Goal: Task Accomplishment & Management: Manage account settings

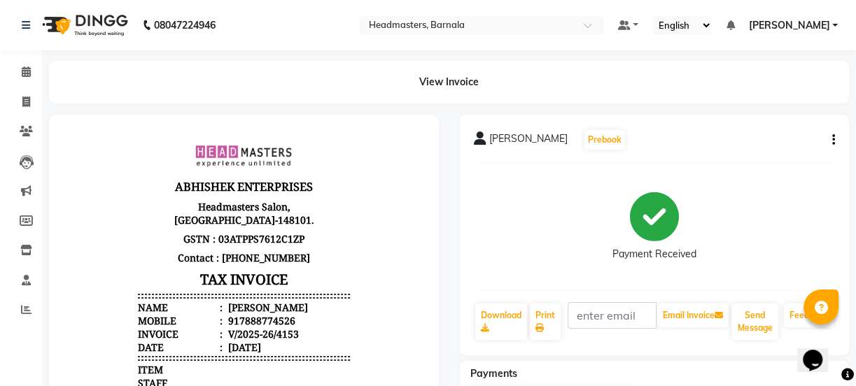
select select "service"
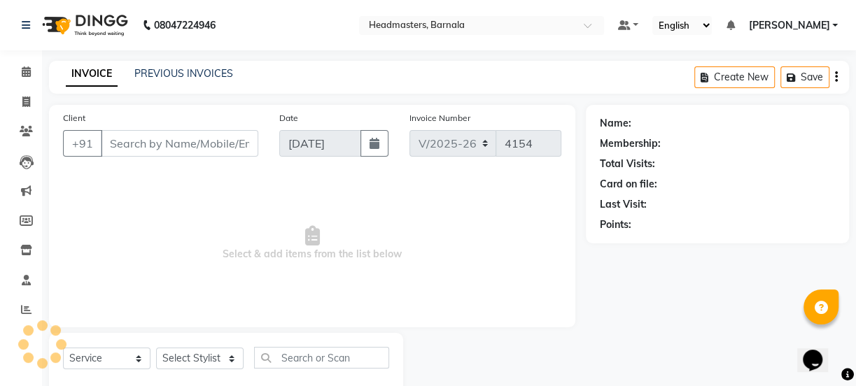
scroll to position [35, 0]
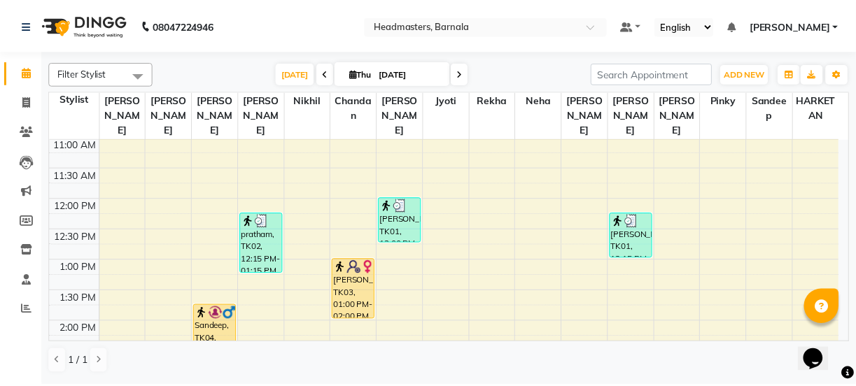
scroll to position [197, 0]
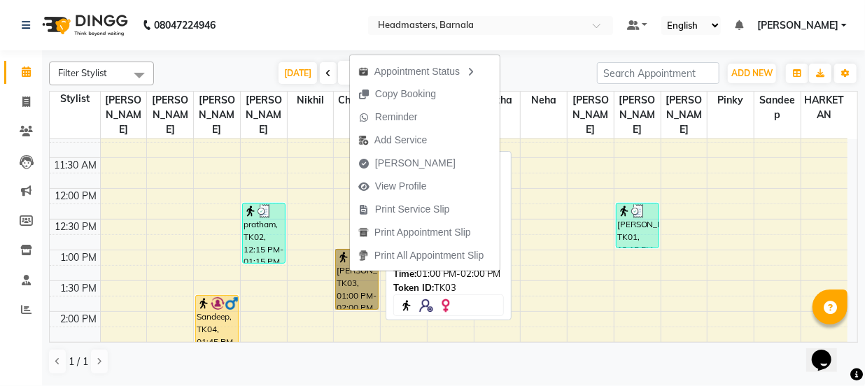
click at [348, 267] on link "[PERSON_NAME], TK03, 01:00 PM-02:00 PM, H-SPA - SOOTHING - Treatment based hair…" at bounding box center [356, 279] width 43 height 61
select select "1"
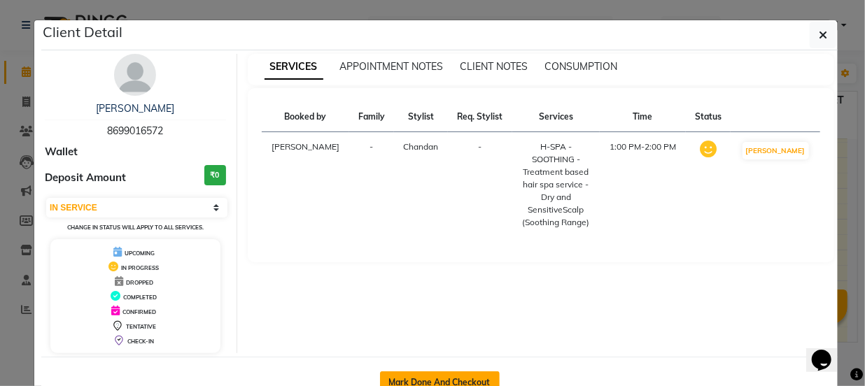
click at [471, 373] on button "Mark Done And Checkout" at bounding box center [440, 383] width 120 height 22
select select "service"
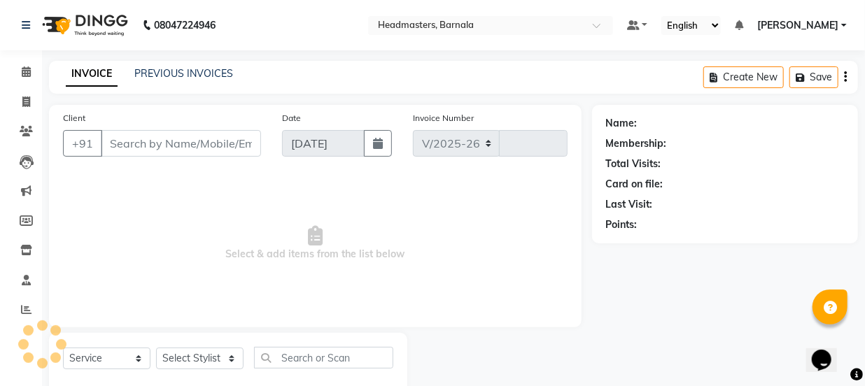
select select "7526"
type input "4154"
type input "8699016572"
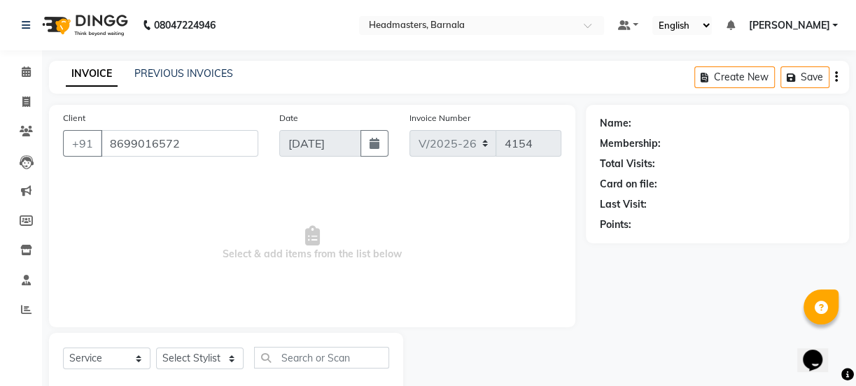
select select "67280"
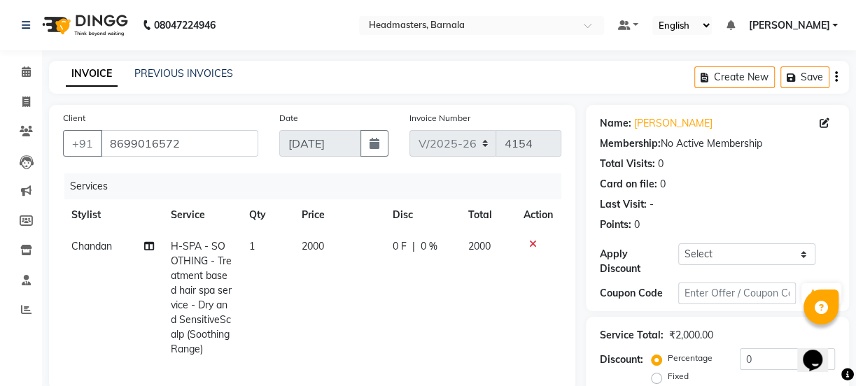
scroll to position [247, 0]
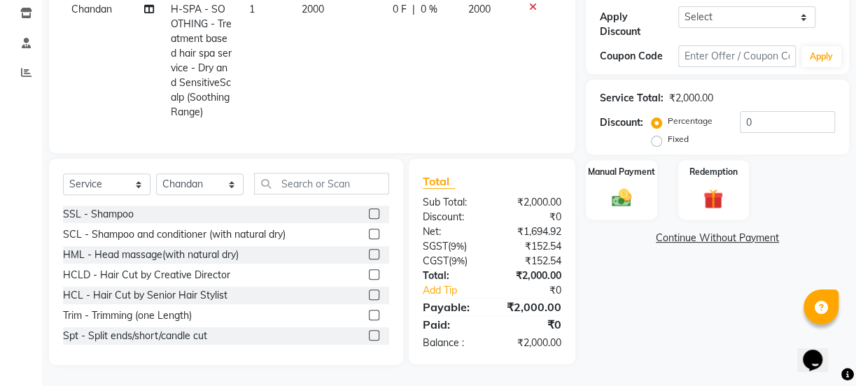
click at [668, 133] on label "Fixed" at bounding box center [678, 139] width 21 height 13
click at [657, 134] on input "Fixed" at bounding box center [659, 139] width 10 height 10
radio input "true"
click at [766, 114] on input "0" at bounding box center [787, 122] width 95 height 22
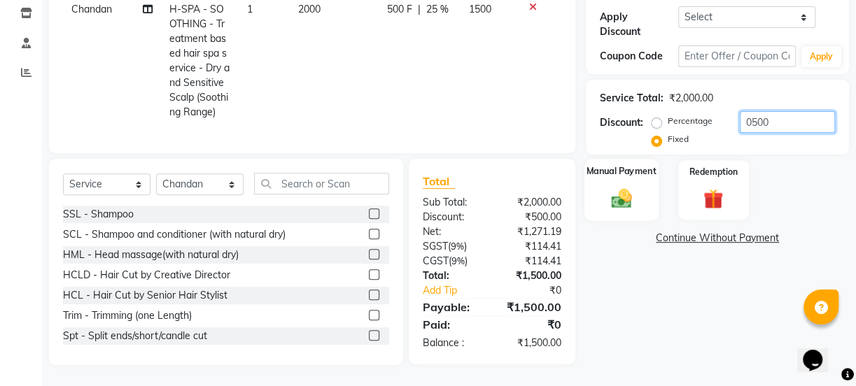
type input "0500"
click at [634, 168] on div "Manual Payment" at bounding box center [621, 190] width 74 height 62
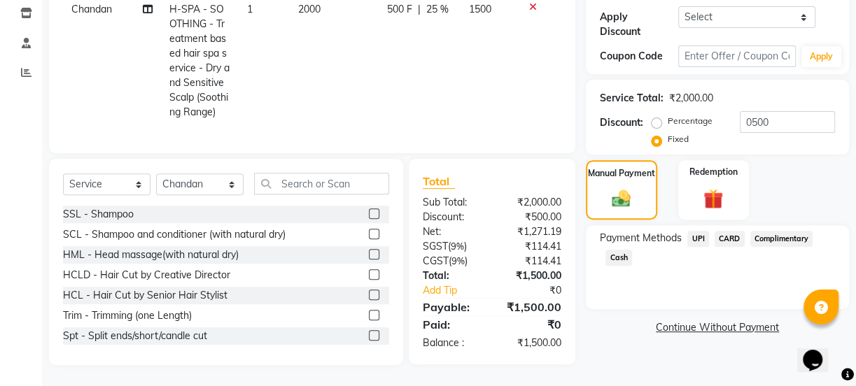
click at [623, 252] on span "Cash" at bounding box center [618, 258] width 27 height 16
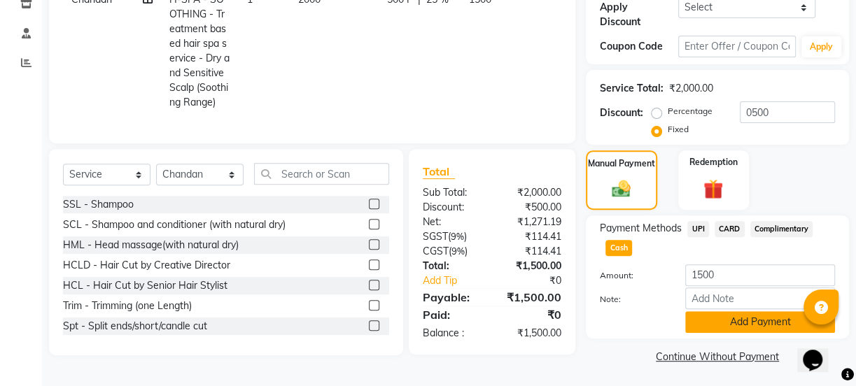
click at [732, 325] on button "Add Payment" at bounding box center [760, 322] width 150 height 22
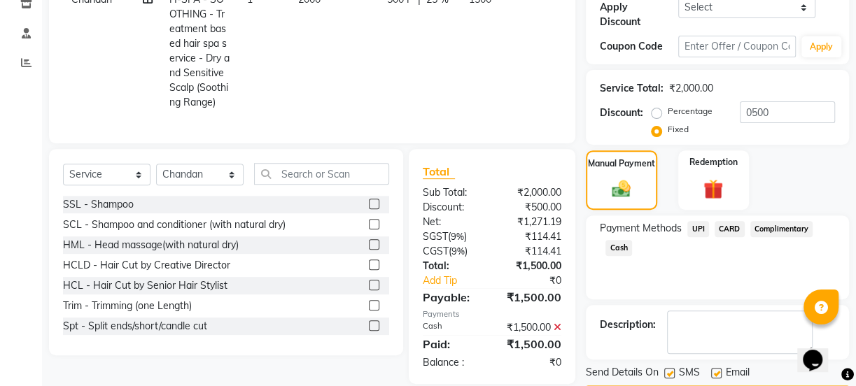
scroll to position [288, 0]
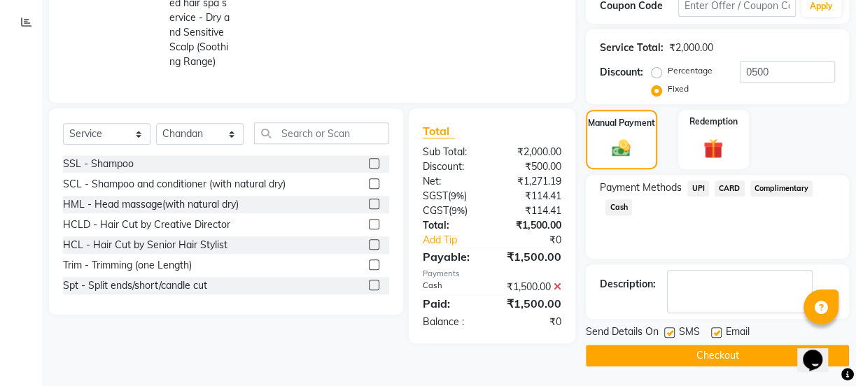
click at [719, 351] on button "Checkout" at bounding box center [717, 356] width 263 height 22
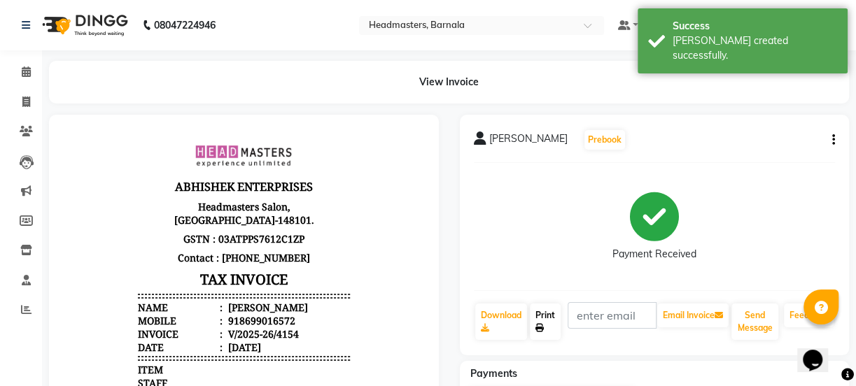
click at [549, 312] on link "Print" at bounding box center [545, 322] width 31 height 36
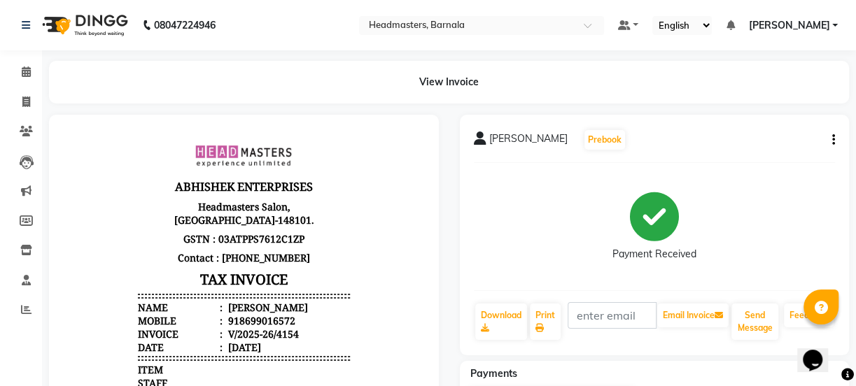
select select "service"
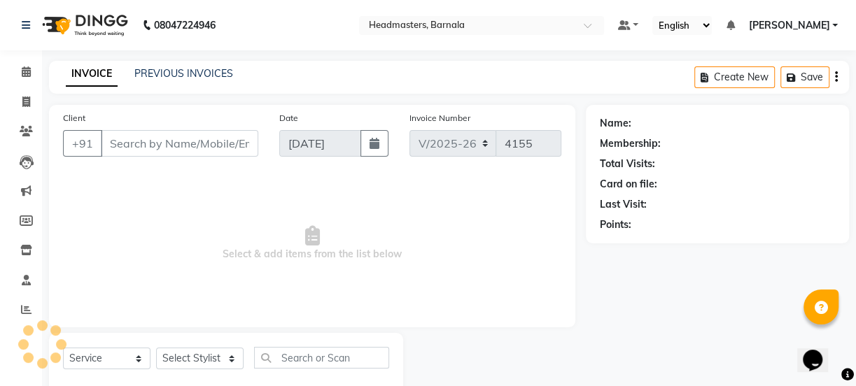
scroll to position [35, 0]
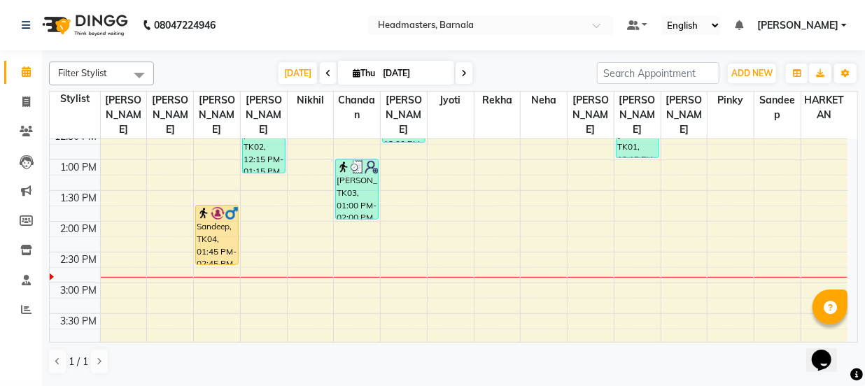
scroll to position [295, 0]
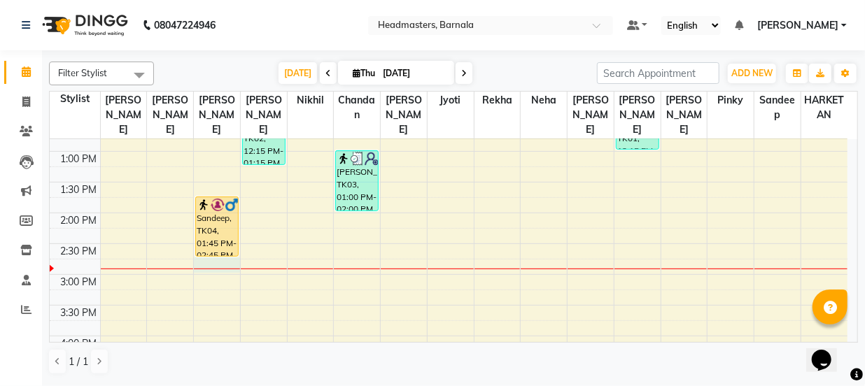
click at [206, 250] on div "8:00 AM 8:30 AM 9:00 AM 9:30 AM 10:00 AM 10:30 AM 11:00 AM 11:30 AM 12:00 PM 12…" at bounding box center [449, 244] width 798 height 800
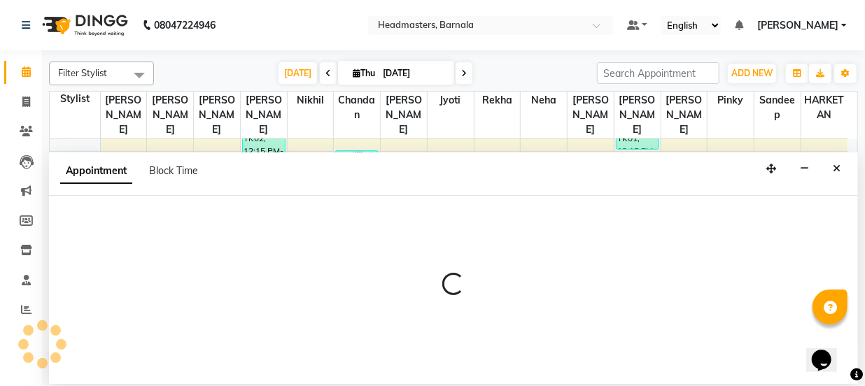
select select "67276"
select select "885"
select select "tentative"
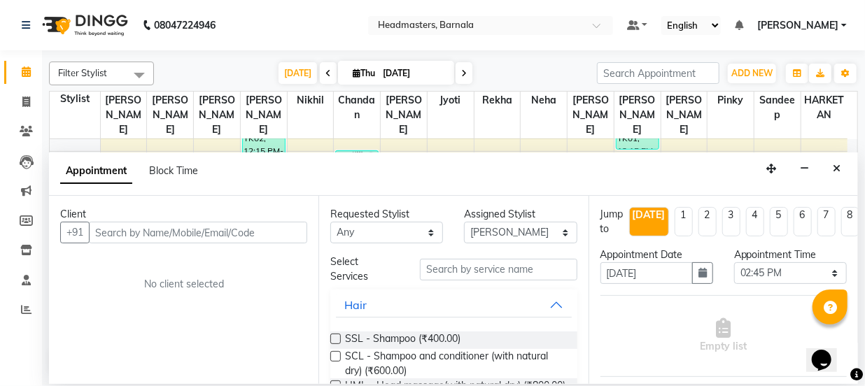
click at [190, 235] on input "text" at bounding box center [198, 233] width 218 height 22
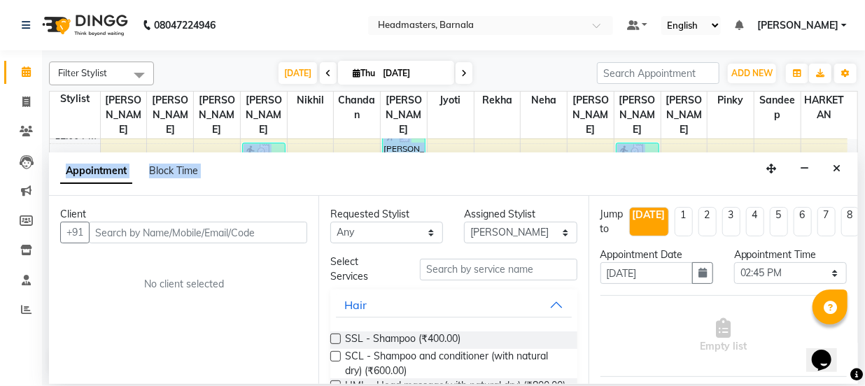
scroll to position [233, 0]
drag, startPoint x: 705, startPoint y: 162, endPoint x: 731, endPoint y: 153, distance: 27.9
click at [721, 145] on div "Filter Stylist Select All [PERSON_NAME] [PERSON_NAME] [PERSON_NAME] [PERSON_NAM…" at bounding box center [453, 218] width 809 height 325
click at [771, 169] on icon "button" at bounding box center [771, 169] width 10 height 10
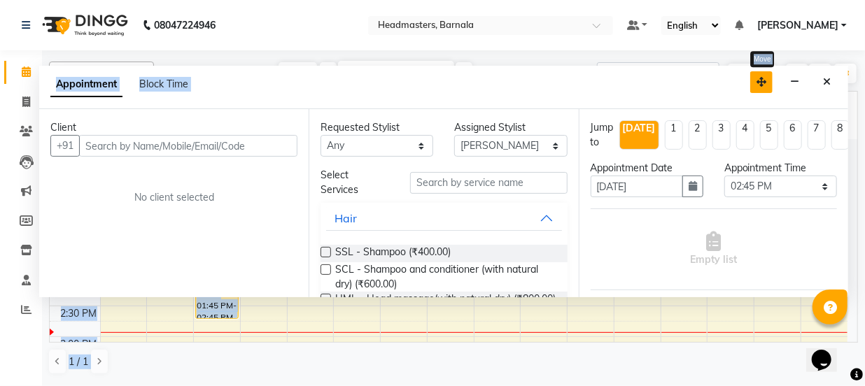
drag, startPoint x: 773, startPoint y: 163, endPoint x: 763, endPoint y: 76, distance: 87.3
click at [763, 77] on icon "button" at bounding box center [762, 82] width 10 height 10
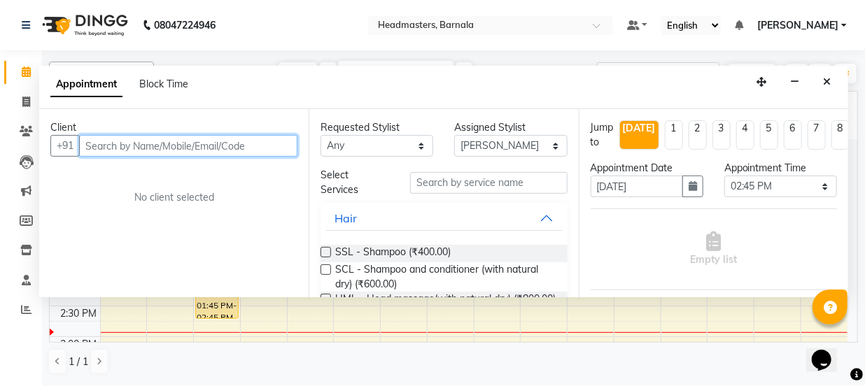
click at [159, 153] on input "text" at bounding box center [188, 146] width 218 height 22
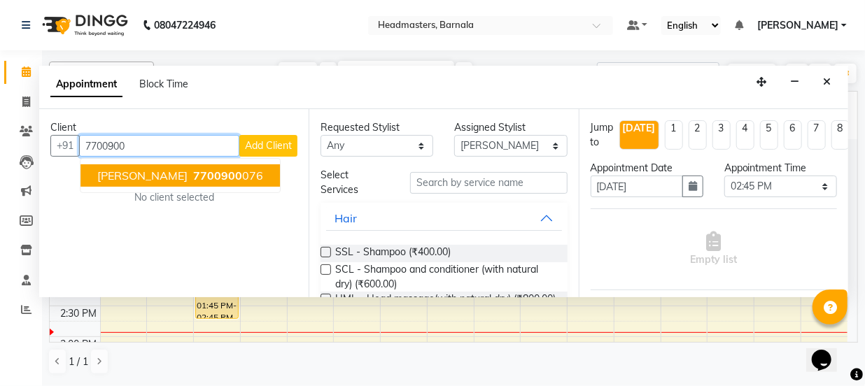
click at [178, 170] on button "[PERSON_NAME] 7700900 076" at bounding box center [179, 175] width 199 height 22
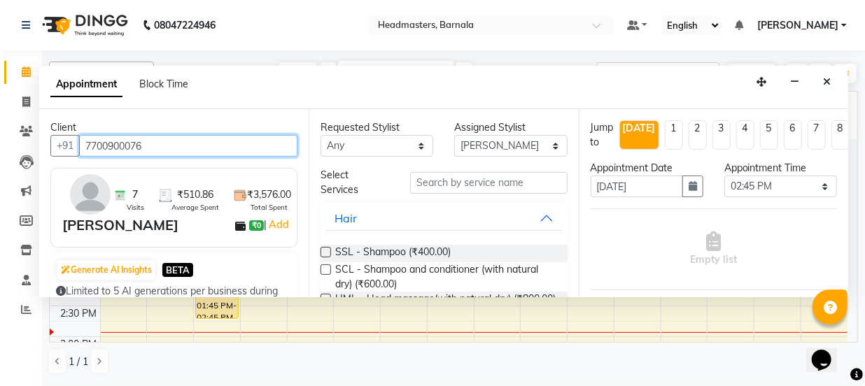
type input "7700900076"
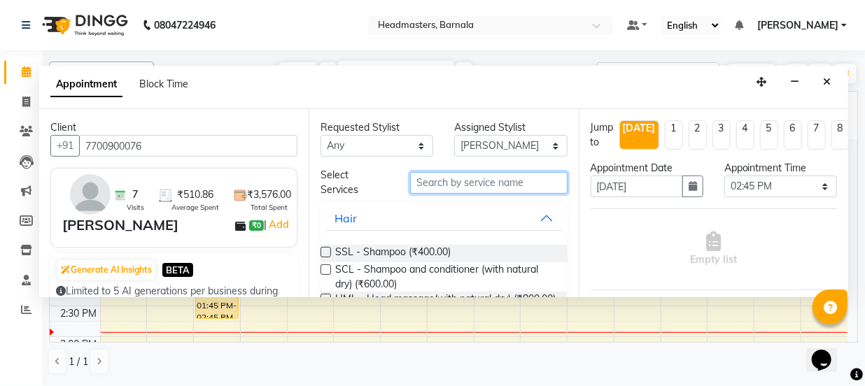
click at [447, 190] on input "text" at bounding box center [488, 183] width 157 height 22
type input "bea"
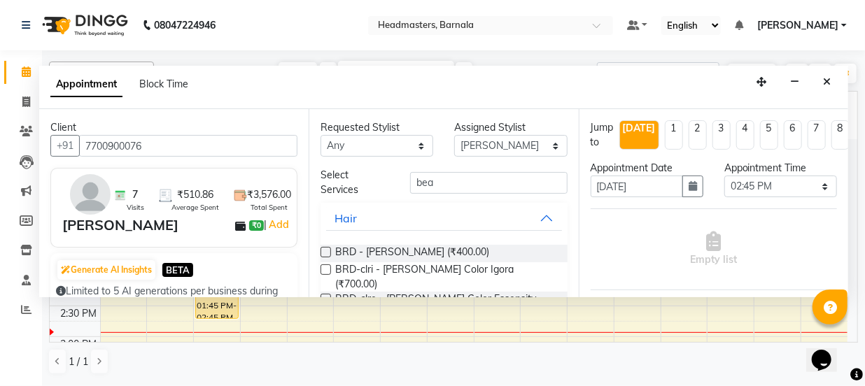
click at [324, 253] on label at bounding box center [326, 252] width 10 height 10
click at [324, 253] on input "checkbox" at bounding box center [325, 253] width 9 height 9
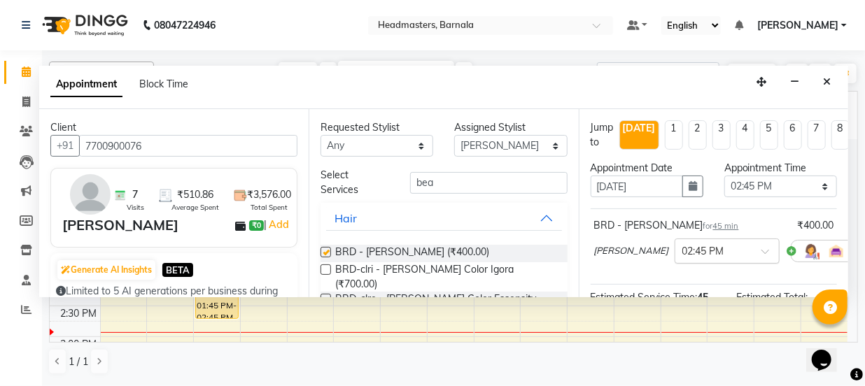
checkbox input "false"
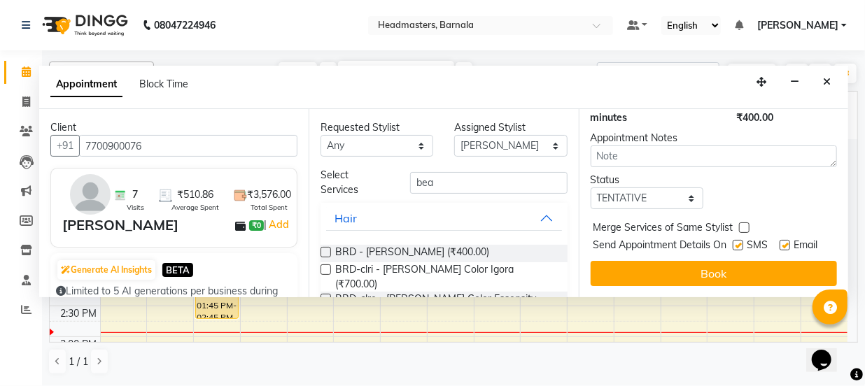
scroll to position [217, 0]
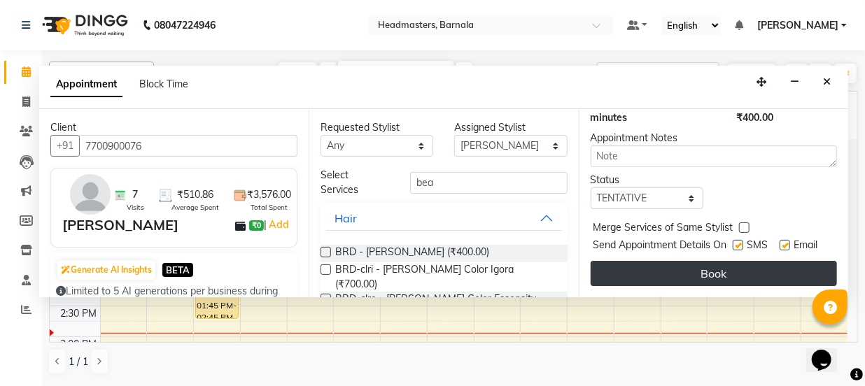
click at [734, 261] on button "Book" at bounding box center [714, 273] width 246 height 25
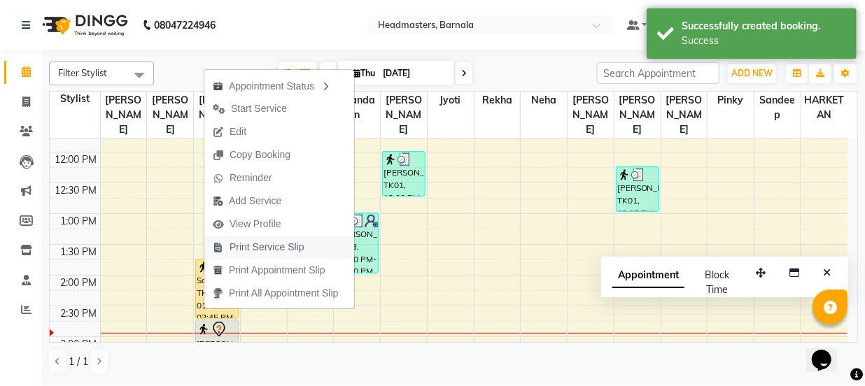
click at [293, 252] on span "Print Service Slip" at bounding box center [267, 247] width 75 height 15
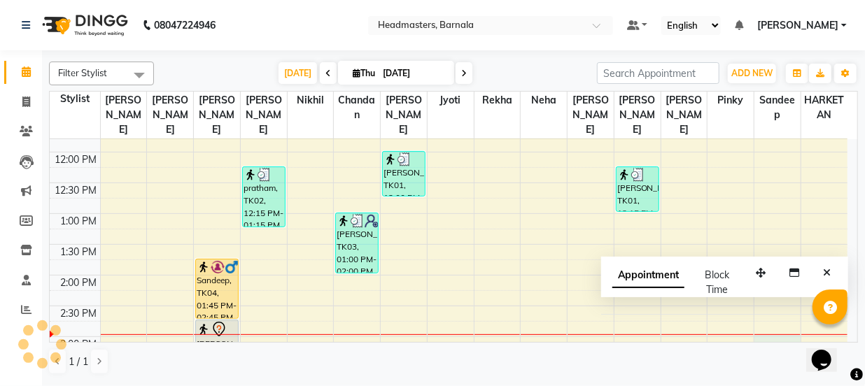
click at [780, 324] on div "8:00 AM 8:30 AM 9:00 AM 9:30 AM 10:00 AM 10:30 AM 11:00 AM 11:30 AM 12:00 PM 12…" at bounding box center [449, 306] width 798 height 800
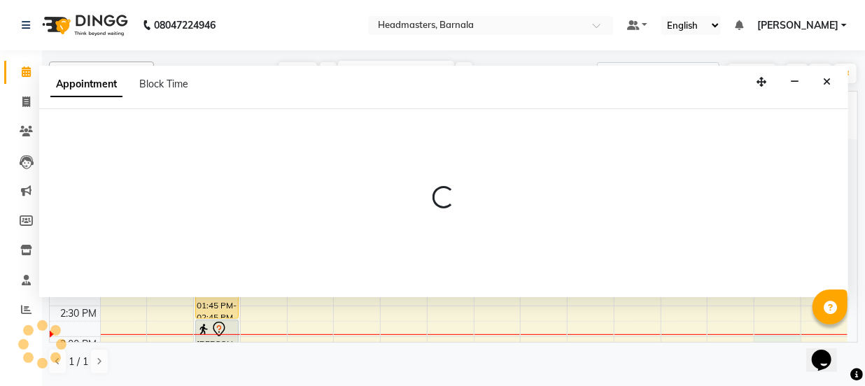
select select "71857"
select select "tentative"
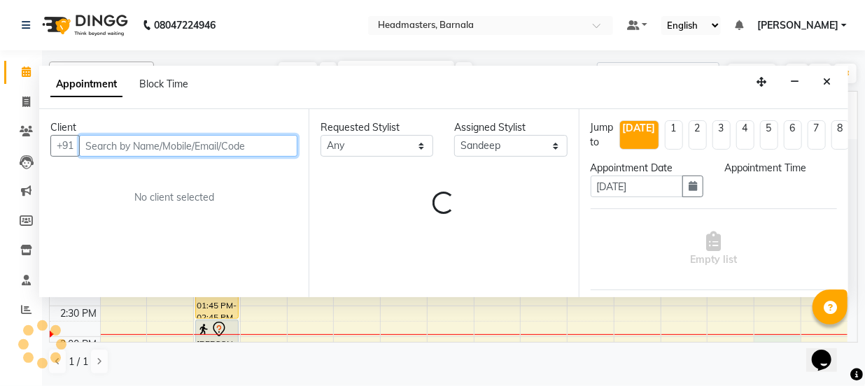
select select "900"
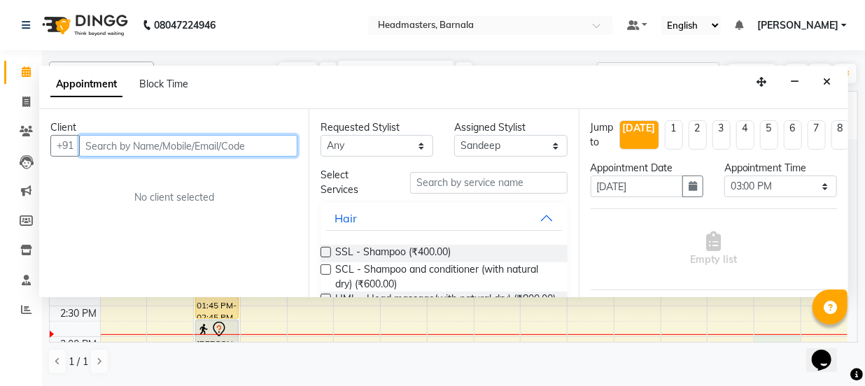
click at [137, 149] on input "text" at bounding box center [188, 146] width 218 height 22
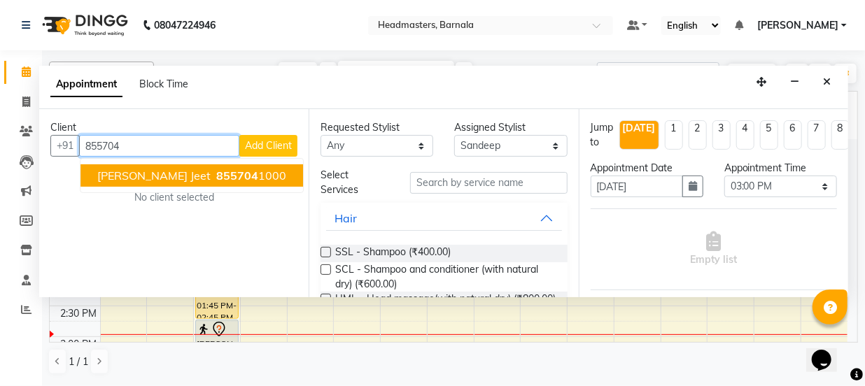
click at [216, 178] on ngb-highlight "855704 1000" at bounding box center [249, 176] width 73 height 14
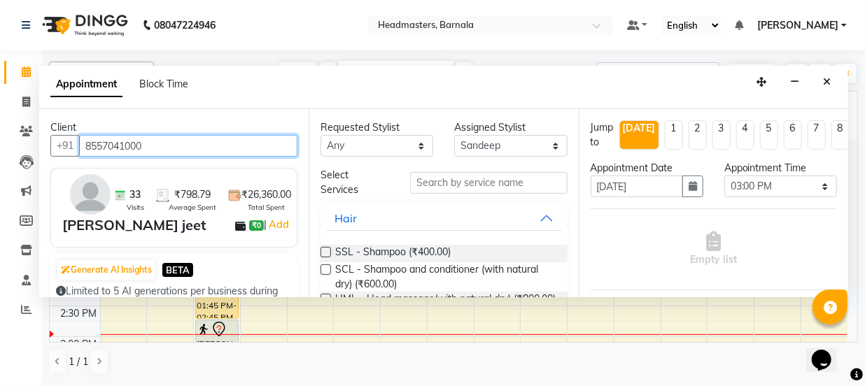
type input "8557041000"
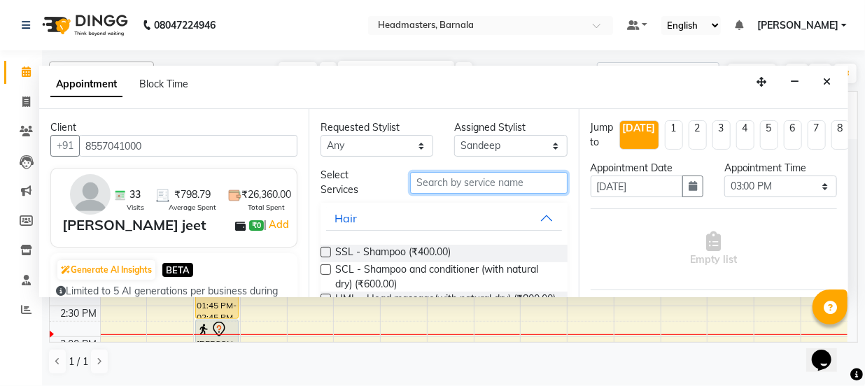
click at [439, 184] on input "text" at bounding box center [488, 183] width 157 height 22
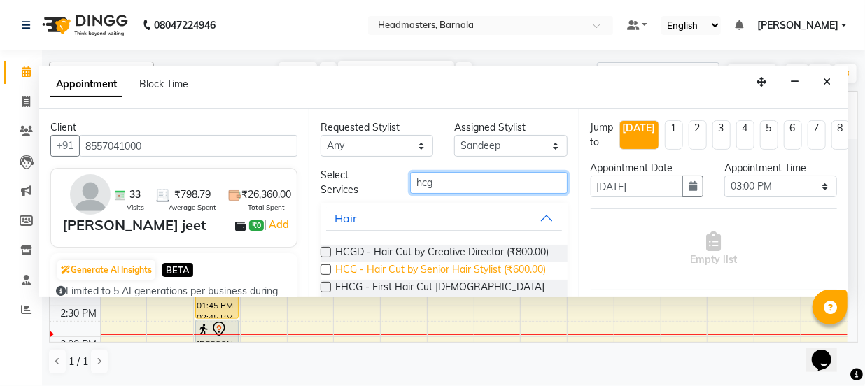
type input "hcg"
click at [482, 280] on span "HCG - Hair Cut by Senior Hair Stylist (₹600.00)" at bounding box center [440, 270] width 211 height 17
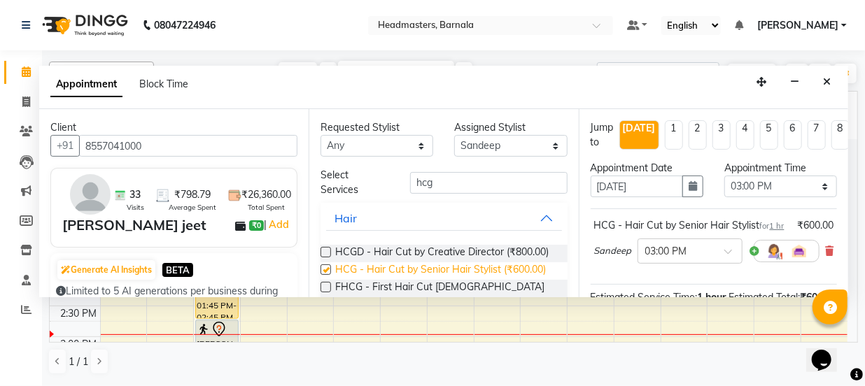
checkbox input "false"
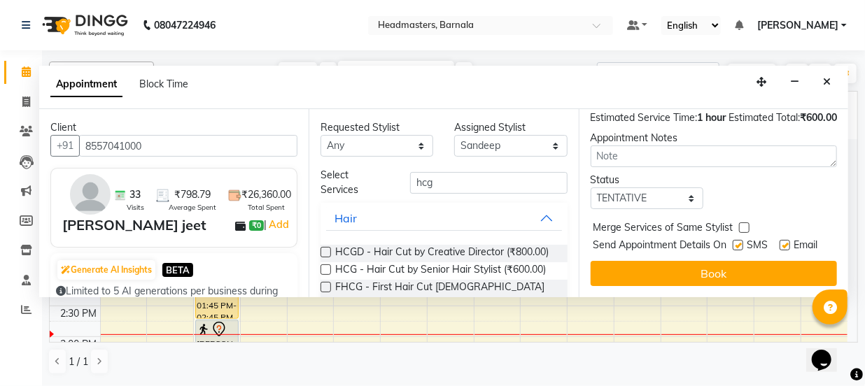
scroll to position [230, 0]
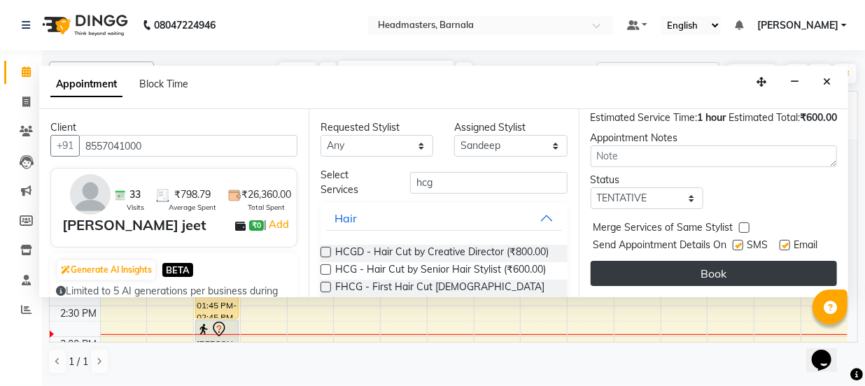
click at [775, 261] on button "Book" at bounding box center [714, 273] width 246 height 25
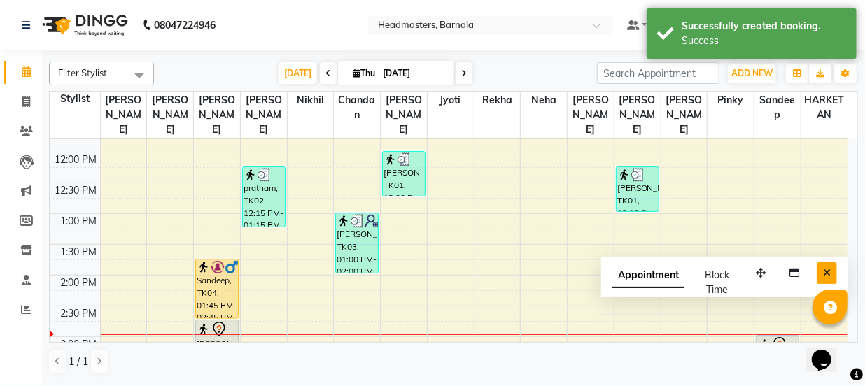
click at [824, 274] on icon "Close" at bounding box center [827, 273] width 8 height 10
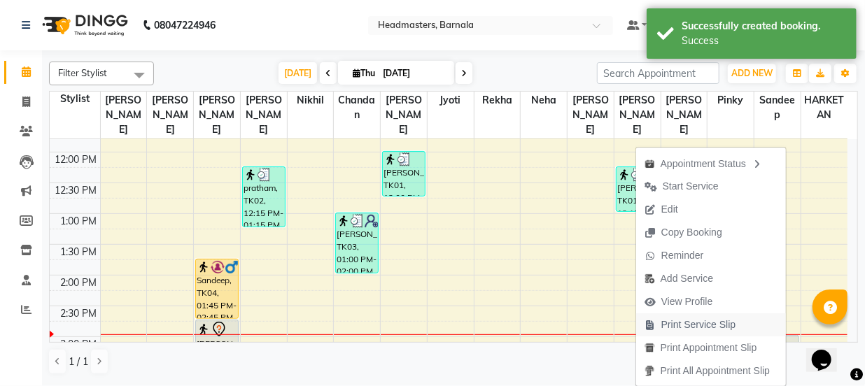
click at [697, 322] on span "Print Service Slip" at bounding box center [698, 325] width 75 height 15
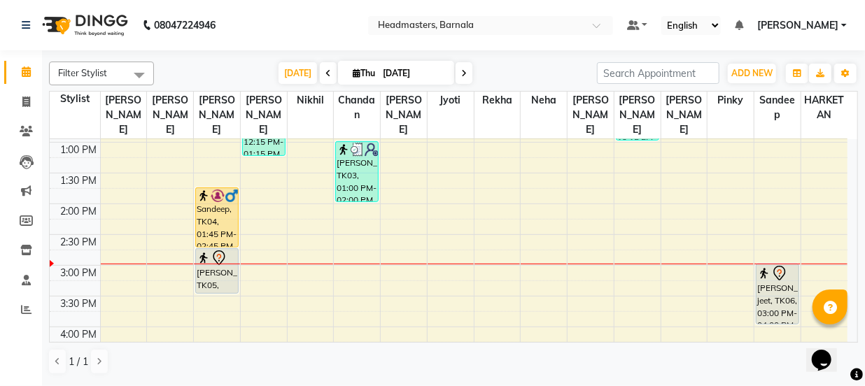
scroll to position [309, 0]
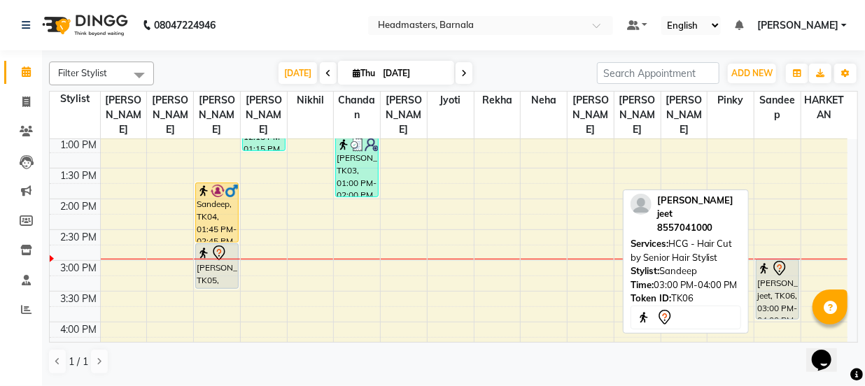
click at [770, 284] on div "[PERSON_NAME] jeet, TK06, 03:00 PM-04:00 PM, HCG - Hair Cut by Senior Hair Styl…" at bounding box center [778, 289] width 42 height 59
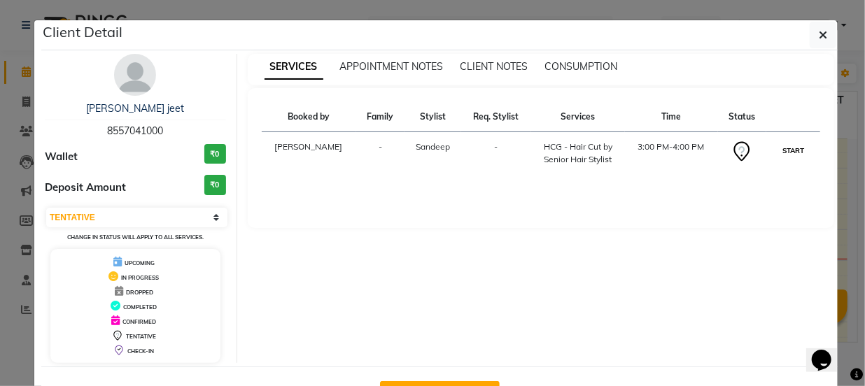
click at [781, 145] on button "START" at bounding box center [793, 150] width 29 height 17
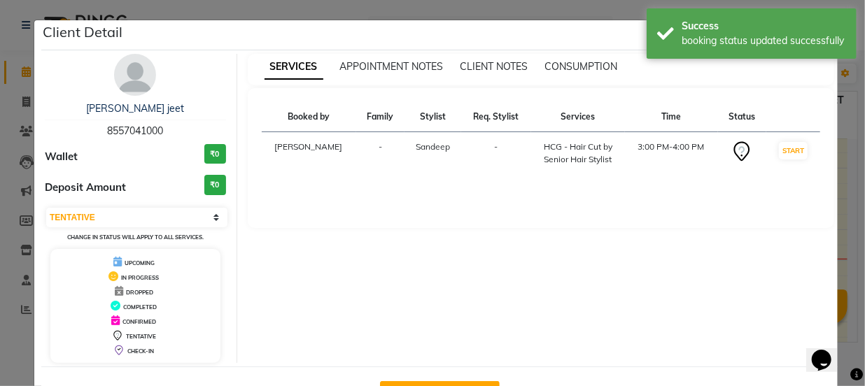
select select "1"
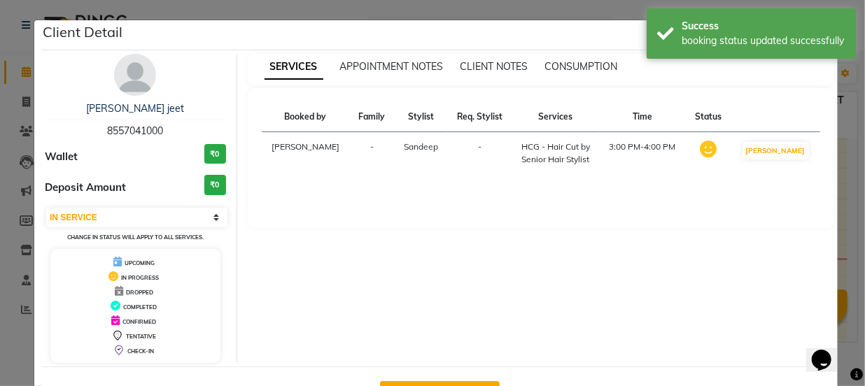
click at [848, 160] on ngb-modal-window "Client Detail [PERSON_NAME] jeet 8557041000 Wallet ₹0 Deposit Amount ₹0 Select …" at bounding box center [432, 193] width 865 height 386
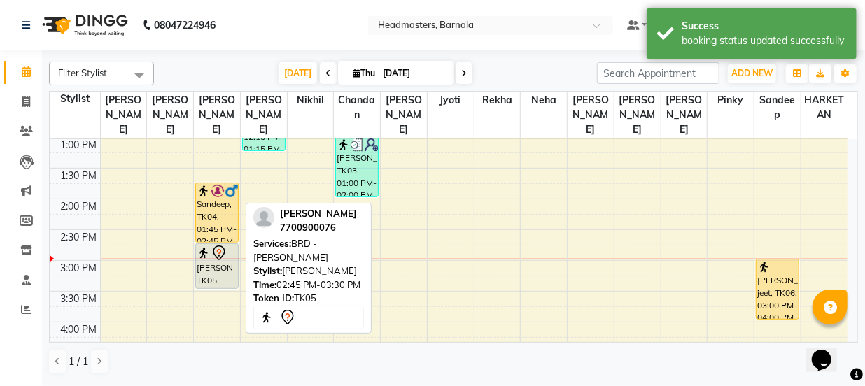
click at [224, 251] on div "[PERSON_NAME], TK05, 02:45 PM-03:30 PM, BRD - [PERSON_NAME]" at bounding box center [217, 266] width 42 height 44
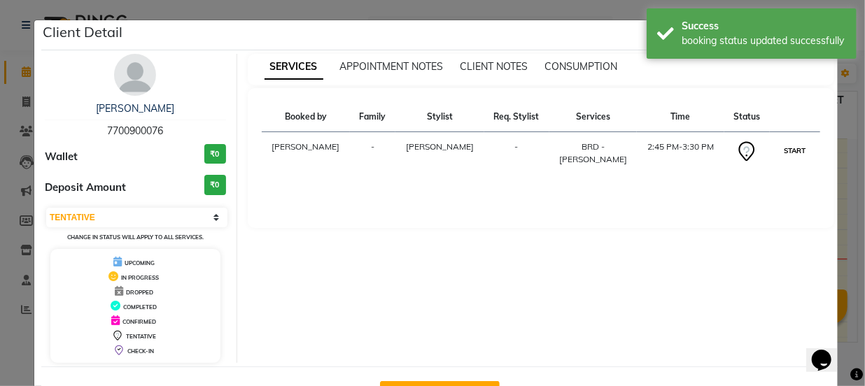
click at [787, 148] on button "START" at bounding box center [794, 150] width 29 height 17
select select "1"
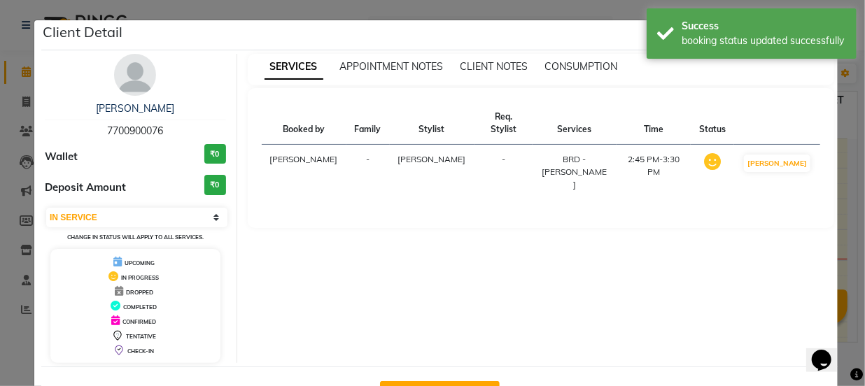
click at [846, 153] on ngb-modal-window "Client Detail [PERSON_NAME] 7700900076 Wallet ₹0 Deposit Amount ₹0 Select IN SE…" at bounding box center [432, 193] width 865 height 386
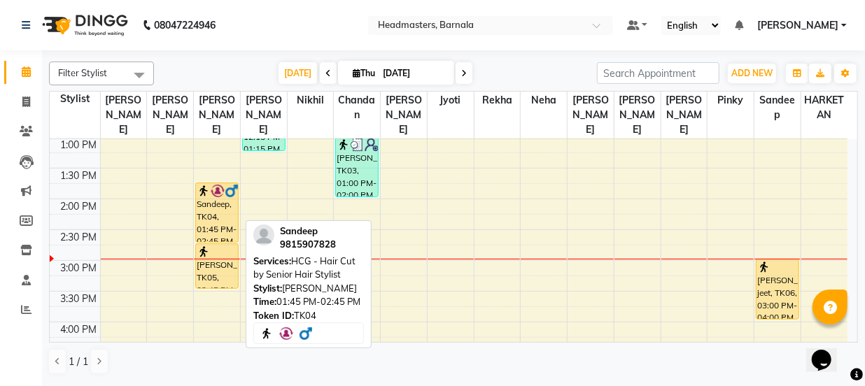
click at [220, 185] on div "Sandeep, TK04, 01:45 PM-02:45 PM, HCG - Hair Cut by Senior Hair Stylist" at bounding box center [217, 212] width 42 height 59
select select "1"
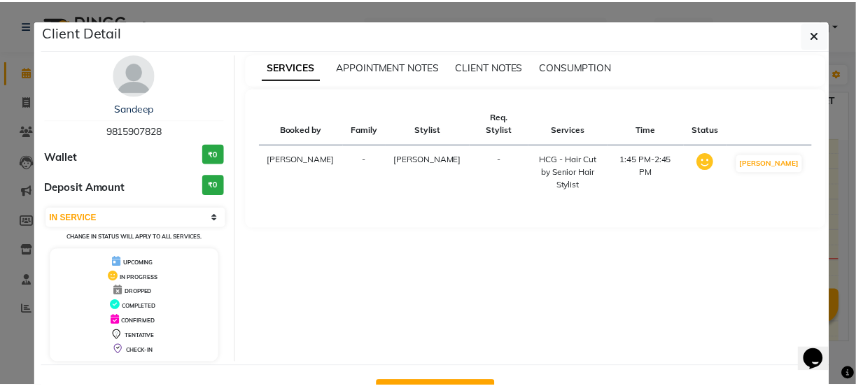
scroll to position [50, 0]
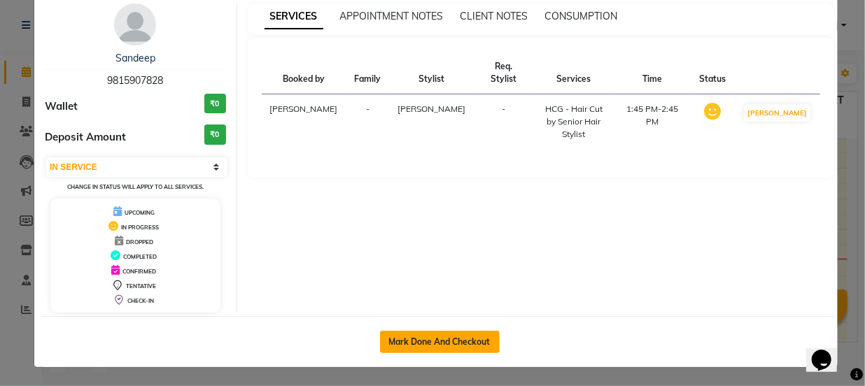
click at [463, 337] on button "Mark Done And Checkout" at bounding box center [440, 342] width 120 height 22
select select "service"
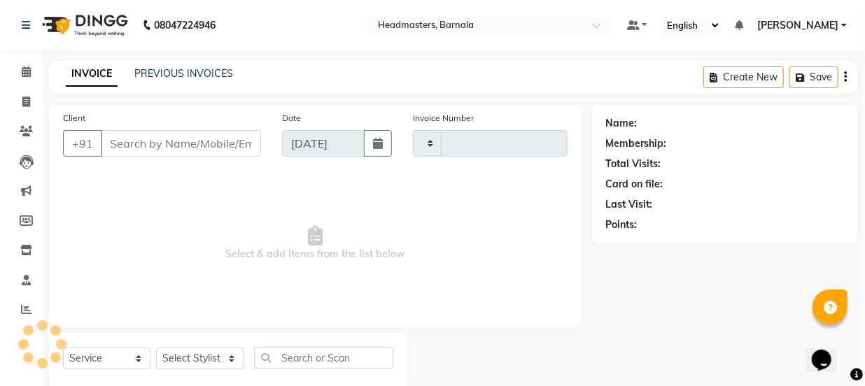
type input "4155"
select select "7526"
type input "9815907828"
select select "67276"
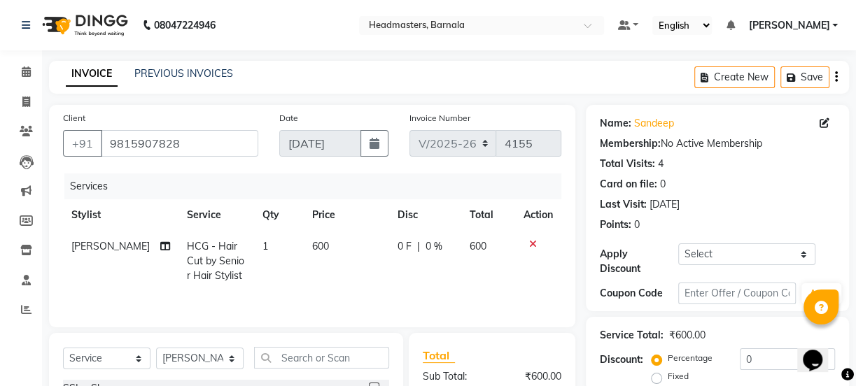
click at [648, 382] on div "Discount: Percentage Fixed 0" at bounding box center [717, 368] width 235 height 38
click at [668, 374] on label "Fixed" at bounding box center [678, 376] width 21 height 13
click at [658, 374] on input "Fixed" at bounding box center [659, 377] width 10 height 10
radio input "true"
drag, startPoint x: 748, startPoint y: 360, endPoint x: 664, endPoint y: 356, distance: 84.8
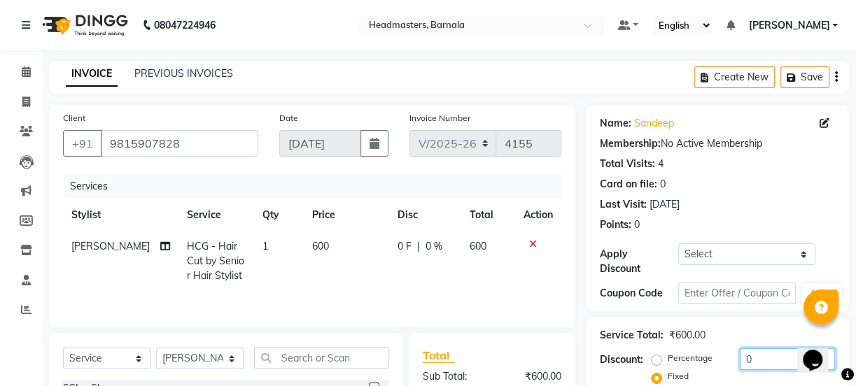
click at [691, 356] on div "Percentage Fixed 0" at bounding box center [744, 368] width 181 height 38
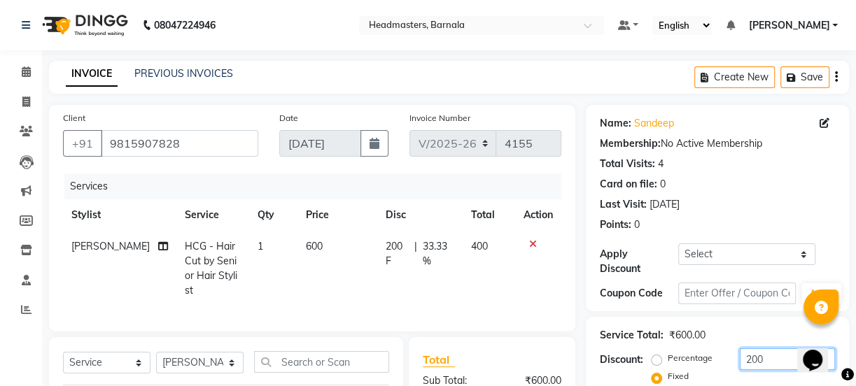
scroll to position [175, 0]
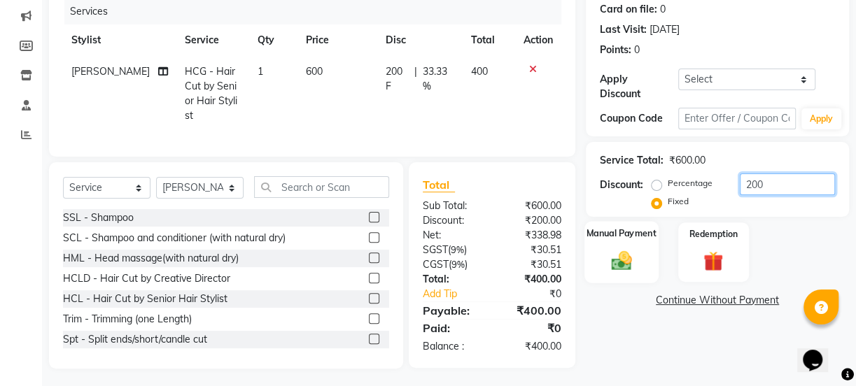
type input "200"
click at [630, 254] on img at bounding box center [622, 260] width 34 height 24
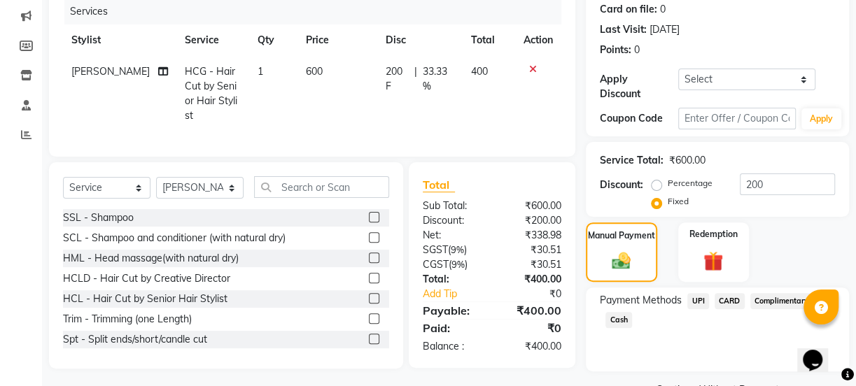
click at [615, 321] on span "Cash" at bounding box center [618, 320] width 27 height 16
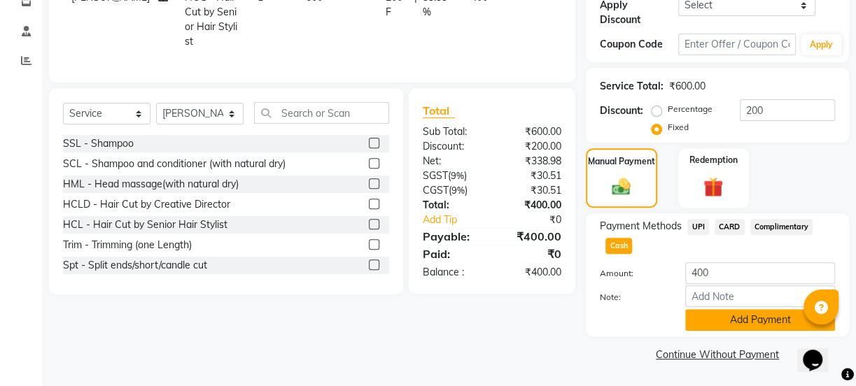
click at [777, 322] on button "Add Payment" at bounding box center [760, 320] width 150 height 22
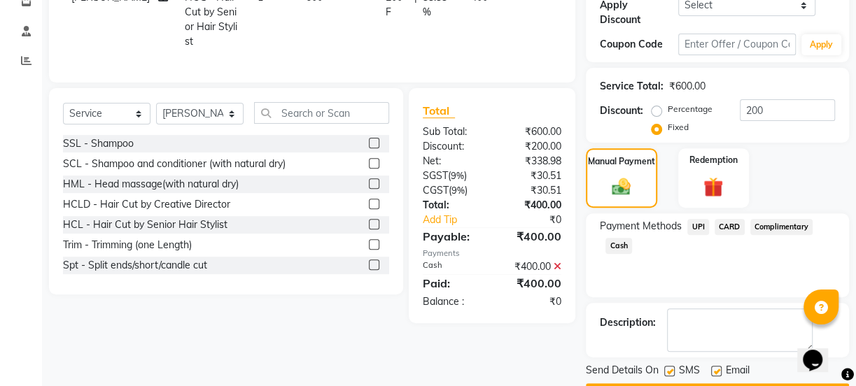
scroll to position [288, 0]
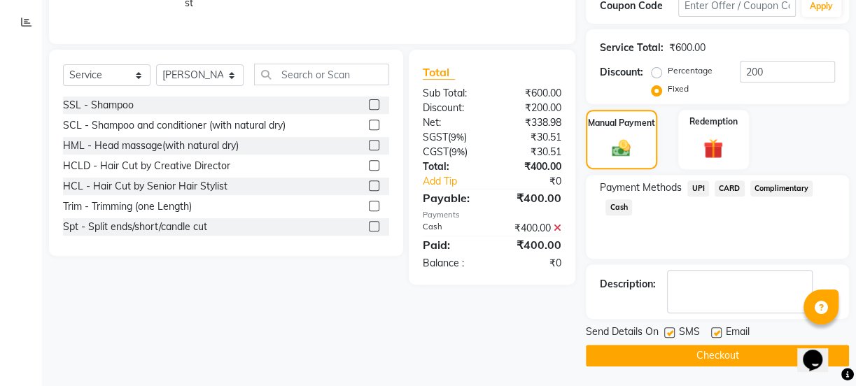
click at [746, 356] on button "Checkout" at bounding box center [717, 356] width 263 height 22
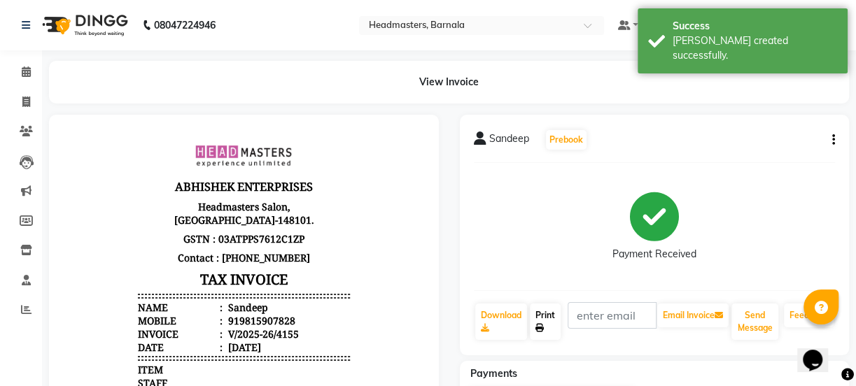
click at [539, 318] on link "Print" at bounding box center [545, 322] width 31 height 36
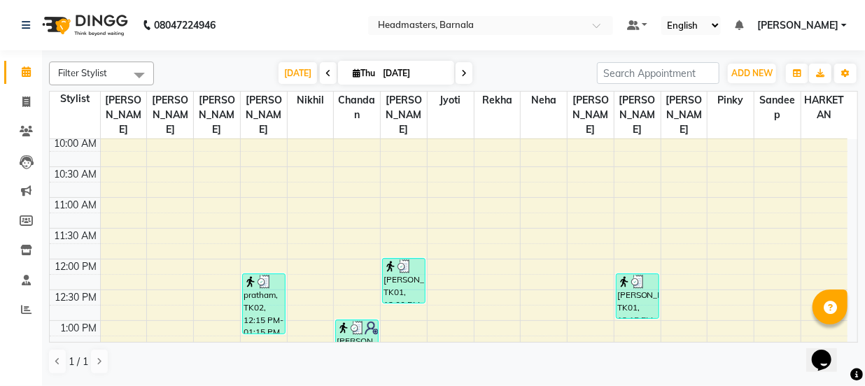
click at [855, 335] on td "8:00 AM 8:30 AM 9:00 AM 9:30 AM 10:00 AM 10:30 AM 11:00 AM 11:30 AM 12:00 PM 12…" at bounding box center [454, 241] width 808 height 204
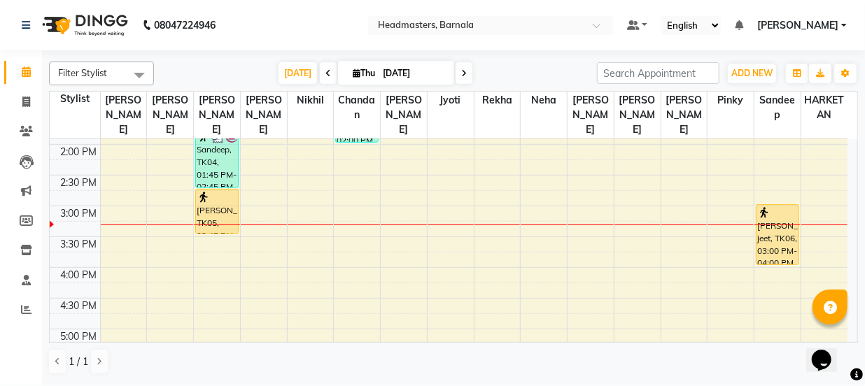
scroll to position [398, 0]
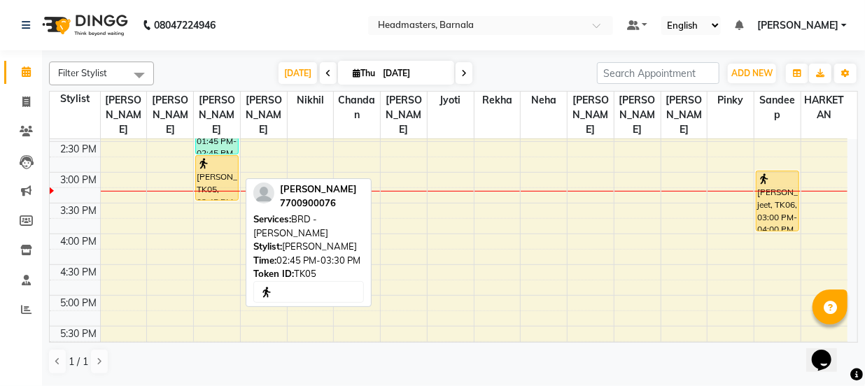
click at [199, 167] on div "[PERSON_NAME], TK05, 02:45 PM-03:30 PM, BRD - [PERSON_NAME]" at bounding box center [217, 178] width 42 height 44
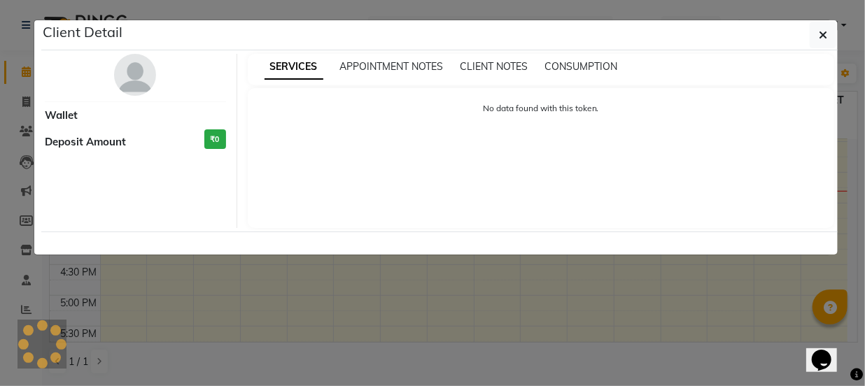
select select "1"
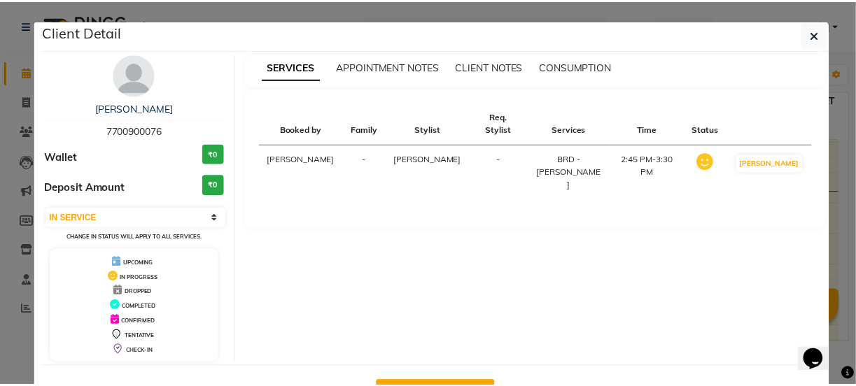
scroll to position [50, 0]
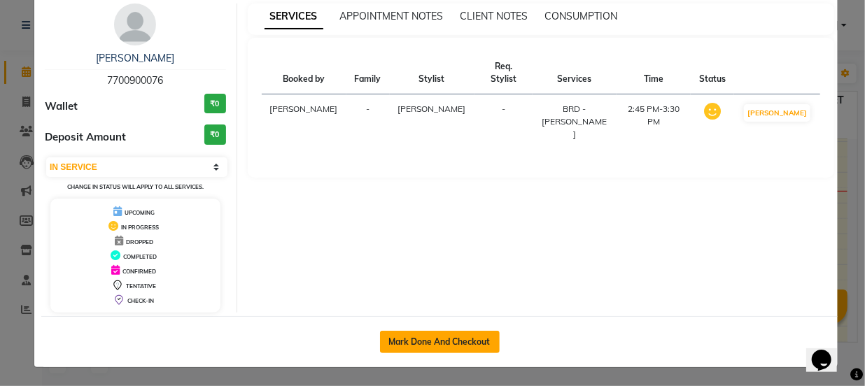
click at [452, 342] on button "Mark Done And Checkout" at bounding box center [440, 342] width 120 height 22
select select "service"
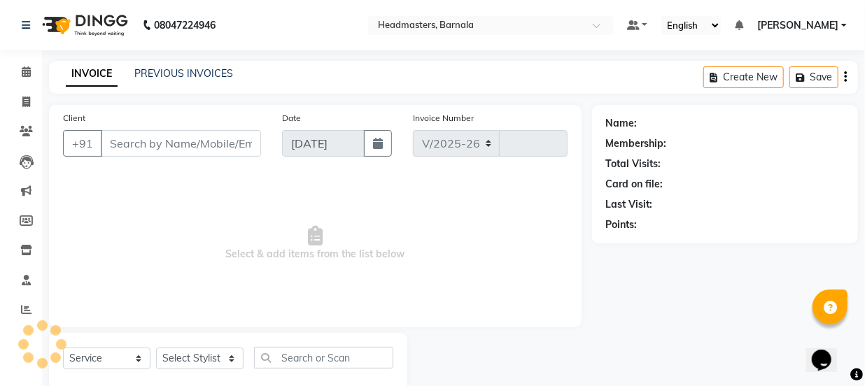
select select "7526"
type input "4156"
type input "7700900076"
select select "67276"
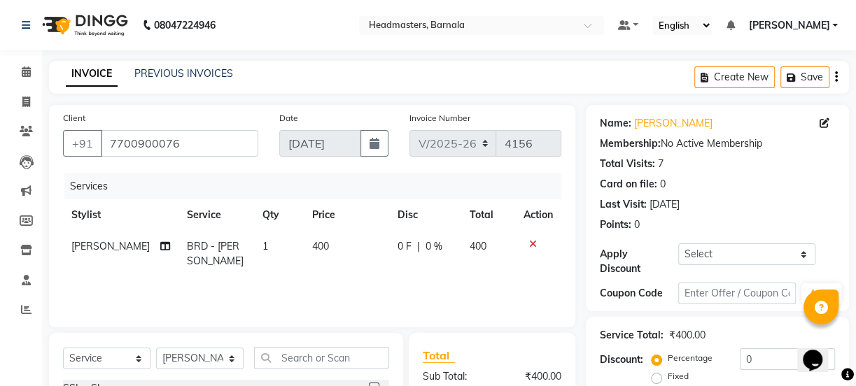
click at [662, 377] on div "Fixed" at bounding box center [671, 376] width 34 height 17
click at [668, 377] on label "Fixed" at bounding box center [678, 376] width 21 height 13
click at [657, 377] on input "Fixed" at bounding box center [659, 377] width 10 height 10
radio input "true"
drag, startPoint x: 748, startPoint y: 357, endPoint x: 664, endPoint y: 353, distance: 84.1
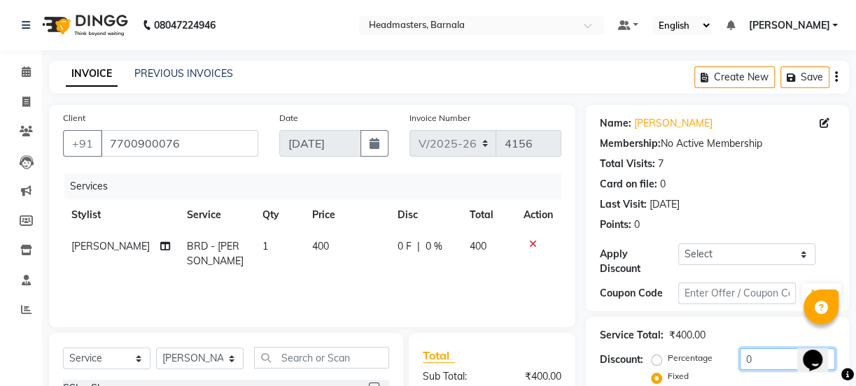
click at [664, 353] on div "Percentage Fixed 0" at bounding box center [744, 368] width 181 height 38
type input "250"
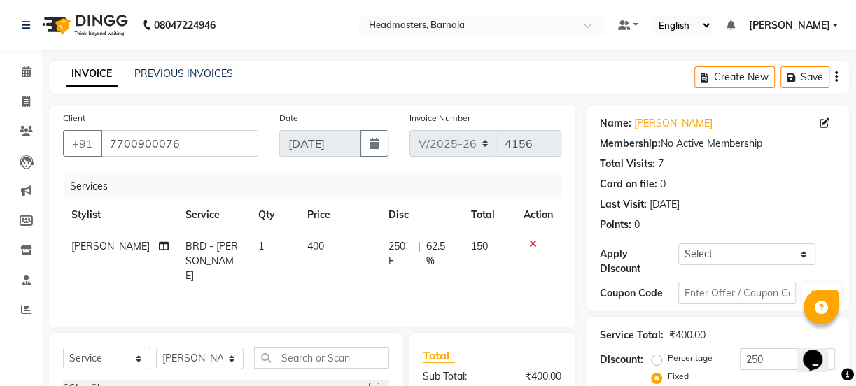
drag, startPoint x: 855, startPoint y: 295, endPoint x: 863, endPoint y: 287, distance: 11.9
click at [855, 291] on html "08047224946 Select Location × Headmasters, Barnala Default Panel My Panel Engli…" at bounding box center [428, 193] width 856 height 386
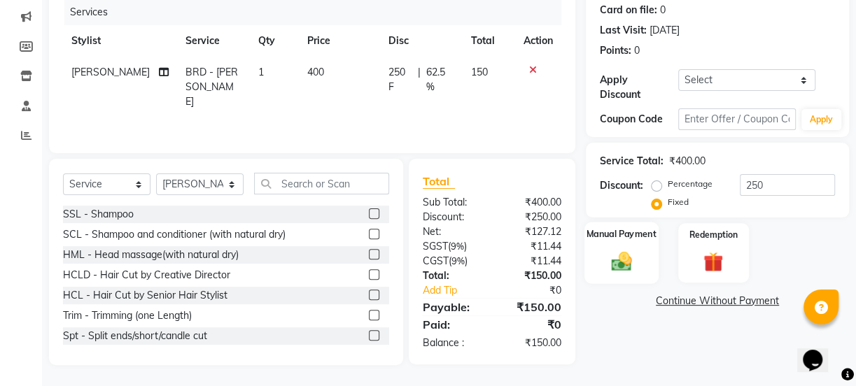
click at [636, 256] on img at bounding box center [622, 261] width 34 height 24
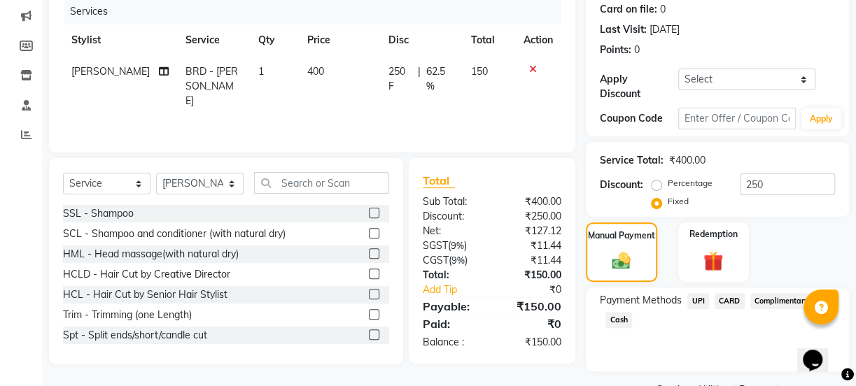
click at [699, 301] on span "UPI" at bounding box center [698, 301] width 22 height 16
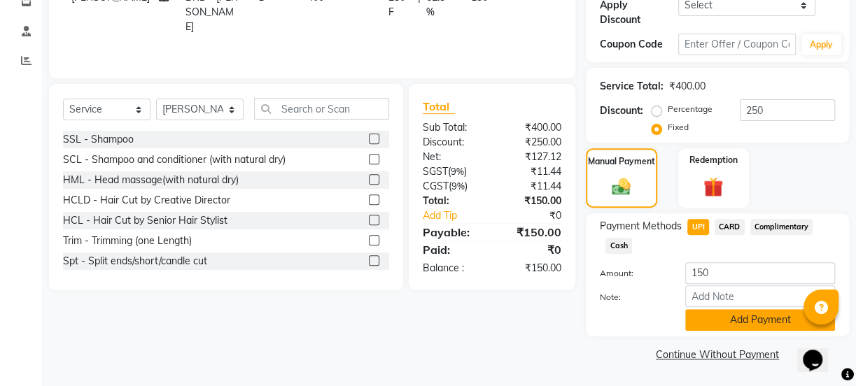
click at [789, 323] on button "Add Payment" at bounding box center [760, 320] width 150 height 22
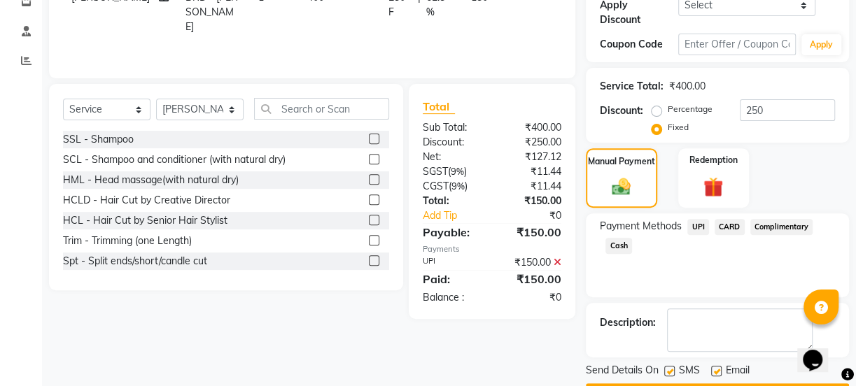
scroll to position [288, 0]
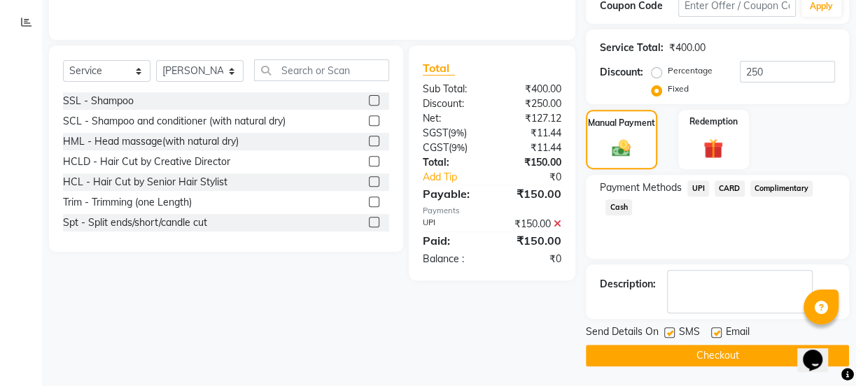
click at [745, 356] on button "Checkout" at bounding box center [717, 356] width 263 height 22
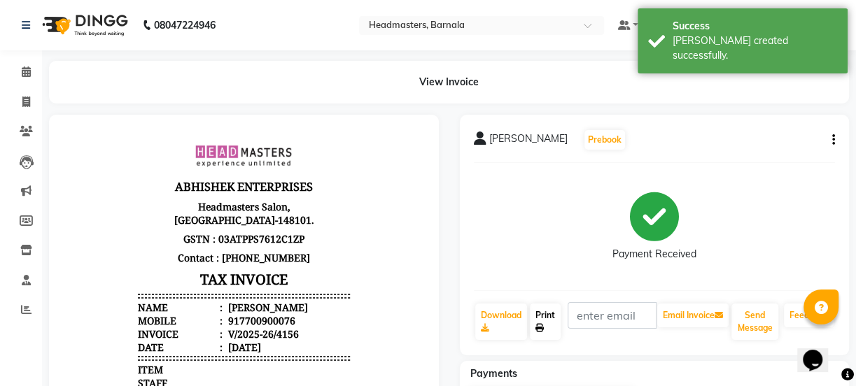
click at [537, 326] on icon at bounding box center [539, 328] width 8 height 8
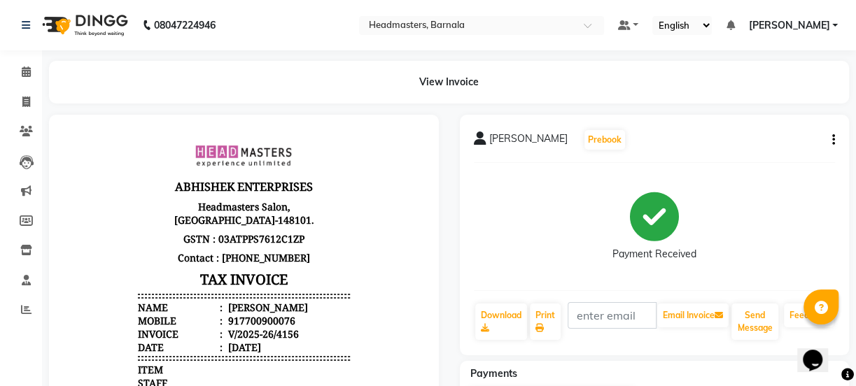
select select "service"
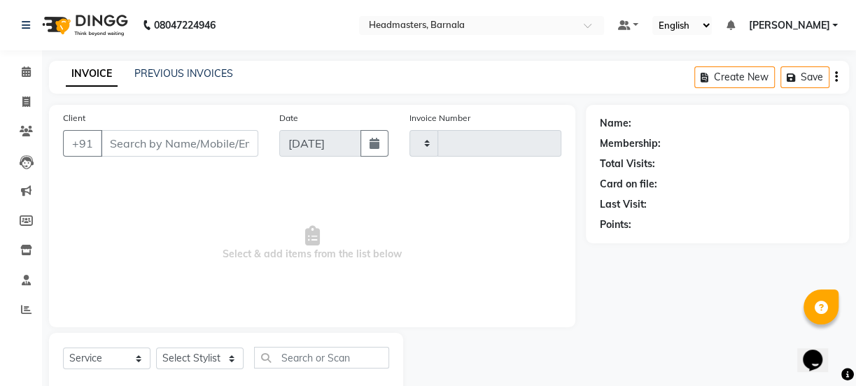
type input "4157"
select select "7526"
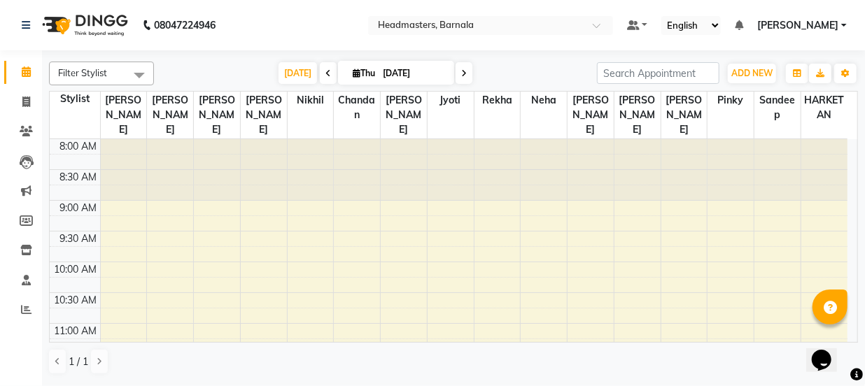
click at [850, 332] on html "Opens Chat This icon Opens the chat window." at bounding box center [828, 351] width 45 height 42
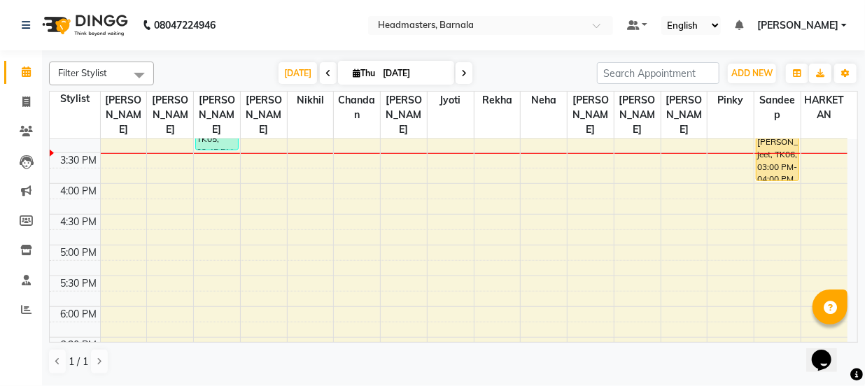
scroll to position [346, 0]
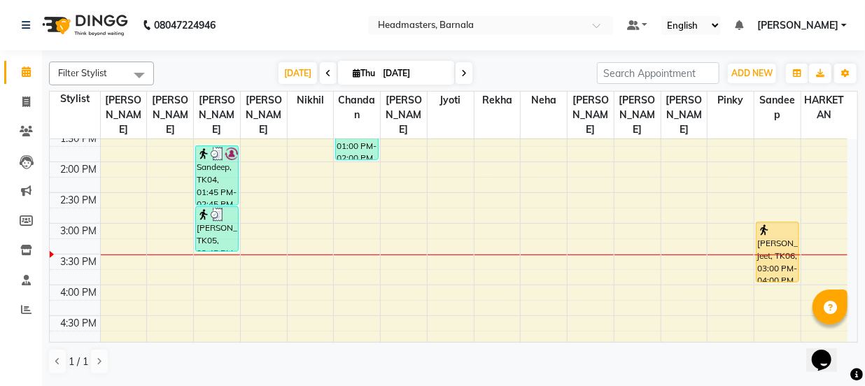
click at [126, 245] on div "8:00 AM 8:30 AM 9:00 AM 9:30 AM 10:00 AM 10:30 AM 11:00 AM 11:30 AM 12:00 PM 12…" at bounding box center [449, 193] width 798 height 800
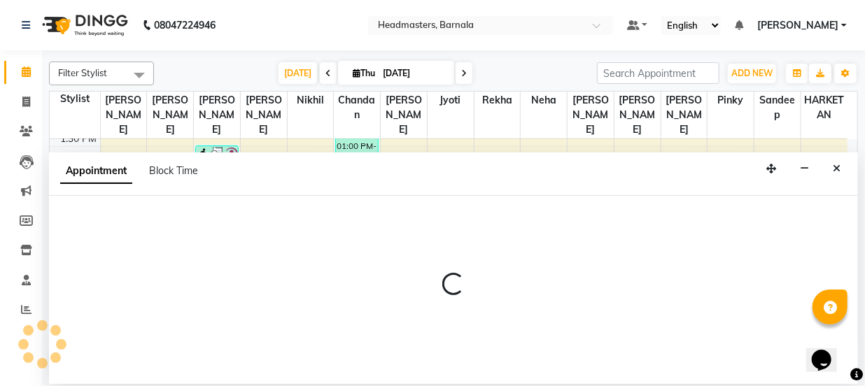
select select "67274"
select select "930"
select select "tentative"
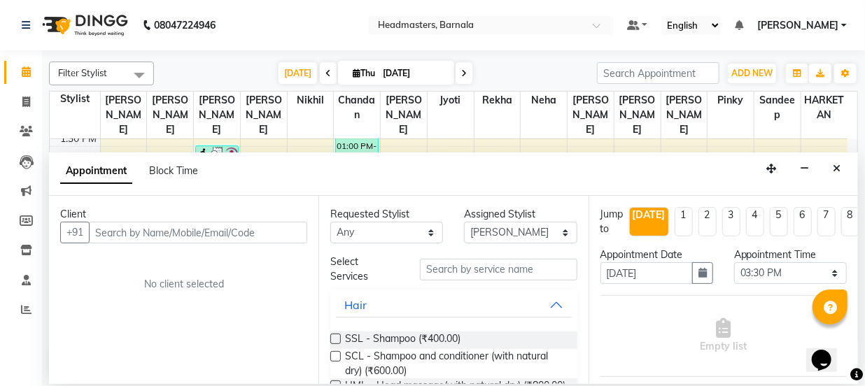
click at [127, 234] on input "text" at bounding box center [198, 233] width 218 height 22
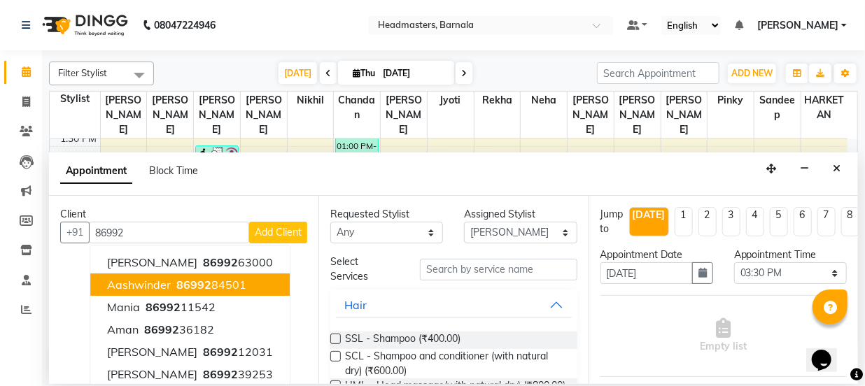
click at [191, 288] on span "86992" at bounding box center [193, 285] width 35 height 14
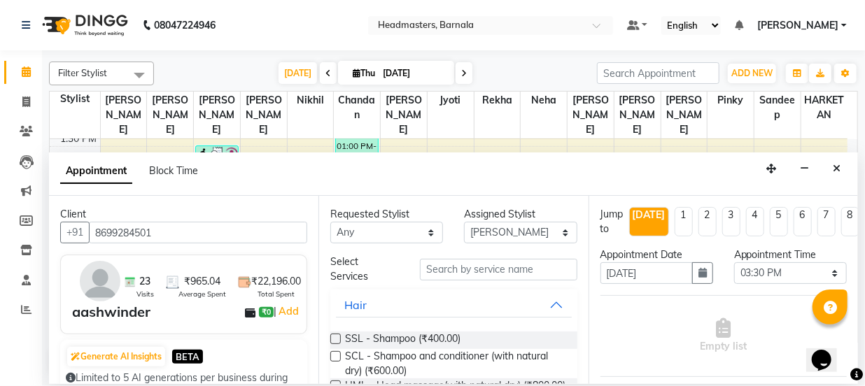
type input "8699284501"
click at [464, 272] on input "text" at bounding box center [498, 270] width 157 height 22
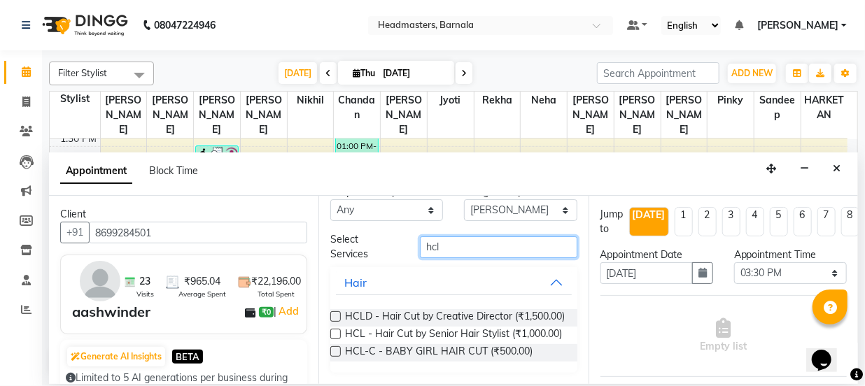
scroll to position [45, 0]
type input "hcl"
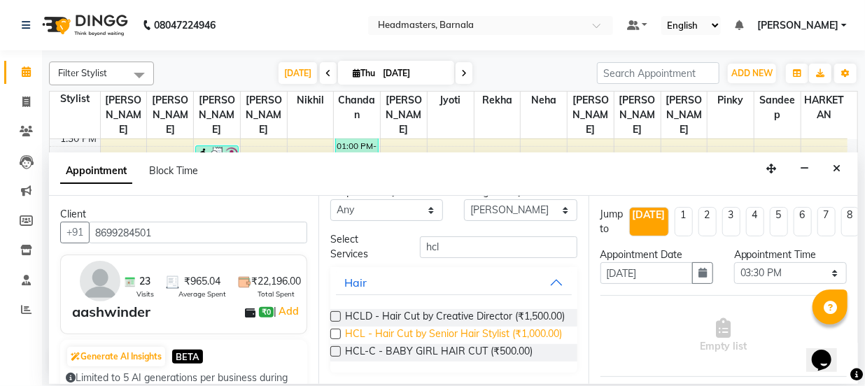
click at [449, 327] on span "HCL - Hair Cut by Senior Hair Stylist (₹1,000.00)" at bounding box center [453, 335] width 217 height 17
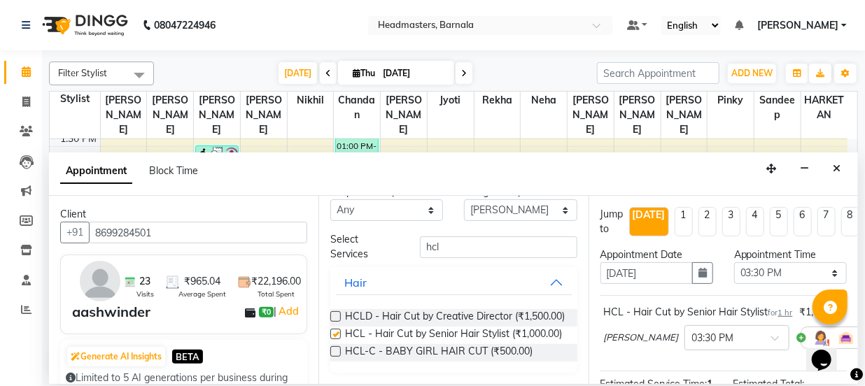
checkbox input "false"
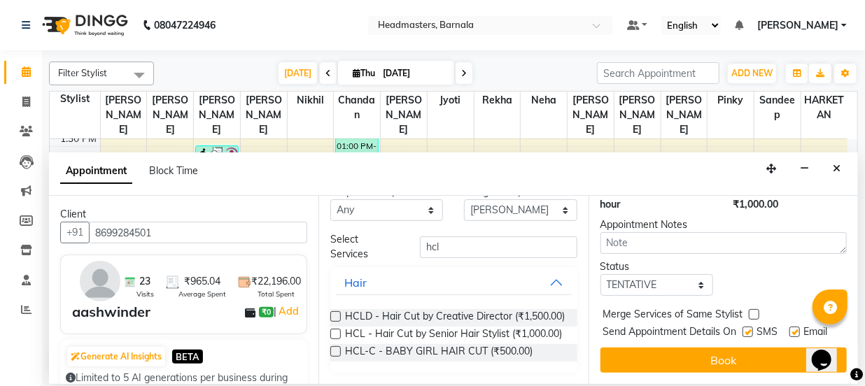
scroll to position [230, 0]
drag, startPoint x: 852, startPoint y: 359, endPoint x: 3, endPoint y: 35, distance: 909.4
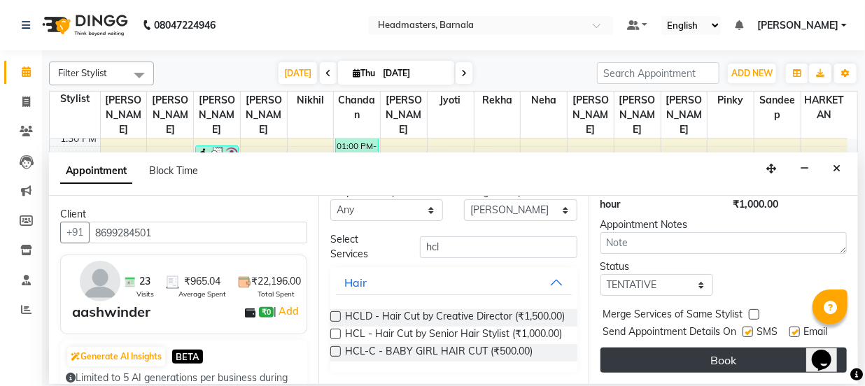
click at [774, 353] on button "Book" at bounding box center [724, 360] width 246 height 25
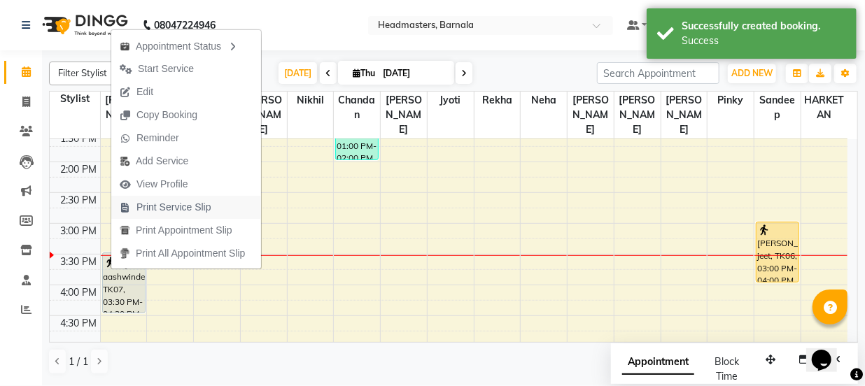
click at [208, 211] on span "Print Service Slip" at bounding box center [173, 207] width 75 height 15
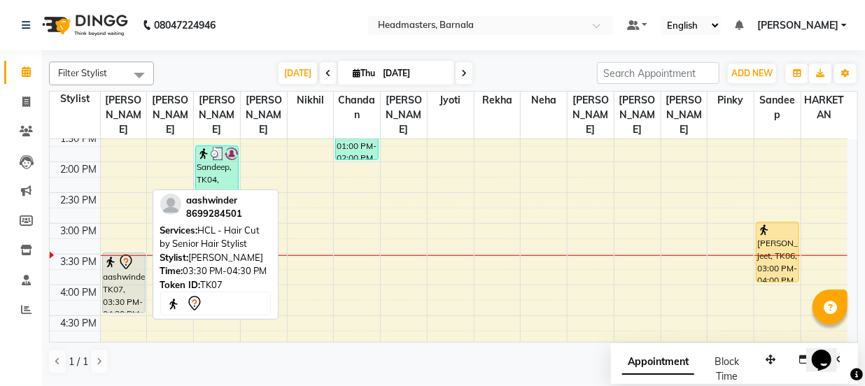
click at [122, 272] on div "aashwinder, TK07, 03:30 PM-04:30 PM, HCL - Hair Cut by Senior Hair Stylist" at bounding box center [124, 282] width 42 height 59
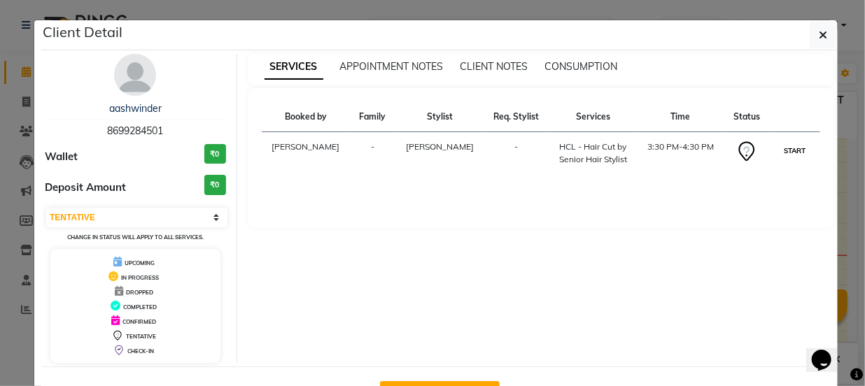
click at [784, 147] on button "START" at bounding box center [794, 150] width 29 height 17
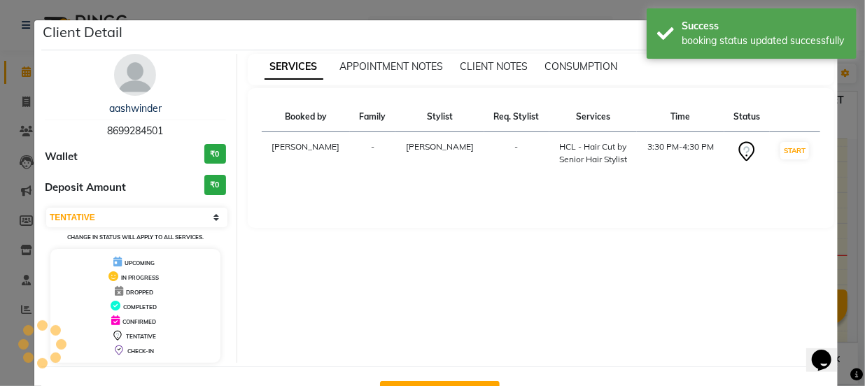
select select "1"
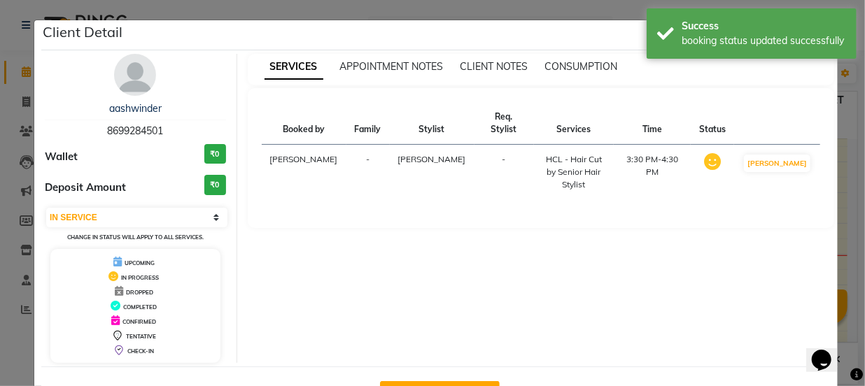
click at [843, 164] on ngb-modal-window "Client Detail aashwinder 8699284501 Wallet ₹0 Deposit Amount ₹0 Select IN SERVI…" at bounding box center [432, 193] width 865 height 386
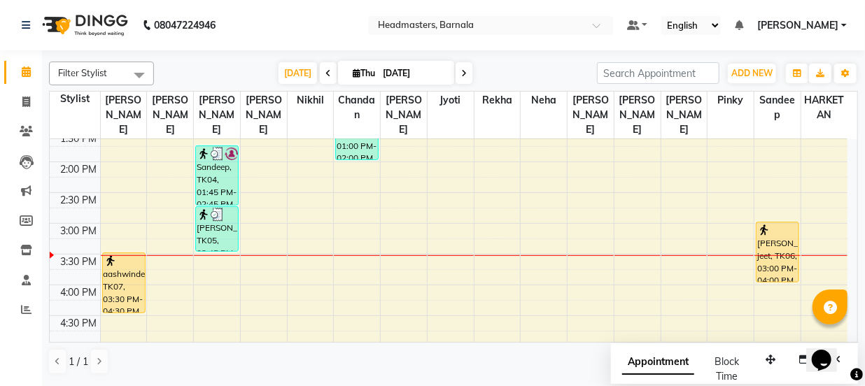
click at [225, 248] on div "8:00 AM 8:30 AM 9:00 AM 9:30 AM 10:00 AM 10:30 AM 11:00 AM 11:30 AM 12:00 PM 12…" at bounding box center [449, 193] width 798 height 800
select select "67276"
select select "tentative"
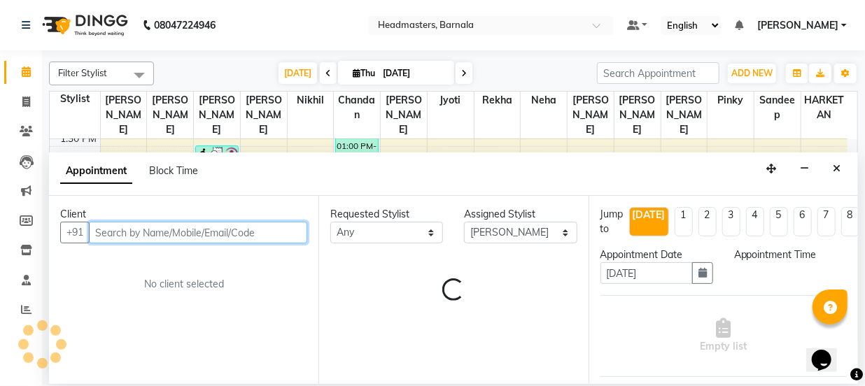
select select "930"
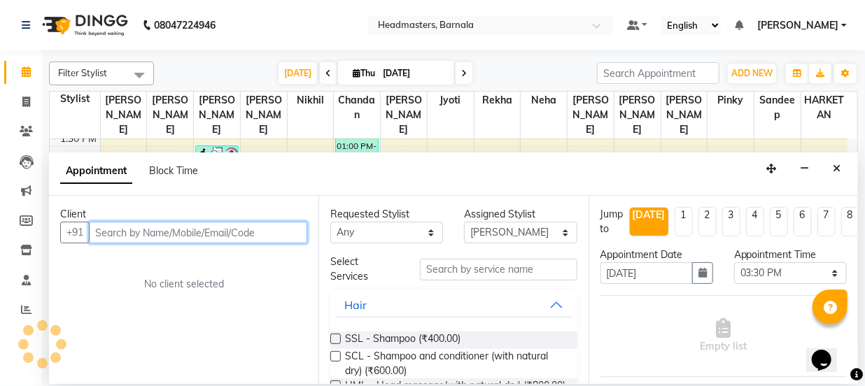
drag, startPoint x: 185, startPoint y: 236, endPoint x: 192, endPoint y: 262, distance: 26.8
click at [185, 237] on input "text" at bounding box center [198, 233] width 218 height 22
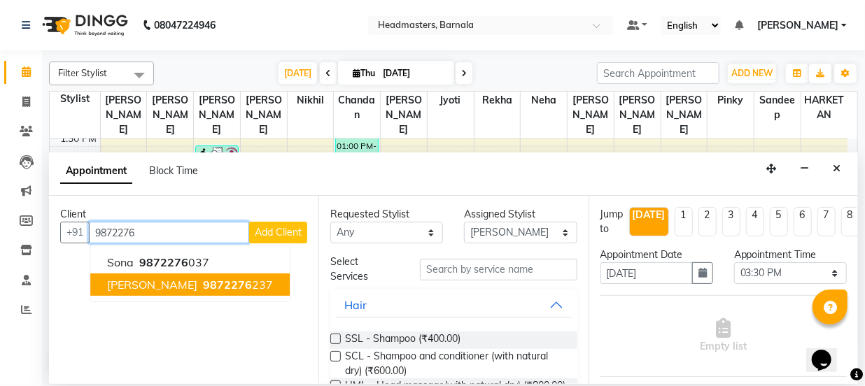
click at [203, 279] on span "9872276" at bounding box center [227, 285] width 49 height 14
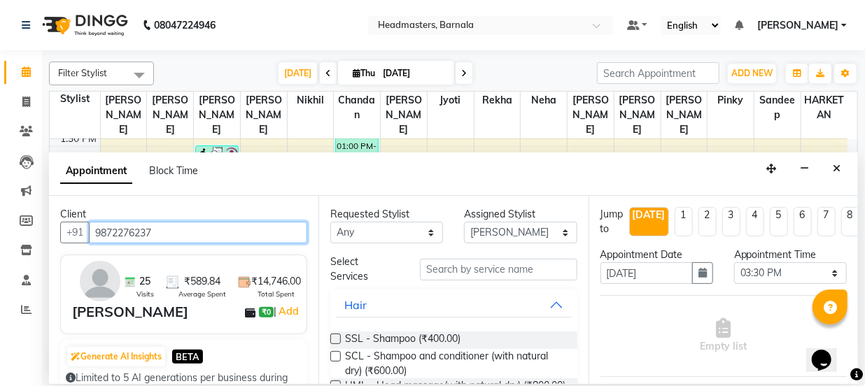
type input "9872276237"
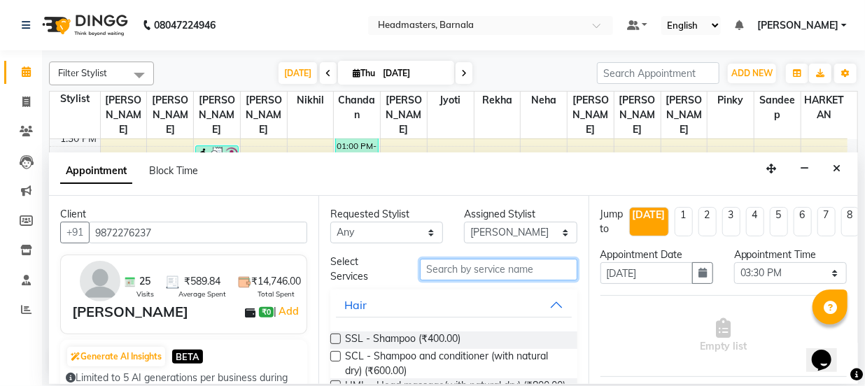
click at [447, 265] on input "text" at bounding box center [498, 270] width 157 height 22
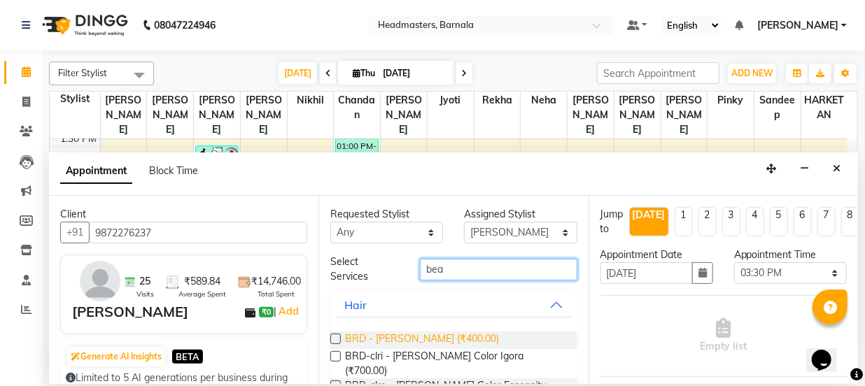
type input "bea"
click at [434, 339] on span "BRD - [PERSON_NAME] (₹400.00)" at bounding box center [422, 340] width 154 height 17
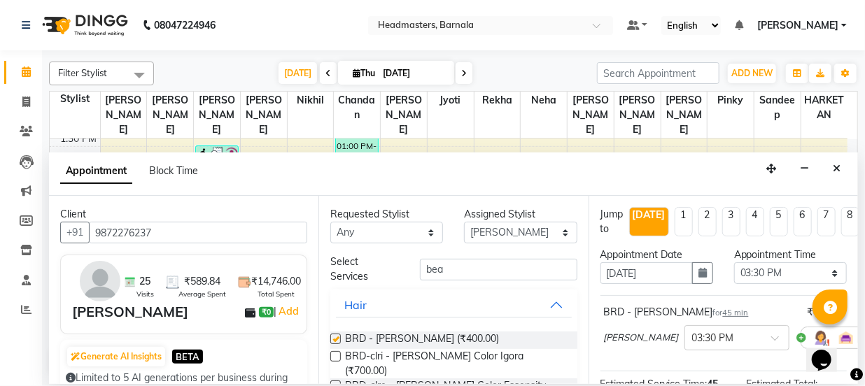
checkbox input "false"
click at [855, 309] on div "Filter Stylist Select All [PERSON_NAME] [PERSON_NAME] [PERSON_NAME] [PERSON_NAM…" at bounding box center [453, 217] width 823 height 334
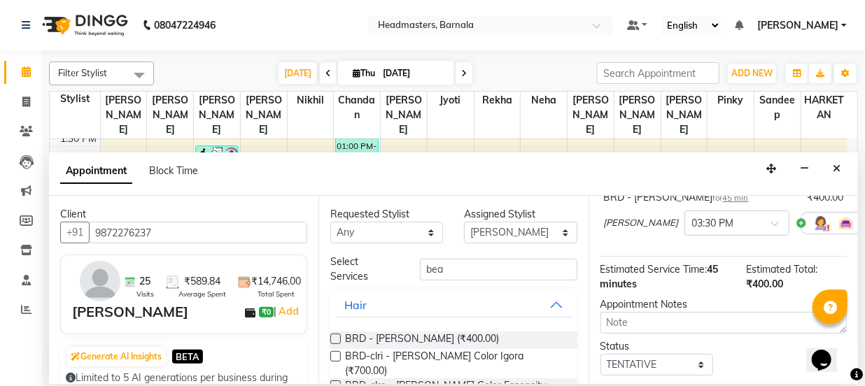
scroll to position [155, 0]
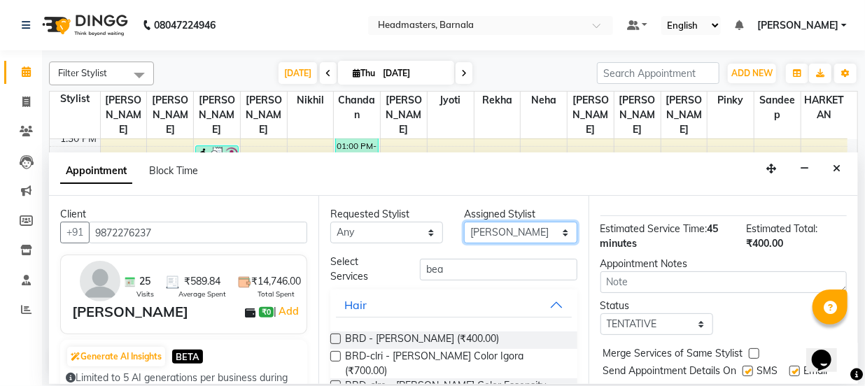
click at [488, 225] on select "Select [PERSON_NAME] [PERSON_NAME] Jyoti [PERSON_NAME] [PERSON_NAME] Neha Nikhi…" at bounding box center [520, 233] width 113 height 22
select select "67279"
click at [464, 222] on select "Select [PERSON_NAME] [PERSON_NAME] Jyoti [PERSON_NAME] [PERSON_NAME] Neha Nikhi…" at bounding box center [520, 233] width 113 height 22
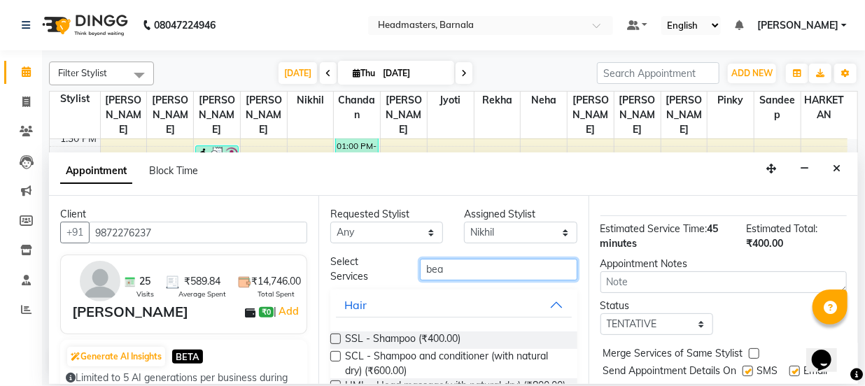
click at [447, 275] on input "bea" at bounding box center [498, 270] width 157 height 22
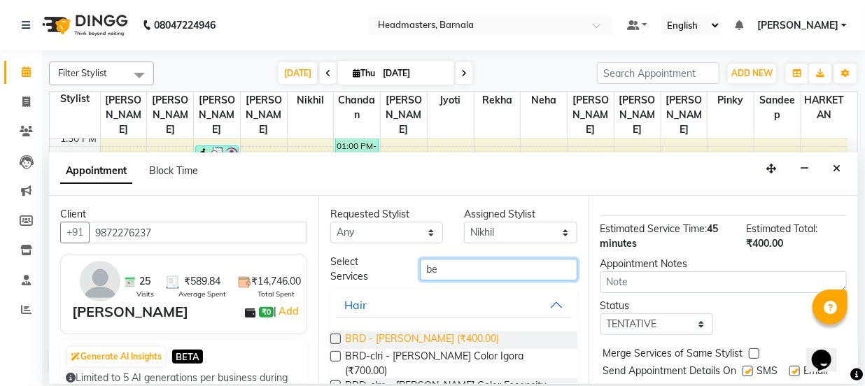
type input "be"
click at [433, 345] on span "BRD - [PERSON_NAME] (₹400.00)" at bounding box center [422, 340] width 154 height 17
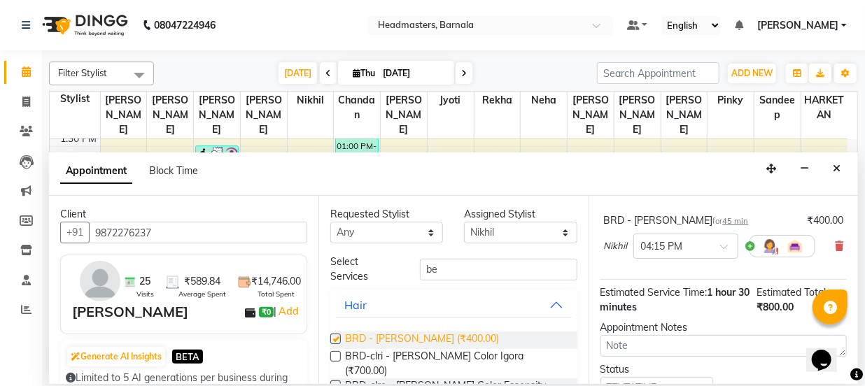
checkbox input "false"
click at [845, 335] on div "Opens Chat This icon Opens the chat window." at bounding box center [828, 335] width 34 height 0
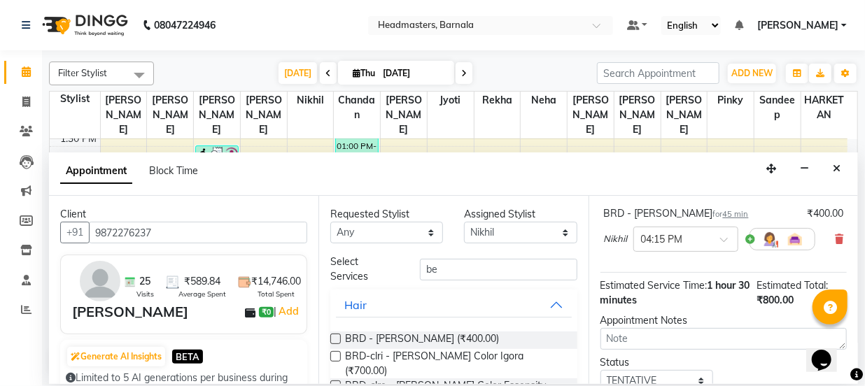
scroll to position [188, 0]
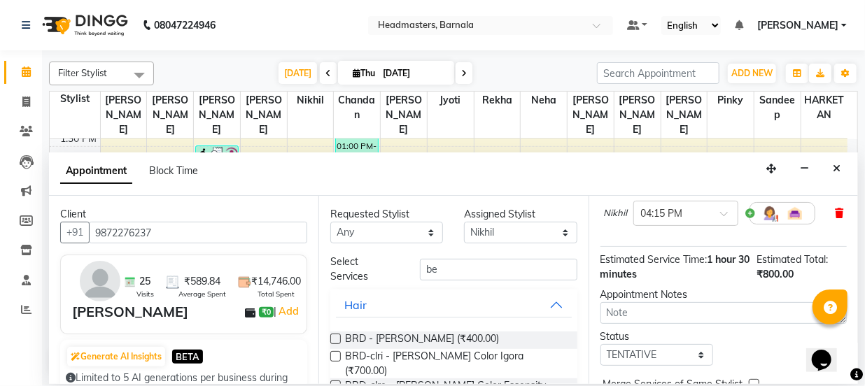
click at [835, 210] on icon at bounding box center [839, 214] width 8 height 10
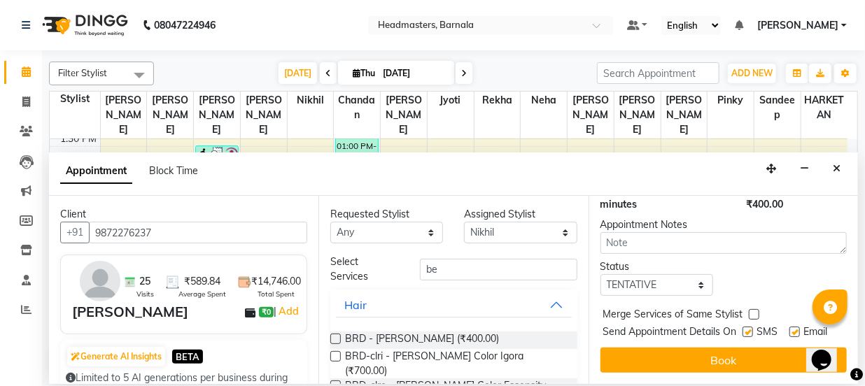
scroll to position [217, 0]
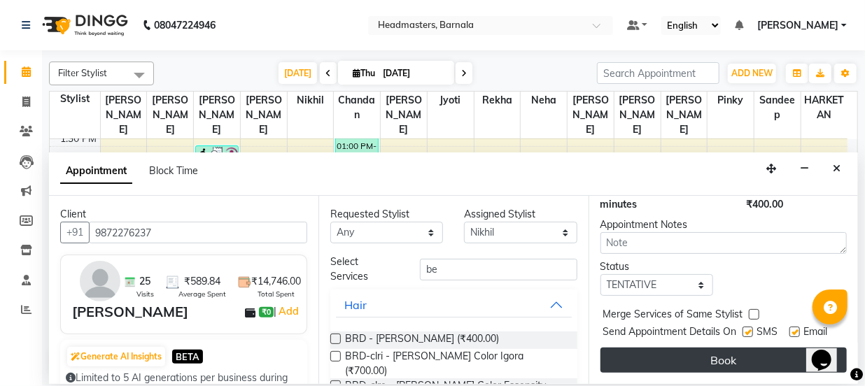
click at [779, 350] on button "Book" at bounding box center [724, 360] width 246 height 25
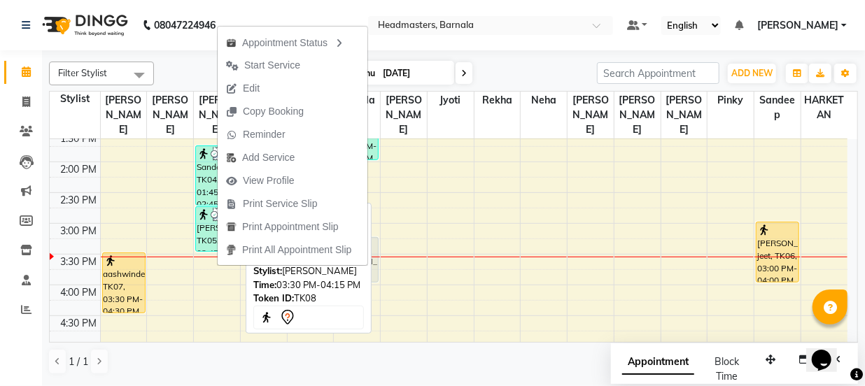
drag, startPoint x: 224, startPoint y: 266, endPoint x: 367, endPoint y: 253, distance: 143.3
click at [367, 253] on body "08047224946 Select Location × Headmasters, Barnala Default Panel My Panel Engli…" at bounding box center [432, 193] width 865 height 386
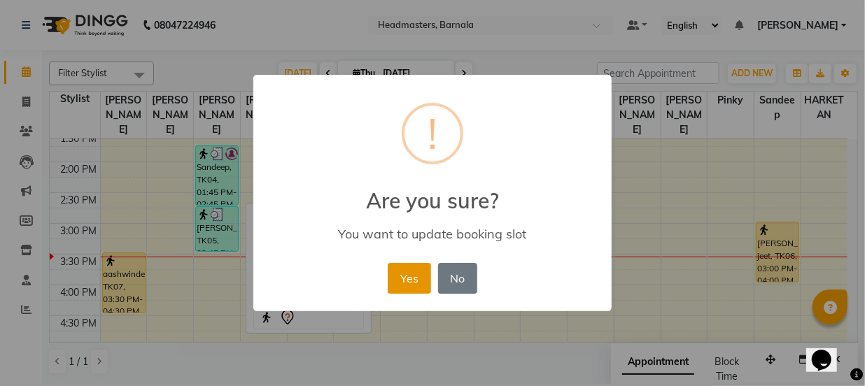
click at [400, 276] on button "Yes" at bounding box center [409, 278] width 43 height 31
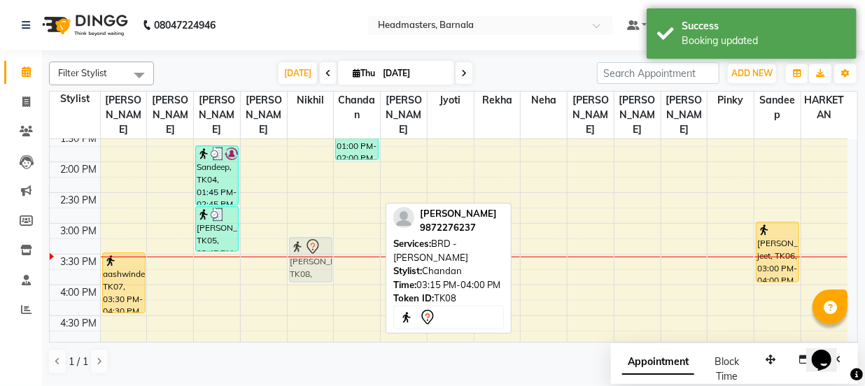
click at [311, 251] on tr "aashwinder, TK07, 03:30 PM-04:30 PM, HCL - Hair Cut by Senior Hair Stylist Sand…" at bounding box center [449, 193] width 798 height 800
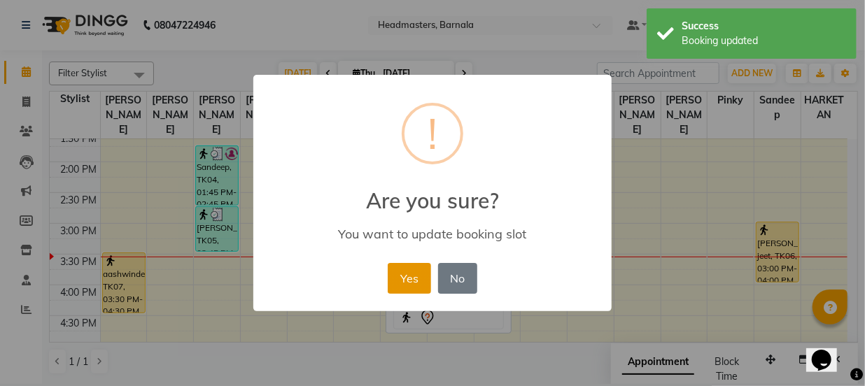
click at [407, 281] on button "Yes" at bounding box center [409, 278] width 43 height 31
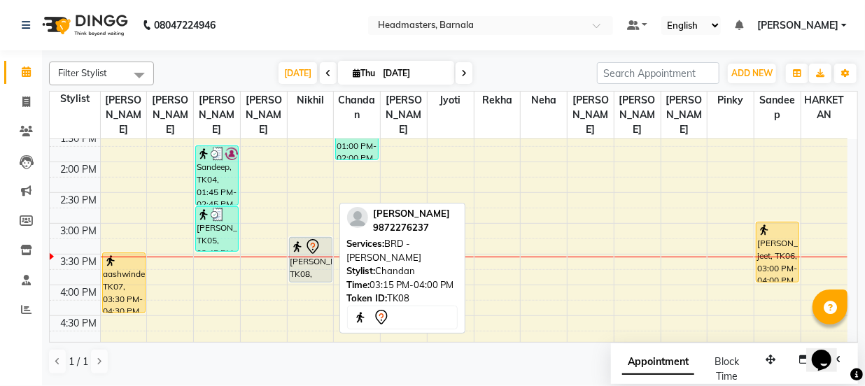
click at [318, 239] on icon at bounding box center [312, 247] width 17 height 17
click at [321, 239] on icon at bounding box center [312, 247] width 17 height 17
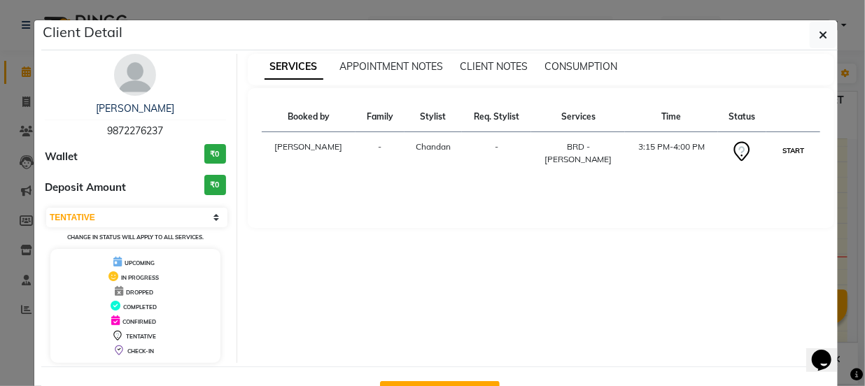
click at [785, 152] on button "START" at bounding box center [793, 150] width 29 height 17
select select "1"
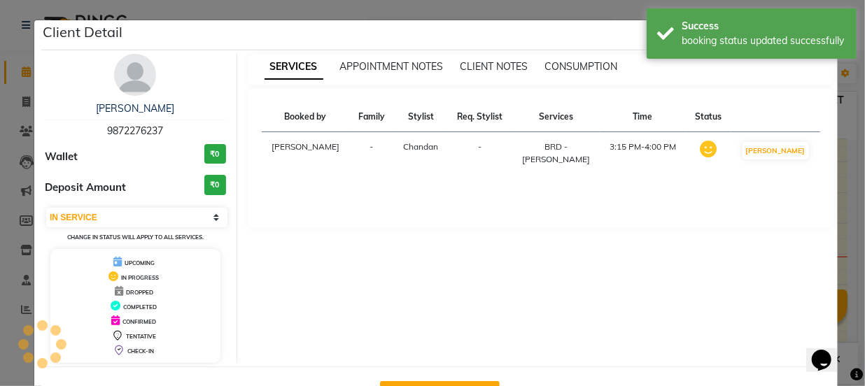
click at [842, 154] on ngb-modal-window "Client Detail [PERSON_NAME] 9872276237 Wallet ₹0 Deposit Amount ₹0 Select IN SE…" at bounding box center [432, 193] width 865 height 386
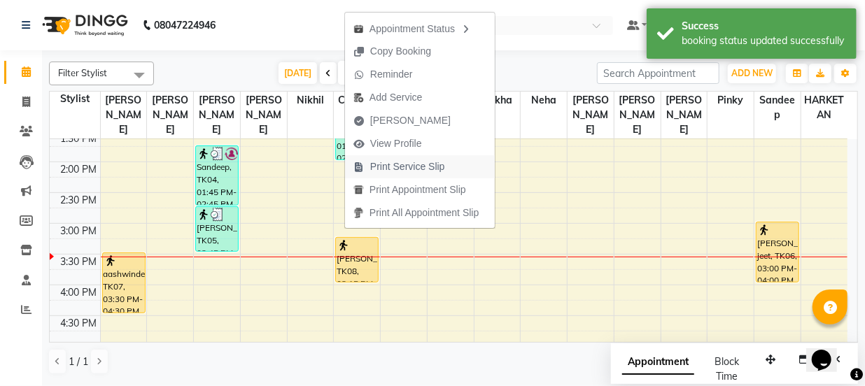
click at [386, 172] on span "Print Service Slip" at bounding box center [407, 167] width 75 height 15
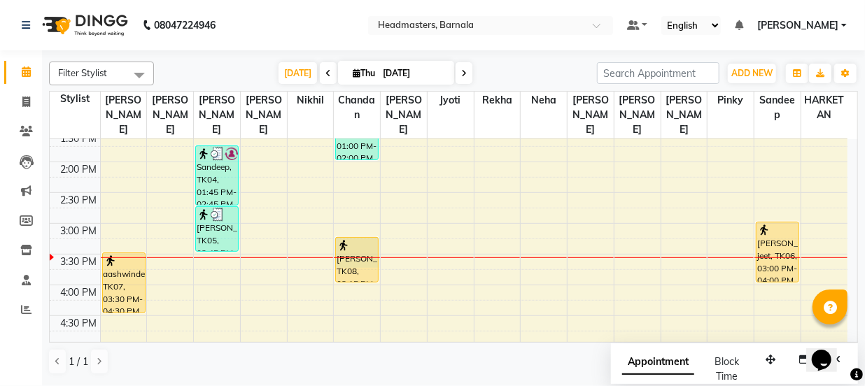
drag, startPoint x: 350, startPoint y: 243, endPoint x: 319, endPoint y: 233, distance: 32.3
click at [304, 237] on div "8:00 AM 8:30 AM 9:00 AM 9:30 AM 10:00 AM 10:30 AM 11:00 AM 11:30 AM 12:00 PM 12…" at bounding box center [449, 193] width 798 height 800
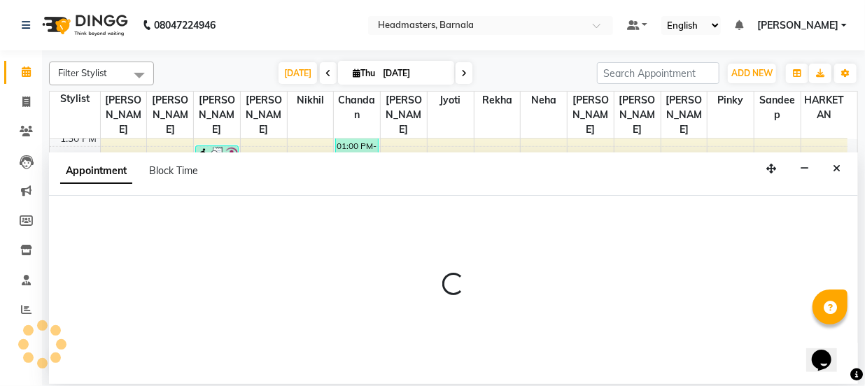
select select "67280"
select select "tentative"
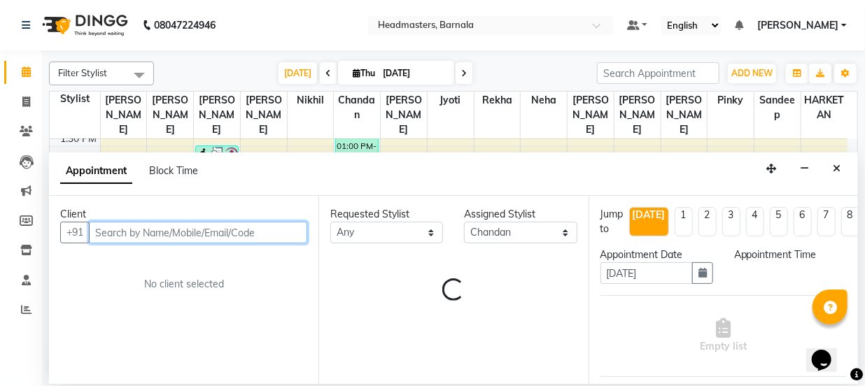
select select "915"
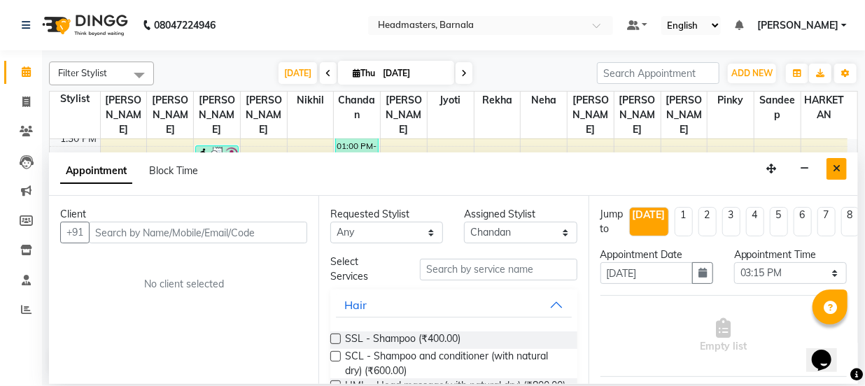
click at [840, 170] on icon "Close" at bounding box center [837, 169] width 8 height 10
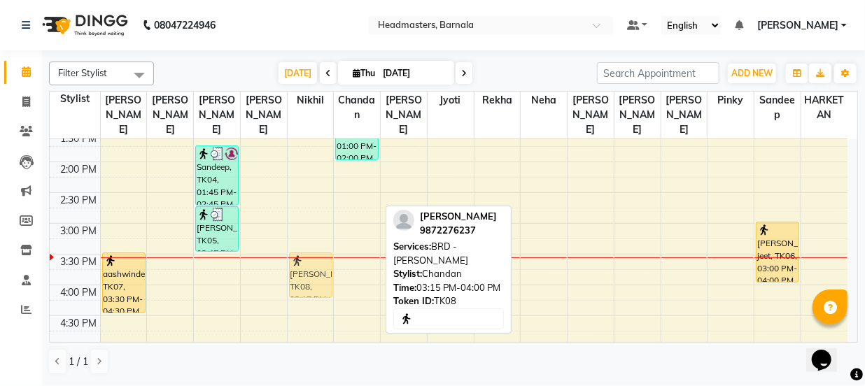
drag, startPoint x: 367, startPoint y: 262, endPoint x: 311, endPoint y: 273, distance: 57.0
click at [311, 273] on tr "aashwinder, TK07, 03:30 PM-04:30 PM, HCL - Hair Cut by Senior Hair Stylist Sand…" at bounding box center [449, 193] width 798 height 800
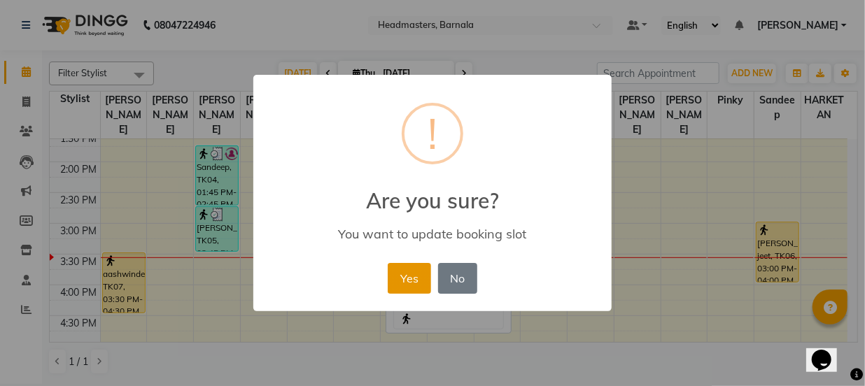
click at [407, 278] on button "Yes" at bounding box center [409, 278] width 43 height 31
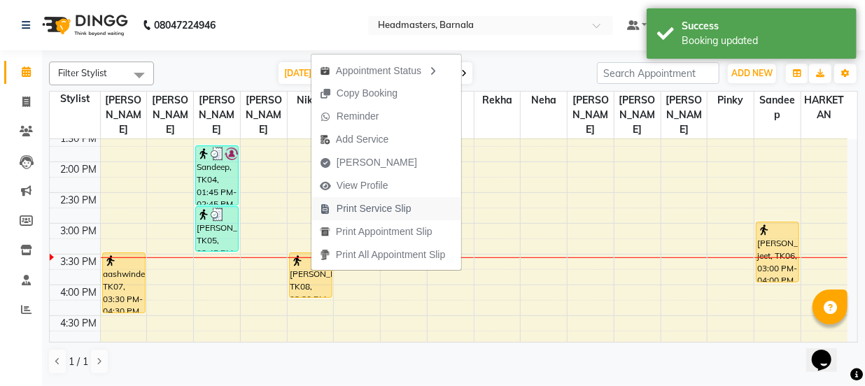
click at [374, 209] on span "Print Service Slip" at bounding box center [374, 209] width 75 height 15
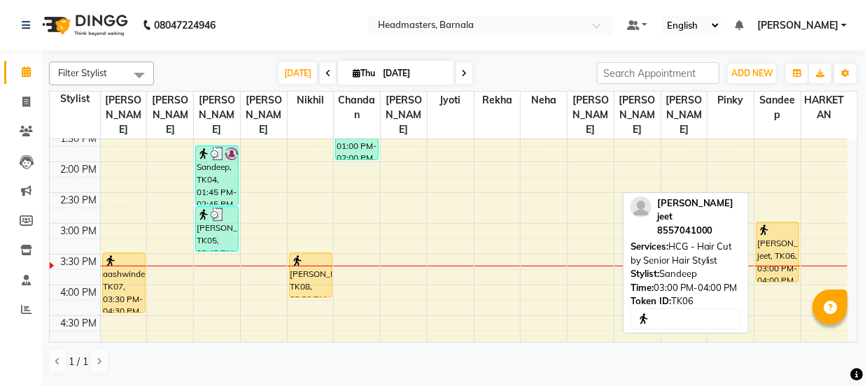
click at [788, 241] on div "[PERSON_NAME] jeet, TK06, 03:00 PM-04:00 PM, HCG - Hair Cut by Senior Hair Styl…" at bounding box center [778, 252] width 42 height 59
click at [787, 238] on div "[PERSON_NAME] jeet, TK06, 03:00 PM-04:00 PM, HCG - Hair Cut by Senior Hair Styl…" at bounding box center [778, 252] width 42 height 59
select select "1"
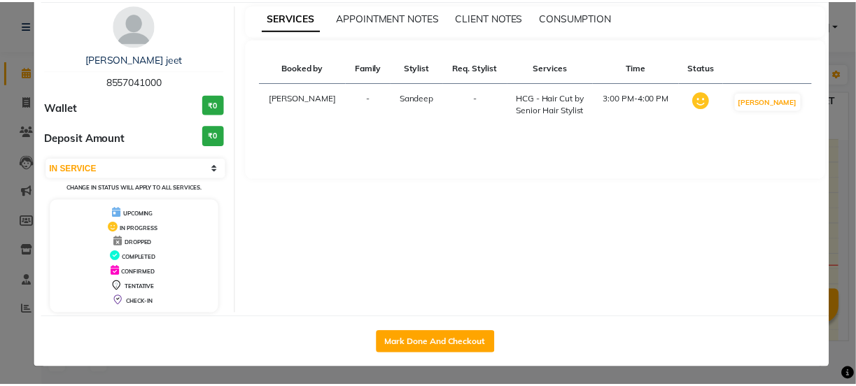
scroll to position [50, 0]
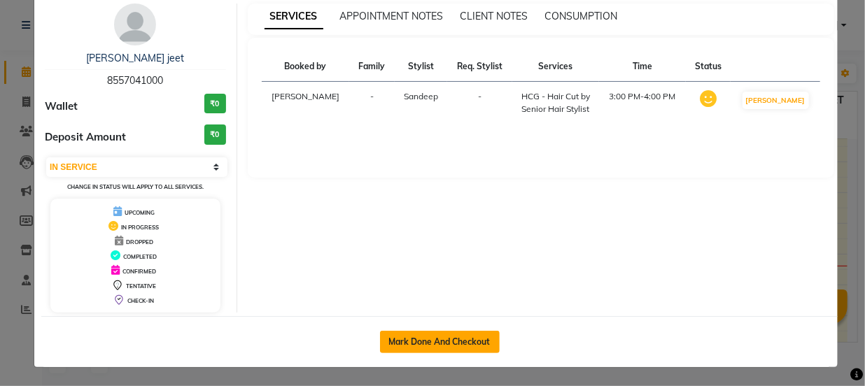
click at [447, 337] on button "Mark Done And Checkout" at bounding box center [440, 342] width 120 height 22
select select "service"
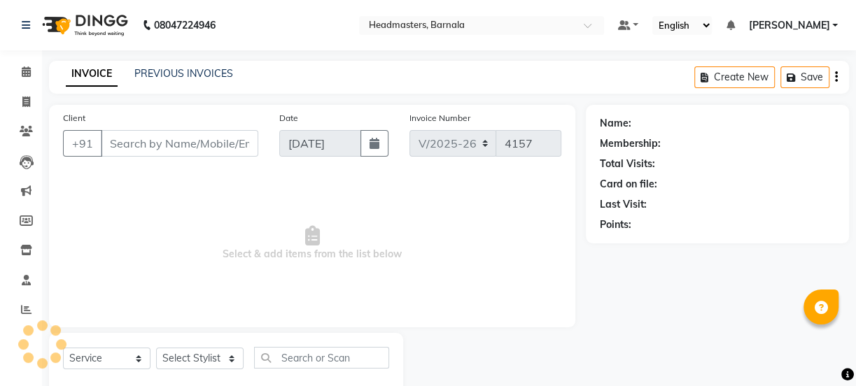
type input "8557041000"
select select "71857"
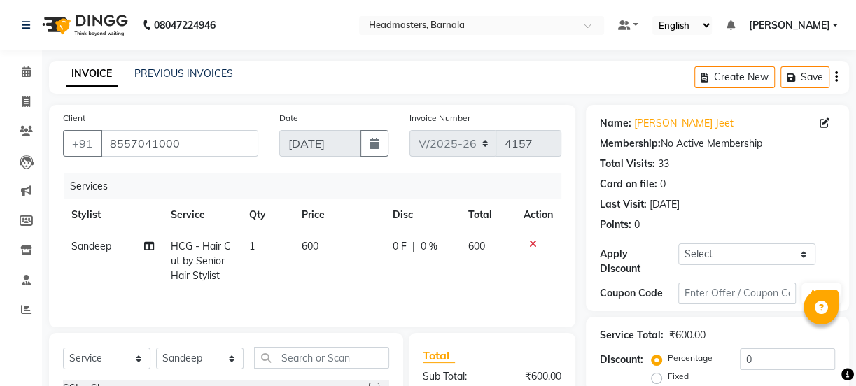
click at [668, 378] on label "Fixed" at bounding box center [678, 376] width 21 height 13
click at [654, 378] on input "Fixed" at bounding box center [659, 377] width 10 height 10
radio input "true"
drag, startPoint x: 764, startPoint y: 367, endPoint x: 700, endPoint y: 370, distance: 63.8
click at [735, 367] on div "Percentage Fixed 0" at bounding box center [744, 368] width 181 height 38
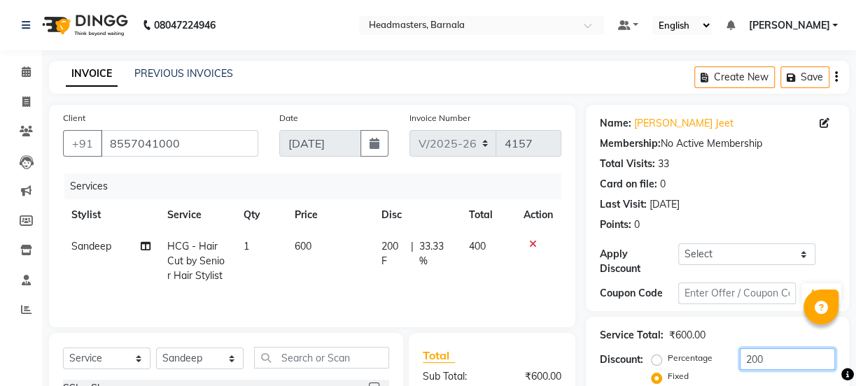
scroll to position [175, 0]
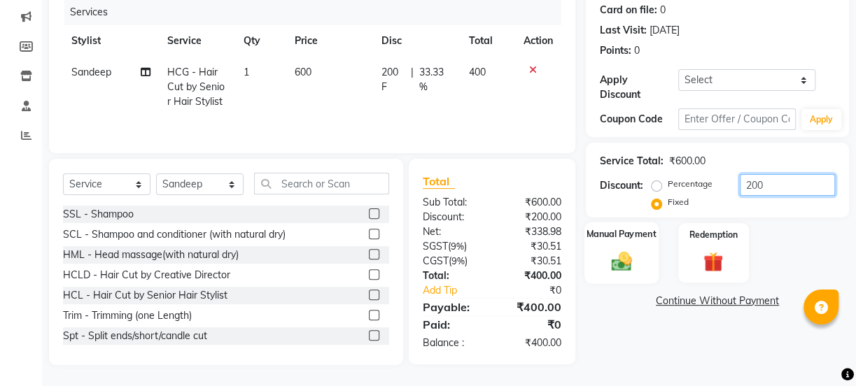
type input "200"
click at [641, 254] on div "Manual Payment" at bounding box center [621, 253] width 74 height 62
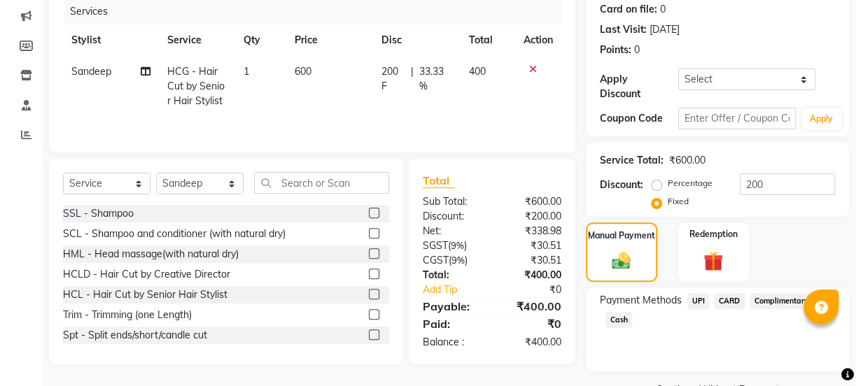
click at [697, 302] on span "UPI" at bounding box center [698, 301] width 22 height 16
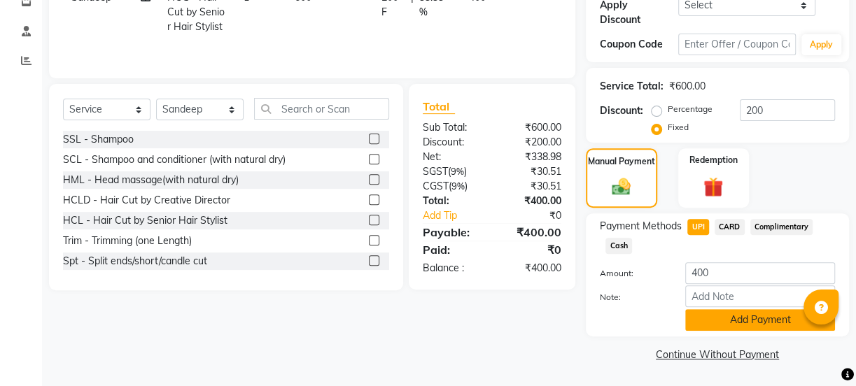
click at [771, 318] on button "Add Payment" at bounding box center [760, 320] width 150 height 22
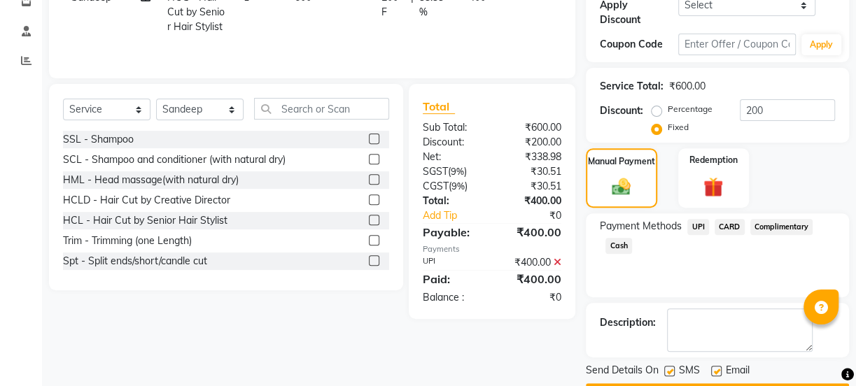
scroll to position [288, 0]
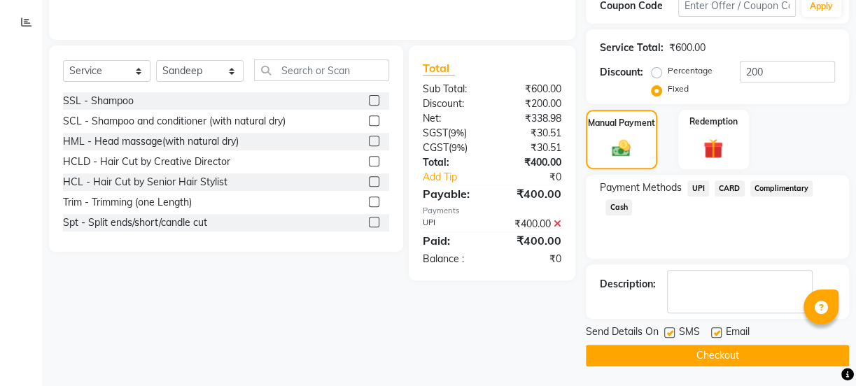
click at [747, 354] on button "Checkout" at bounding box center [717, 356] width 263 height 22
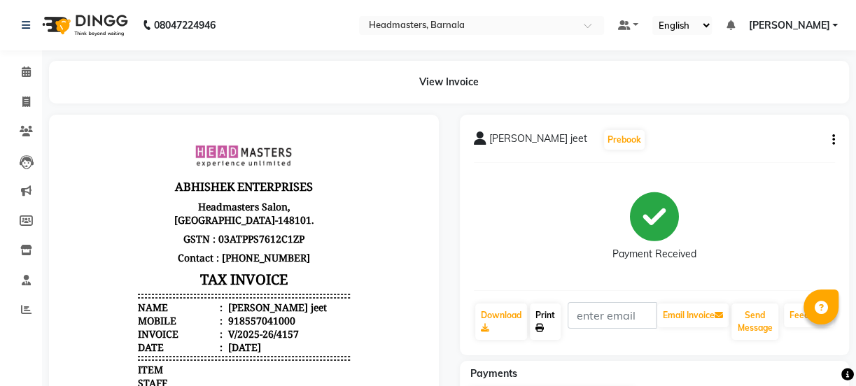
click at [545, 316] on link "Print" at bounding box center [545, 322] width 31 height 36
select select "service"
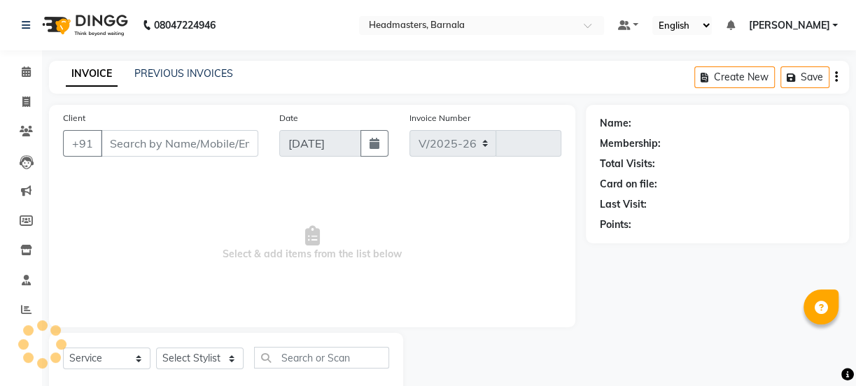
select select "7526"
type input "4158"
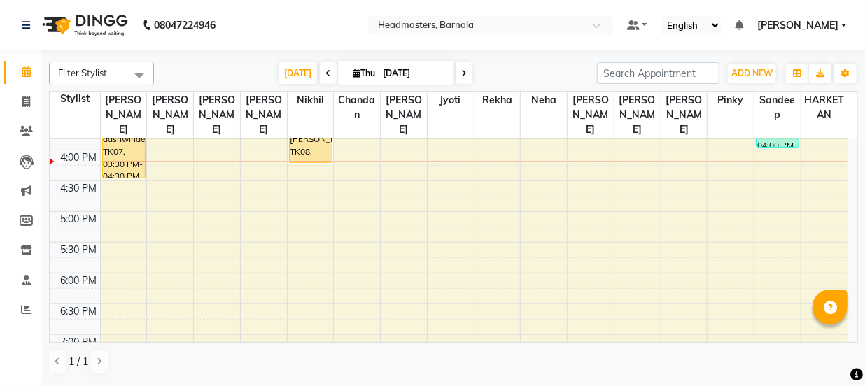
scroll to position [440, 0]
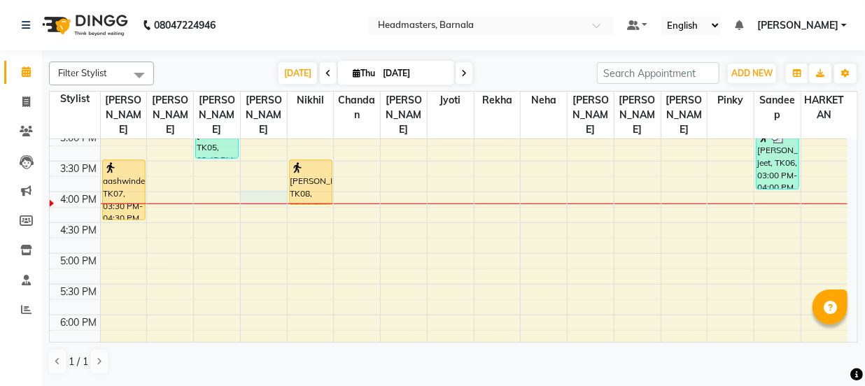
click at [263, 190] on div "8:00 AM 8:30 AM 9:00 AM 9:30 AM 10:00 AM 10:30 AM 11:00 AM 11:30 AM 12:00 PM 12…" at bounding box center [449, 100] width 798 height 800
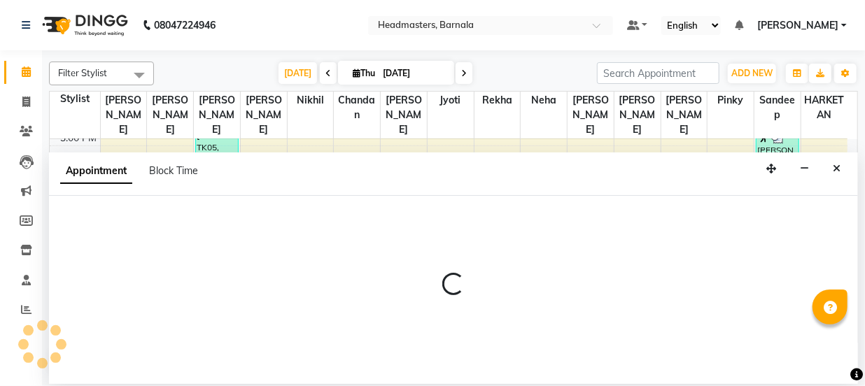
select select "67277"
select select "960"
select select "tentative"
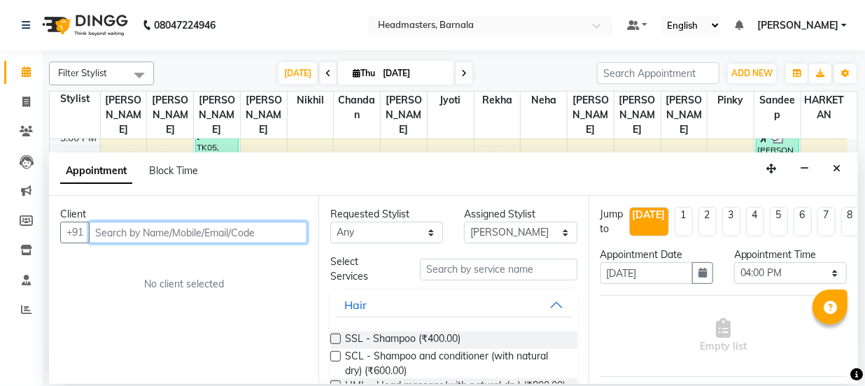
click at [146, 225] on input "text" at bounding box center [198, 233] width 218 height 22
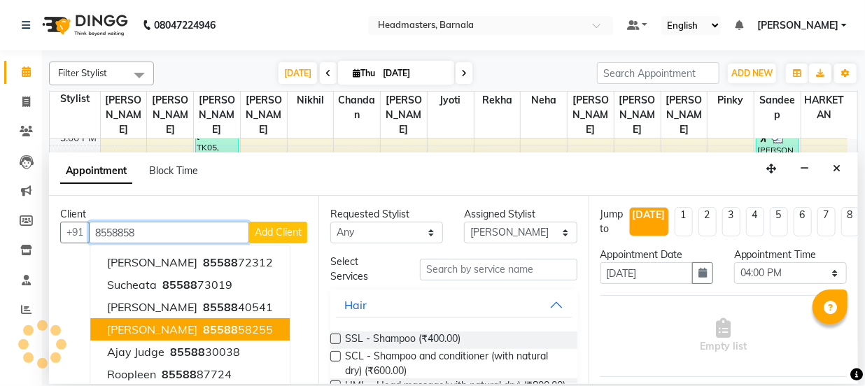
click at [200, 323] on ngb-highlight "85588 58255" at bounding box center [236, 330] width 73 height 14
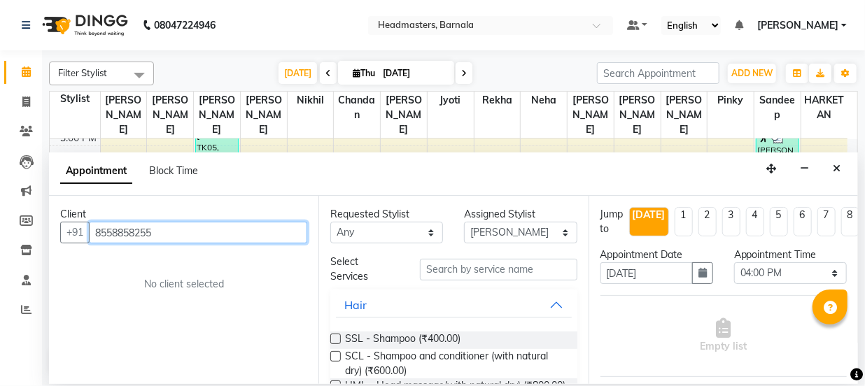
type input "8558858255"
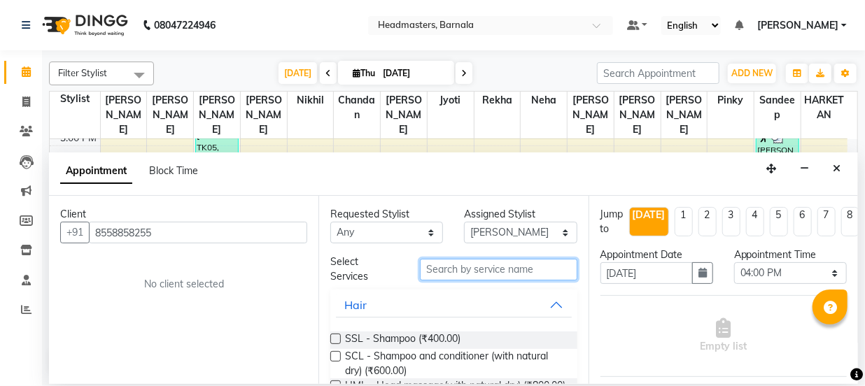
click at [449, 259] on input "text" at bounding box center [498, 270] width 157 height 22
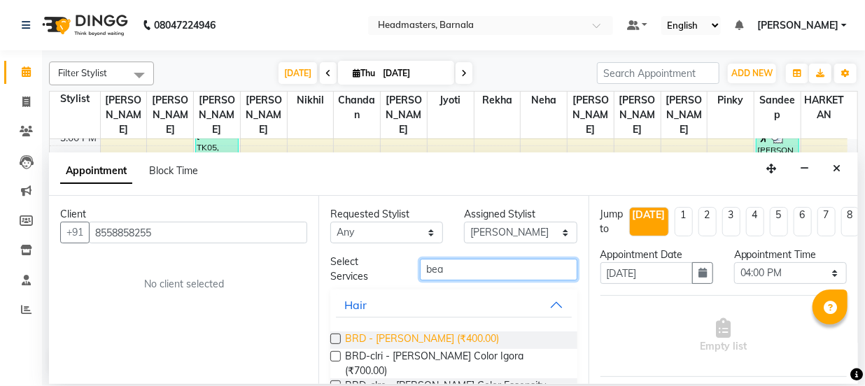
type input "bea"
click at [407, 337] on span "BRD - [PERSON_NAME] (₹400.00)" at bounding box center [422, 340] width 154 height 17
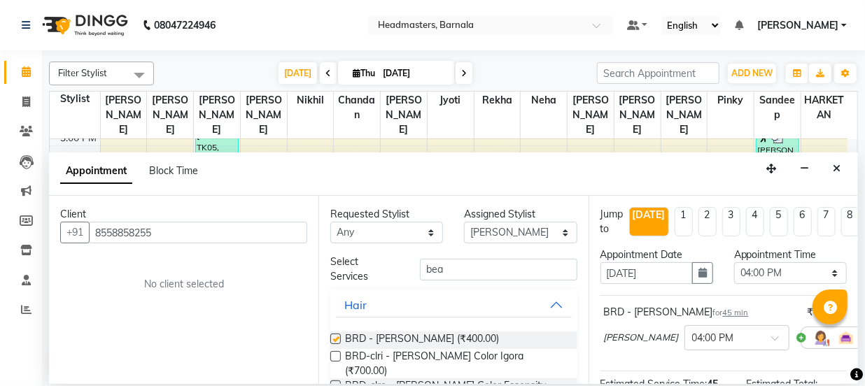
checkbox input "false"
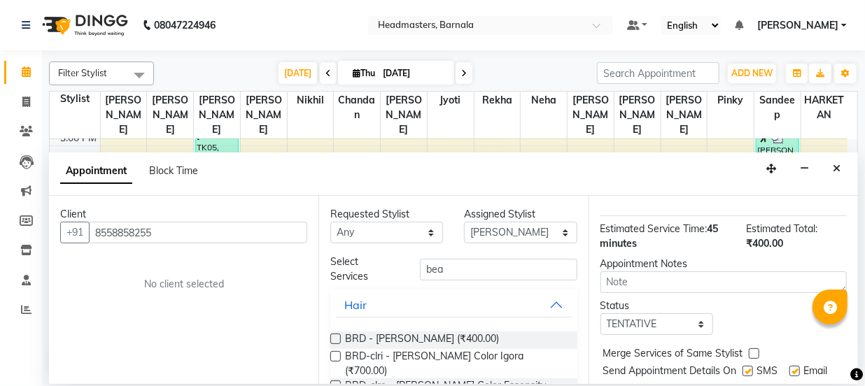
scroll to position [208, 0]
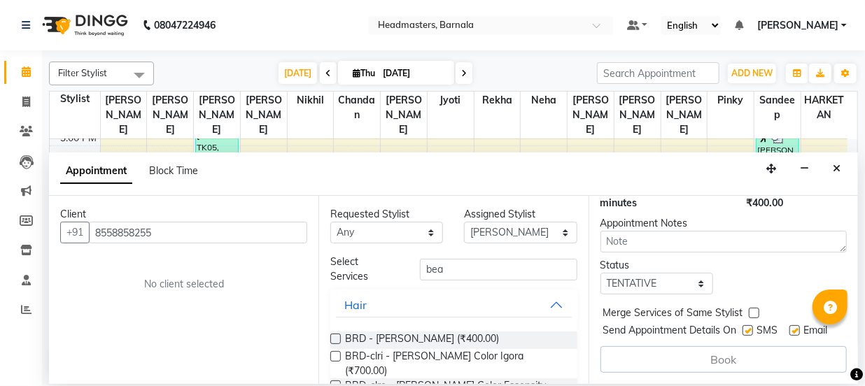
click at [769, 362] on div "Book" at bounding box center [724, 359] width 246 height 27
click at [855, 203] on div "Filter Stylist Select All [PERSON_NAME] [PERSON_NAME] [PERSON_NAME] [PERSON_NAM…" at bounding box center [453, 217] width 823 height 334
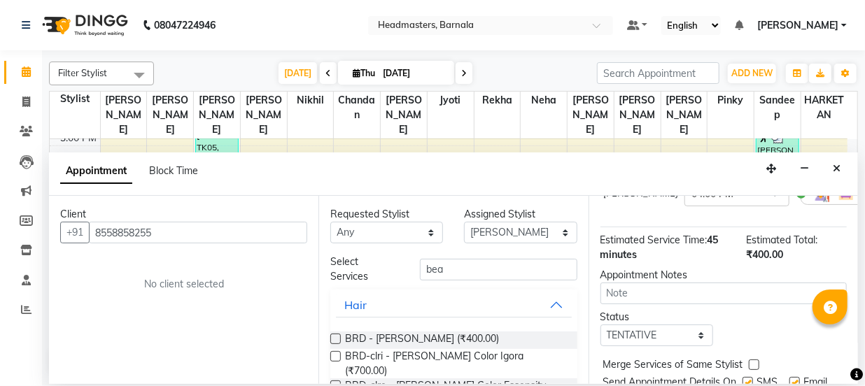
scroll to position [132, 0]
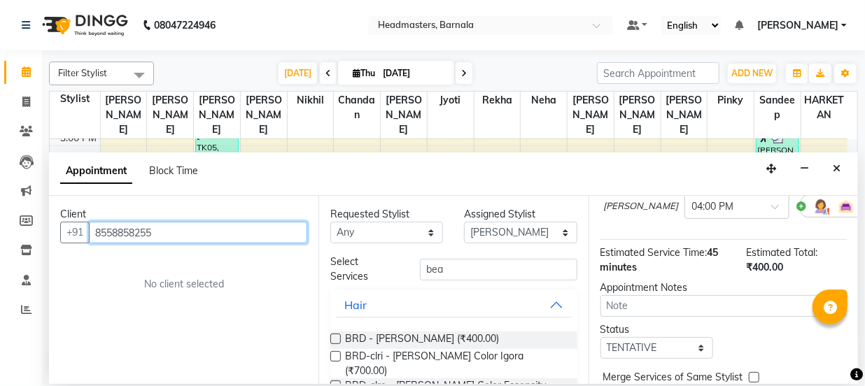
click at [182, 231] on input "8558858255" at bounding box center [198, 233] width 218 height 22
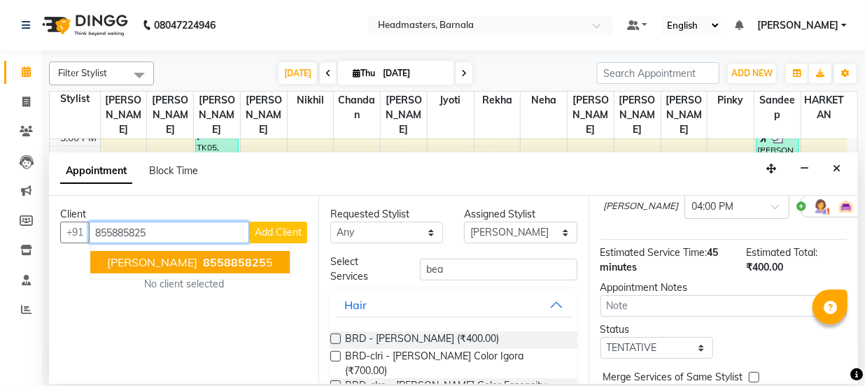
click at [203, 262] on span "855885825" at bounding box center [234, 262] width 63 height 14
type input "8558858255"
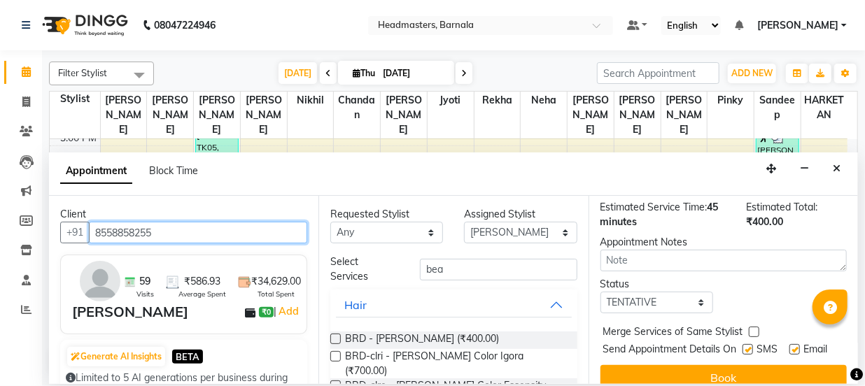
scroll to position [217, 0]
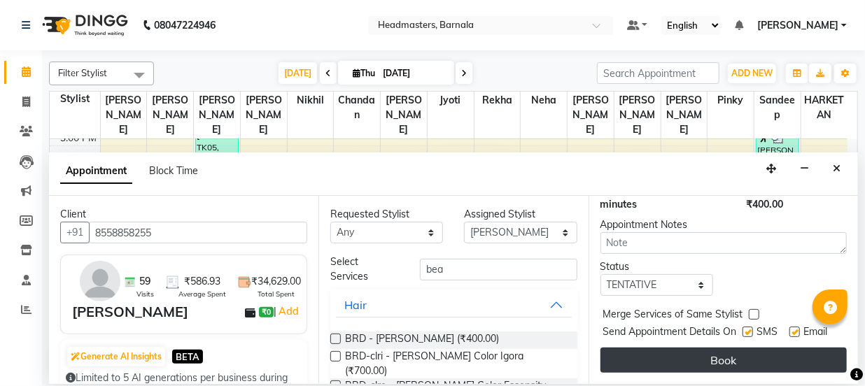
click at [753, 348] on button "Book" at bounding box center [724, 360] width 246 height 25
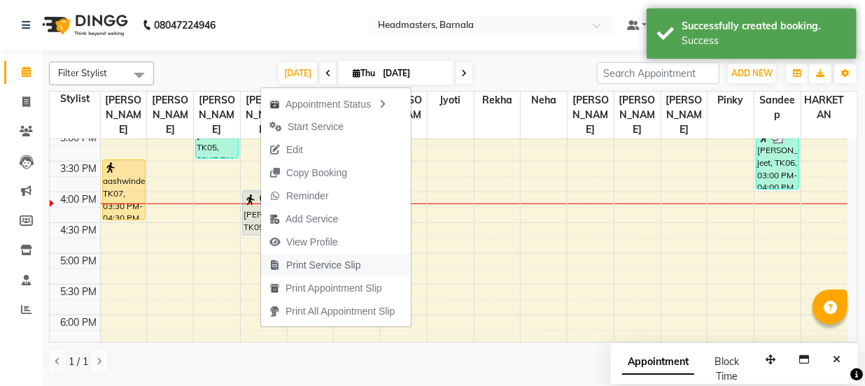
click at [337, 265] on span "Print Service Slip" at bounding box center [323, 265] width 75 height 15
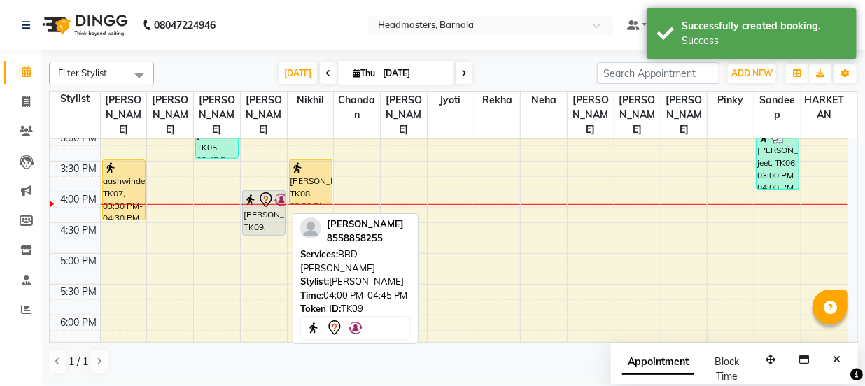
click at [270, 206] on div "[PERSON_NAME], TK09, 04:00 PM-04:45 PM, BRD - [PERSON_NAME]" at bounding box center [264, 213] width 42 height 44
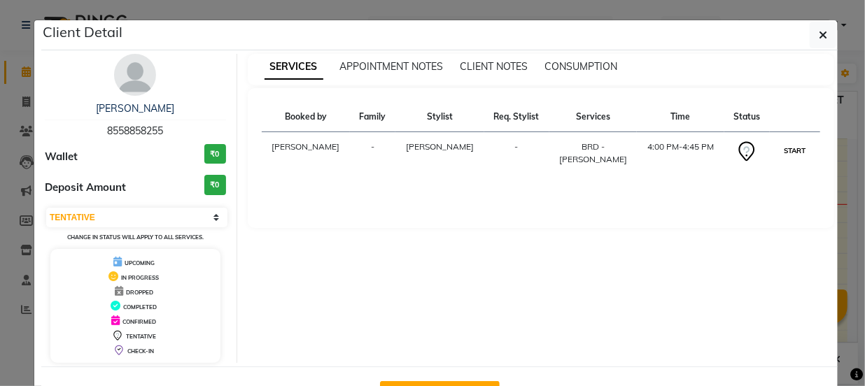
click at [785, 155] on button "START" at bounding box center [794, 150] width 29 height 17
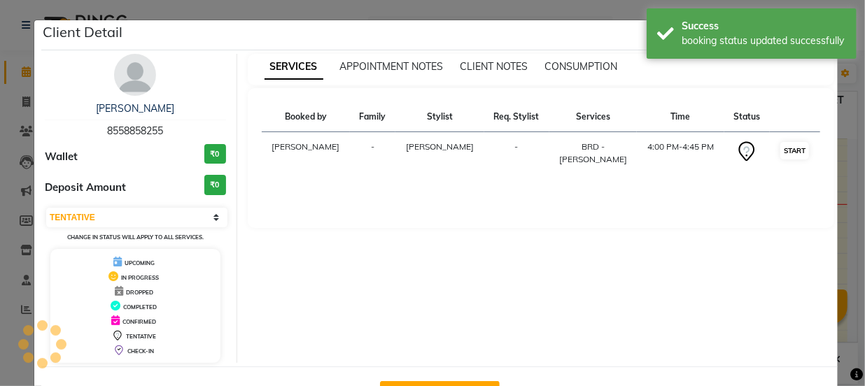
select select "1"
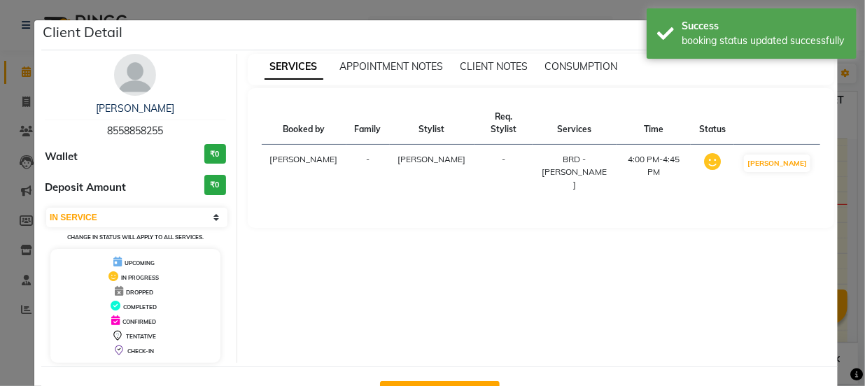
click at [842, 149] on ngb-modal-window "Client Detail [PERSON_NAME] 8558858255 Wallet ₹0 Deposit Amount ₹0 Select IN SE…" at bounding box center [432, 193] width 865 height 386
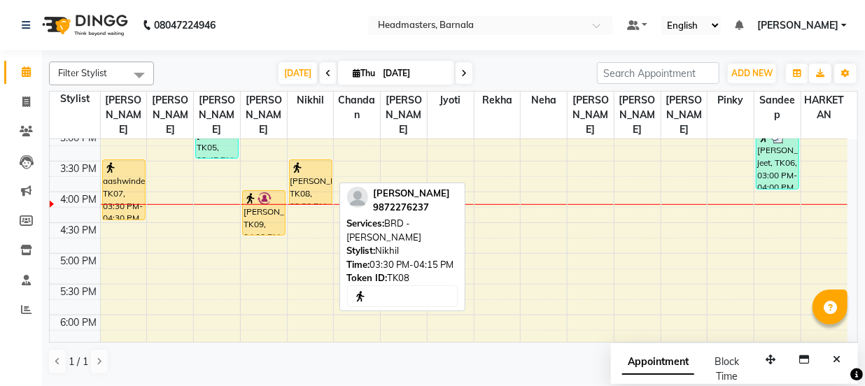
click at [320, 163] on div "[PERSON_NAME], TK08, 03:30 PM-04:15 PM, BRD - [PERSON_NAME]" at bounding box center [311, 182] width 42 height 44
select select "1"
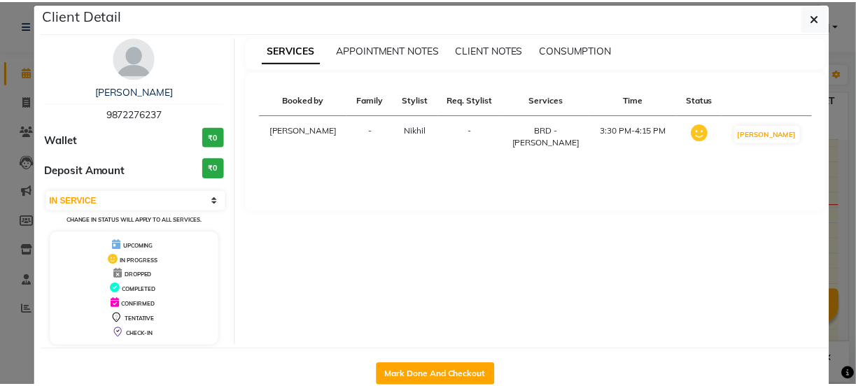
scroll to position [50, 0]
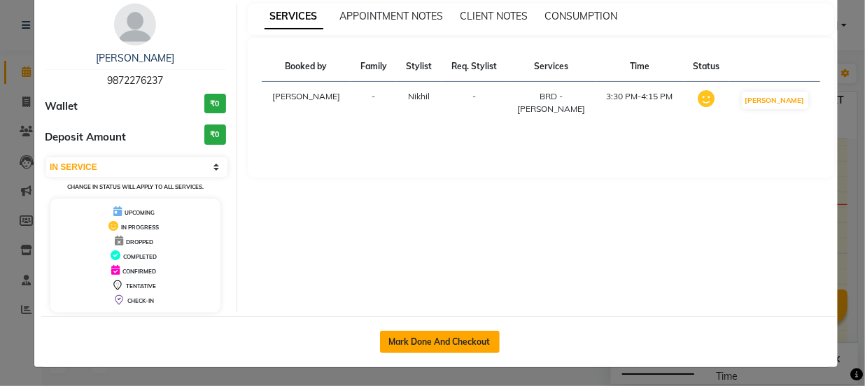
click at [477, 347] on button "Mark Done And Checkout" at bounding box center [440, 342] width 120 height 22
select select "service"
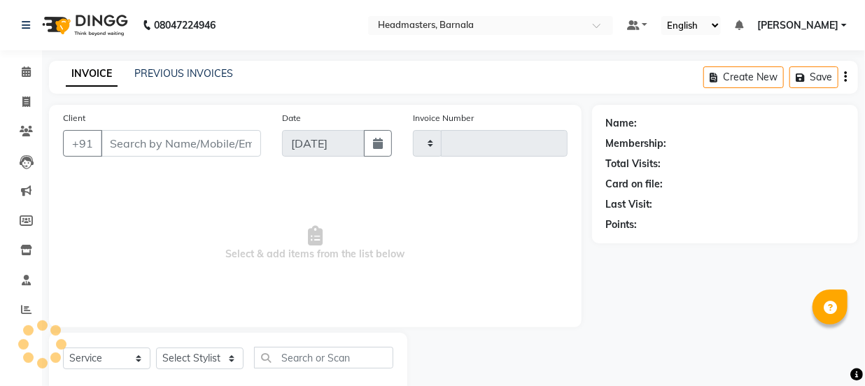
type input "4158"
select select "7526"
type input "9872276237"
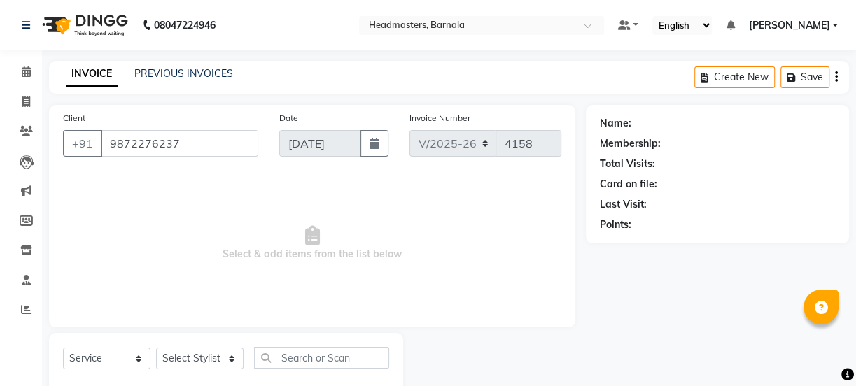
select select "67279"
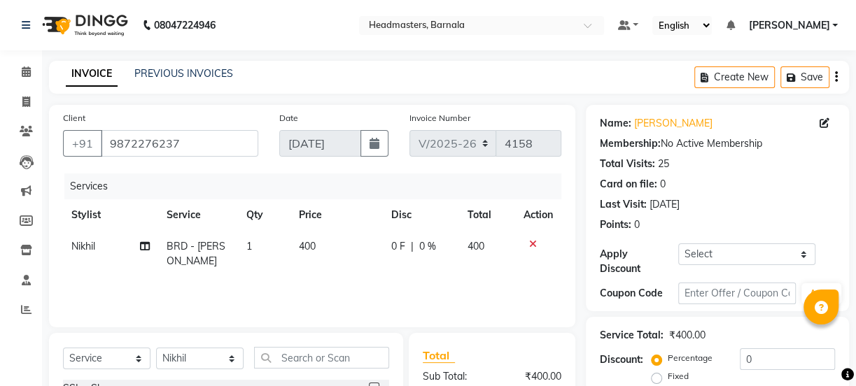
click at [668, 382] on label "Fixed" at bounding box center [678, 376] width 21 height 13
click at [654, 381] on input "Fixed" at bounding box center [659, 377] width 10 height 10
radio input "true"
drag, startPoint x: 785, startPoint y: 353, endPoint x: 640, endPoint y: 358, distance: 145.7
click at [667, 358] on div "Percentage Fixed 0" at bounding box center [744, 368] width 181 height 38
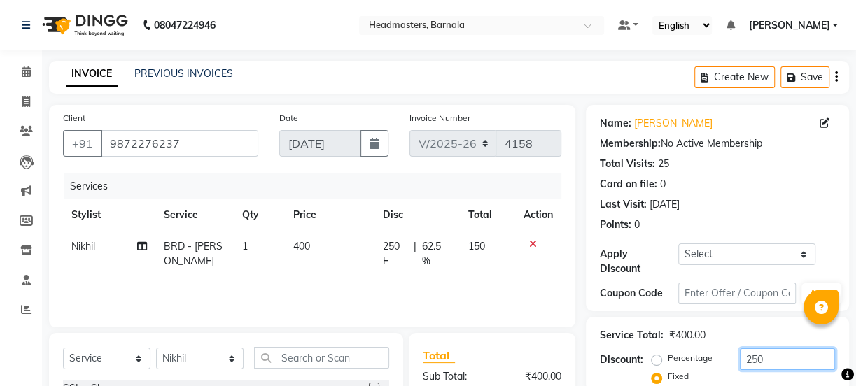
scroll to position [175, 0]
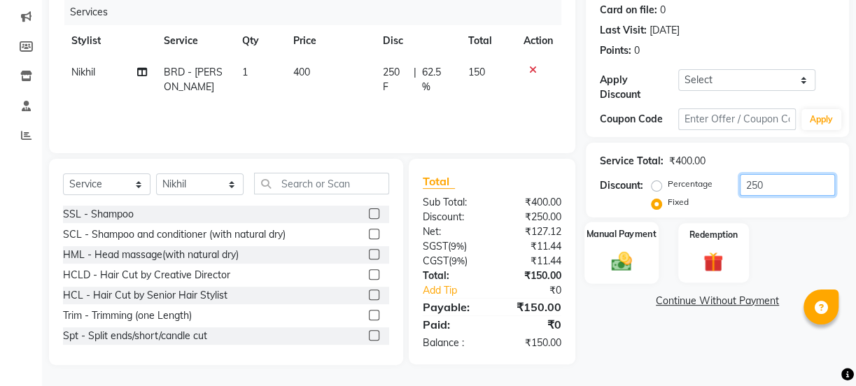
type input "250"
click at [629, 260] on img at bounding box center [622, 261] width 34 height 24
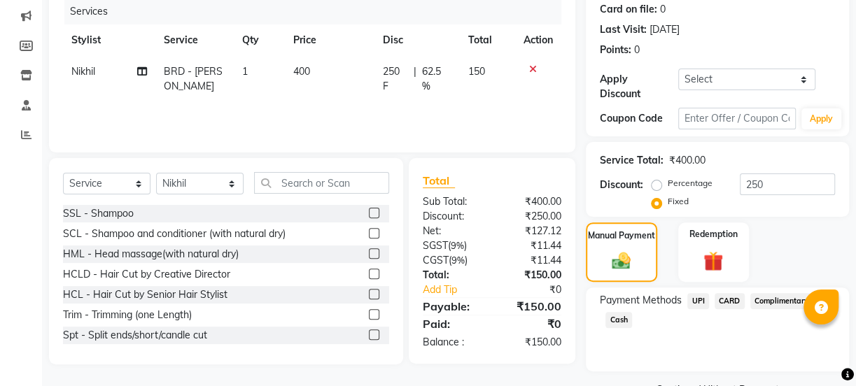
click at [696, 298] on span "UPI" at bounding box center [698, 301] width 22 height 16
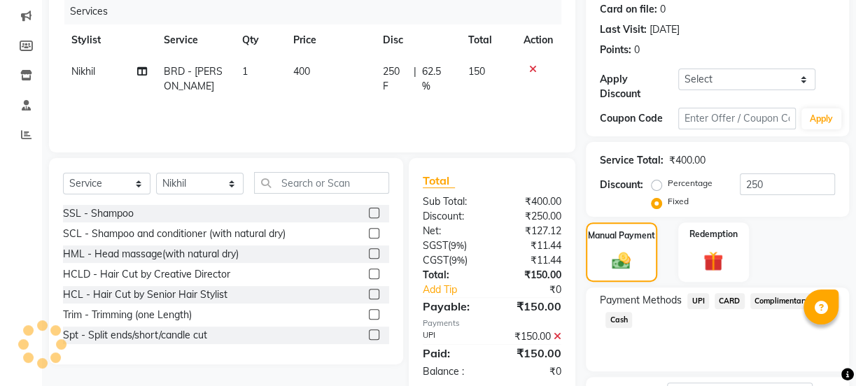
scroll to position [249, 0]
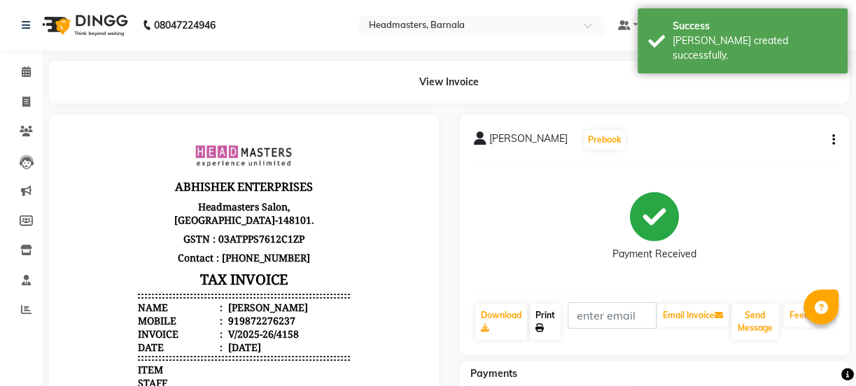
click at [546, 328] on link "Print" at bounding box center [545, 322] width 31 height 36
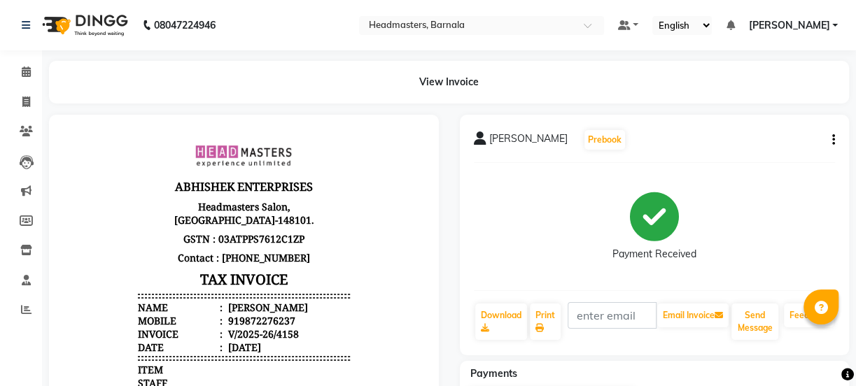
select select "service"
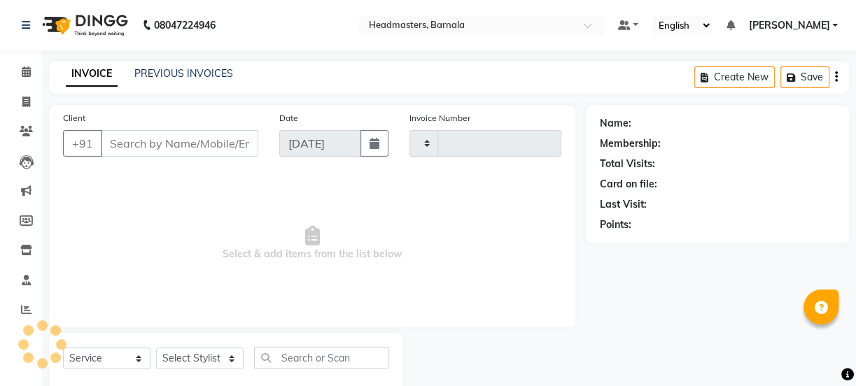
type input "4159"
select select "7526"
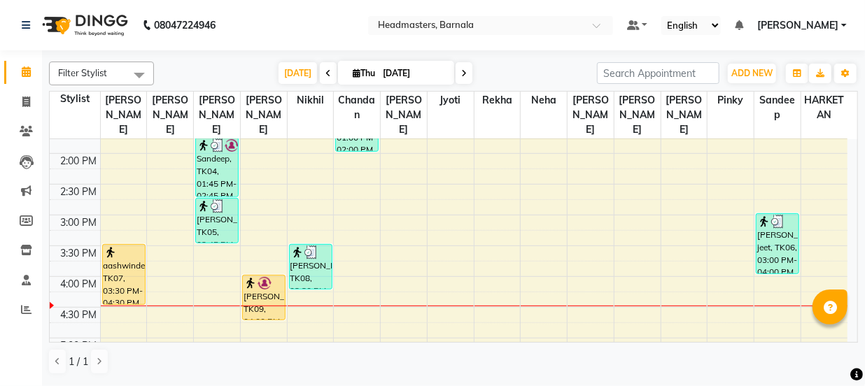
scroll to position [447, 0]
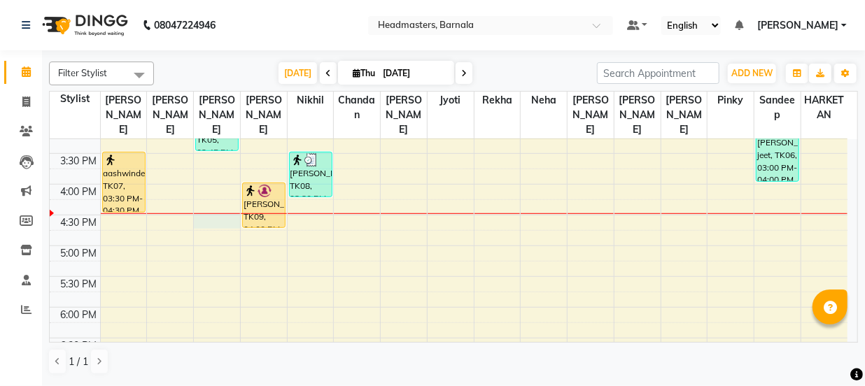
click at [222, 201] on div "8:00 AM 8:30 AM 9:00 AM 9:30 AM 10:00 AM 10:30 AM 11:00 AM 11:30 AM 12:00 PM 12…" at bounding box center [449, 92] width 798 height 800
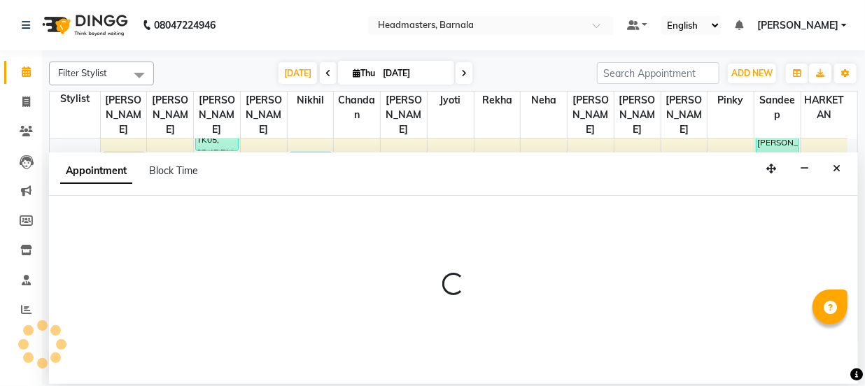
select select "67276"
select select "990"
select select "tentative"
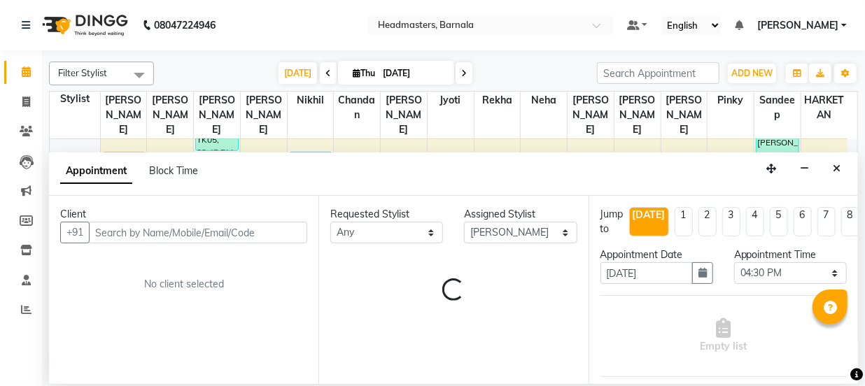
click at [143, 231] on input "text" at bounding box center [198, 233] width 218 height 22
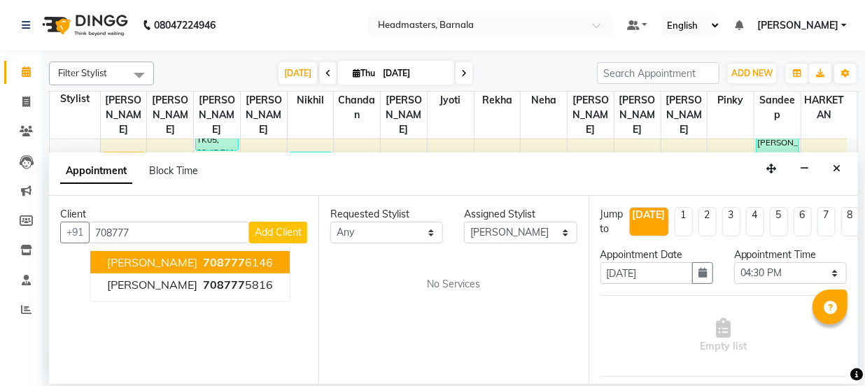
click at [200, 267] on ngb-highlight "708777 6146" at bounding box center [236, 262] width 73 height 14
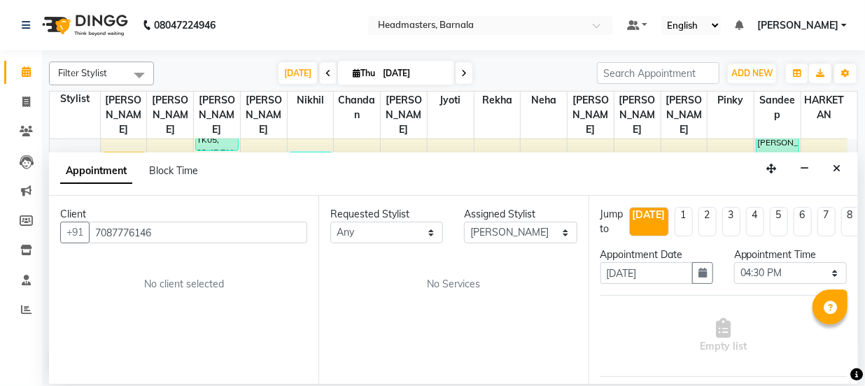
click at [210, 232] on input "7087776146" at bounding box center [198, 233] width 218 height 22
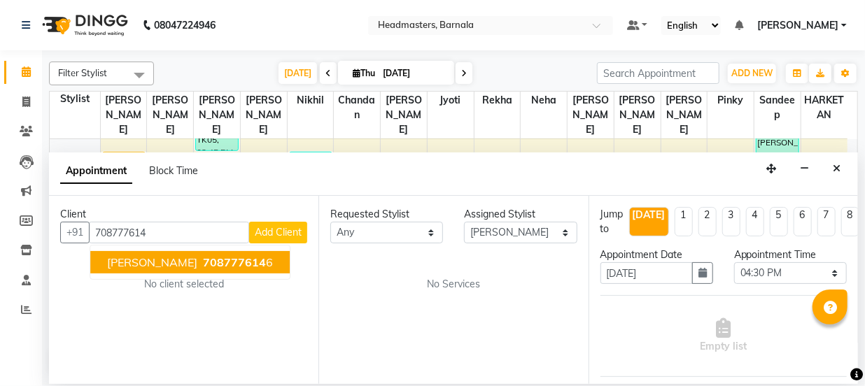
click at [203, 263] on span "708777614" at bounding box center [234, 262] width 63 height 14
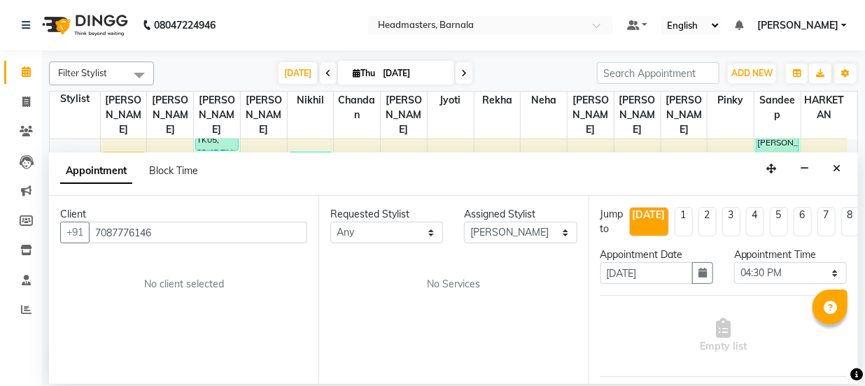
drag, startPoint x: 178, startPoint y: 231, endPoint x: 125, endPoint y: 238, distance: 53.0
click at [125, 238] on input "7087776146" at bounding box center [198, 233] width 218 height 22
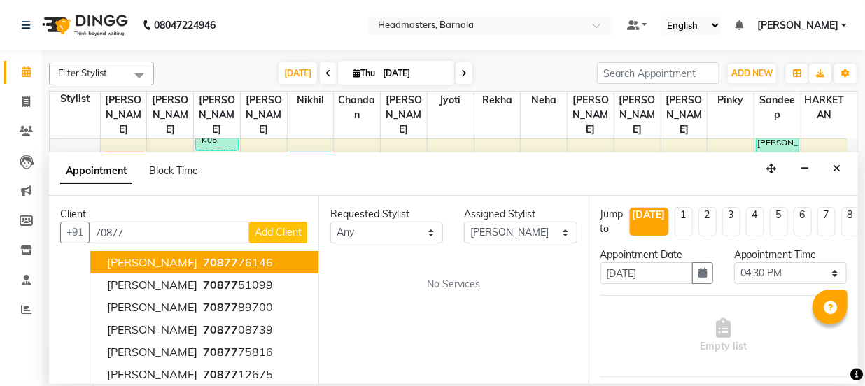
click at [203, 262] on span "70877" at bounding box center [220, 262] width 35 height 14
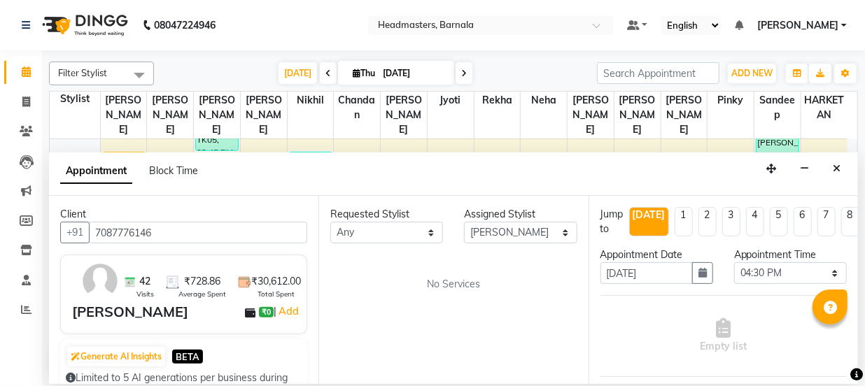
type input "7087776146"
click at [548, 231] on select "Select [PERSON_NAME] [PERSON_NAME] Jyoti [PERSON_NAME] [PERSON_NAME] Neha Nikhi…" at bounding box center [520, 233] width 113 height 22
click at [464, 222] on select "Select [PERSON_NAME] [PERSON_NAME] Jyoti [PERSON_NAME] [PERSON_NAME] Neha Nikhi…" at bounding box center [520, 233] width 113 height 22
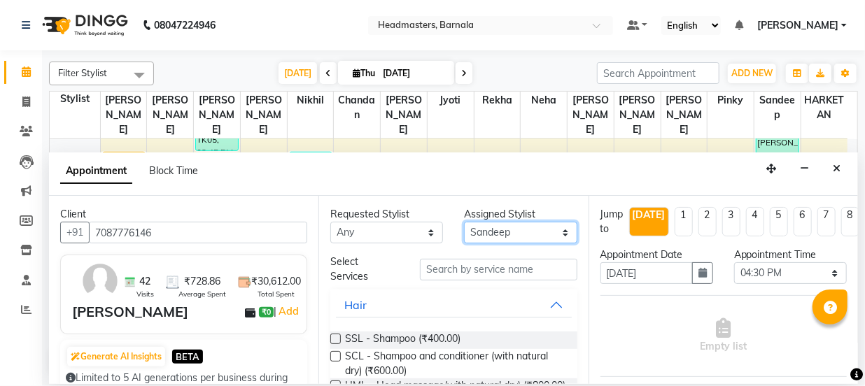
click at [512, 233] on select "Select [PERSON_NAME] [PERSON_NAME] Jyoti [PERSON_NAME] [PERSON_NAME] Neha Nikhi…" at bounding box center [520, 233] width 113 height 22
select select "67276"
click at [464, 222] on select "Select [PERSON_NAME] [PERSON_NAME] Jyoti [PERSON_NAME] [PERSON_NAME] Neha Nikhi…" at bounding box center [520, 233] width 113 height 22
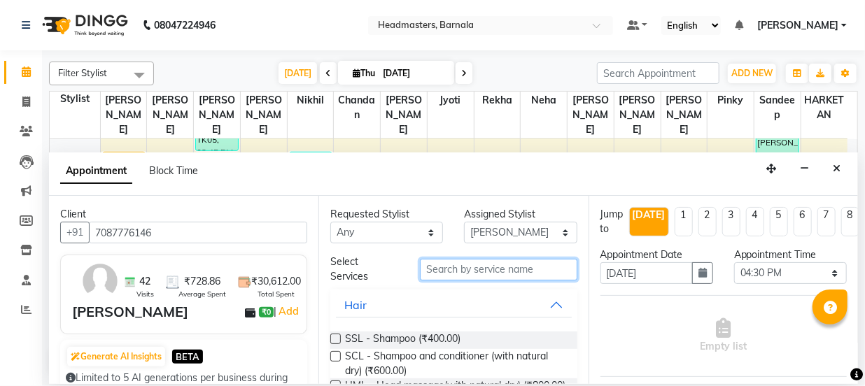
click at [466, 269] on input "text" at bounding box center [498, 270] width 157 height 22
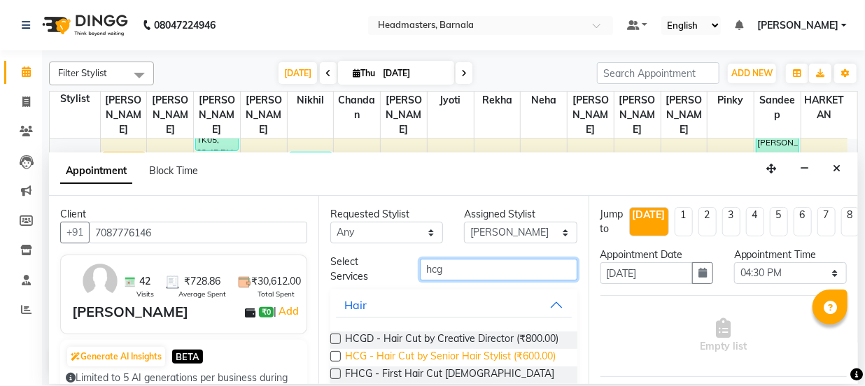
type input "hcg"
click at [464, 362] on span "HCG - Hair Cut by Senior Hair Stylist (₹600.00)" at bounding box center [450, 357] width 211 height 17
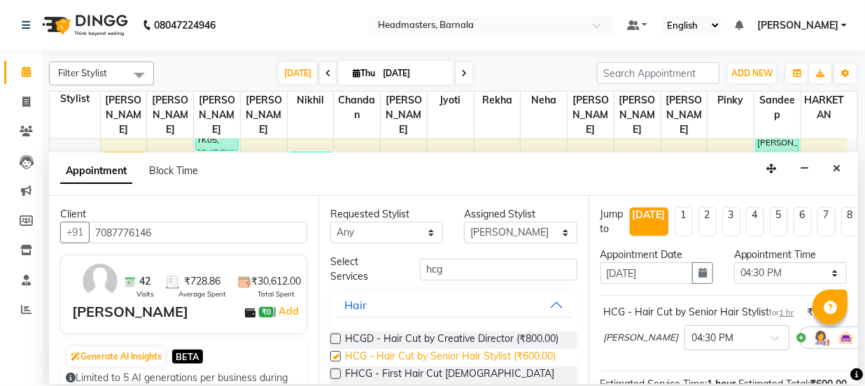
checkbox input "false"
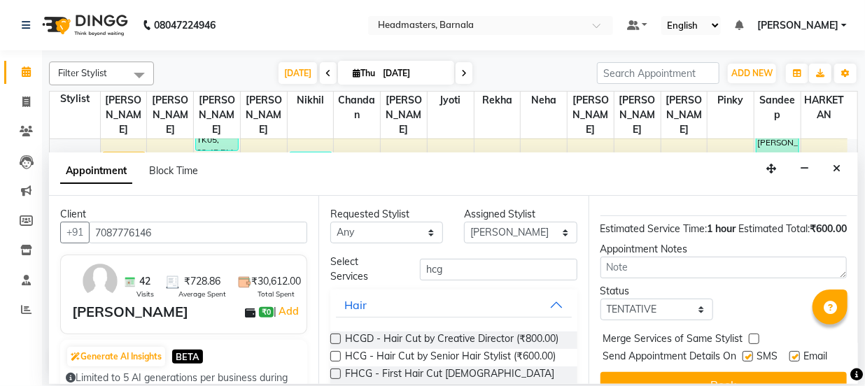
scroll to position [232, 0]
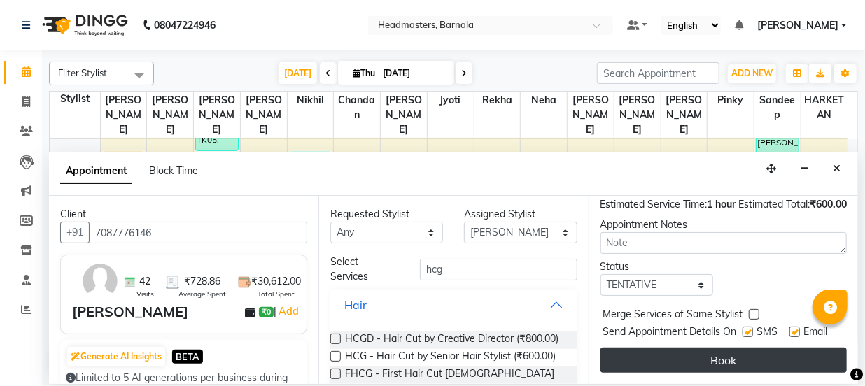
click at [745, 356] on button "Book" at bounding box center [724, 360] width 246 height 25
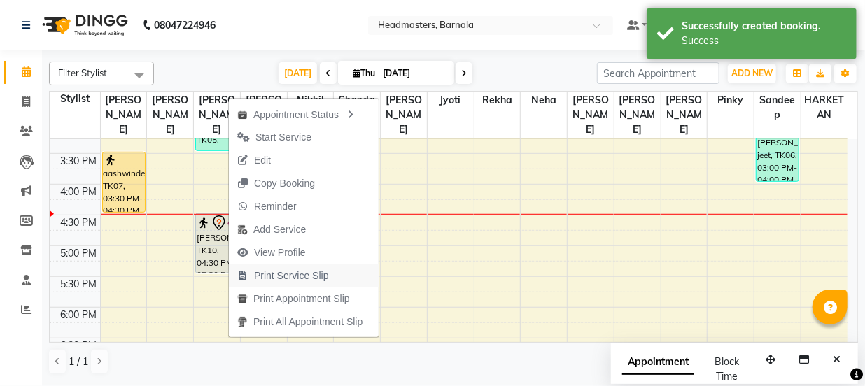
click at [300, 276] on span "Print Service Slip" at bounding box center [291, 276] width 75 height 15
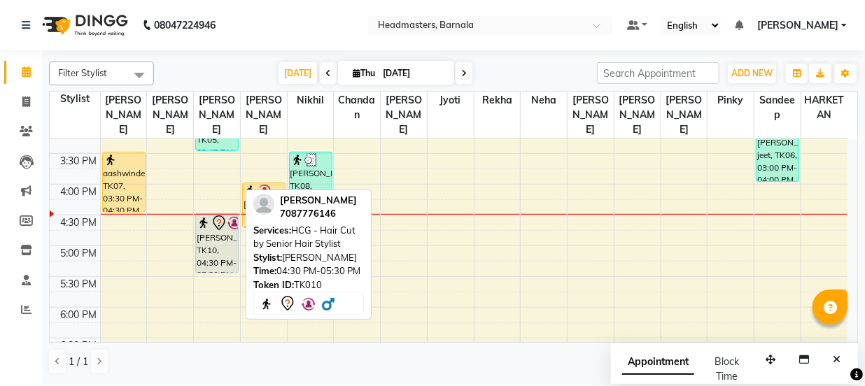
click at [212, 223] on div "[PERSON_NAME], TK10, 04:30 PM-05:30 PM, HCG - Hair Cut by Senior Hair Stylist" at bounding box center [217, 243] width 42 height 59
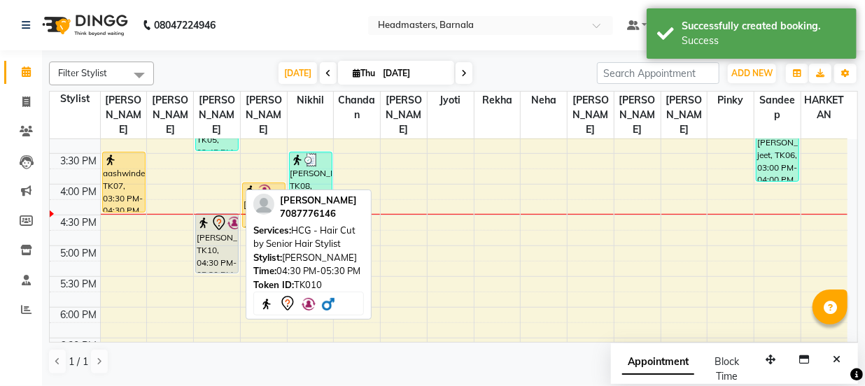
select select "7"
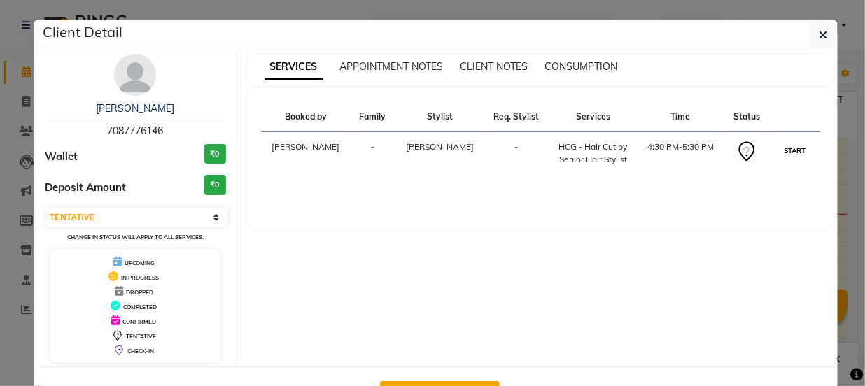
click at [786, 150] on button "START" at bounding box center [794, 150] width 29 height 17
click at [834, 156] on div "SERVICES APPOINTMENT NOTES CLIENT NOTES CONSUMPTION Booked by Family Stylist Re…" at bounding box center [541, 208] width 608 height 309
click at [843, 153] on ngb-modal-window "Client Detail [PERSON_NAME] 7087776146 Wallet ₹0 Deposit Amount ₹0 Select IN SE…" at bounding box center [432, 193] width 865 height 386
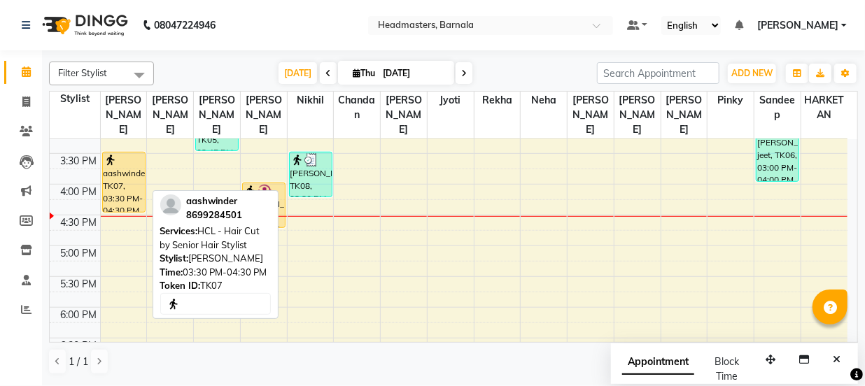
click at [130, 160] on div "aashwinder, TK07, 03:30 PM-04:30 PM, HCL - Hair Cut by Senior Hair Stylist" at bounding box center [124, 182] width 42 height 59
select select "1"
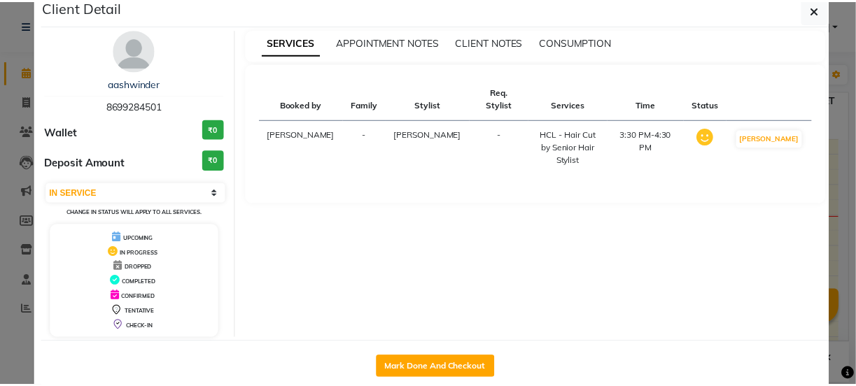
scroll to position [50, 0]
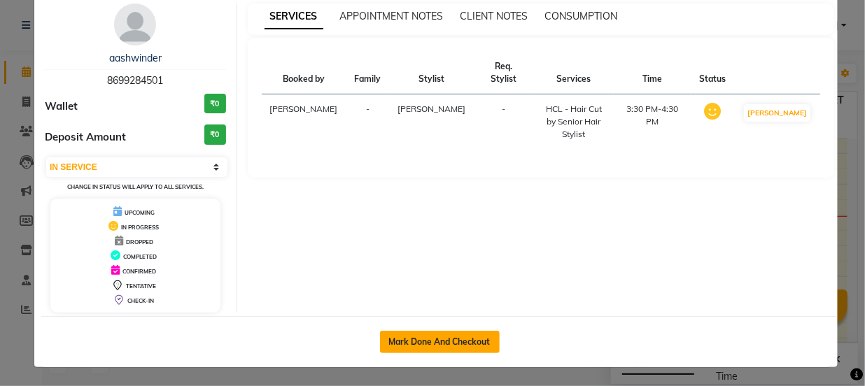
click at [441, 341] on button "Mark Done And Checkout" at bounding box center [440, 342] width 120 height 22
select select "service"
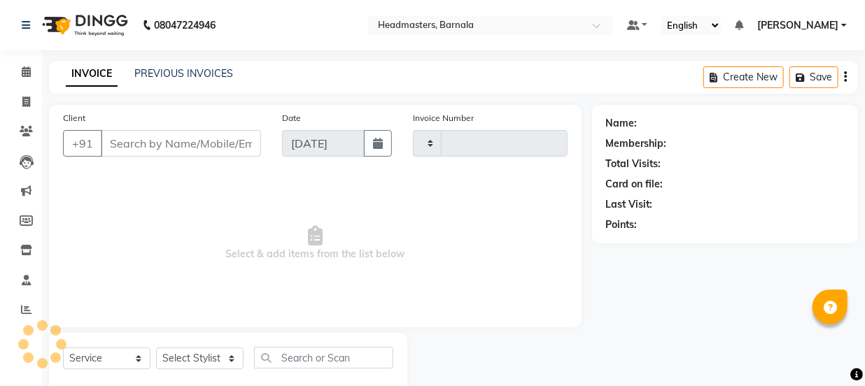
type input "4159"
select select "7526"
type input "8699284501"
select select "67274"
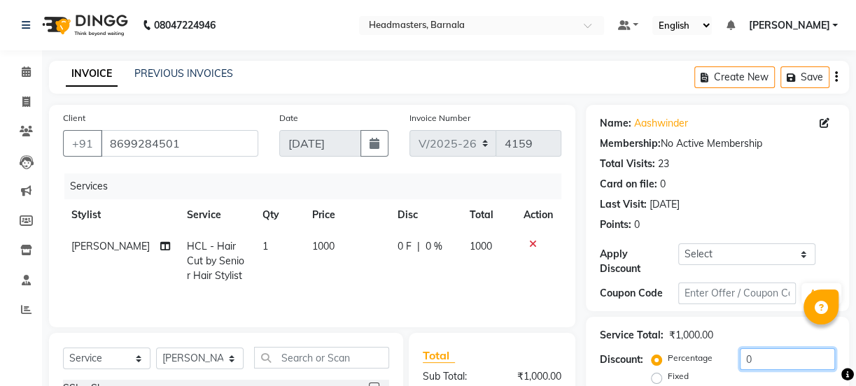
drag, startPoint x: 757, startPoint y: 359, endPoint x: 723, endPoint y: 359, distance: 33.6
click at [727, 359] on div "Percentage Fixed 0" at bounding box center [744, 368] width 181 height 38
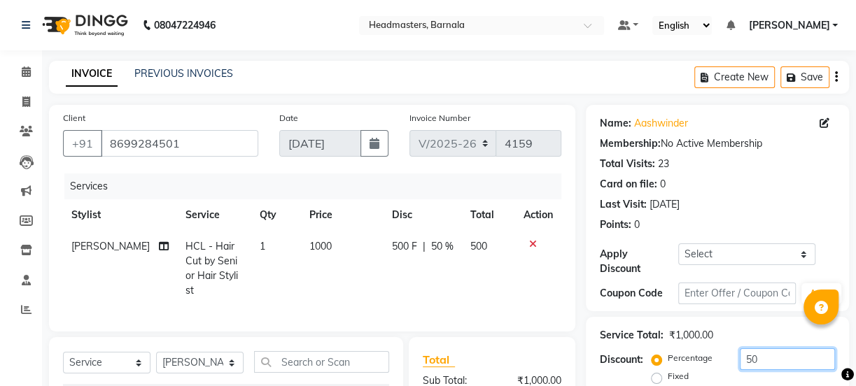
scroll to position [175, 0]
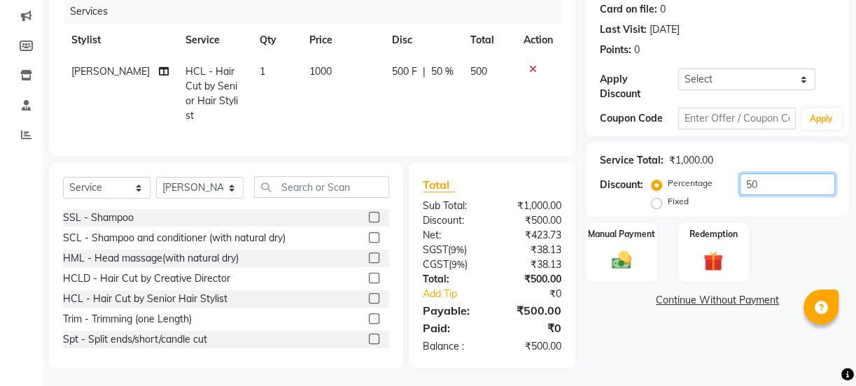
type input "50"
drag, startPoint x: 794, startPoint y: 170, endPoint x: 679, endPoint y: 189, distance: 117.0
click at [685, 187] on div "Service Total: ₹1,000.00 Discount: Percentage Fixed 50" at bounding box center [717, 180] width 235 height 64
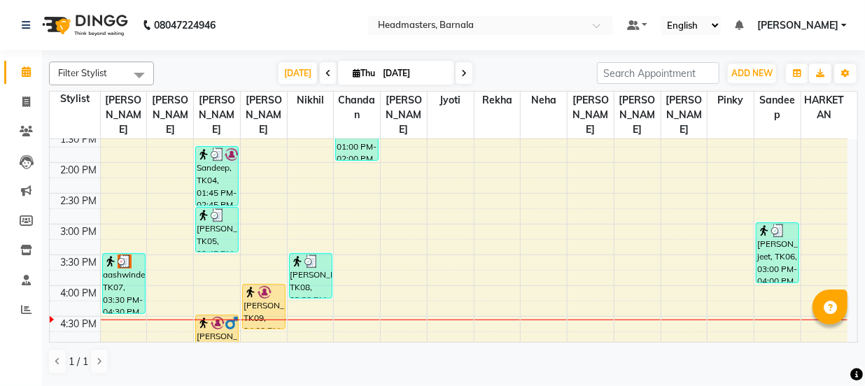
scroll to position [371, 0]
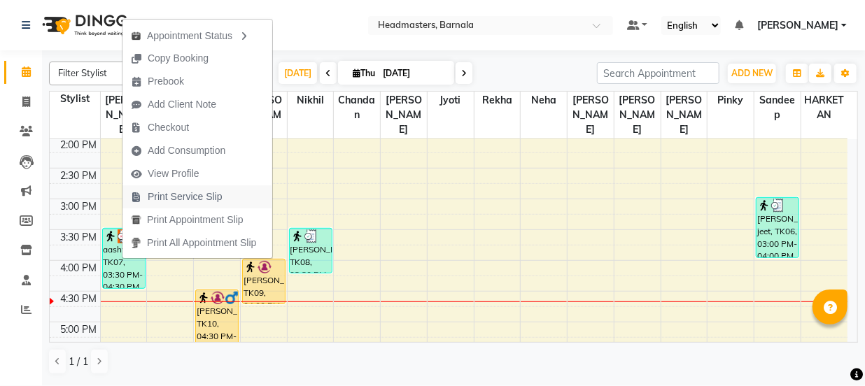
click at [208, 190] on span "Print Service Slip" at bounding box center [185, 197] width 75 height 15
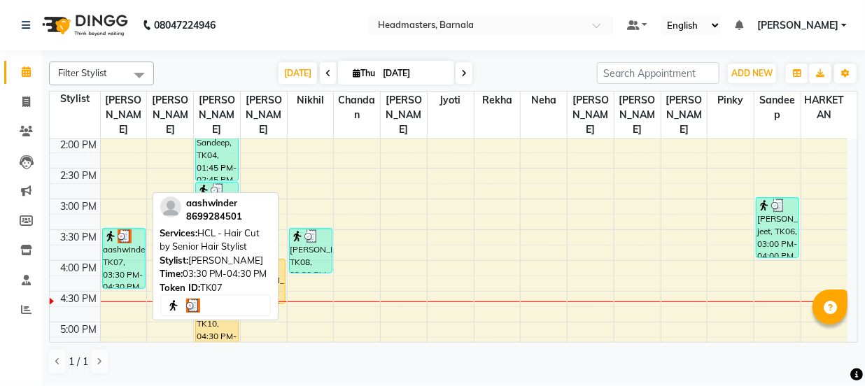
click at [106, 248] on div "aashwinder, TK07, 03:30 PM-04:30 PM, HCL - Hair Cut by Senior Hair Stylist" at bounding box center [124, 258] width 42 height 59
select select "3"
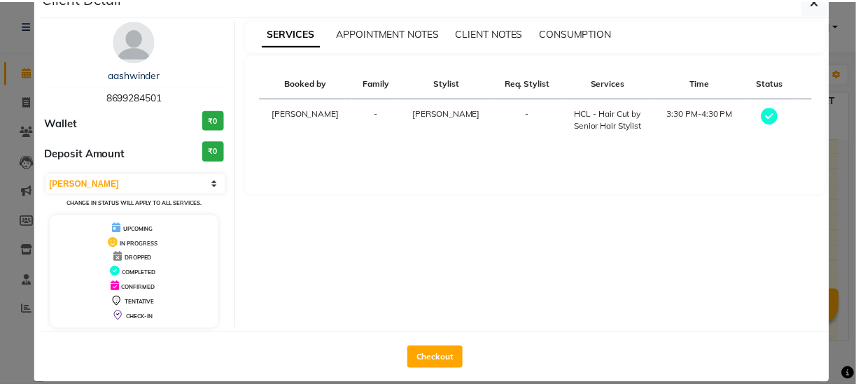
scroll to position [50, 0]
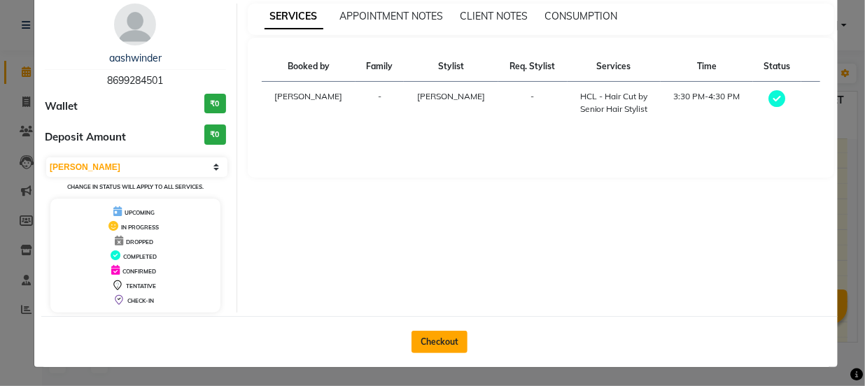
click at [445, 343] on button "Checkout" at bounding box center [440, 342] width 56 height 22
select select "service"
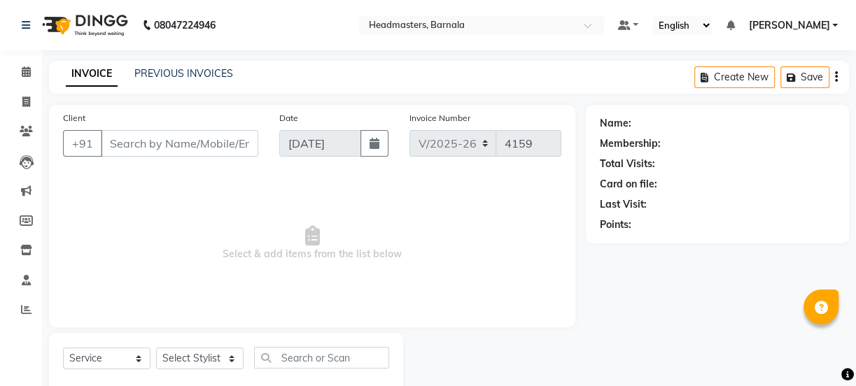
type input "8699284501"
select select "67274"
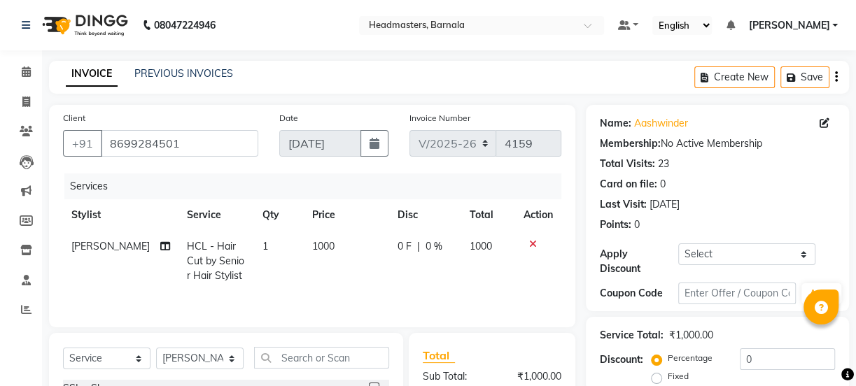
scroll to position [175, 0]
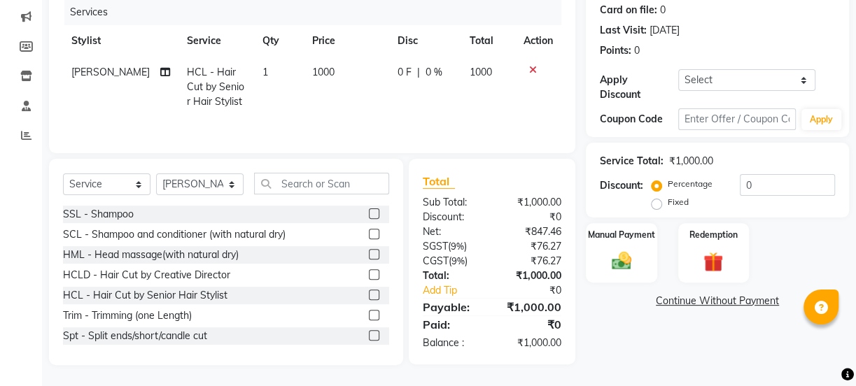
click at [668, 203] on label "Fixed" at bounding box center [678, 202] width 21 height 13
click at [654, 203] on input "Fixed" at bounding box center [659, 202] width 10 height 10
radio input "true"
drag, startPoint x: 770, startPoint y: 182, endPoint x: 643, endPoint y: 176, distance: 126.8
click at [673, 178] on div "Percentage Fixed 0" at bounding box center [744, 193] width 181 height 38
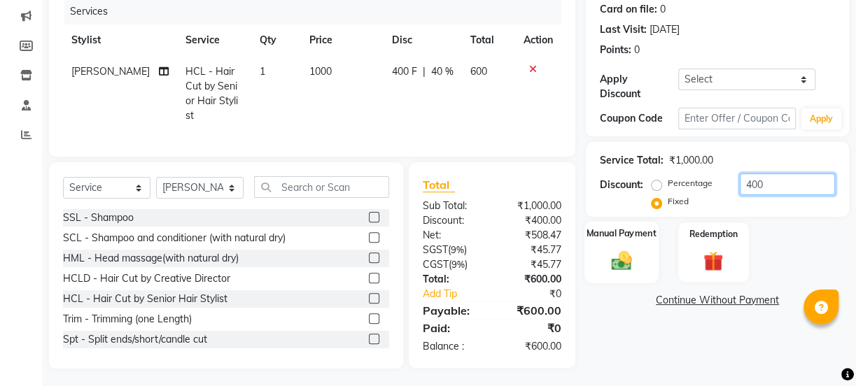
type input "400"
click at [625, 251] on img at bounding box center [622, 260] width 34 height 24
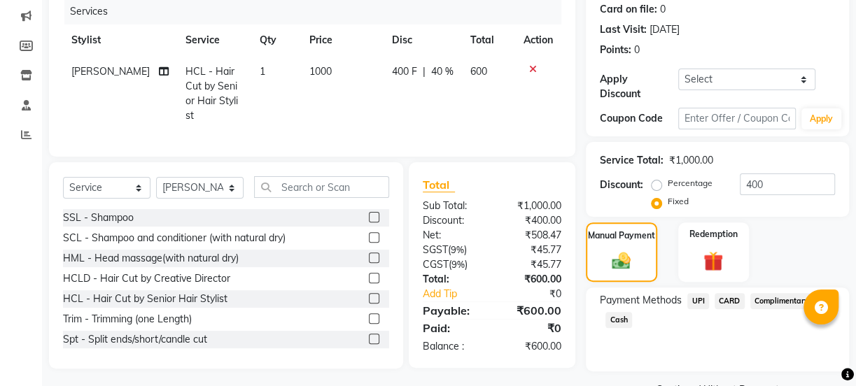
click at [624, 321] on span "Cash" at bounding box center [618, 320] width 27 height 16
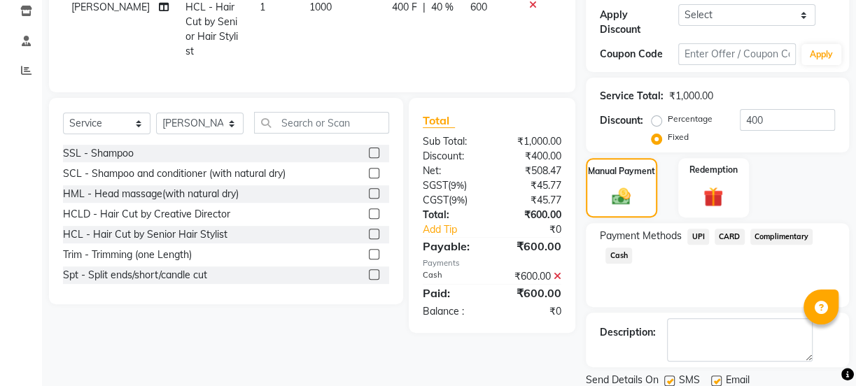
scroll to position [288, 0]
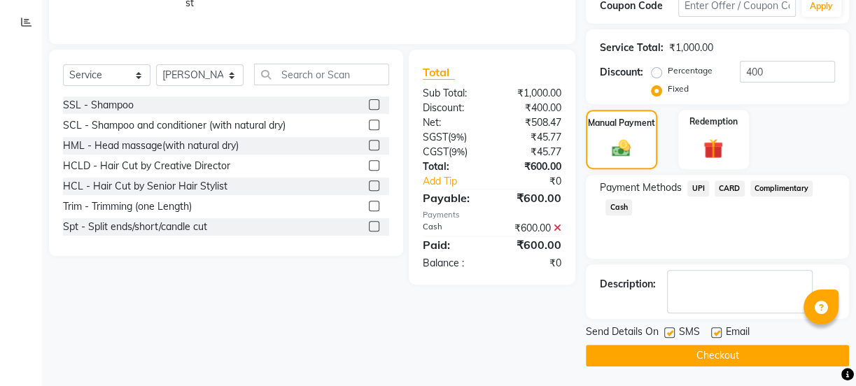
click at [764, 350] on button "Checkout" at bounding box center [717, 356] width 263 height 22
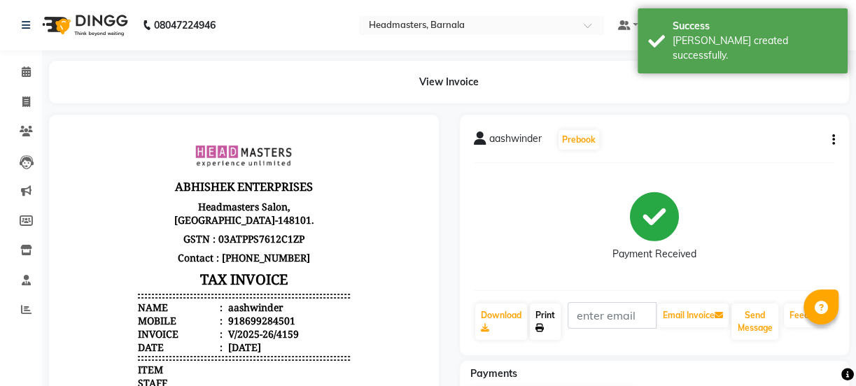
click at [534, 316] on link "Print" at bounding box center [545, 322] width 31 height 36
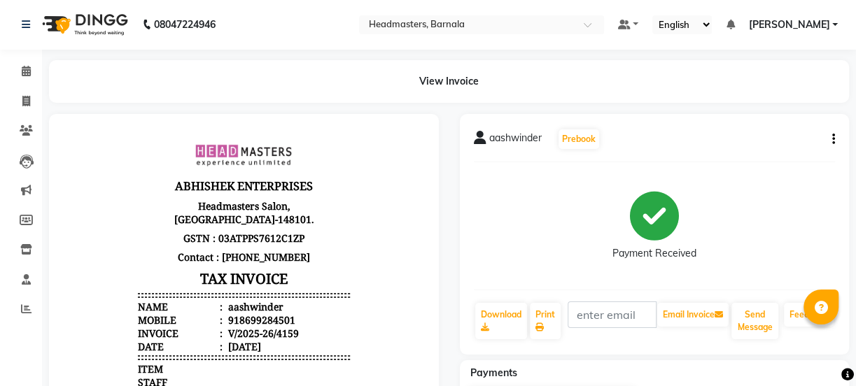
select select "service"
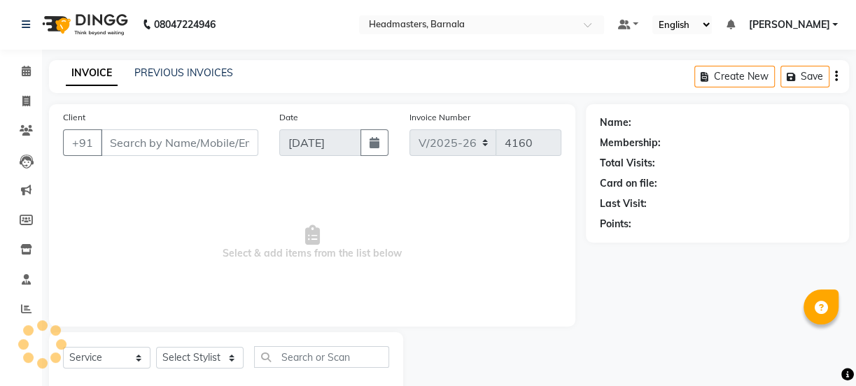
scroll to position [35, 0]
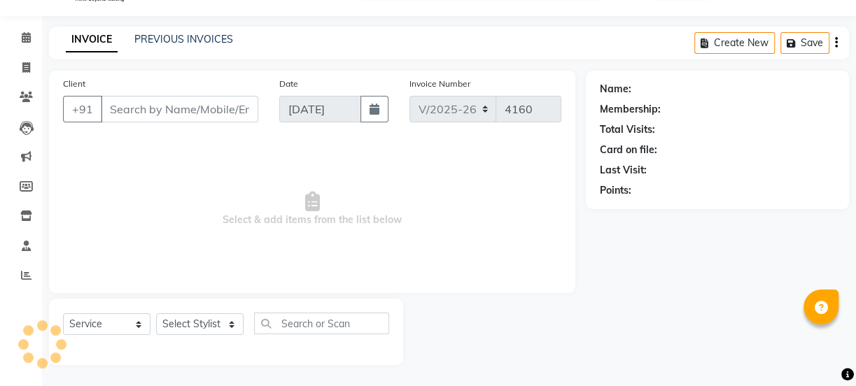
type input "8699284501"
select select "67274"
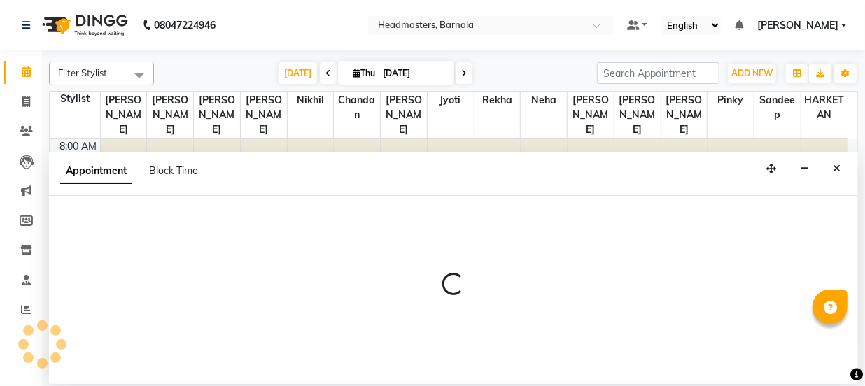
select select "67274"
select select "630"
select select "tentative"
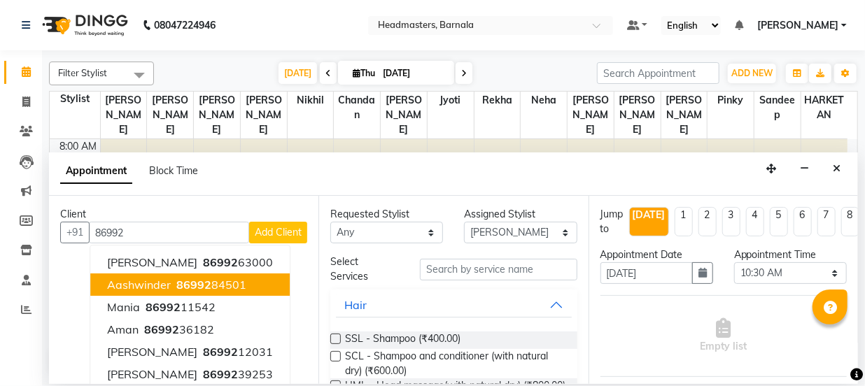
click at [159, 292] on button "aashwinder 86992 84501" at bounding box center [189, 285] width 199 height 22
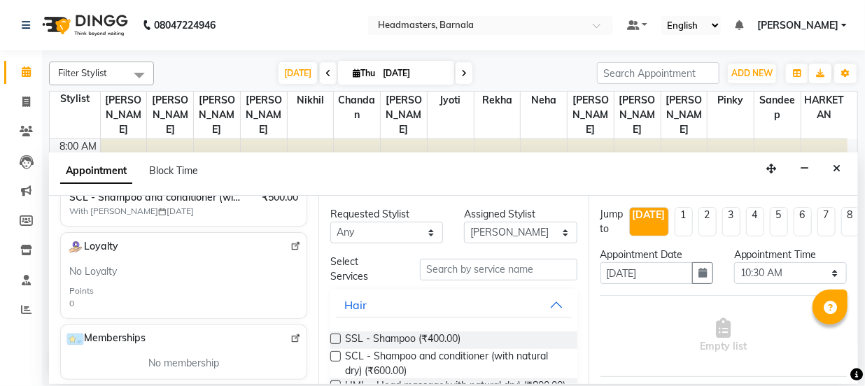
scroll to position [351, 0]
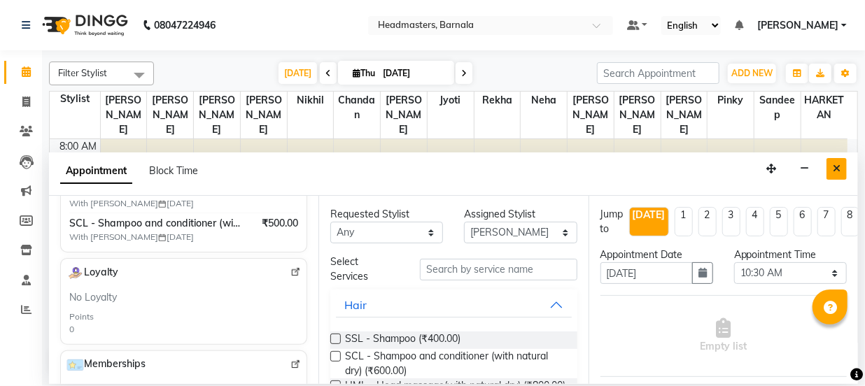
type input "8699284501"
click at [836, 164] on icon "Close" at bounding box center [837, 169] width 8 height 10
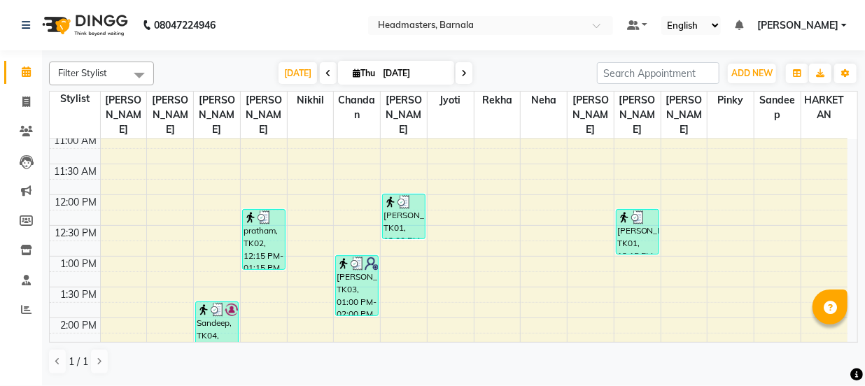
scroll to position [381, 0]
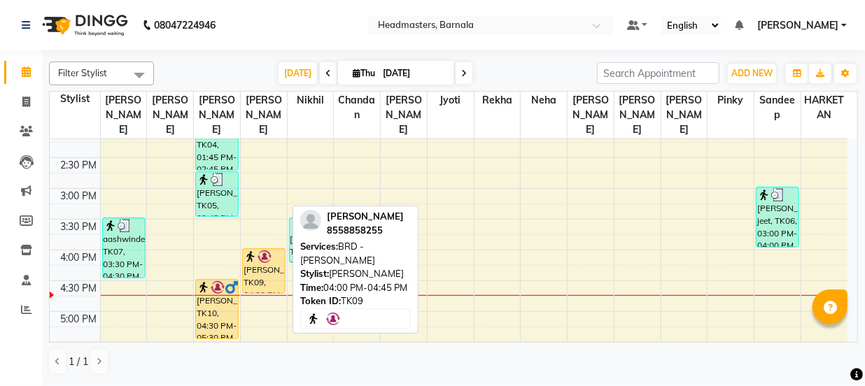
click at [260, 260] on div "[PERSON_NAME], TK09, 04:00 PM-04:45 PM, BRD - [PERSON_NAME]" at bounding box center [264, 271] width 42 height 44
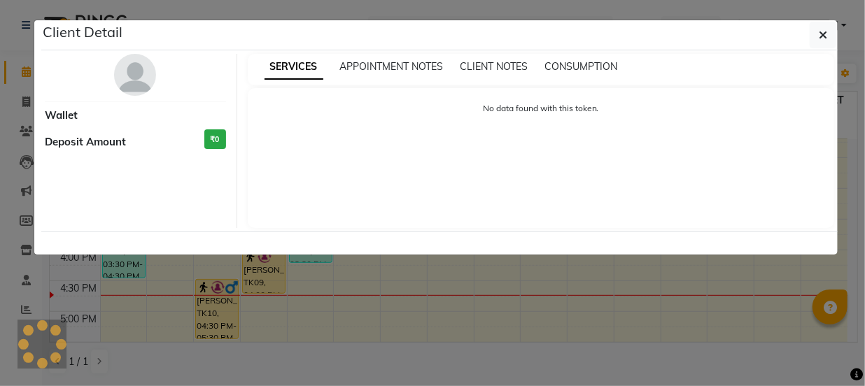
select select "1"
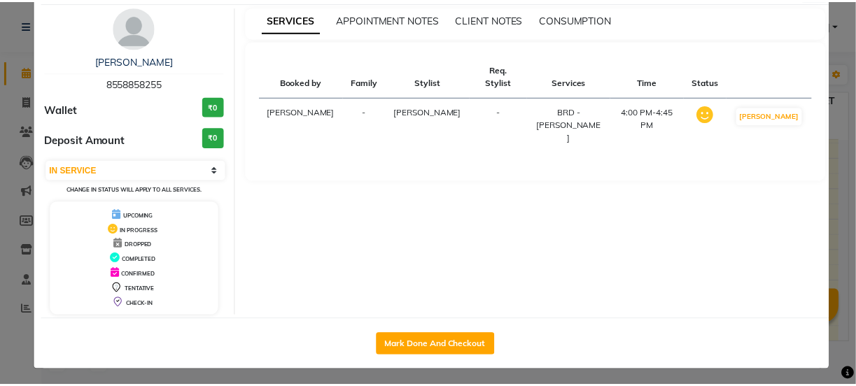
scroll to position [50, 0]
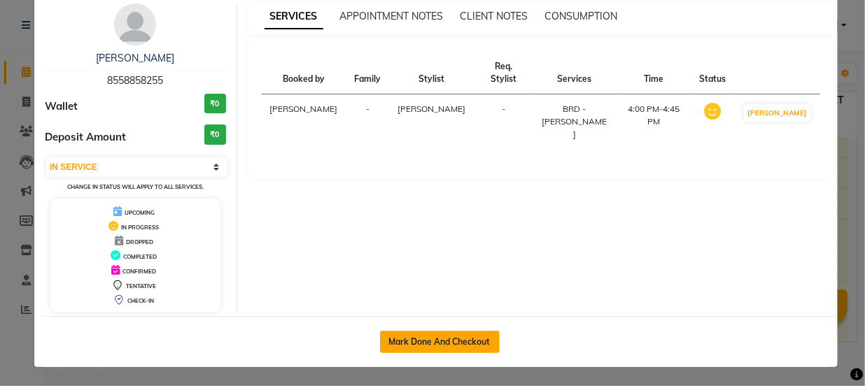
click at [463, 344] on button "Mark Done And Checkout" at bounding box center [440, 342] width 120 height 22
select select "service"
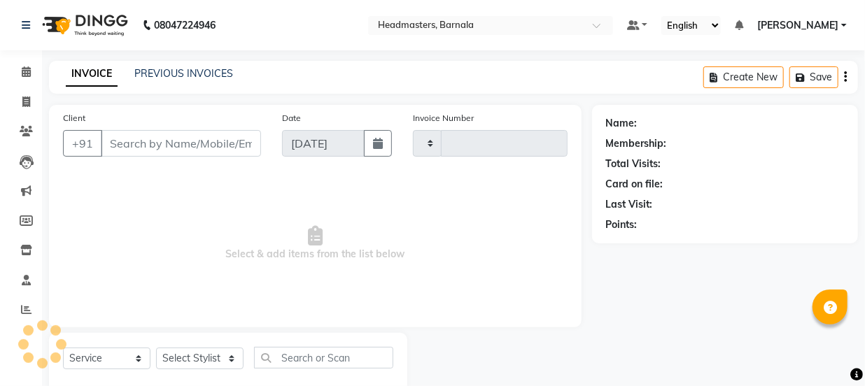
type input "4160"
select select "7526"
type input "8558858255"
select select "67277"
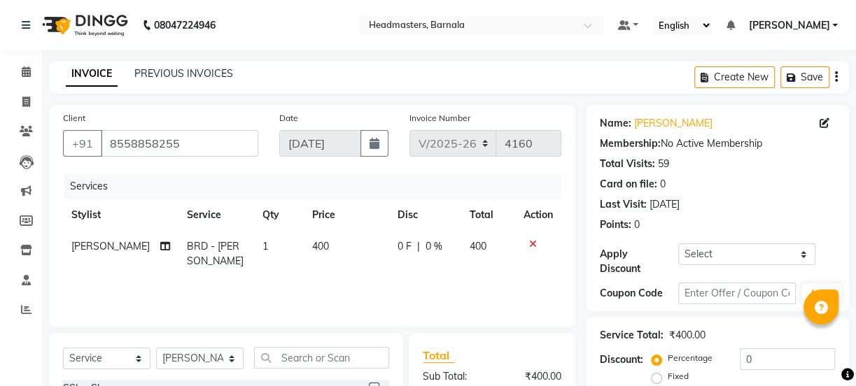
click at [668, 375] on label "Fixed" at bounding box center [678, 376] width 21 height 13
click at [654, 375] on input "Fixed" at bounding box center [659, 377] width 10 height 10
radio input "true"
drag, startPoint x: 761, startPoint y: 355, endPoint x: 669, endPoint y: 367, distance: 93.2
click at [703, 354] on div "Percentage Fixed 0" at bounding box center [744, 368] width 181 height 38
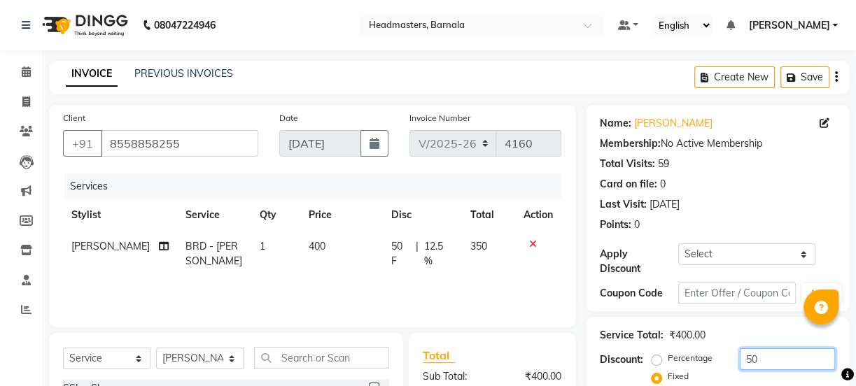
scroll to position [175, 0]
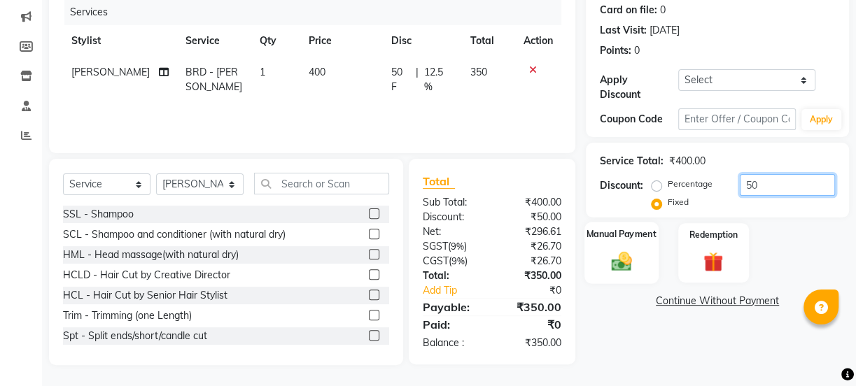
type input "50"
click at [637, 251] on img at bounding box center [622, 261] width 34 height 24
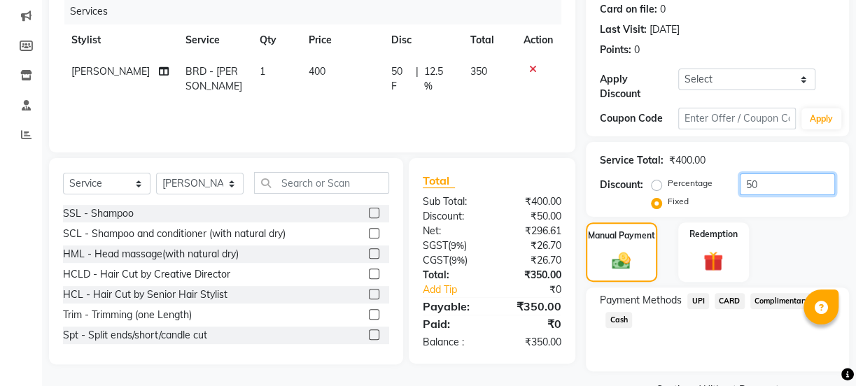
drag, startPoint x: 761, startPoint y: 189, endPoint x: 716, endPoint y: 186, distance: 45.6
click at [722, 186] on div "Percentage Fixed 50" at bounding box center [744, 193] width 181 height 38
click at [617, 322] on span "Cash" at bounding box center [618, 320] width 27 height 16
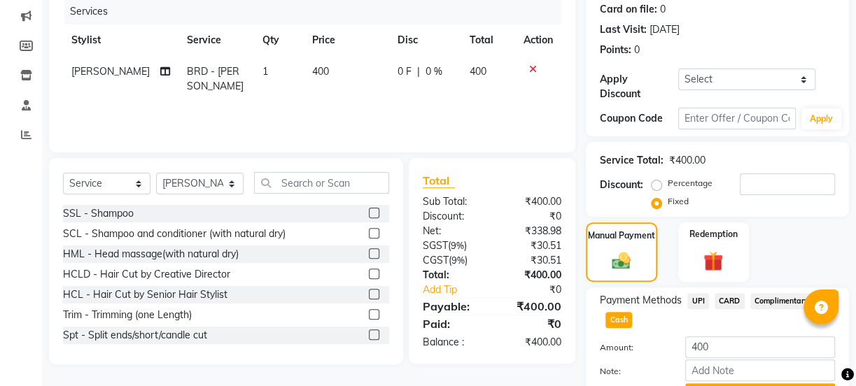
scroll to position [249, 0]
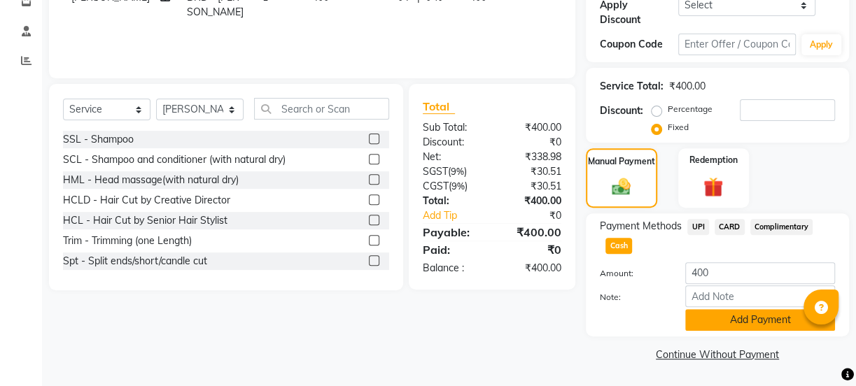
click at [782, 328] on button "Add Payment" at bounding box center [760, 320] width 150 height 22
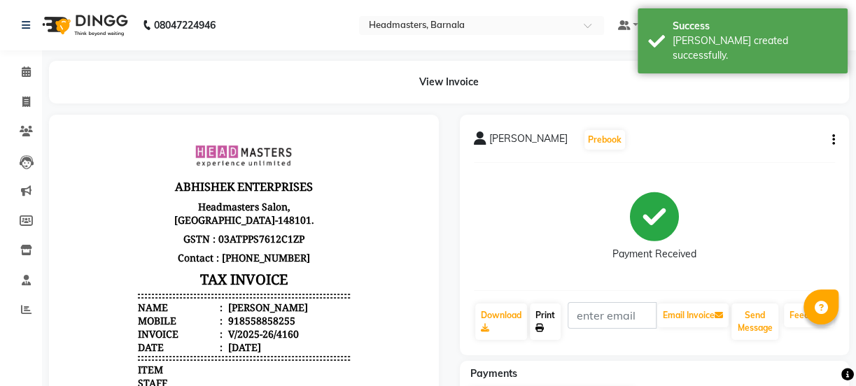
click at [546, 317] on link "Print" at bounding box center [545, 322] width 31 height 36
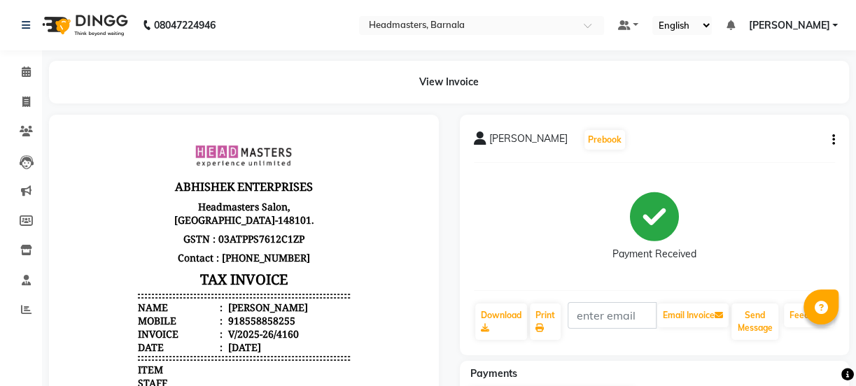
select select "service"
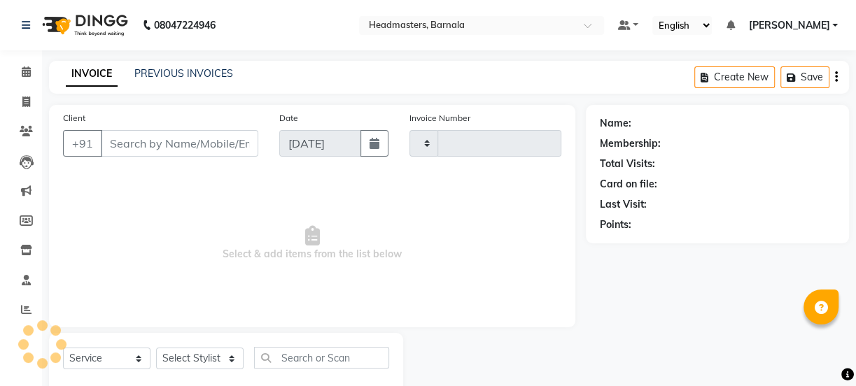
scroll to position [35, 0]
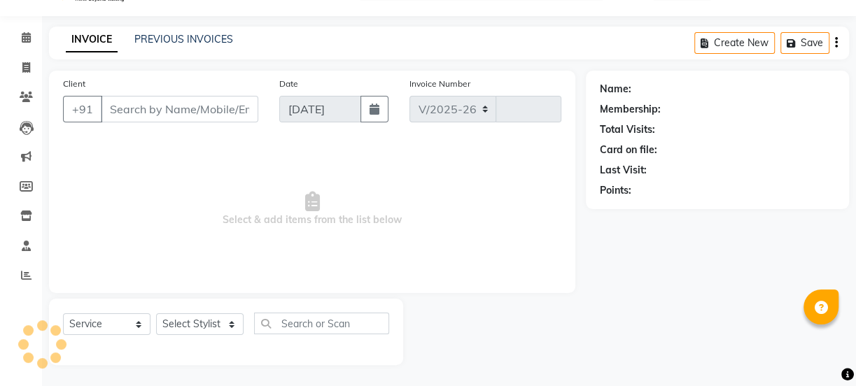
select select "7526"
type input "4161"
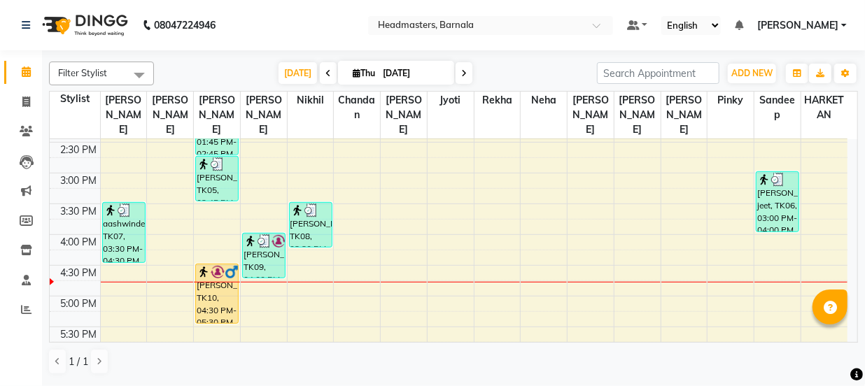
scroll to position [465, 0]
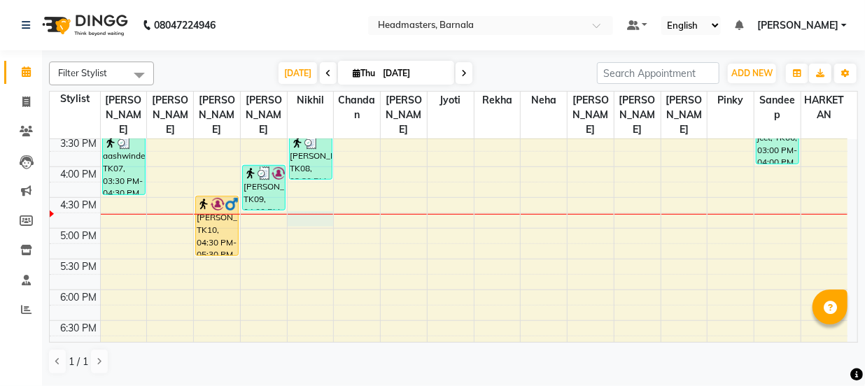
click at [309, 209] on div "8:00 AM 8:30 AM 9:00 AM 9:30 AM 10:00 AM 10:30 AM 11:00 AM 11:30 AM 12:00 PM 12…" at bounding box center [449, 75] width 798 height 800
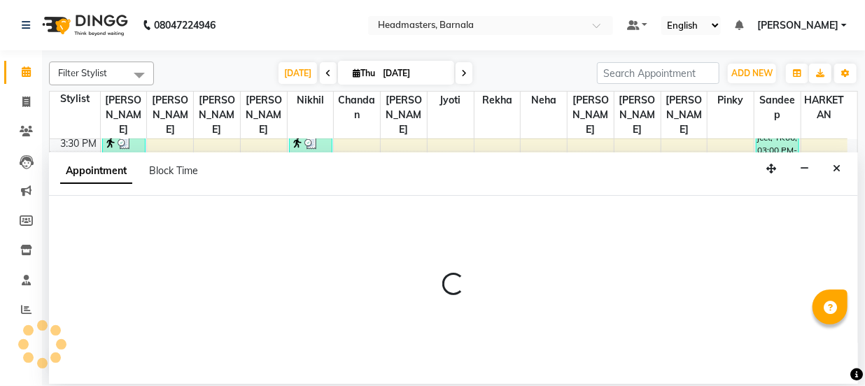
select select "67279"
select select "1005"
select select "tentative"
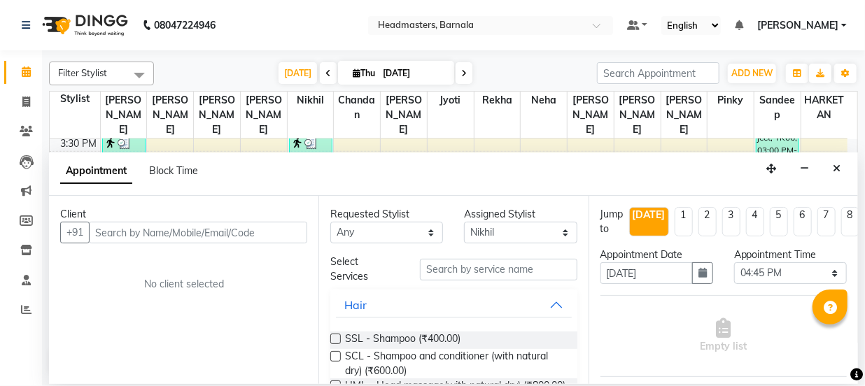
click at [121, 226] on input "text" at bounding box center [198, 233] width 218 height 22
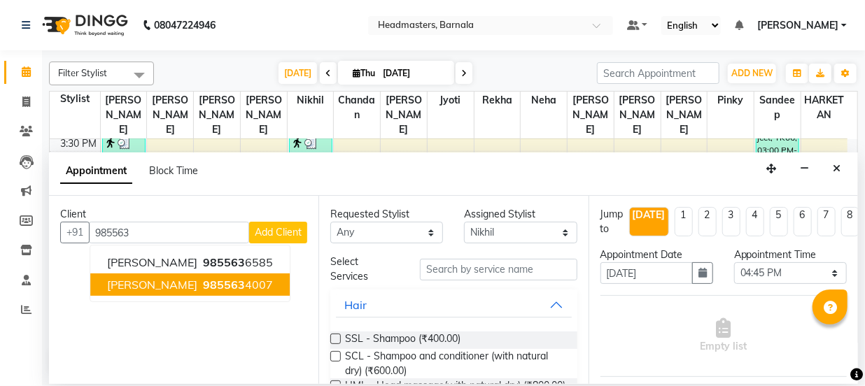
click at [203, 287] on span "985563" at bounding box center [224, 285] width 42 height 14
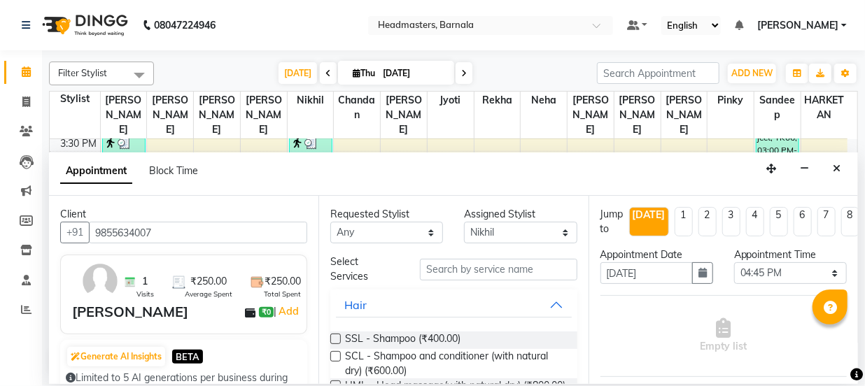
type input "9855634007"
click at [444, 269] on input "text" at bounding box center [498, 270] width 157 height 22
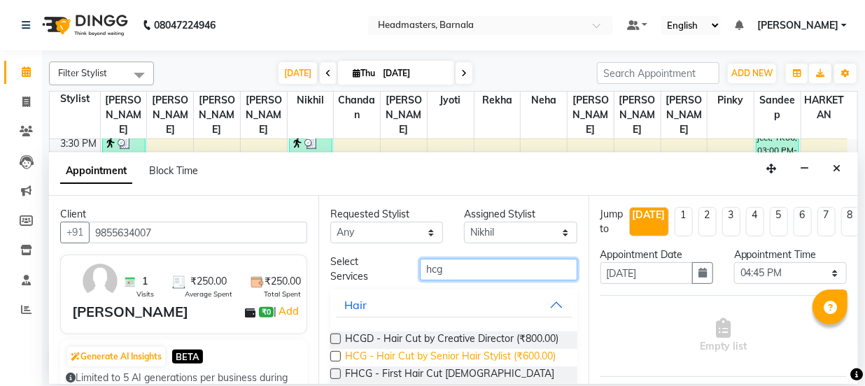
type input "hcg"
click at [482, 367] on span "HCG - Hair Cut by Senior Hair Stylist (₹600.00)" at bounding box center [450, 357] width 211 height 17
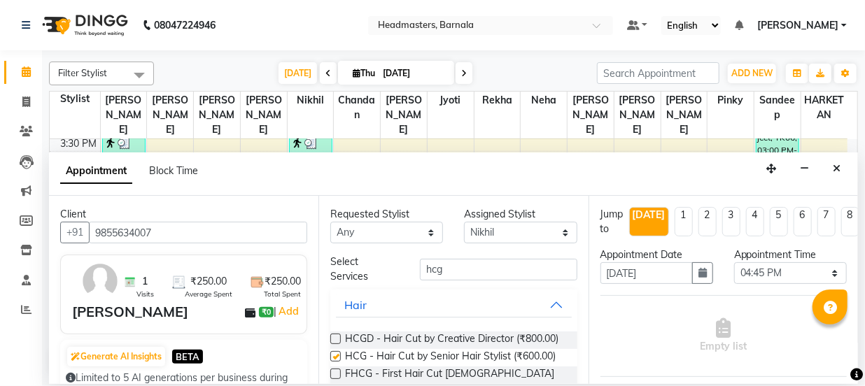
checkbox input "false"
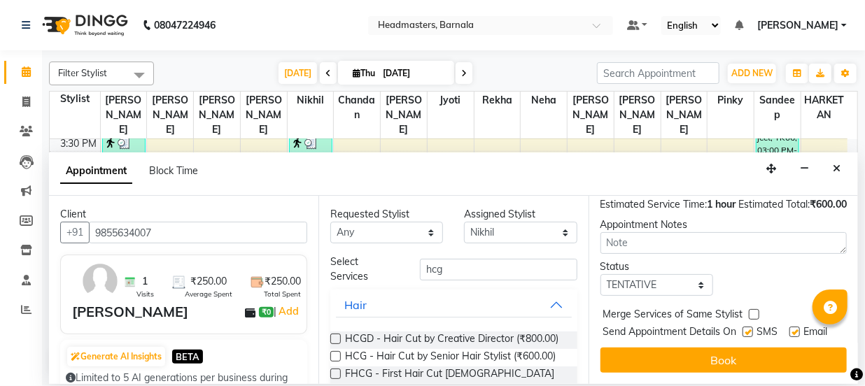
scroll to position [230, 0]
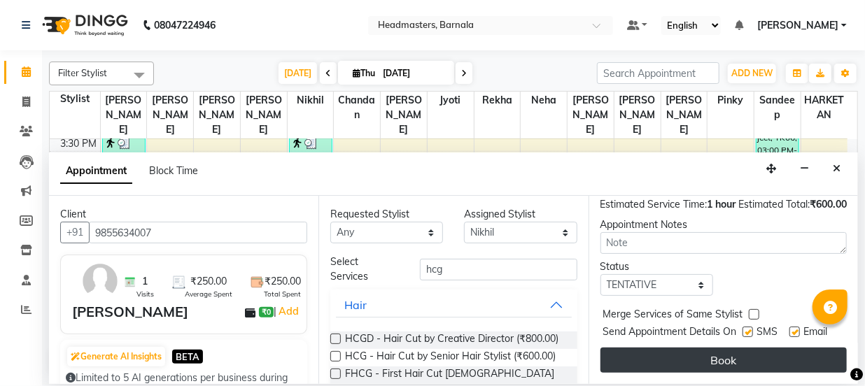
click at [781, 348] on button "Book" at bounding box center [724, 360] width 246 height 25
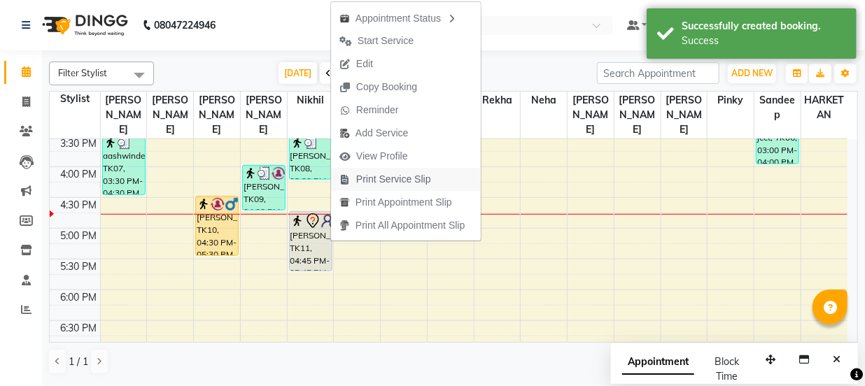
click at [395, 176] on span "Print Service Slip" at bounding box center [393, 179] width 75 height 15
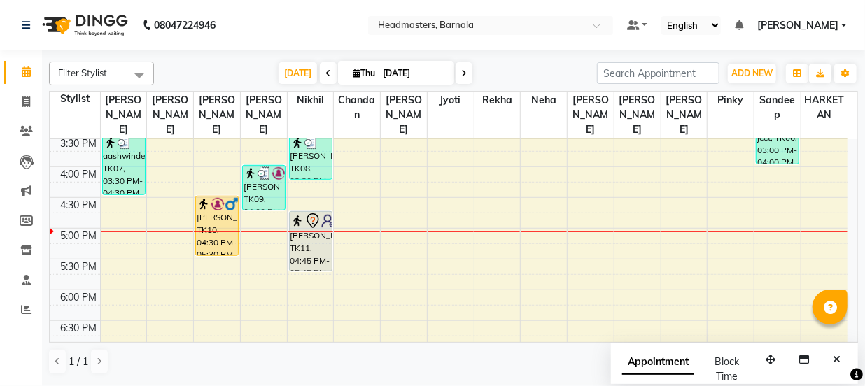
click at [251, 219] on div "8:00 AM 8:30 AM 9:00 AM 9:30 AM 10:00 AM 10:30 AM 11:00 AM 11:30 AM 12:00 PM 12…" at bounding box center [449, 75] width 798 height 800
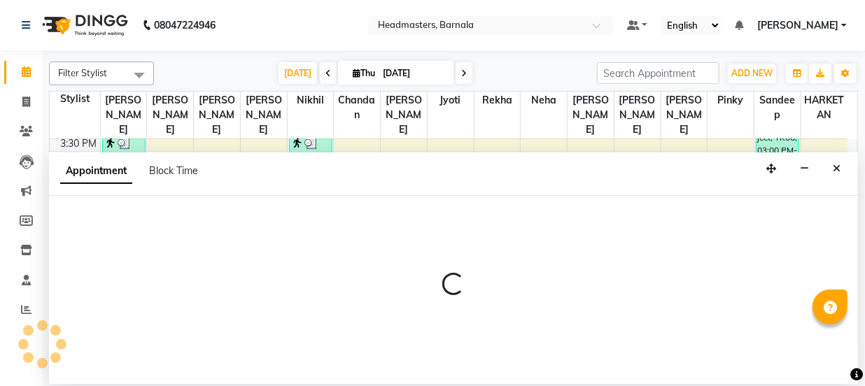
select select "67277"
select select "1020"
select select "tentative"
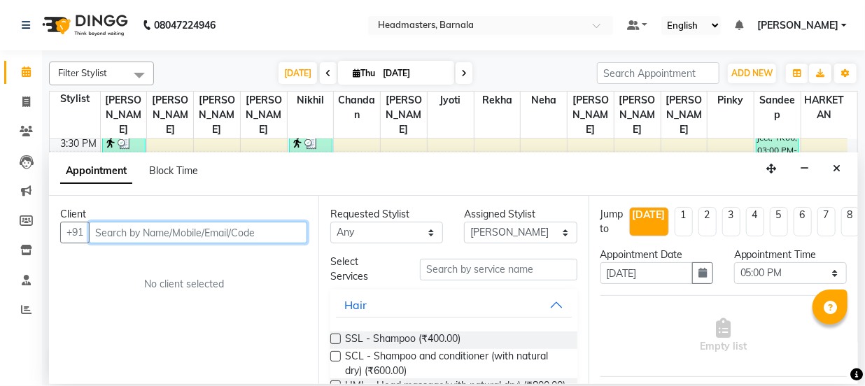
click at [127, 232] on input "text" at bounding box center [198, 233] width 218 height 22
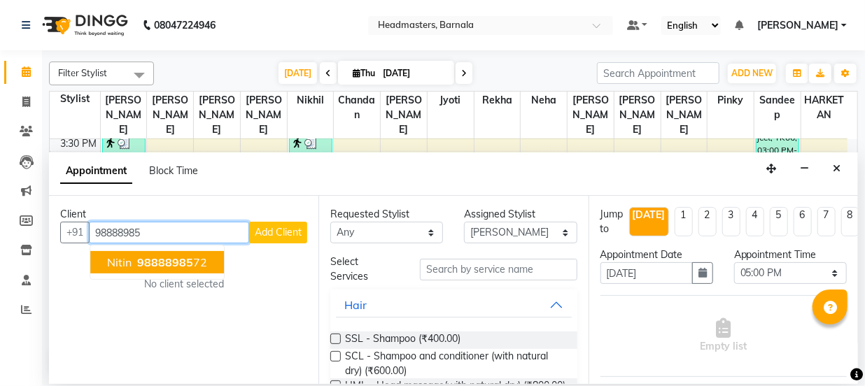
click at [157, 259] on span "98888985" at bounding box center [165, 262] width 56 height 14
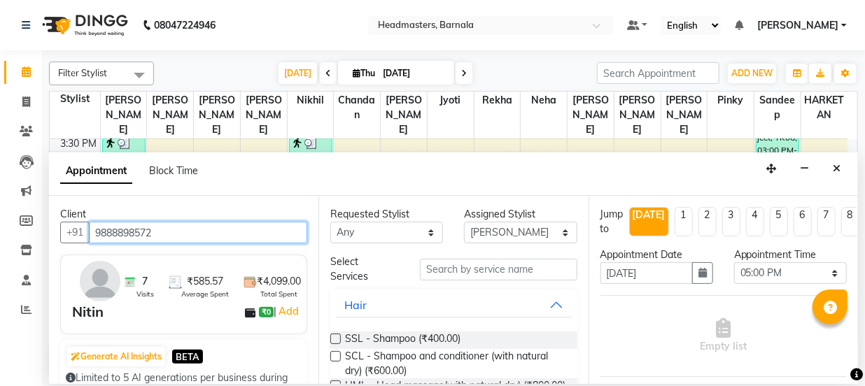
type input "9888898572"
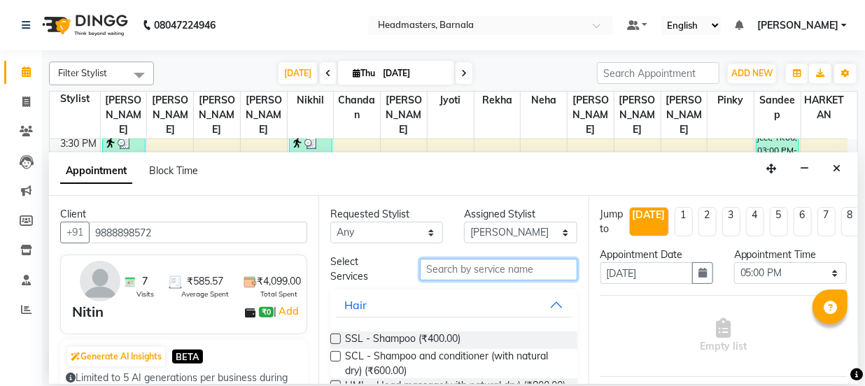
click at [434, 262] on input "text" at bounding box center [498, 270] width 157 height 22
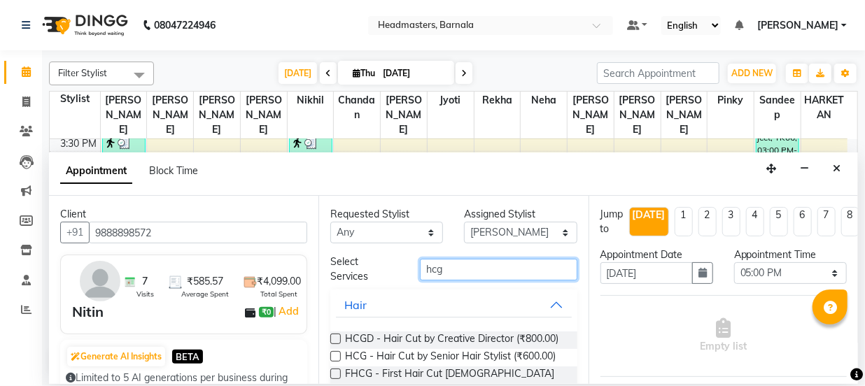
type input "hcg"
click at [333, 362] on label at bounding box center [335, 356] width 10 height 10
click at [333, 363] on input "checkbox" at bounding box center [334, 357] width 9 height 9
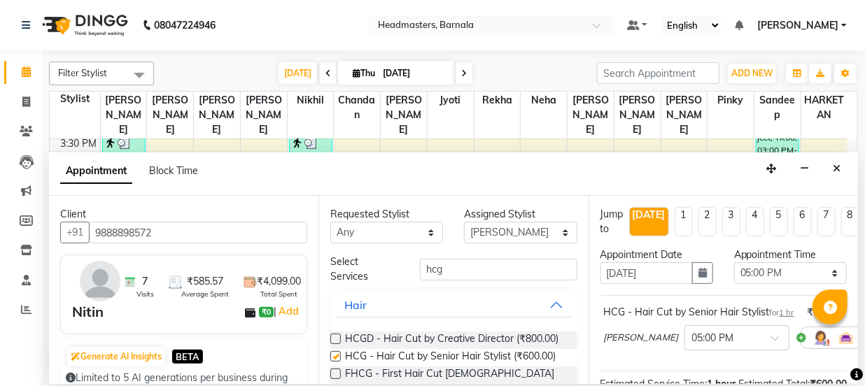
checkbox input "false"
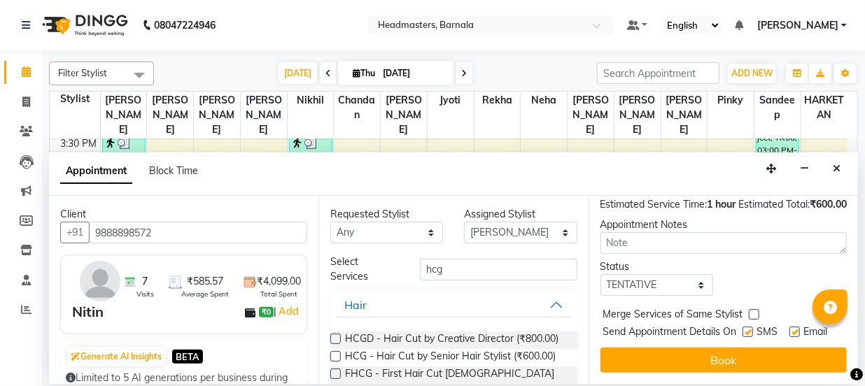
scroll to position [232, 0]
click at [750, 348] on button "Book" at bounding box center [724, 360] width 246 height 25
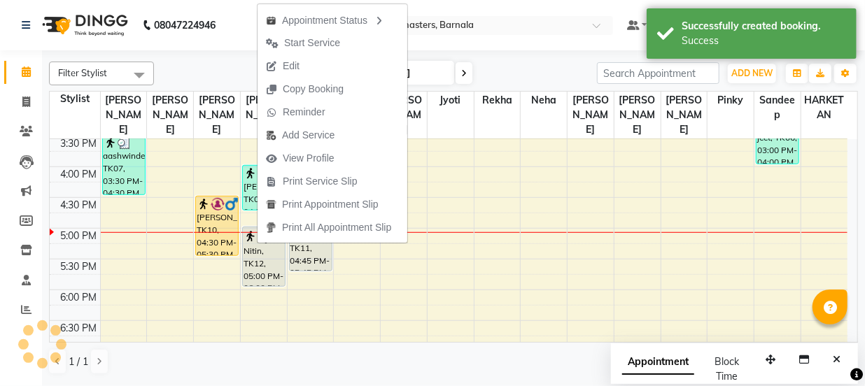
click at [353, 179] on span "Print Service Slip" at bounding box center [320, 181] width 75 height 15
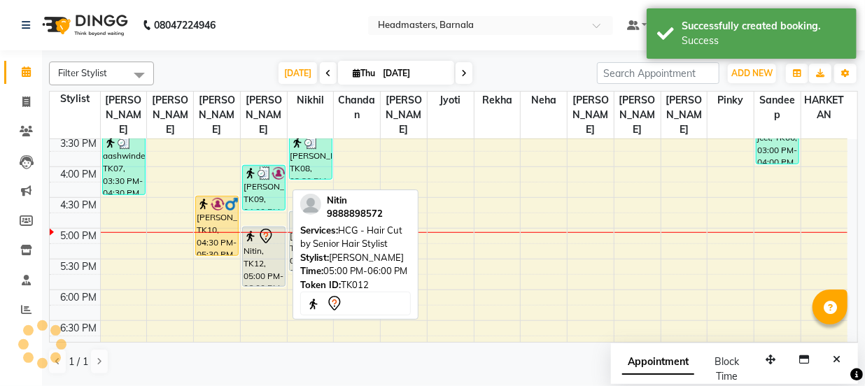
click at [262, 239] on div "Nitin, TK12, 05:00 PM-06:00 PM, HCG - Hair Cut by Senior Hair Stylist" at bounding box center [264, 256] width 42 height 59
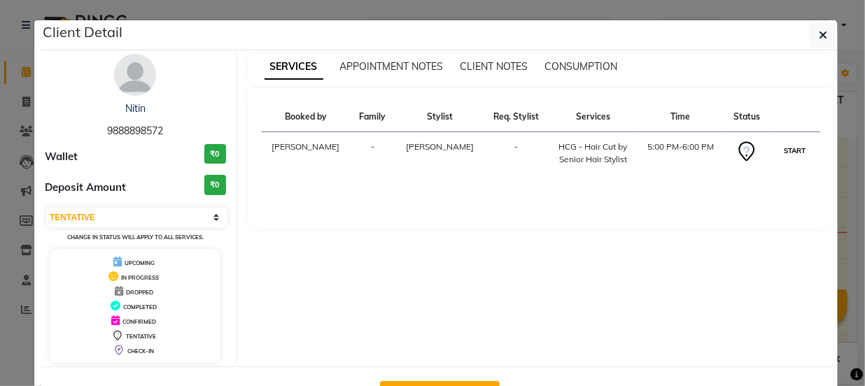
click at [780, 153] on button "START" at bounding box center [794, 150] width 29 height 17
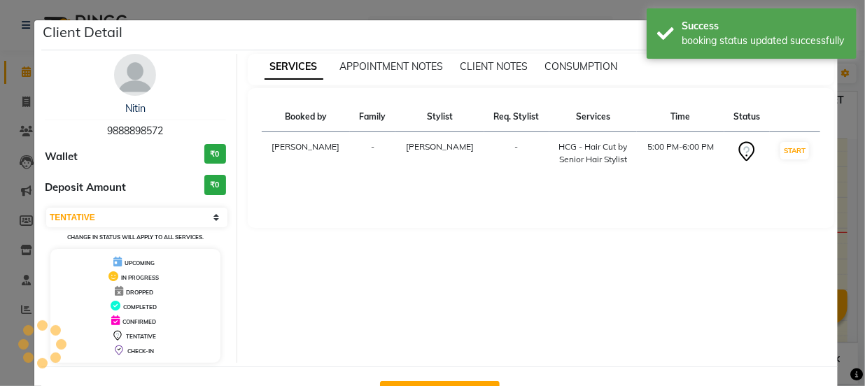
select select "1"
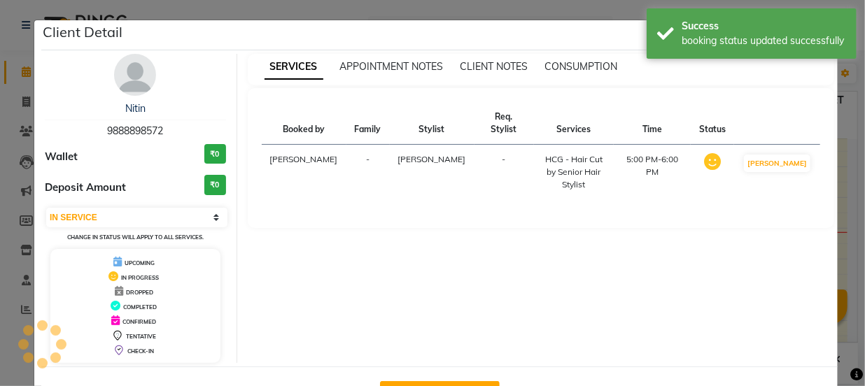
click at [844, 173] on ngb-modal-window "Client Detail Nitin 9888898572 Wallet ₹0 Deposit Amount ₹0 Select IN SERVICE CO…" at bounding box center [432, 193] width 865 height 386
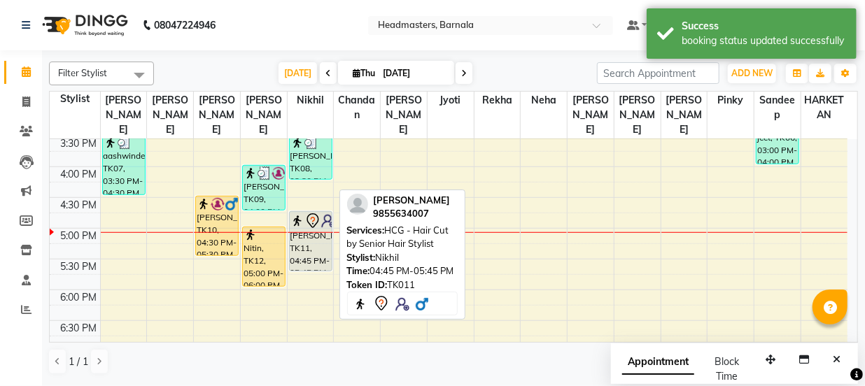
click at [328, 237] on div "[PERSON_NAME], TK11, 04:45 PM-05:45 PM, HCG - Hair Cut by Senior Hair Stylist" at bounding box center [311, 241] width 42 height 59
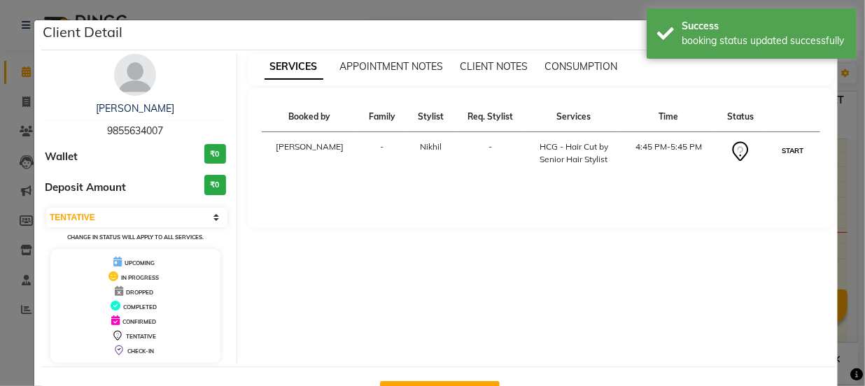
click at [789, 151] on button "START" at bounding box center [792, 150] width 29 height 17
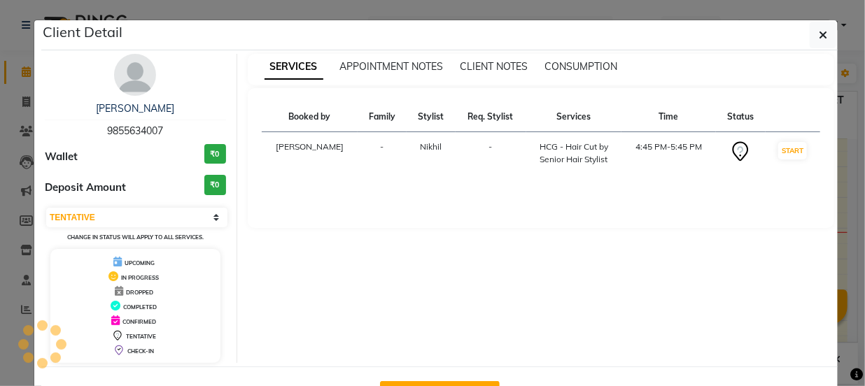
select select "1"
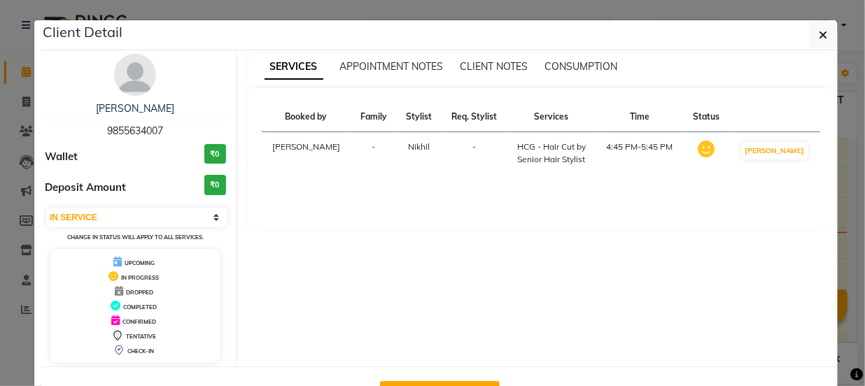
click at [845, 161] on ngb-modal-window "Client Detail [PERSON_NAME] 9855634007 Wallet ₹0 Deposit Amount ₹0 Select IN SE…" at bounding box center [432, 193] width 865 height 386
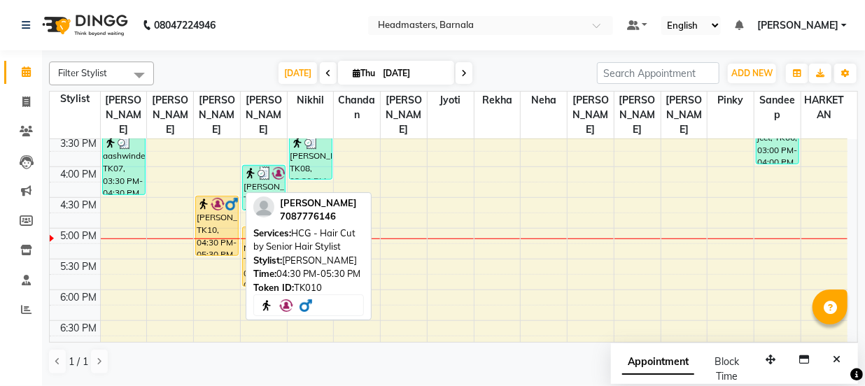
scroll to position [476, 0]
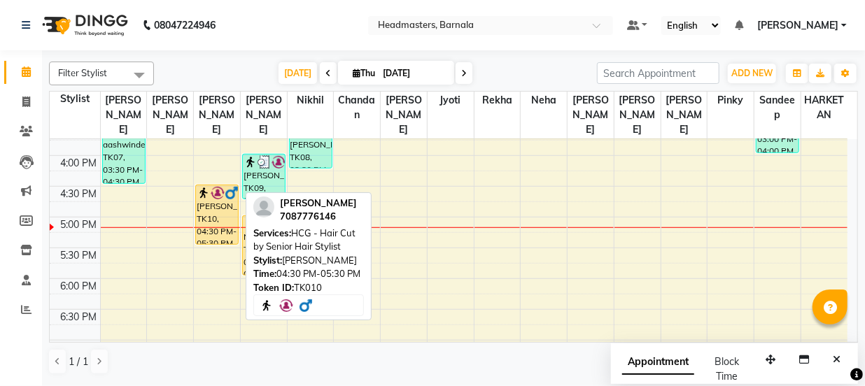
drag, startPoint x: 235, startPoint y: 237, endPoint x: 238, endPoint y: 398, distance: 161.7
click at [238, 386] on html "08047224946 Select Location × Headmasters, Barnala Default Panel My Panel Engli…" at bounding box center [432, 193] width 865 height 386
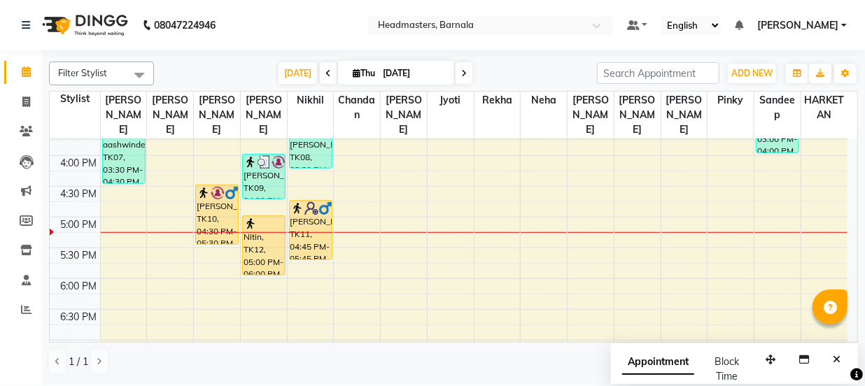
click at [353, 228] on div "8:00 AM 8:30 AM 9:00 AM 9:30 AM 10:00 AM 10:30 AM 11:00 AM 11:30 AM 12:00 PM 12…" at bounding box center [449, 63] width 798 height 800
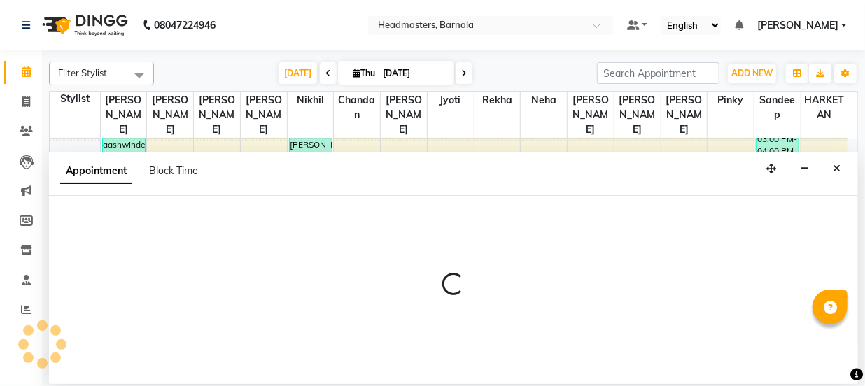
select select "67280"
select select "1035"
select select "tentative"
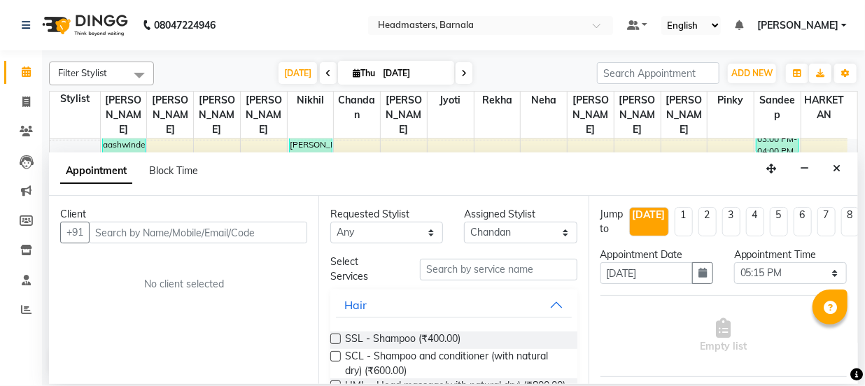
click at [134, 230] on input "text" at bounding box center [198, 233] width 218 height 22
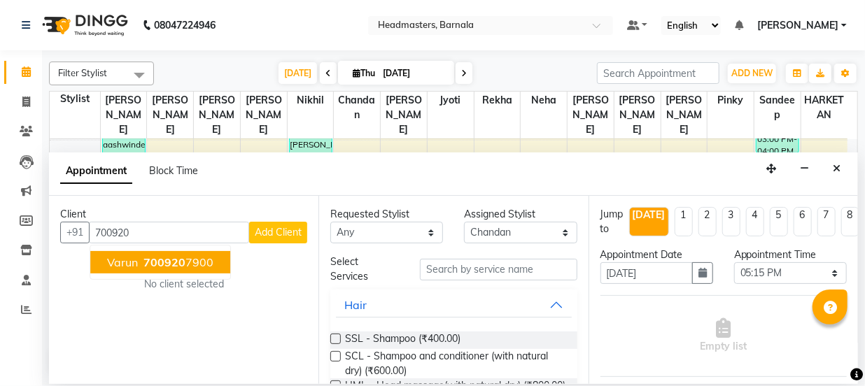
click at [170, 255] on span "700920" at bounding box center [164, 262] width 42 height 14
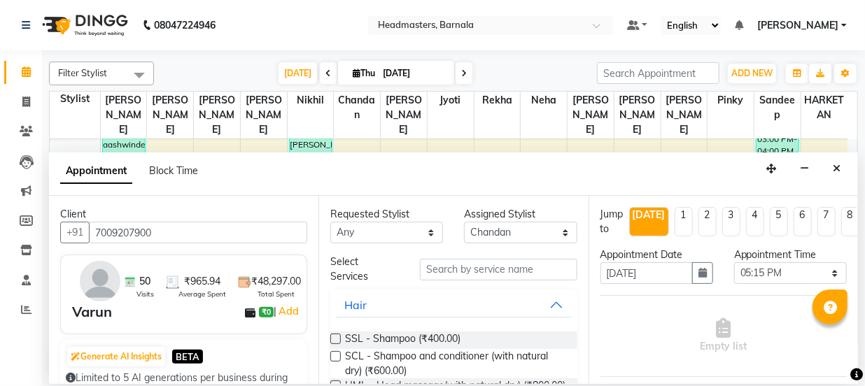
type input "7009207900"
click at [442, 272] on input "text" at bounding box center [498, 270] width 157 height 22
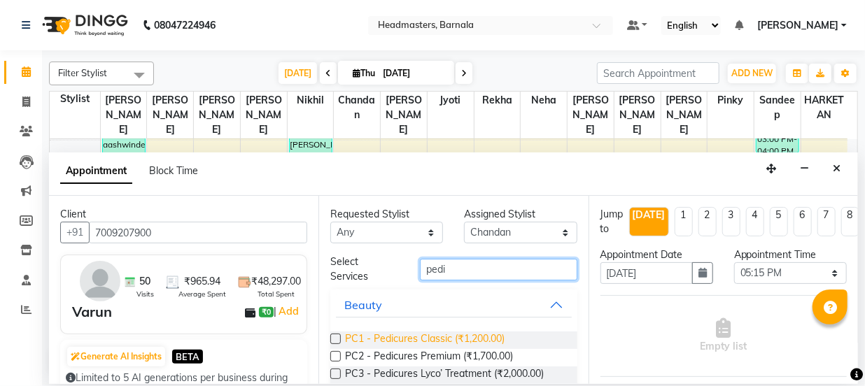
type input "pedi"
click at [461, 337] on span "PC1 - Pedicures Classic (₹1,200.00)" at bounding box center [425, 340] width 160 height 17
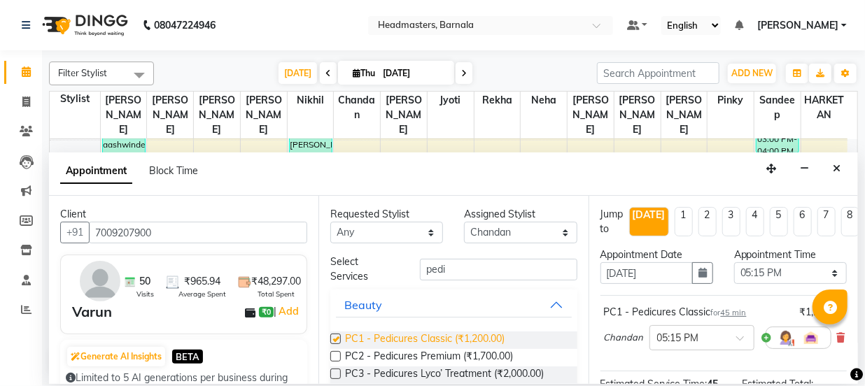
checkbox input "false"
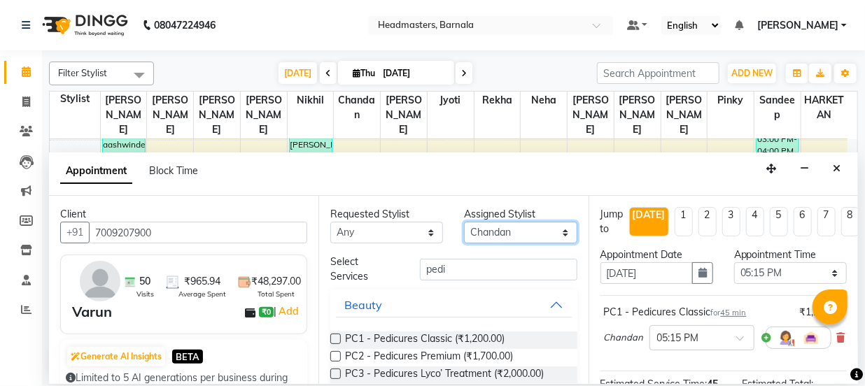
click at [521, 234] on select "Select [PERSON_NAME] [PERSON_NAME] Jyoti [PERSON_NAME] [PERSON_NAME] Neha Nikhi…" at bounding box center [520, 233] width 113 height 22
select select "71857"
click at [464, 222] on select "Select [PERSON_NAME] [PERSON_NAME] Jyoti [PERSON_NAME] [PERSON_NAME] Neha Nikhi…" at bounding box center [520, 233] width 113 height 22
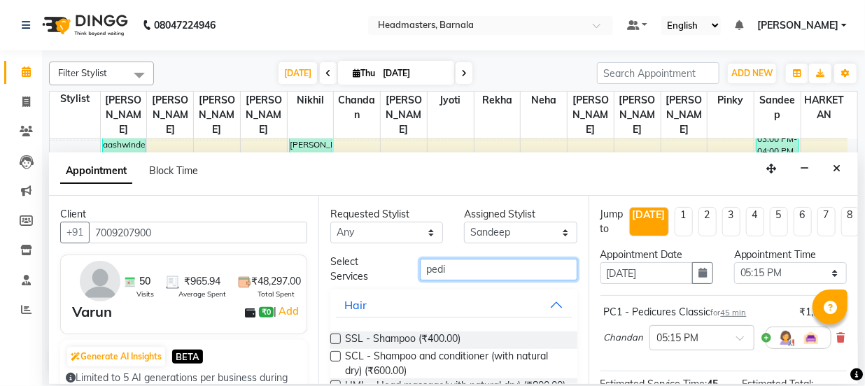
drag, startPoint x: 455, startPoint y: 270, endPoint x: 213, endPoint y: 266, distance: 241.5
click at [292, 270] on div "Client +91 7009207900 50 Visits ₹965.94 Average Spent ₹48,297.00 Total Spent Va…" at bounding box center [453, 290] width 809 height 188
type input "bea"
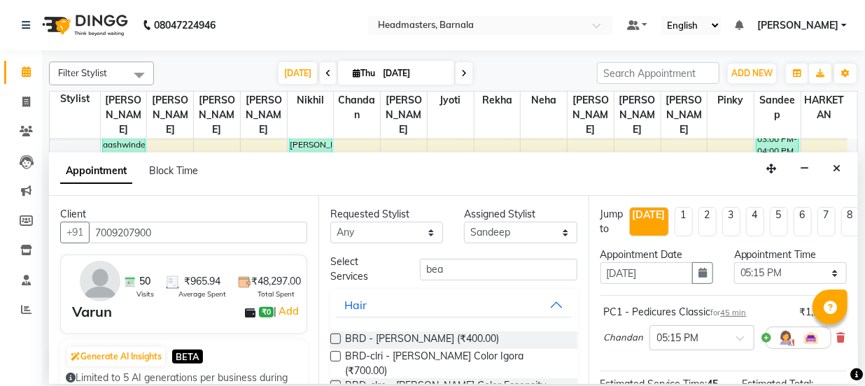
click at [335, 341] on label at bounding box center [335, 339] width 10 height 10
click at [335, 341] on input "checkbox" at bounding box center [334, 340] width 9 height 9
checkbox input "false"
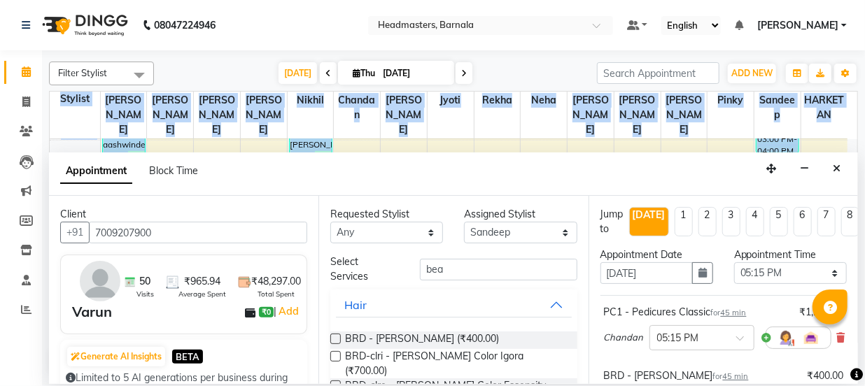
drag, startPoint x: 859, startPoint y: 287, endPoint x: 850, endPoint y: 298, distance: 14.9
click at [854, 348] on div "Filter Stylist Select All [PERSON_NAME] [PERSON_NAME] [PERSON_NAME] [PERSON_NAM…" at bounding box center [453, 217] width 823 height 334
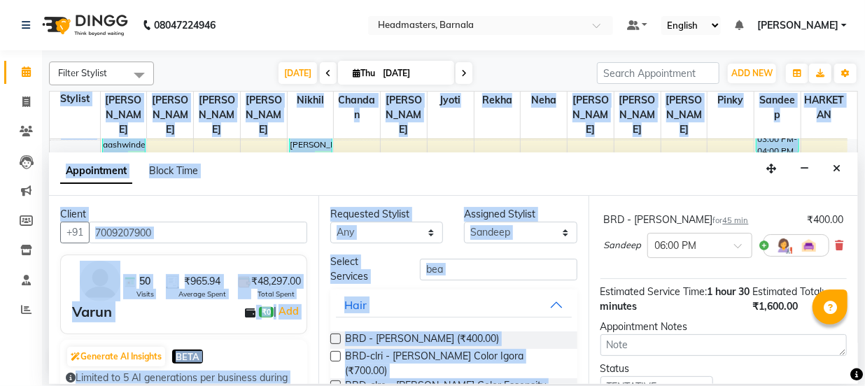
scroll to position [279, 0]
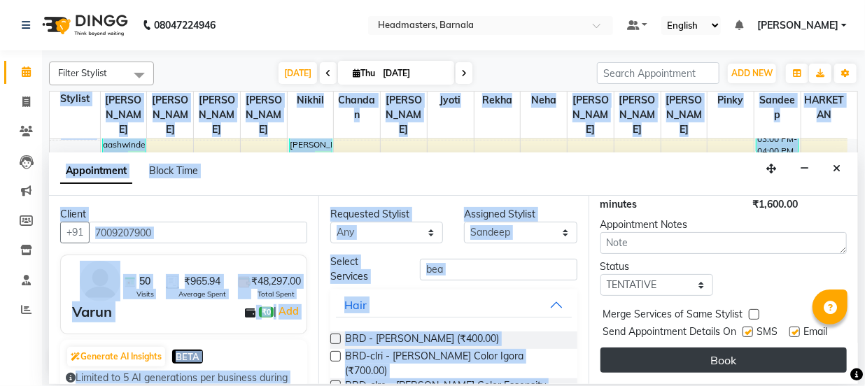
click at [762, 353] on button "Book" at bounding box center [724, 360] width 246 height 25
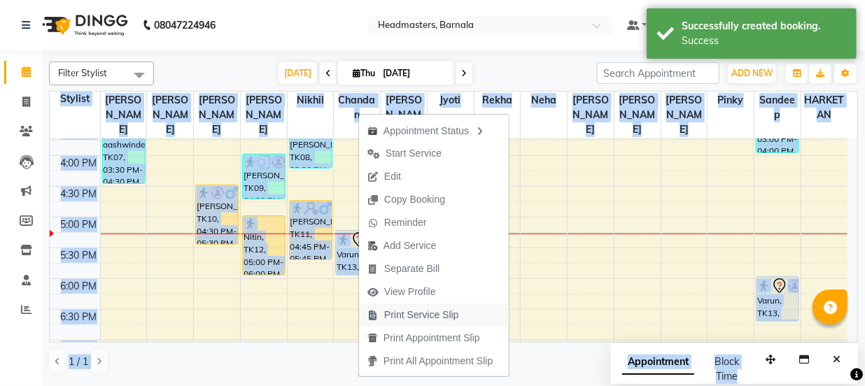
click at [426, 313] on span "Print Service Slip" at bounding box center [421, 315] width 75 height 15
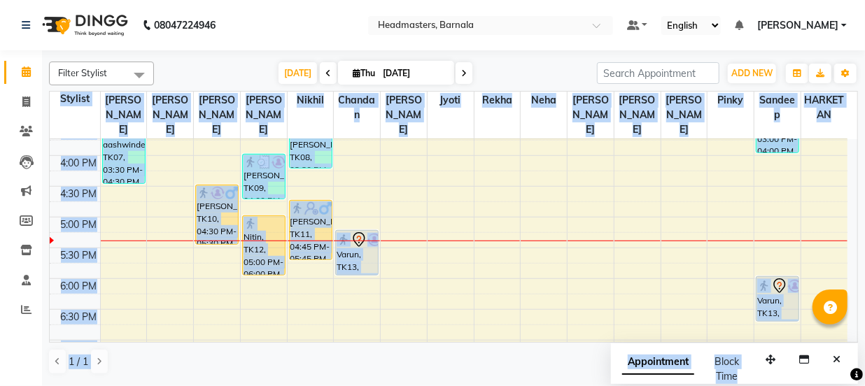
click at [533, 216] on div "8:00 AM 8:30 AM 9:00 AM 9:30 AM 10:00 AM 10:30 AM 11:00 AM 11:30 AM 12:00 PM 12…" at bounding box center [449, 63] width 798 height 800
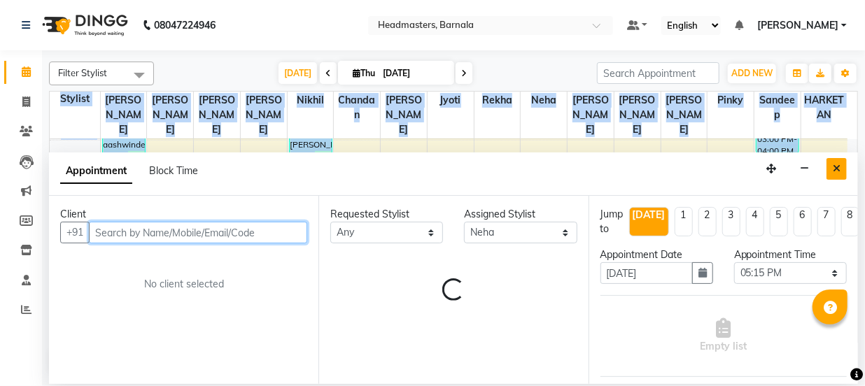
click at [836, 166] on icon "Close" at bounding box center [837, 169] width 8 height 10
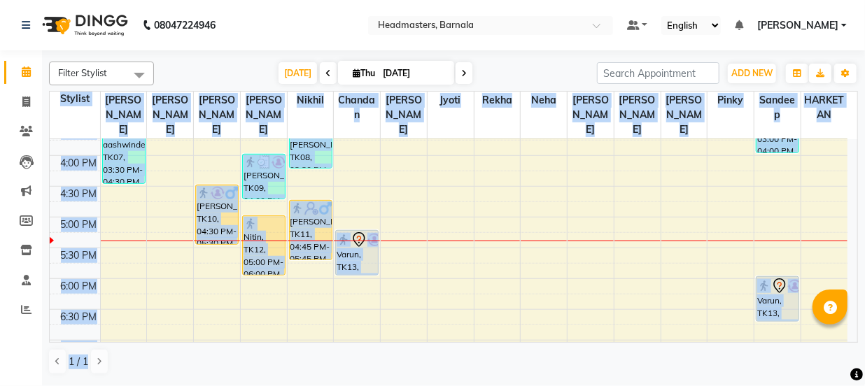
click at [403, 232] on div "8:00 AM 8:30 AM 9:00 AM 9:30 AM 10:00 AM 10:30 AM 11:00 AM 11:30 AM 12:00 PM 12…" at bounding box center [449, 63] width 798 height 800
select select "67282"
select select "tentative"
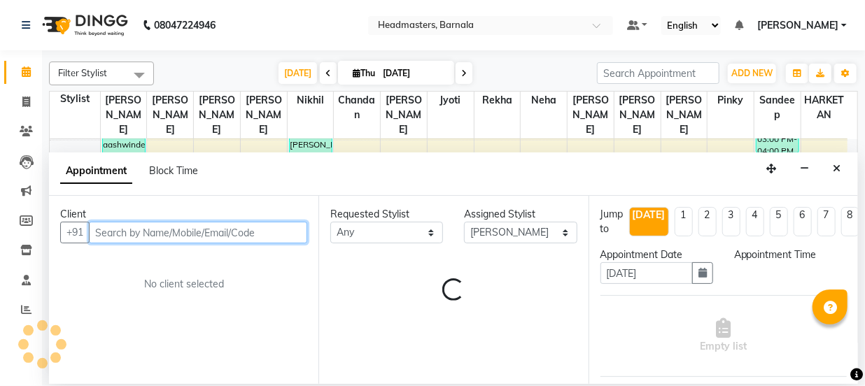
select select "1050"
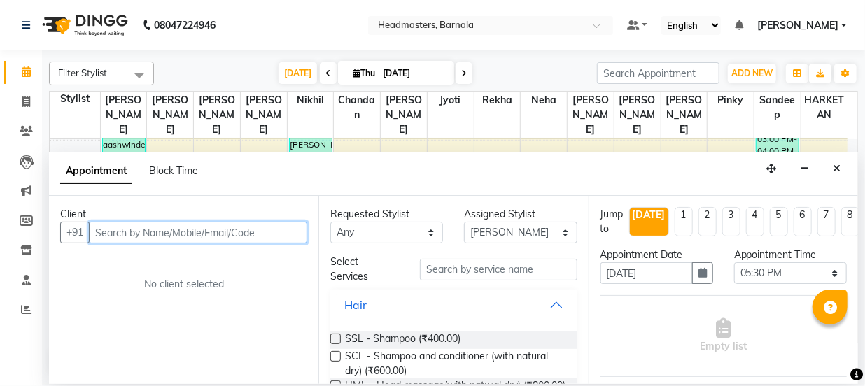
click at [142, 236] on input "text" at bounding box center [198, 233] width 218 height 22
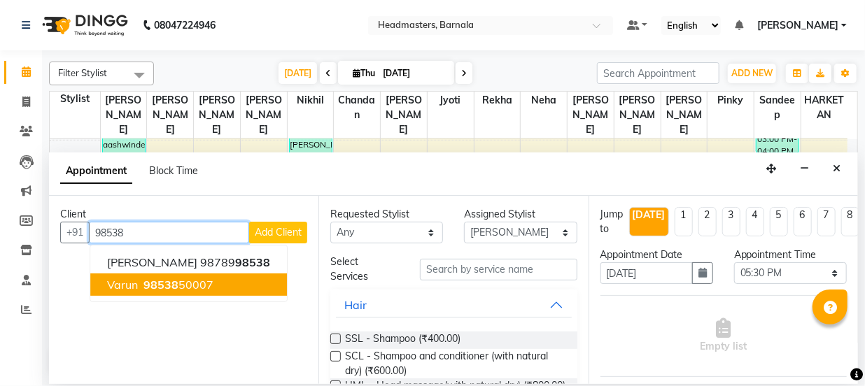
click at [184, 292] on button "varun 98538 50007" at bounding box center [188, 285] width 197 height 22
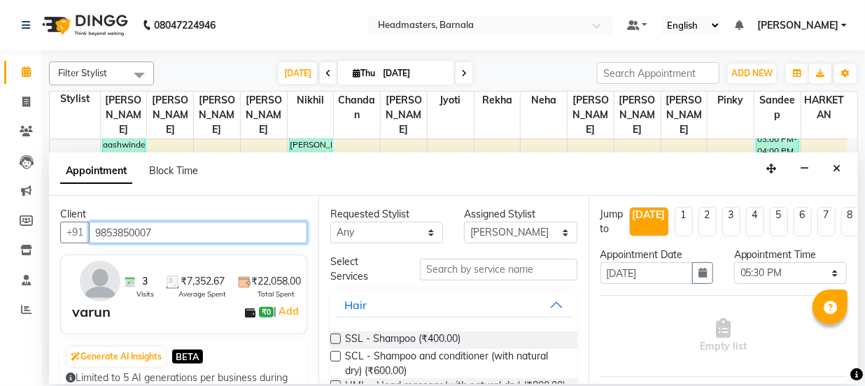
type input "9853850007"
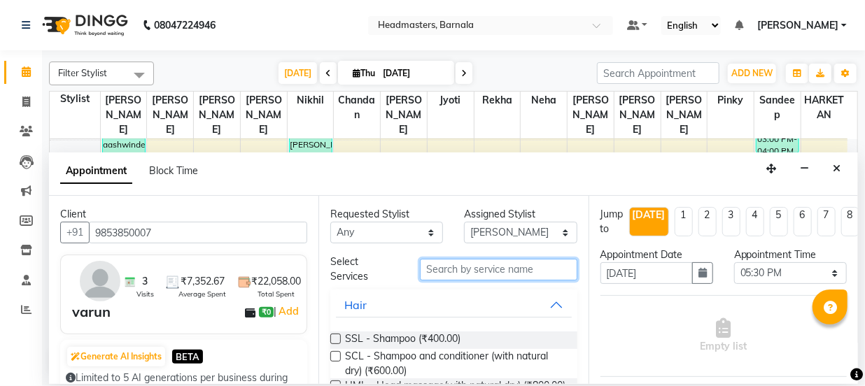
click at [469, 272] on input "text" at bounding box center [498, 270] width 157 height 22
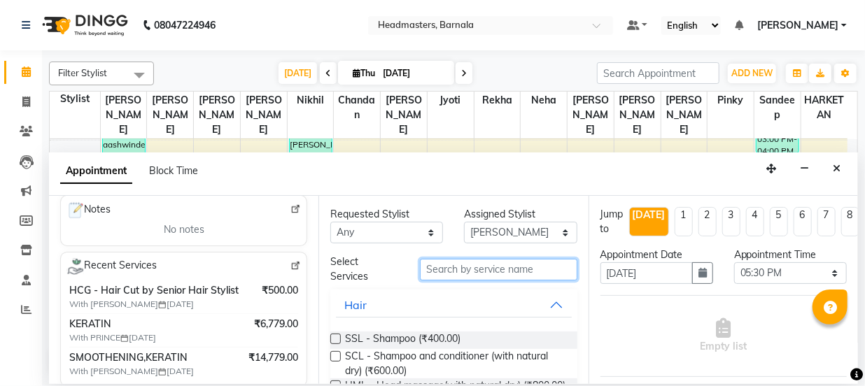
scroll to position [228, 0]
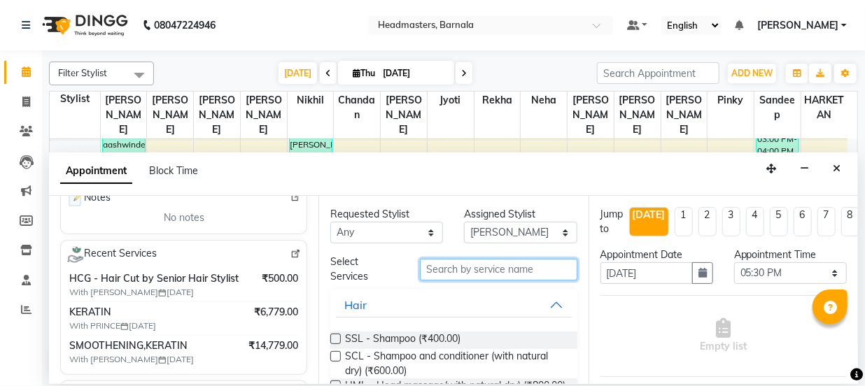
click at [475, 268] on input "text" at bounding box center [498, 270] width 157 height 22
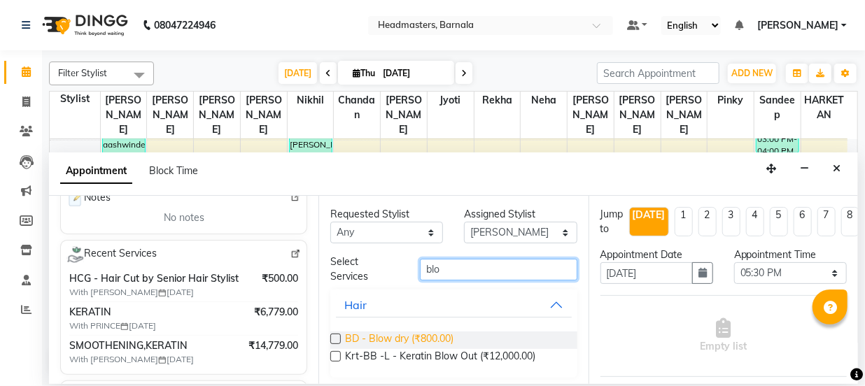
type input "blo"
click at [444, 332] on span "BD - Blow dry (₹800.00)" at bounding box center [399, 340] width 108 height 17
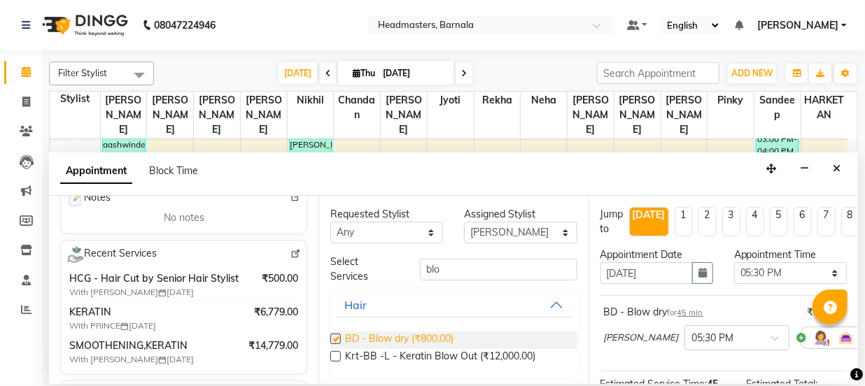
checkbox input "false"
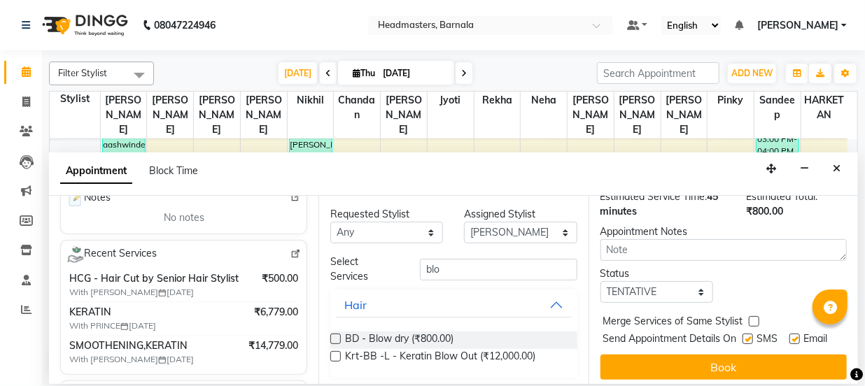
scroll to position [217, 0]
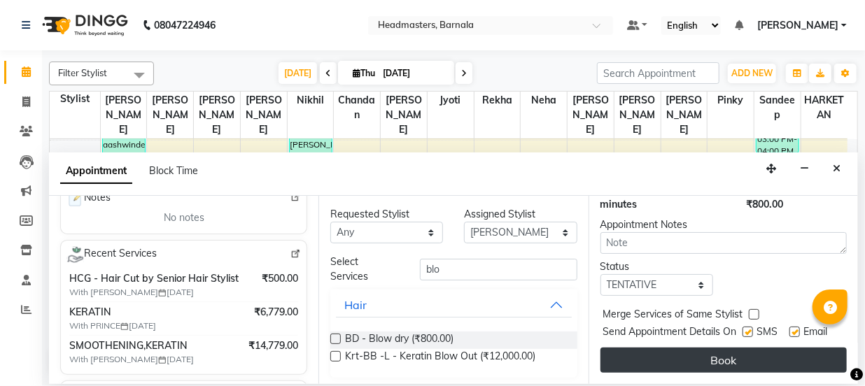
click at [767, 355] on button "Book" at bounding box center [724, 360] width 246 height 25
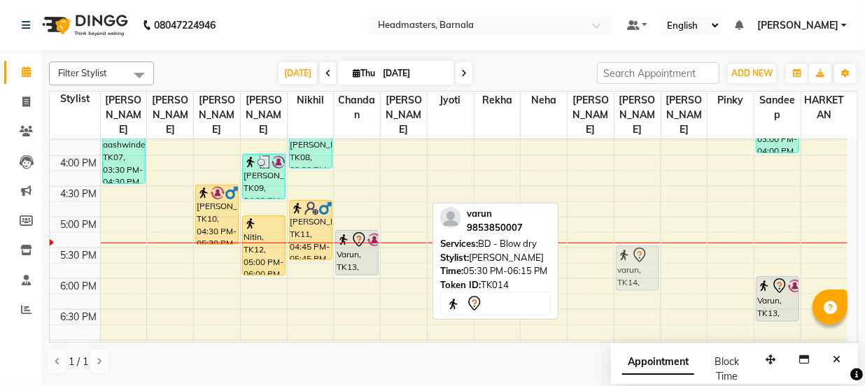
drag, startPoint x: 399, startPoint y: 248, endPoint x: 627, endPoint y: 243, distance: 228.2
click at [627, 244] on tr "aashwinder, TK07, 03:30 PM-04:30 PM, HCL - Hair Cut by Senior Hair Stylist Sand…" at bounding box center [449, 63] width 798 height 800
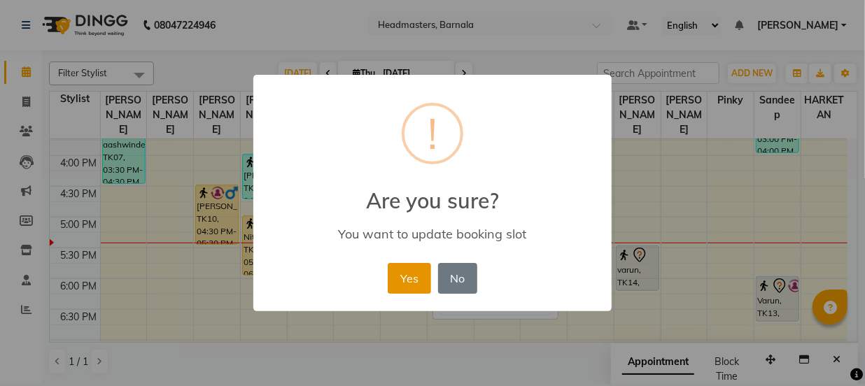
click at [409, 274] on button "Yes" at bounding box center [409, 278] width 43 height 31
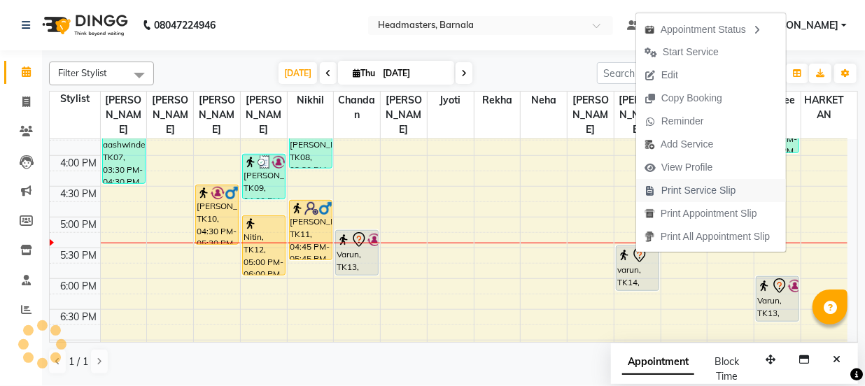
click at [700, 188] on span "Print Service Slip" at bounding box center [698, 190] width 75 height 15
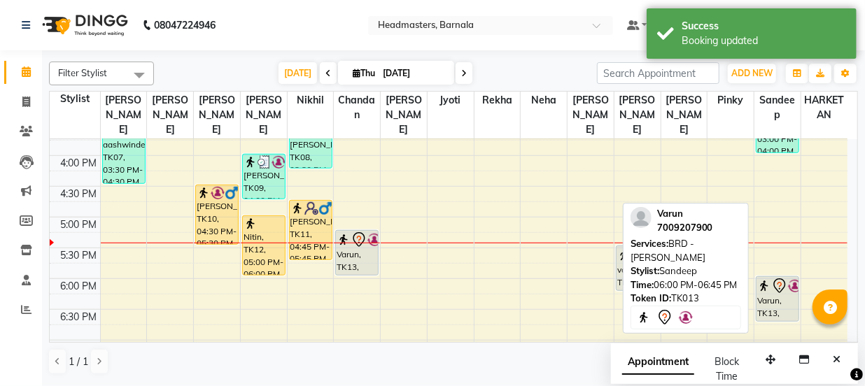
click at [777, 282] on div "Varun, TK13, 06:00 PM-06:45 PM, BRD - [PERSON_NAME]" at bounding box center [778, 299] width 42 height 44
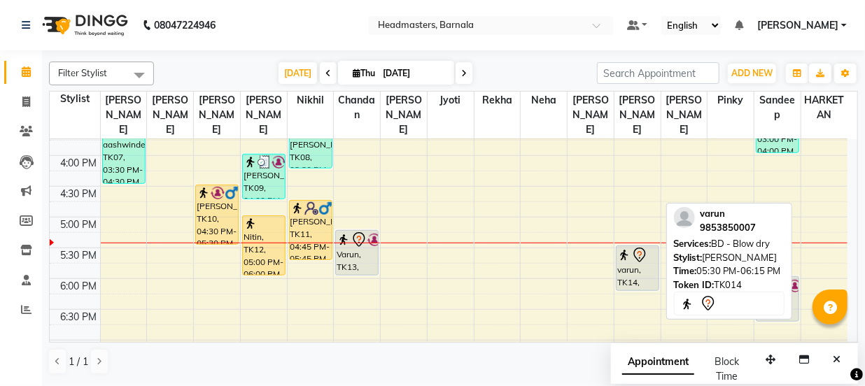
click at [617, 256] on div "varun, TK14, 05:30 PM-06:15 PM, BD - Blow dry" at bounding box center [638, 268] width 42 height 44
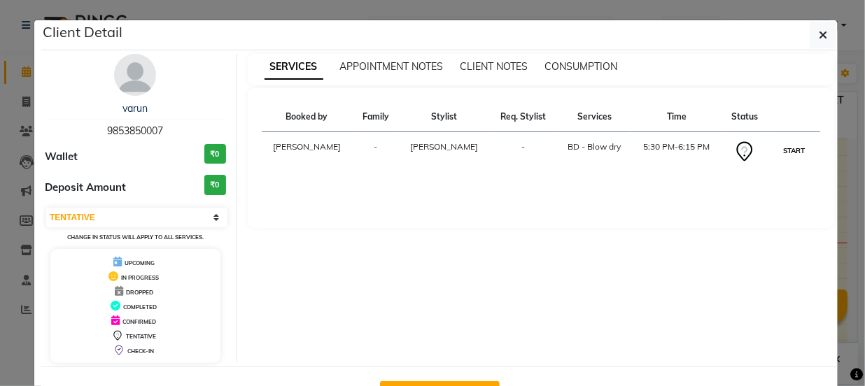
click at [787, 148] on button "START" at bounding box center [794, 150] width 29 height 17
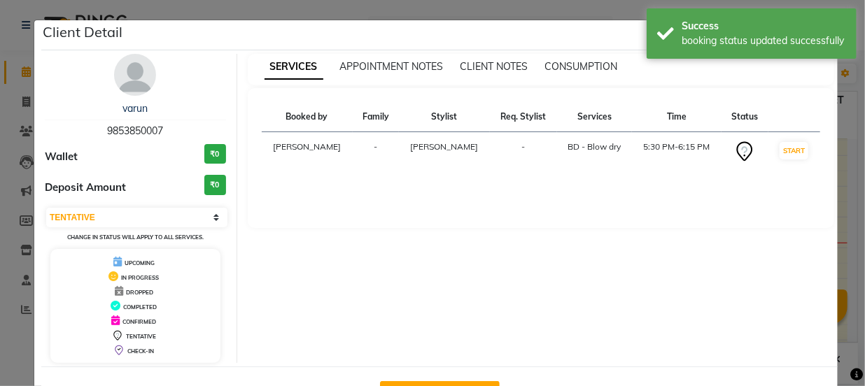
select select "1"
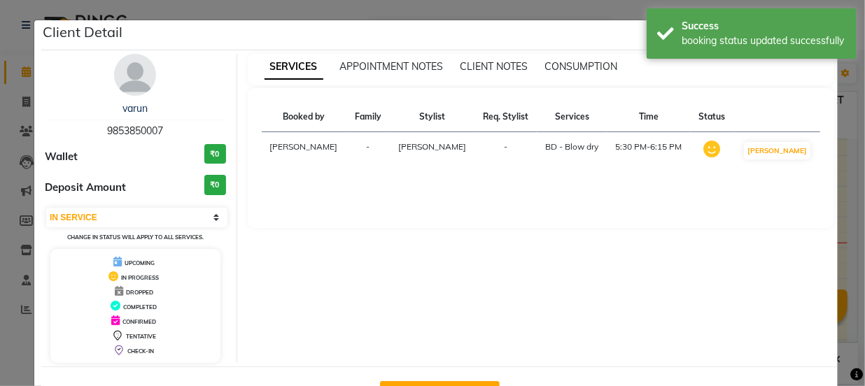
click at [845, 161] on ngb-modal-window "Client Detail varun 9853850007 Wallet ₹0 Deposit Amount ₹0 Select IN SERVICE CO…" at bounding box center [432, 193] width 865 height 386
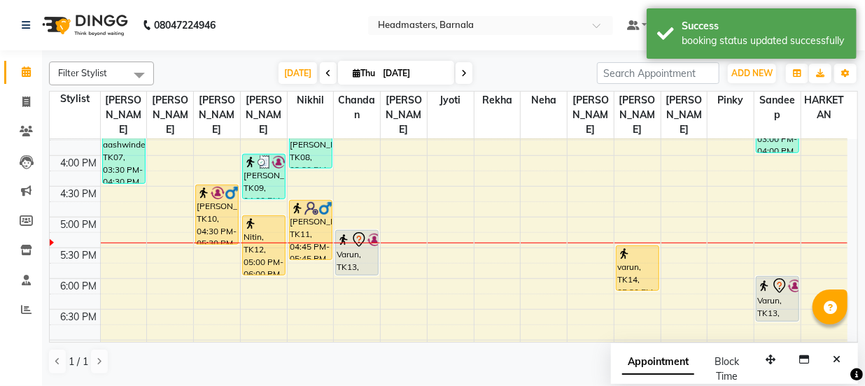
click at [786, 280] on div "Varun, TK13, 06:00 PM-06:45 PM, BRD - [PERSON_NAME]" at bounding box center [778, 299] width 42 height 44
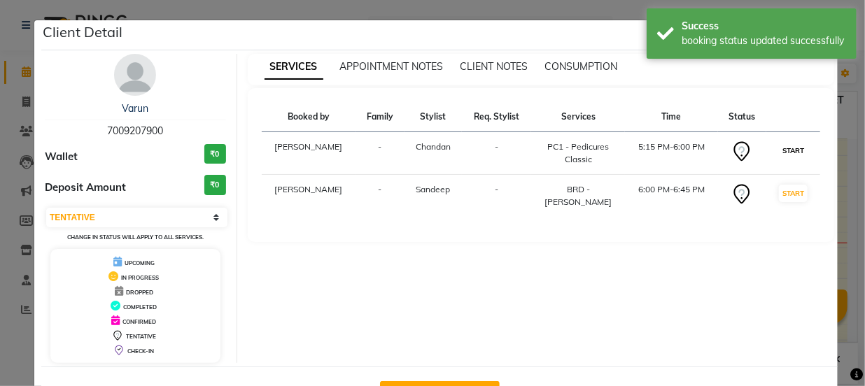
click at [787, 153] on button "START" at bounding box center [793, 150] width 29 height 17
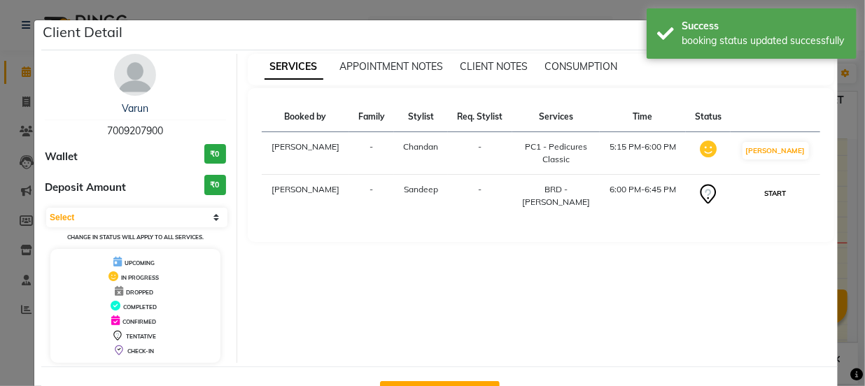
click at [784, 195] on button "START" at bounding box center [775, 193] width 29 height 17
select select "1"
click at [843, 170] on ngb-modal-window "Client Detail Varun 7009207900 Wallet ₹0 Deposit Amount ₹0 Select IN SERVICE CO…" at bounding box center [432, 193] width 865 height 386
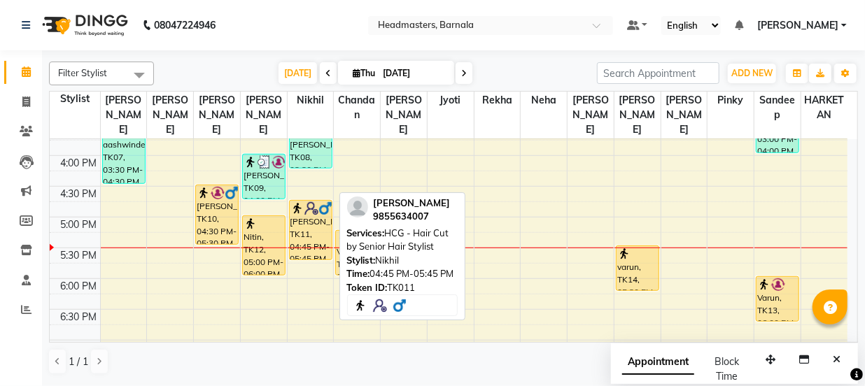
click at [307, 207] on div "[PERSON_NAME], TK11, 04:45 PM-05:45 PM, HCG - Hair Cut by Senior Hair Stylist" at bounding box center [311, 230] width 42 height 59
select select "1"
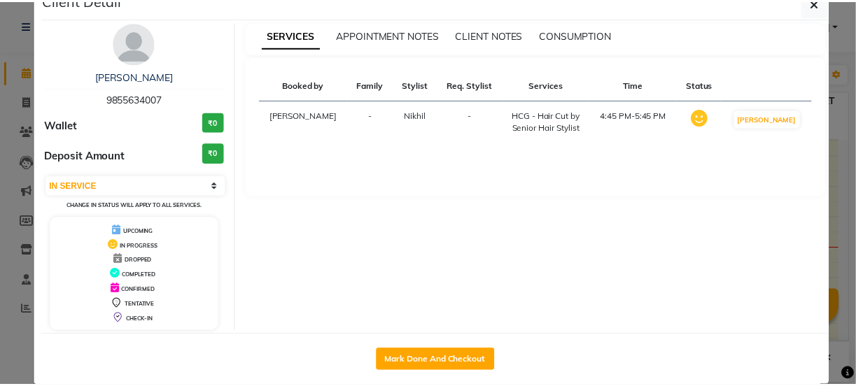
scroll to position [50, 0]
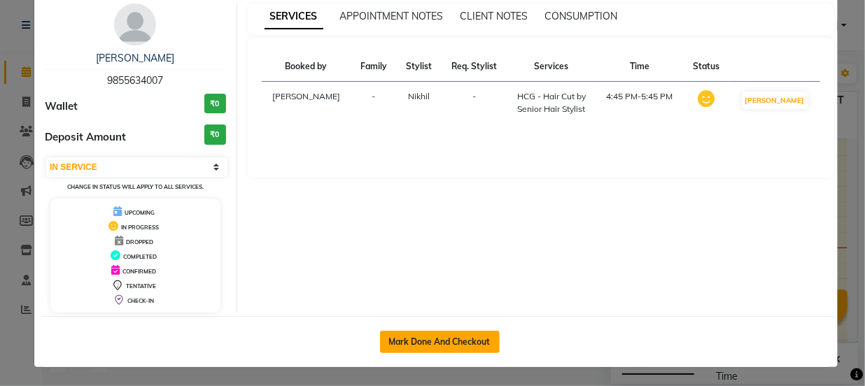
click at [483, 342] on button "Mark Done And Checkout" at bounding box center [440, 342] width 120 height 22
select select "service"
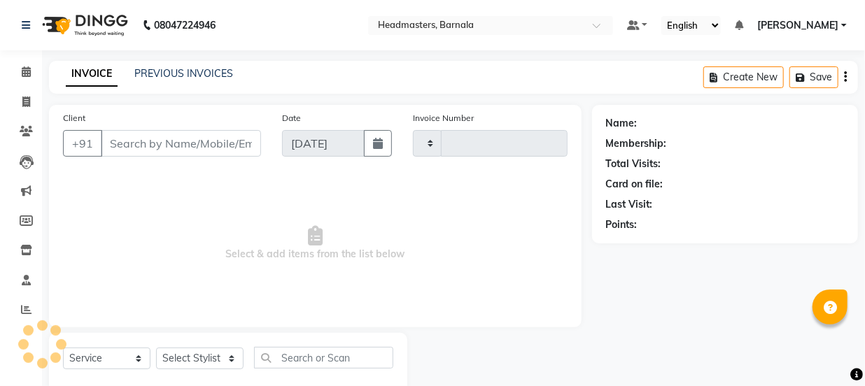
type input "4161"
select select "7526"
type input "9855634007"
select select "67279"
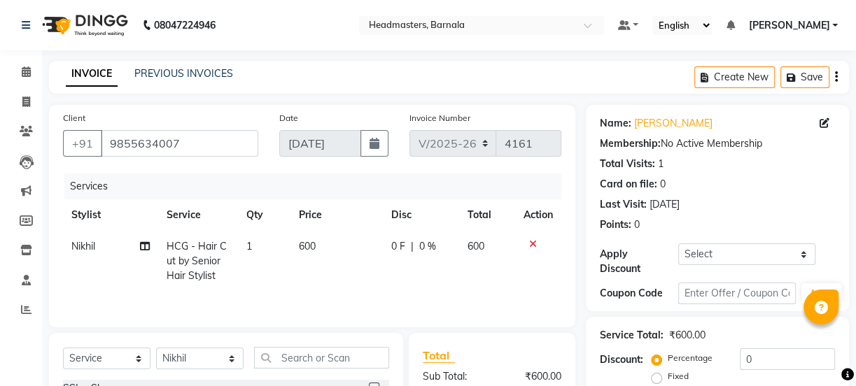
click at [668, 379] on label "Fixed" at bounding box center [678, 376] width 21 height 13
click at [654, 379] on input "Fixed" at bounding box center [659, 377] width 10 height 10
radio input "true"
drag, startPoint x: 766, startPoint y: 356, endPoint x: 581, endPoint y: 349, distance: 185.6
click at [654, 354] on div "Percentage Fixed 0" at bounding box center [744, 368] width 181 height 38
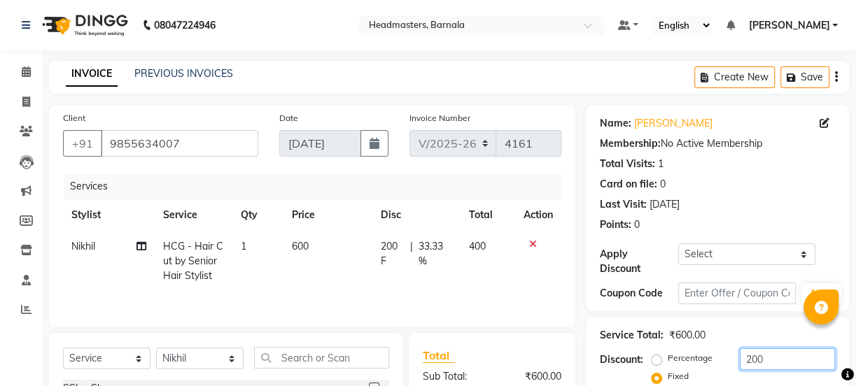
type input "200"
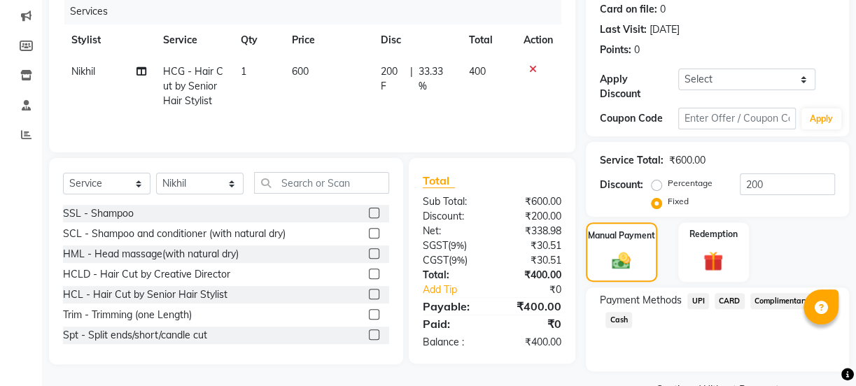
click at [620, 321] on span "Cash" at bounding box center [618, 320] width 27 height 16
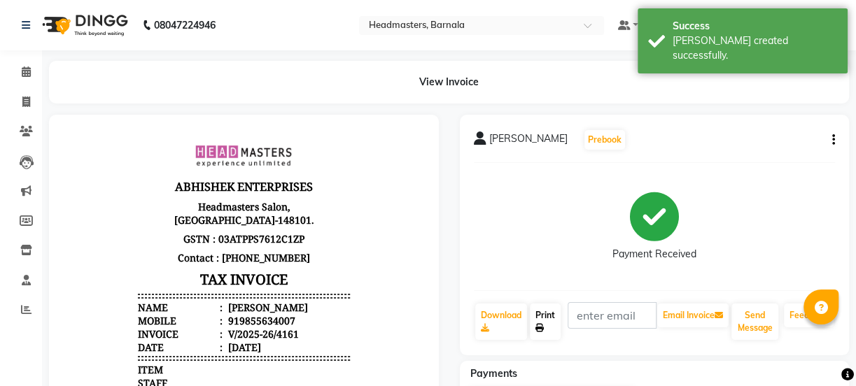
click at [552, 323] on link "Print" at bounding box center [545, 322] width 31 height 36
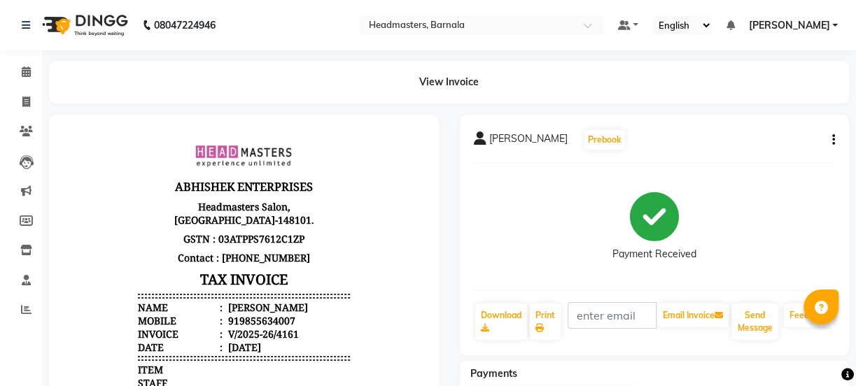
select select "service"
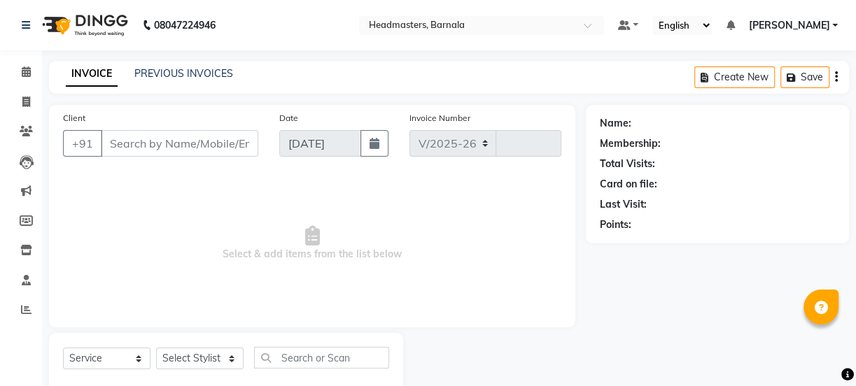
select select "7526"
type input "4162"
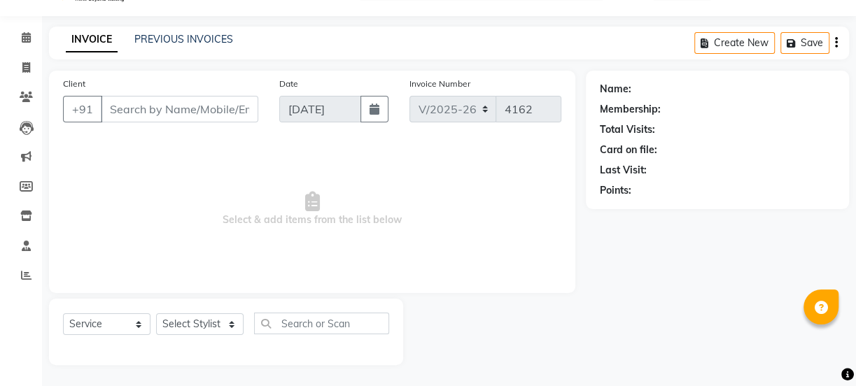
type input "9855634007"
select select "67279"
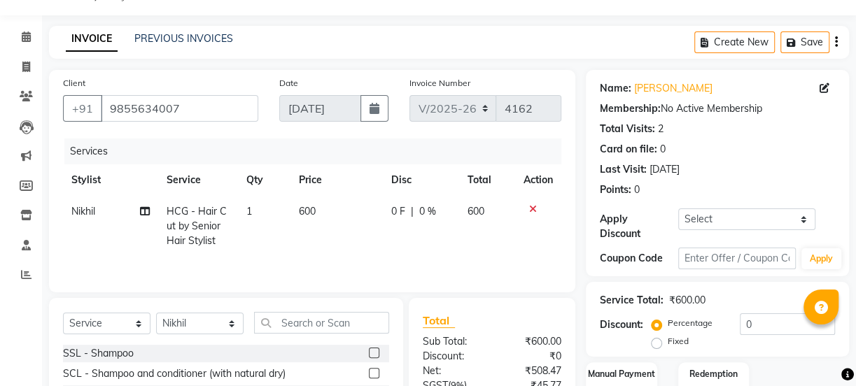
click at [668, 342] on label "Fixed" at bounding box center [678, 341] width 21 height 13
click at [657, 342] on input "Fixed" at bounding box center [659, 342] width 10 height 10
radio input "true"
drag, startPoint x: 765, startPoint y: 329, endPoint x: 596, endPoint y: 344, distance: 170.1
click at [603, 344] on div "Discount: Percentage Fixed 0" at bounding box center [717, 333] width 235 height 38
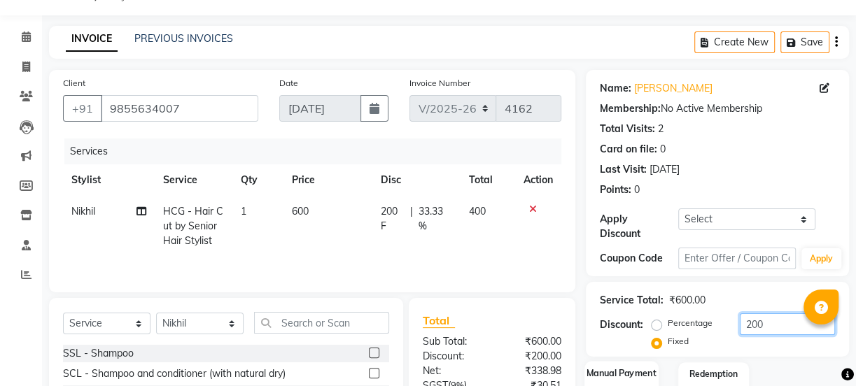
type input "200"
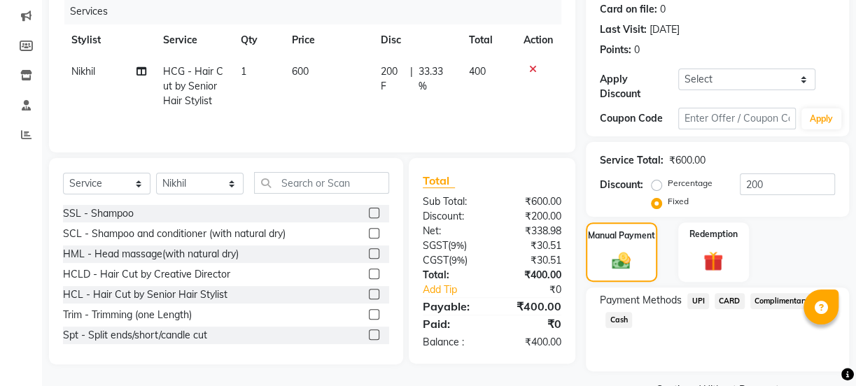
click at [696, 304] on span "UPI" at bounding box center [698, 301] width 22 height 16
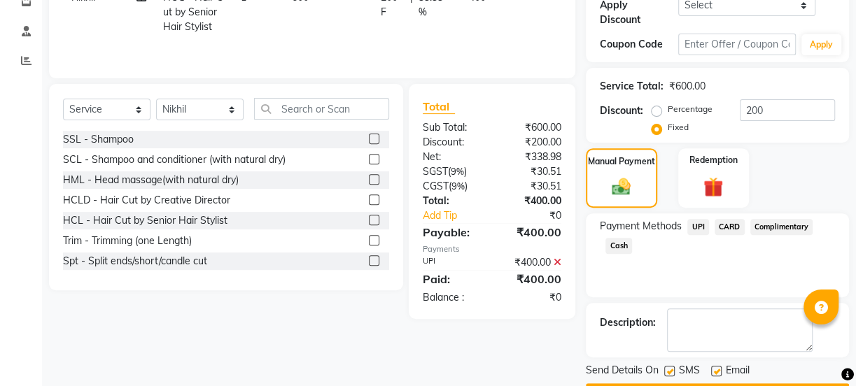
scroll to position [288, 0]
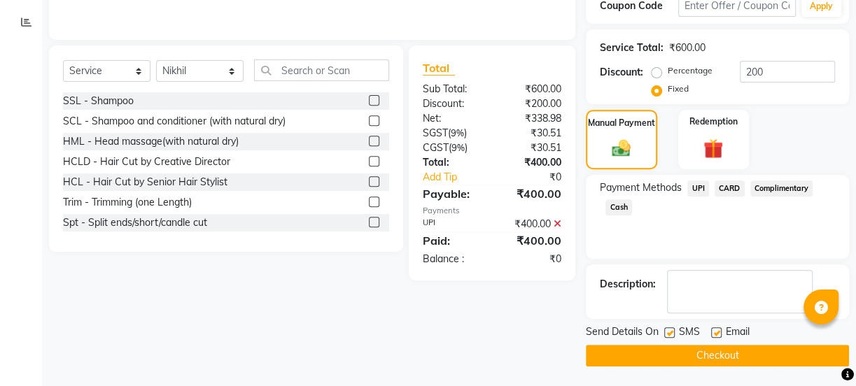
click at [738, 353] on button "Checkout" at bounding box center [717, 356] width 263 height 22
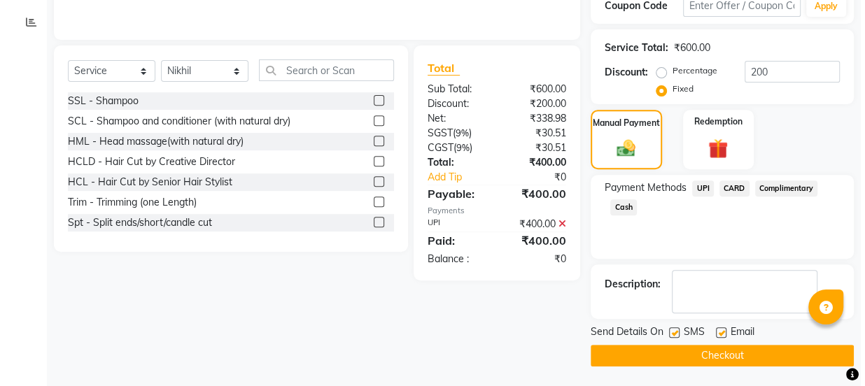
scroll to position [0, 0]
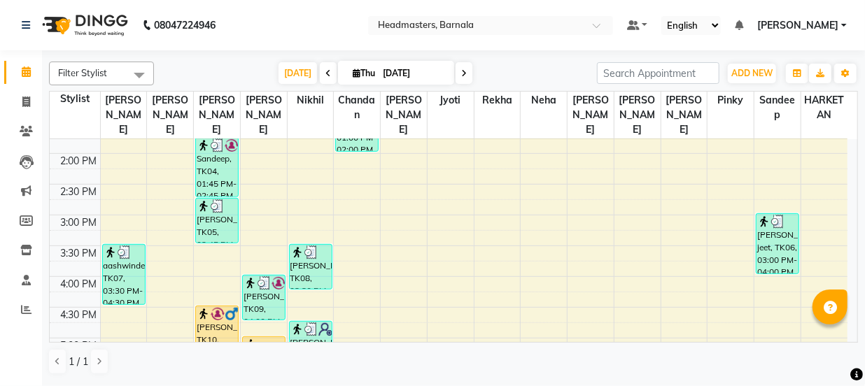
scroll to position [456, 0]
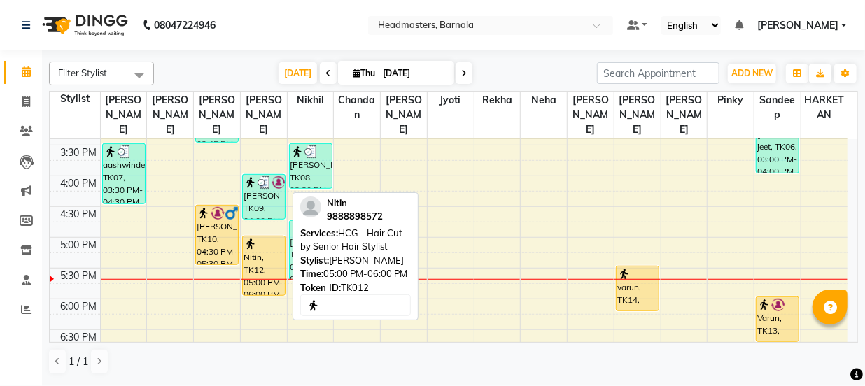
click at [248, 258] on div "Nitin, TK12, 05:00 PM-06:00 PM, HCG - Hair Cut by Senior Hair Stylist" at bounding box center [264, 266] width 42 height 59
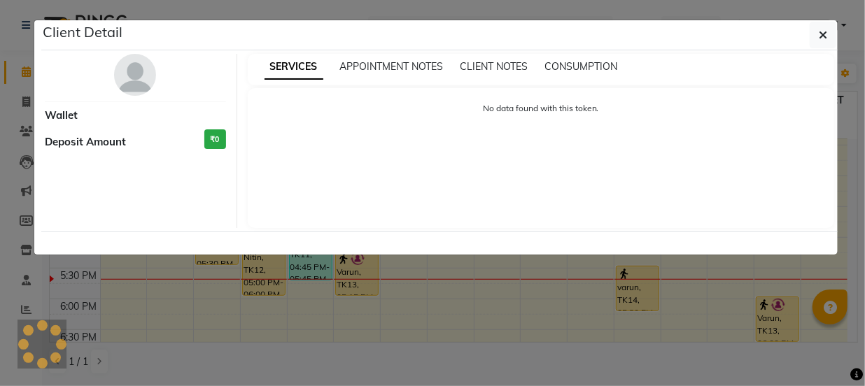
select select "1"
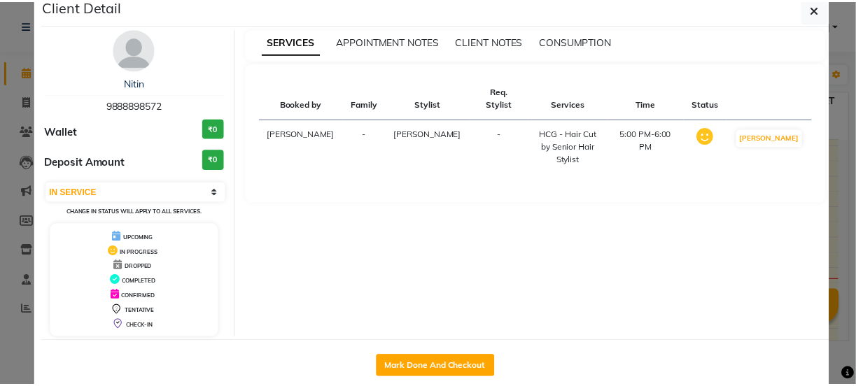
scroll to position [50, 0]
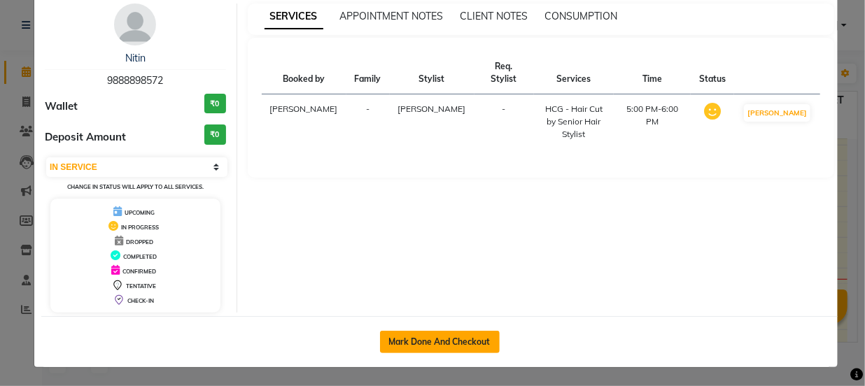
click at [465, 336] on button "Mark Done And Checkout" at bounding box center [440, 342] width 120 height 22
select select "service"
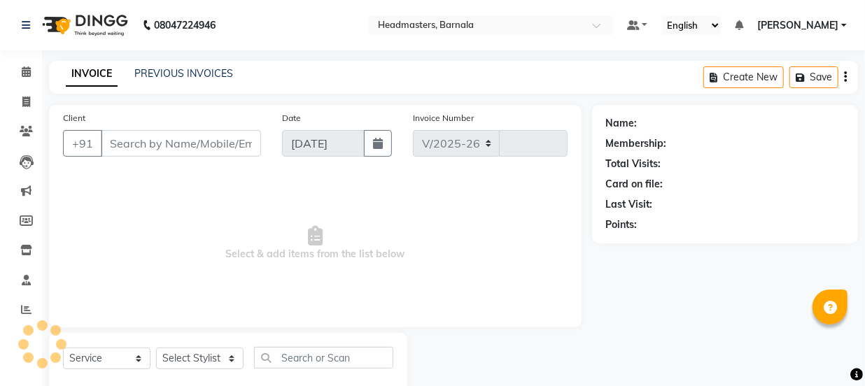
select select "7526"
type input "4162"
type input "9888898572"
select select "67277"
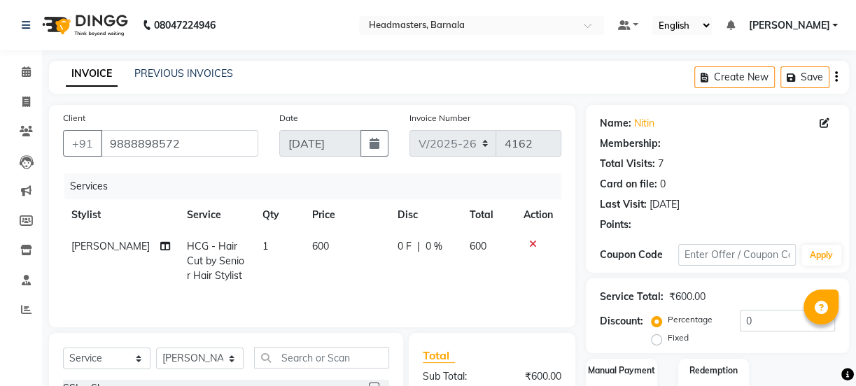
scroll to position [147, 0]
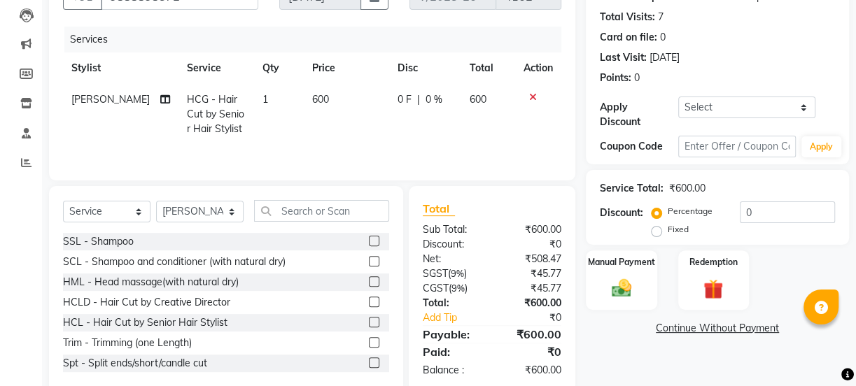
click at [668, 225] on label "Fixed" at bounding box center [678, 229] width 21 height 13
click at [654, 225] on input "Fixed" at bounding box center [659, 230] width 10 height 10
radio input "true"
drag, startPoint x: 768, startPoint y: 209, endPoint x: 510, endPoint y: 231, distance: 259.2
click at [610, 220] on div "Discount: Percentage Fixed 0" at bounding box center [717, 221] width 235 height 38
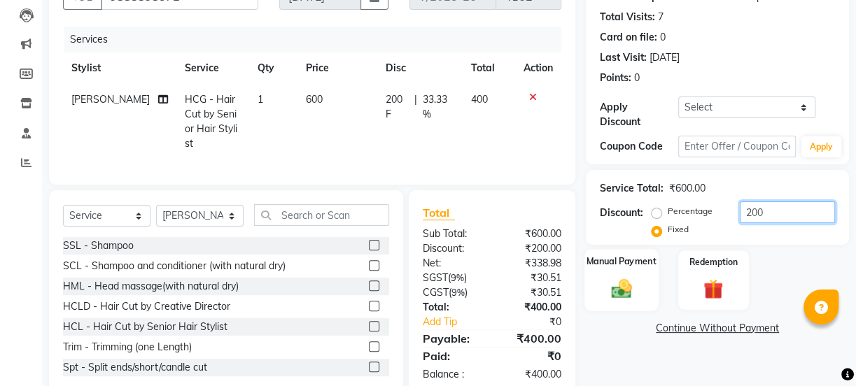
type input "200"
click at [616, 286] on img at bounding box center [622, 288] width 34 height 24
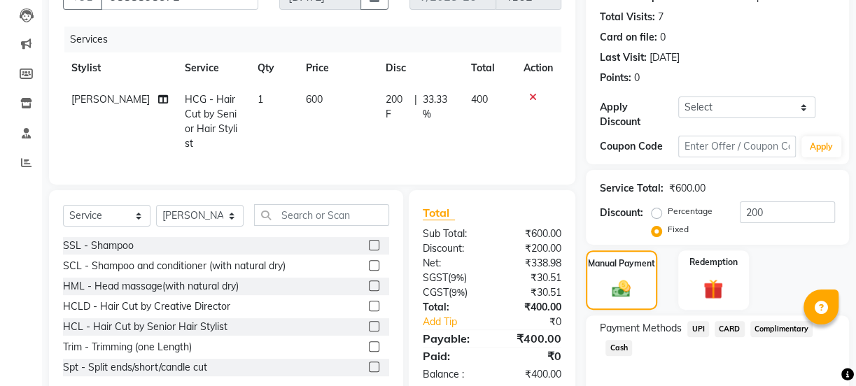
click at [693, 328] on span "UPI" at bounding box center [698, 329] width 22 height 16
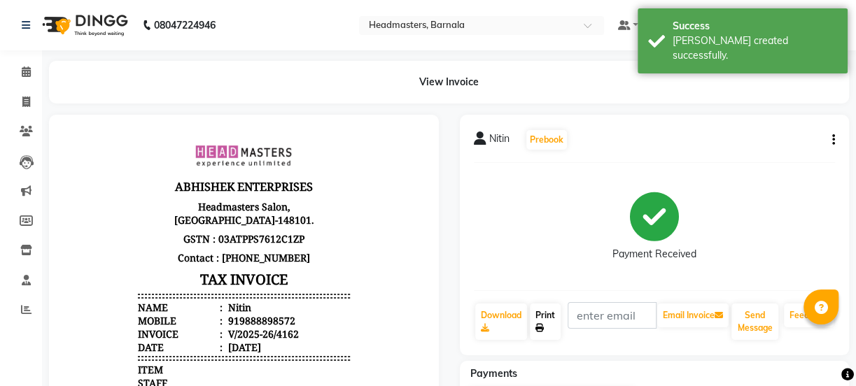
click at [556, 319] on link "Print" at bounding box center [545, 322] width 31 height 36
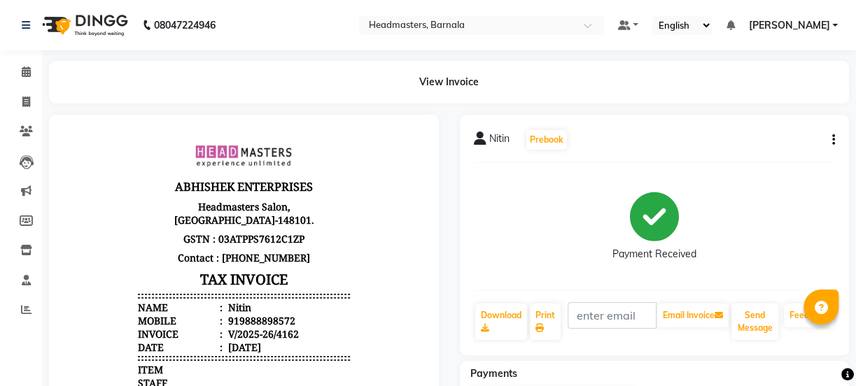
select select "service"
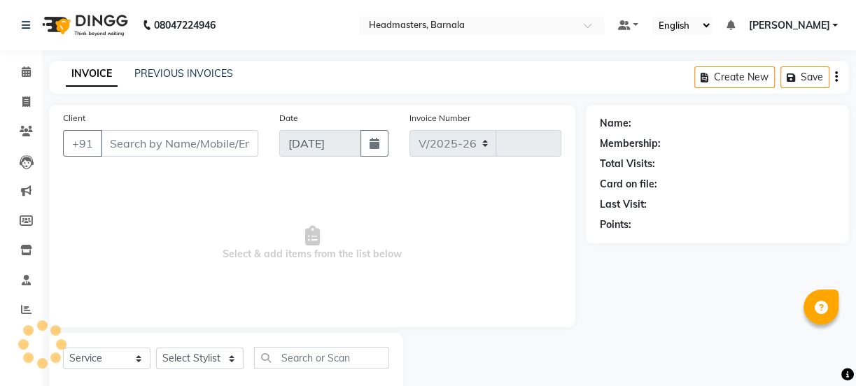
select select "7526"
type input "4163"
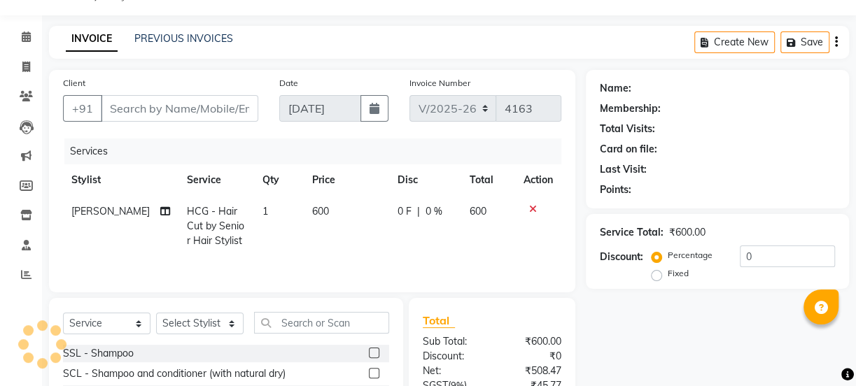
type input "9888898572"
select select "67277"
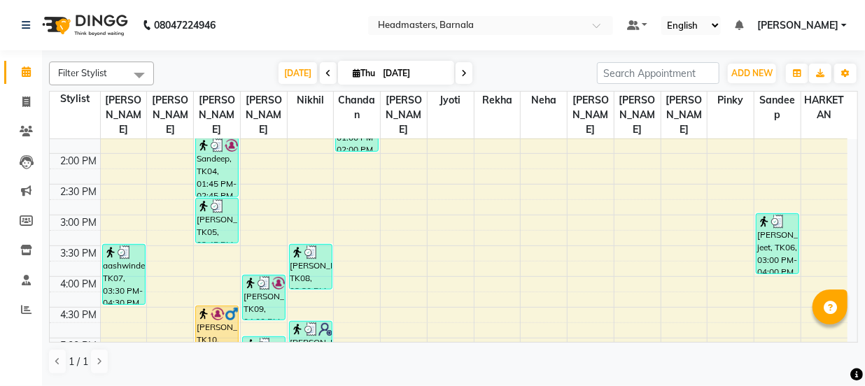
scroll to position [371, 0]
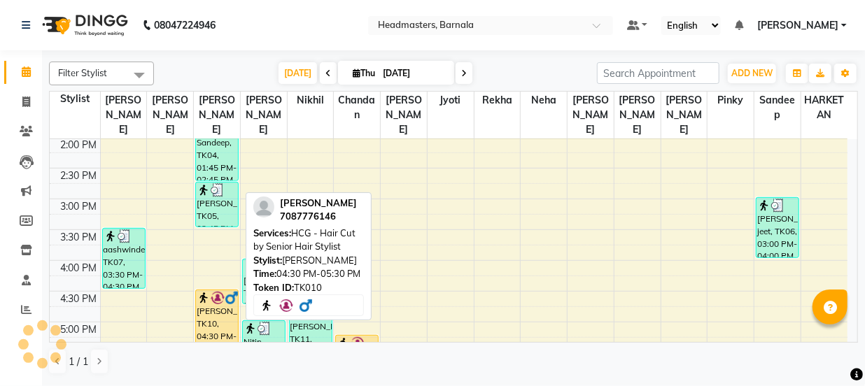
click at [208, 295] on div "[PERSON_NAME], TK10, 04:30 PM-05:30 PM, HCG - Hair Cut by Senior Hair Stylist" at bounding box center [217, 319] width 42 height 59
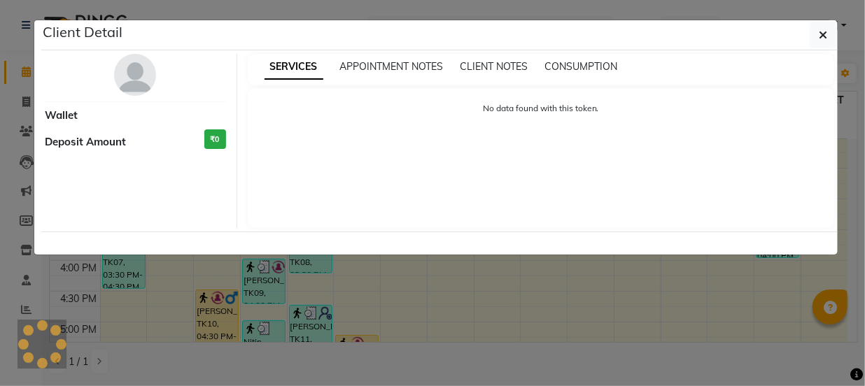
select select "1"
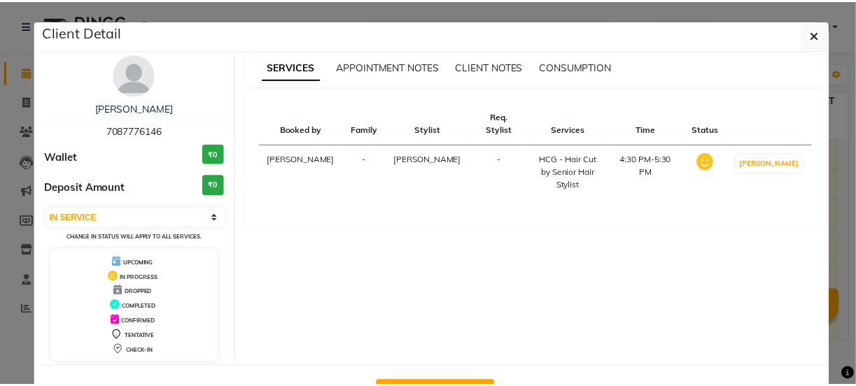
scroll to position [50, 0]
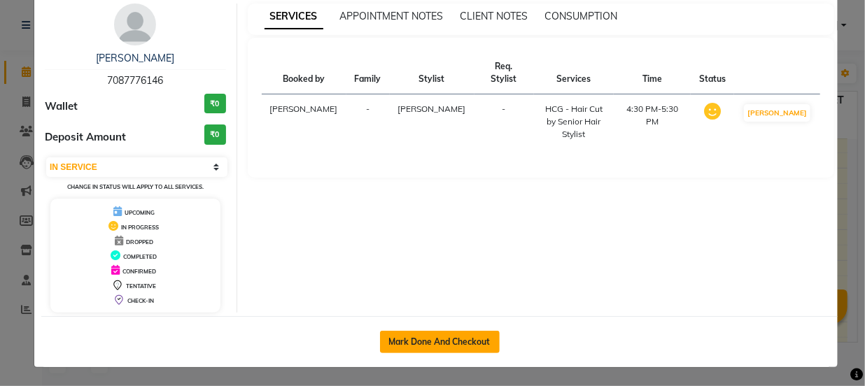
click at [448, 342] on button "Mark Done And Checkout" at bounding box center [440, 342] width 120 height 22
select select "service"
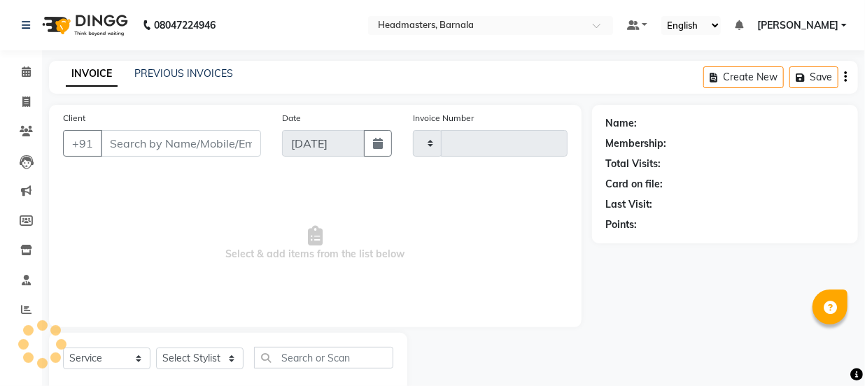
type input "4163"
select select "7526"
type input "7087776146"
select select "67276"
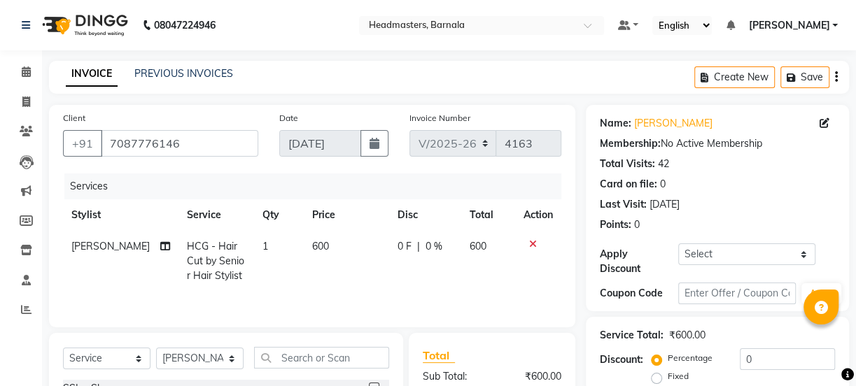
click at [668, 376] on label "Fixed" at bounding box center [678, 376] width 21 height 13
click at [661, 376] on input "Fixed" at bounding box center [659, 377] width 10 height 10
radio input "true"
drag, startPoint x: 771, startPoint y: 359, endPoint x: 597, endPoint y: 358, distance: 174.3
click at [672, 359] on div "Percentage Fixed 0" at bounding box center [744, 368] width 181 height 38
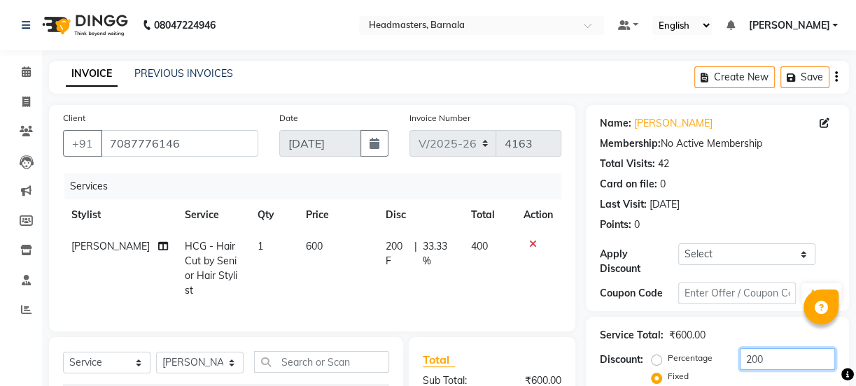
scroll to position [175, 0]
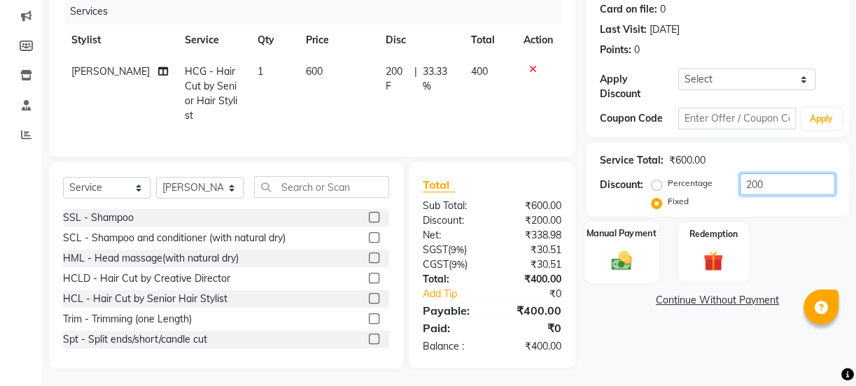
type input "200"
click at [634, 255] on img at bounding box center [622, 260] width 34 height 24
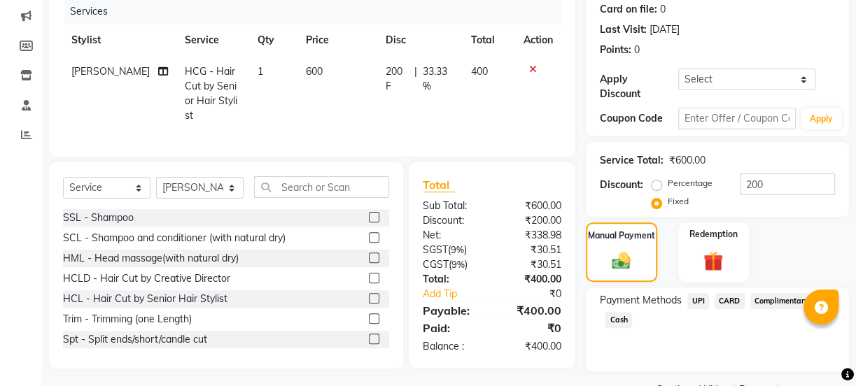
click at [621, 321] on span "Cash" at bounding box center [618, 320] width 27 height 16
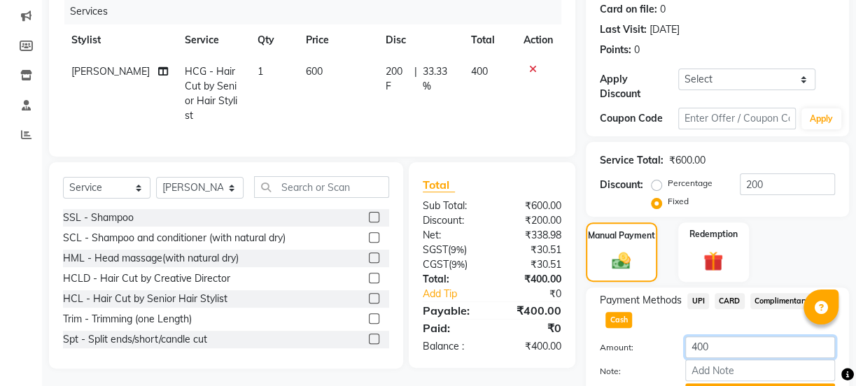
click at [855, 211] on html "08047224946 Select Location × Headmasters, Barnala Default Panel My Panel Engli…" at bounding box center [428, 18] width 856 height 386
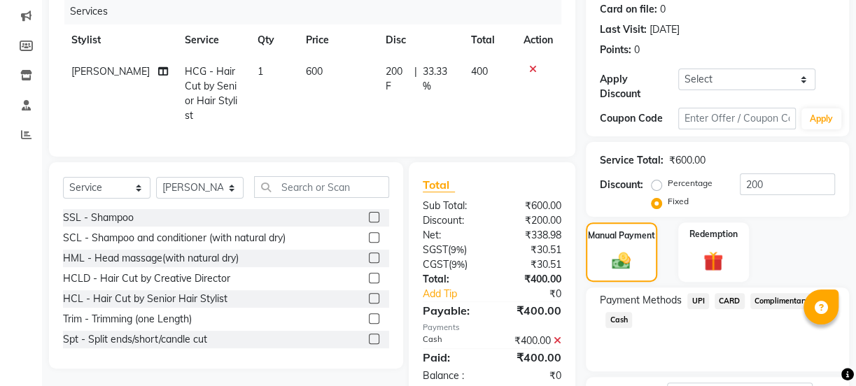
scroll to position [249, 0]
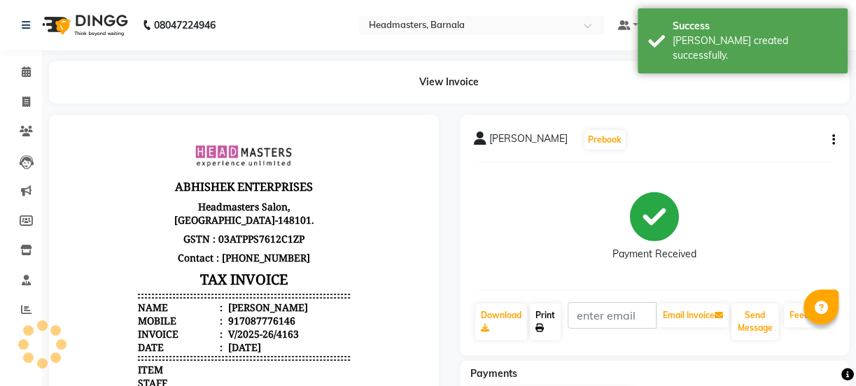
click at [552, 320] on link "Print" at bounding box center [545, 322] width 31 height 36
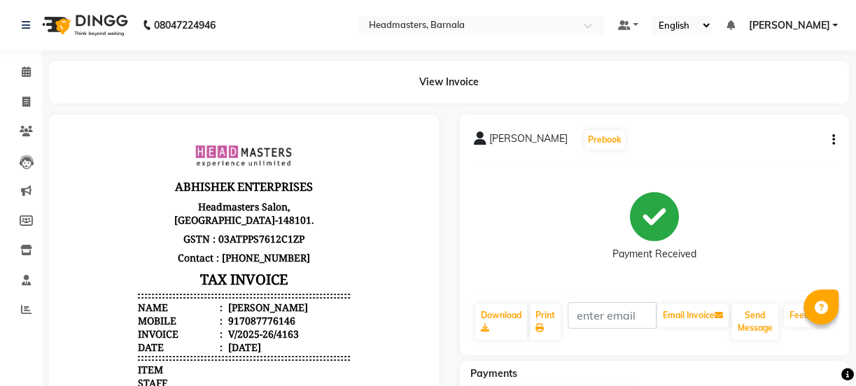
select select "service"
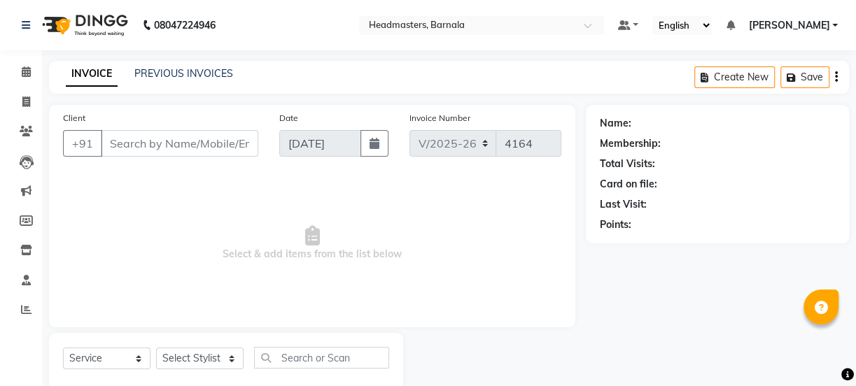
scroll to position [35, 0]
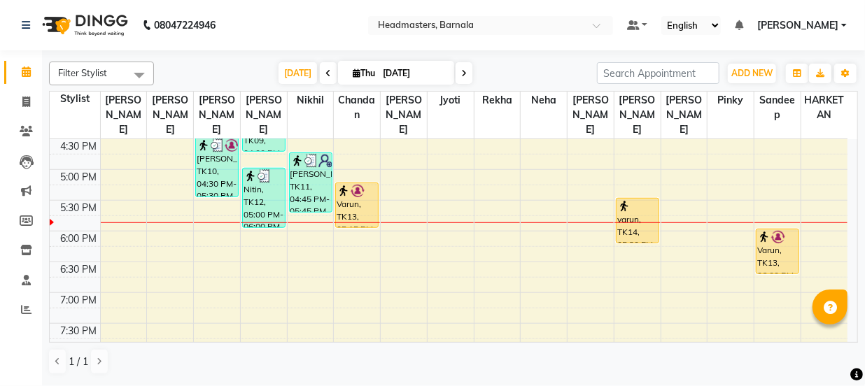
scroll to position [532, 0]
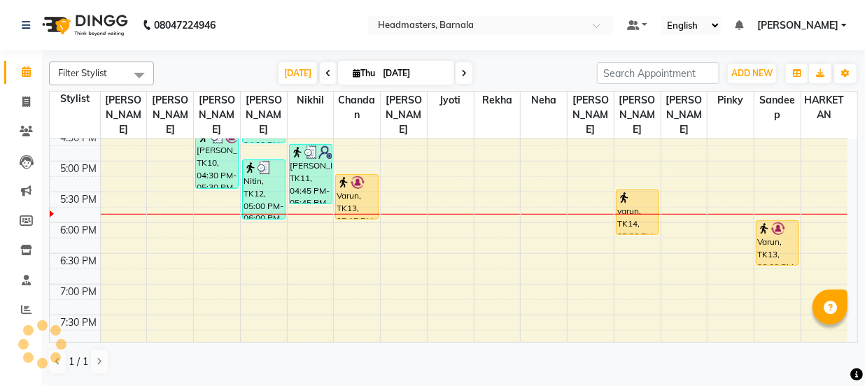
click at [264, 213] on div "8:00 AM 8:30 AM 9:00 AM 9:30 AM 10:00 AM 10:30 AM 11:00 AM 11:30 AM 12:00 PM 12…" at bounding box center [449, 7] width 798 height 800
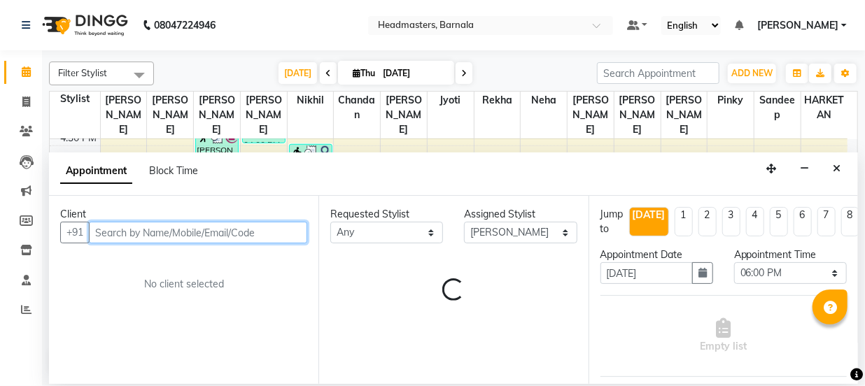
click at [144, 227] on input "text" at bounding box center [198, 233] width 218 height 22
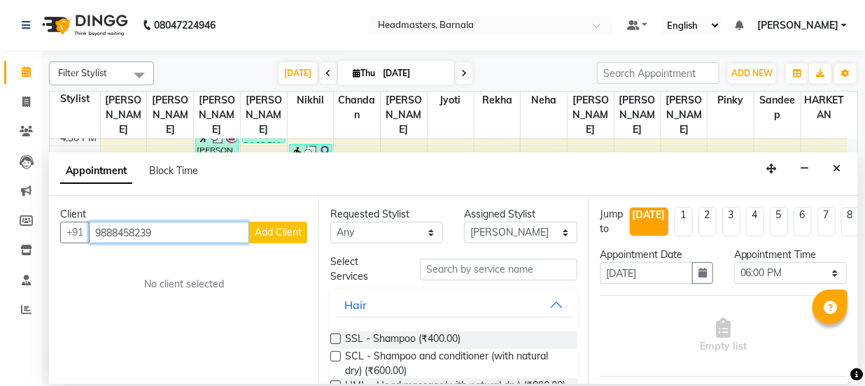
drag, startPoint x: 164, startPoint y: 234, endPoint x: 40, endPoint y: 238, distance: 124.0
click at [50, 238] on div "Client [PHONE_NUMBER] Add Client No client selected" at bounding box center [183, 290] width 269 height 188
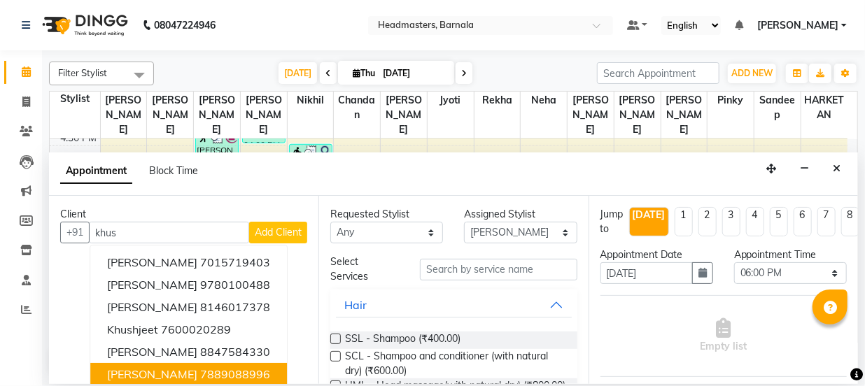
click at [308, 371] on div "Client +91 khus [PERSON_NAME] 7015719403 [PERSON_NAME] 9780100488 [PERSON_NAME]…" at bounding box center [183, 290] width 269 height 188
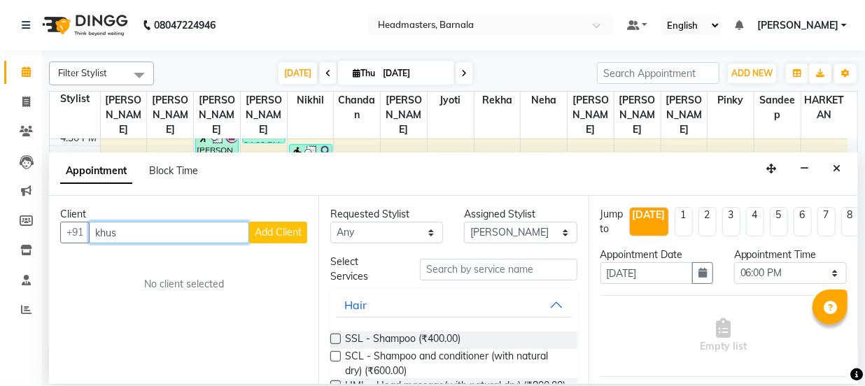
click at [133, 236] on input "khus" at bounding box center [169, 233] width 160 height 22
click at [267, 235] on span "Add Client" at bounding box center [278, 232] width 47 height 13
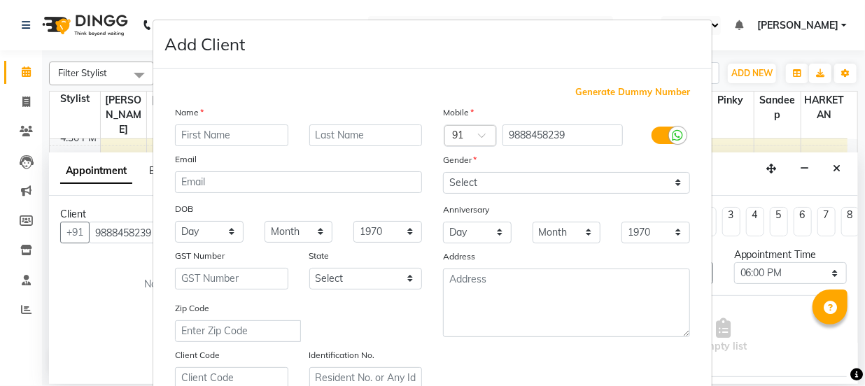
click at [220, 137] on input "text" at bounding box center [231, 136] width 113 height 22
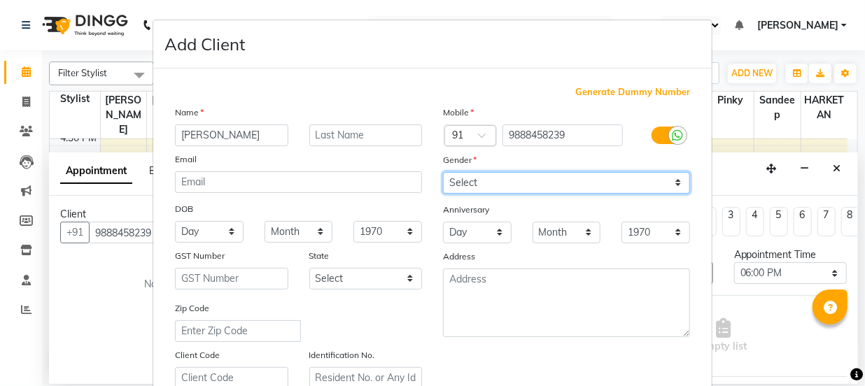
click at [469, 176] on select "Select [DEMOGRAPHIC_DATA] [DEMOGRAPHIC_DATA] Other Prefer Not To Say" at bounding box center [566, 183] width 247 height 22
click at [443, 172] on select "Select [DEMOGRAPHIC_DATA] [DEMOGRAPHIC_DATA] Other Prefer Not To Say" at bounding box center [566, 183] width 247 height 22
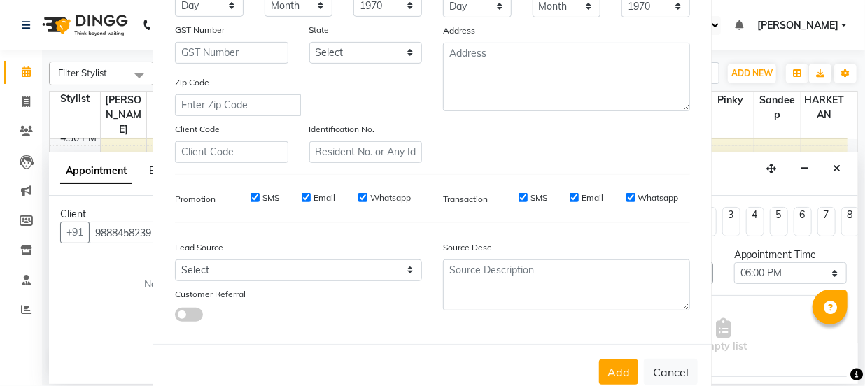
scroll to position [264, 0]
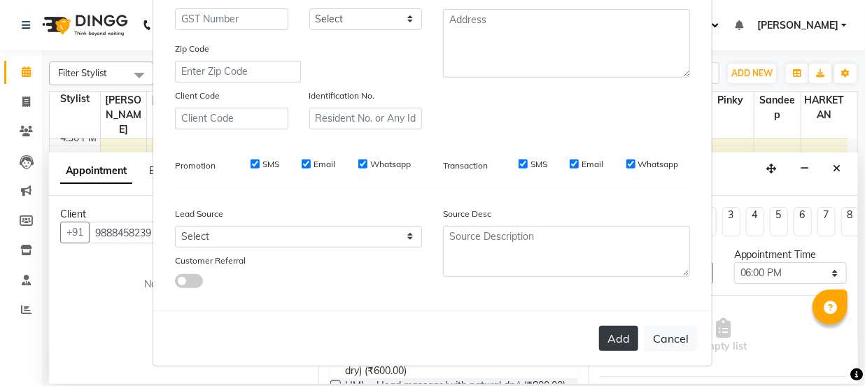
click at [617, 338] on button "Add" at bounding box center [618, 338] width 39 height 25
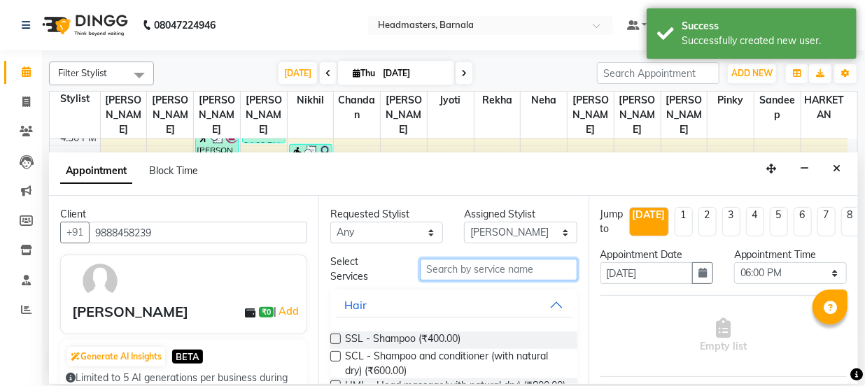
click at [476, 274] on input "text" at bounding box center [498, 270] width 157 height 22
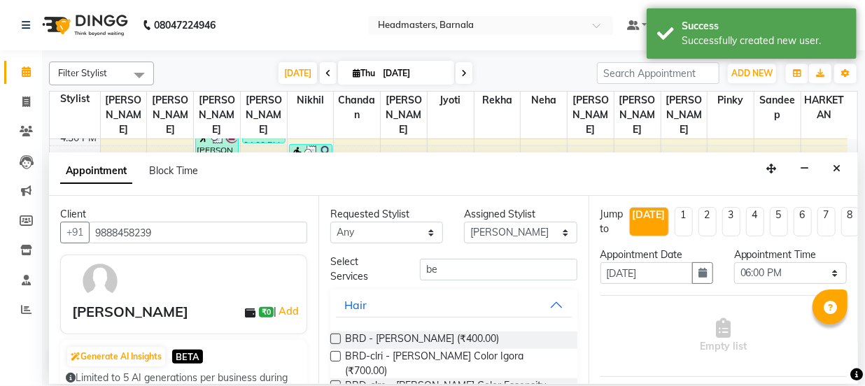
click at [339, 340] on label at bounding box center [335, 339] width 10 height 10
click at [339, 340] on input "checkbox" at bounding box center [334, 340] width 9 height 9
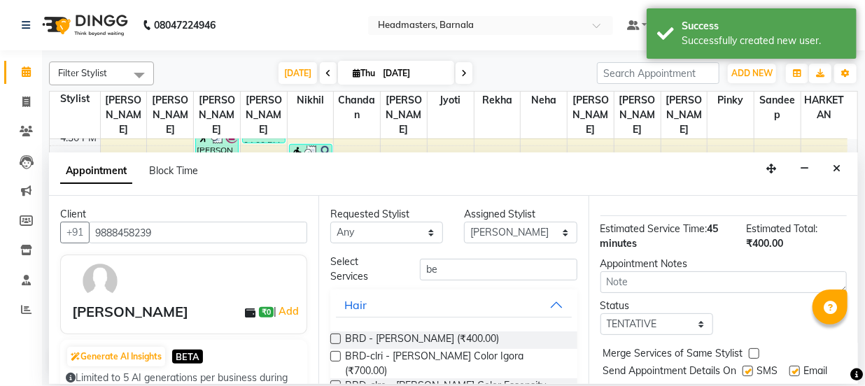
scroll to position [208, 0]
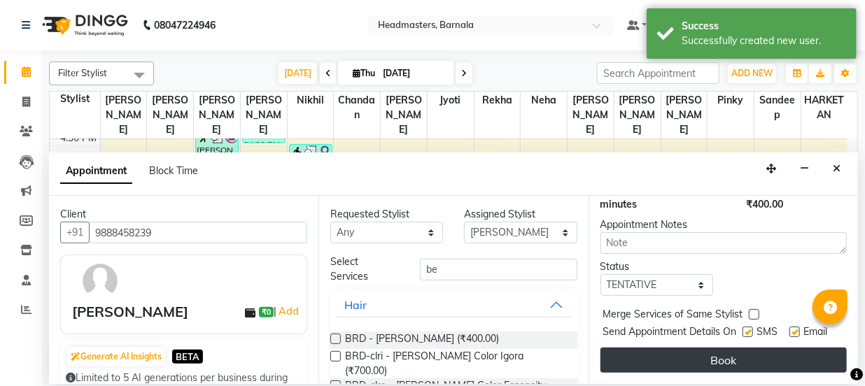
click at [783, 359] on button "Book" at bounding box center [724, 360] width 246 height 25
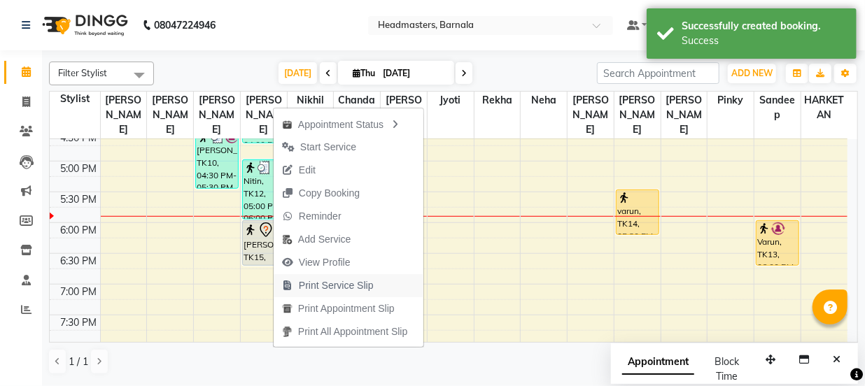
click at [332, 290] on span "Print Service Slip" at bounding box center [336, 286] width 75 height 15
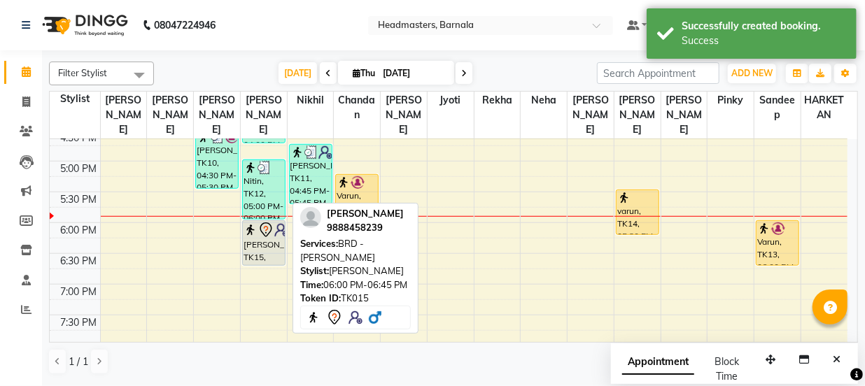
click at [276, 230] on div "[PERSON_NAME], TK15, 06:00 PM-06:45 PM, BRD - [PERSON_NAME]" at bounding box center [264, 243] width 42 height 44
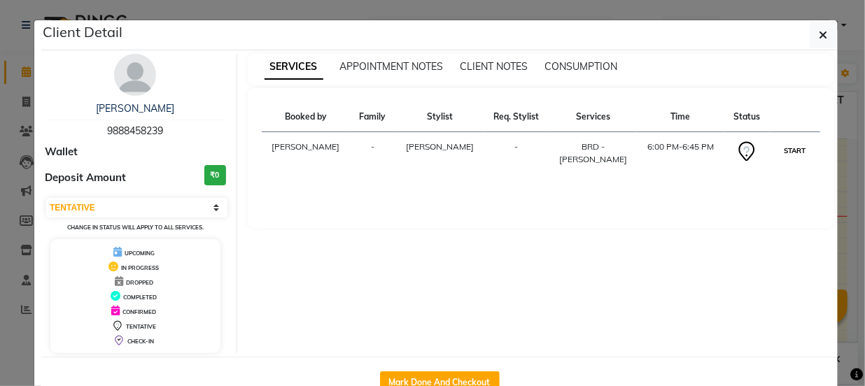
click at [789, 150] on button "START" at bounding box center [794, 150] width 29 height 17
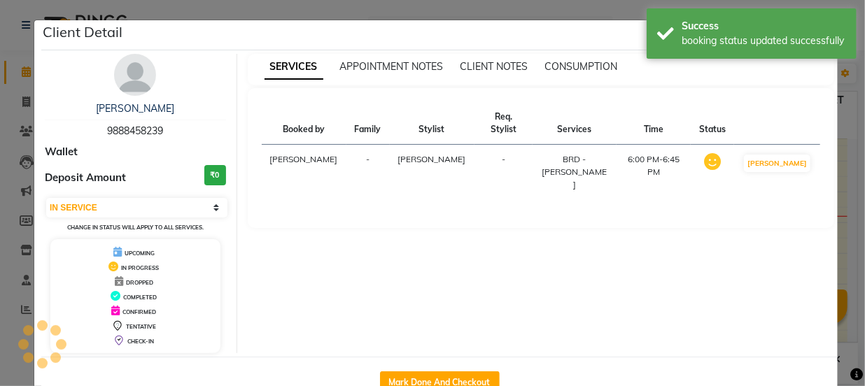
click at [838, 164] on div "SERVICES APPOINTMENT NOTES CLIENT NOTES CONSUMPTION Booked by Family Stylist Re…" at bounding box center [541, 204] width 608 height 300
click at [836, 220] on div "SERVICES APPOINTMENT NOTES CLIENT NOTES CONSUMPTION Booked by Family Stylist Re…" at bounding box center [541, 204] width 608 height 300
click at [841, 172] on ngb-modal-window "Client Detail [PERSON_NAME] 9888458239 Wallet Deposit Amount ₹0 Select IN SERVI…" at bounding box center [432, 193] width 865 height 386
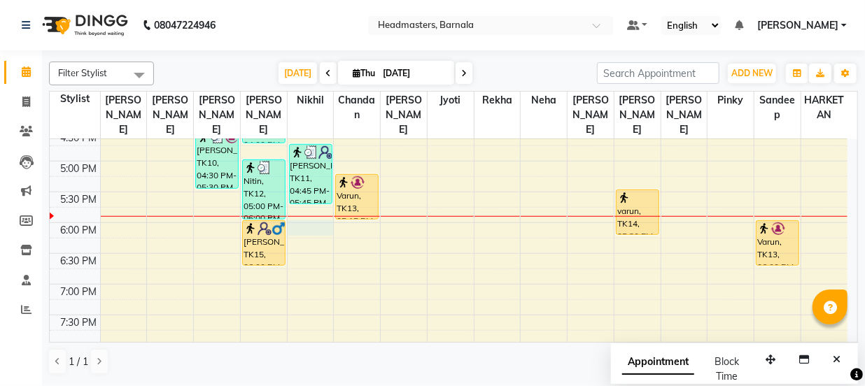
click at [299, 213] on div "8:00 AM 8:30 AM 9:00 AM 9:30 AM 10:00 AM 10:30 AM 11:00 AM 11:30 AM 12:00 PM 12…" at bounding box center [449, 7] width 798 height 800
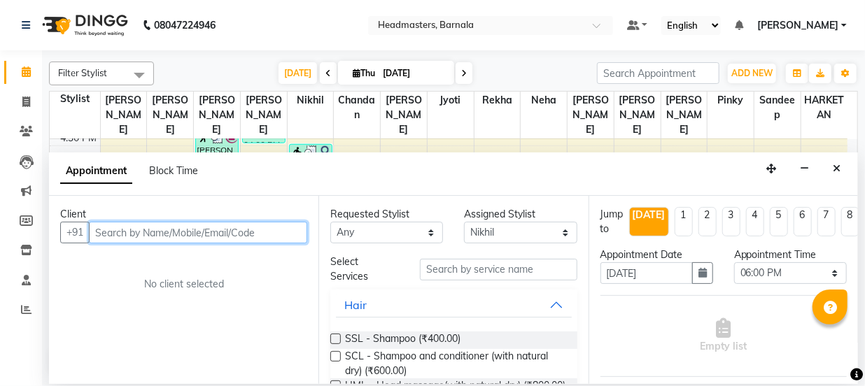
click at [138, 227] on input "text" at bounding box center [198, 233] width 218 height 22
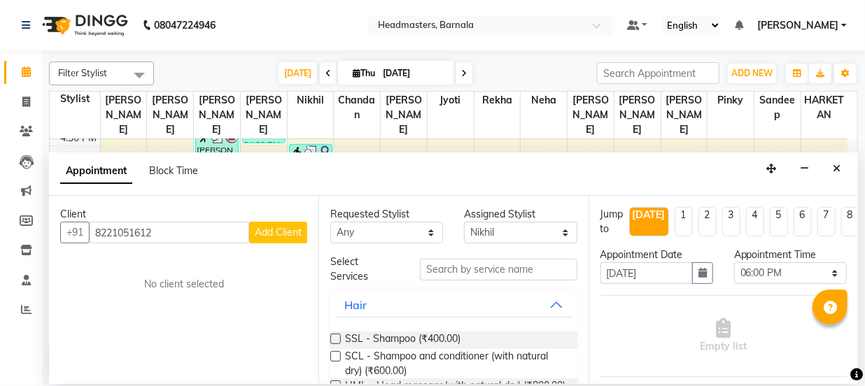
click at [280, 239] on button "Add Client" at bounding box center [278, 233] width 58 height 22
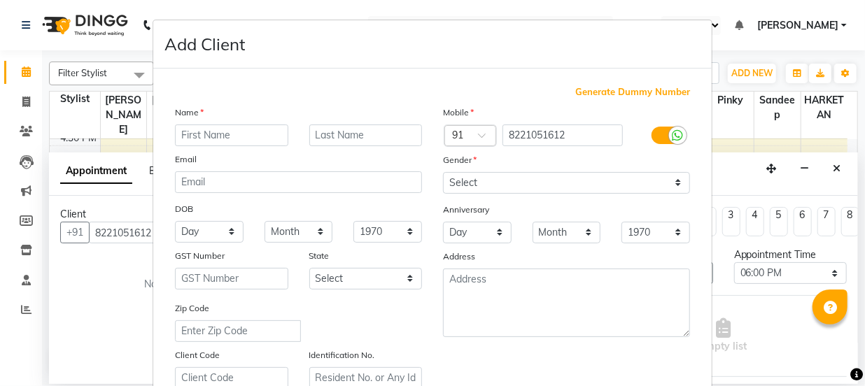
click at [208, 139] on input "text" at bounding box center [231, 136] width 113 height 22
click at [328, 141] on input "text" at bounding box center [365, 136] width 113 height 22
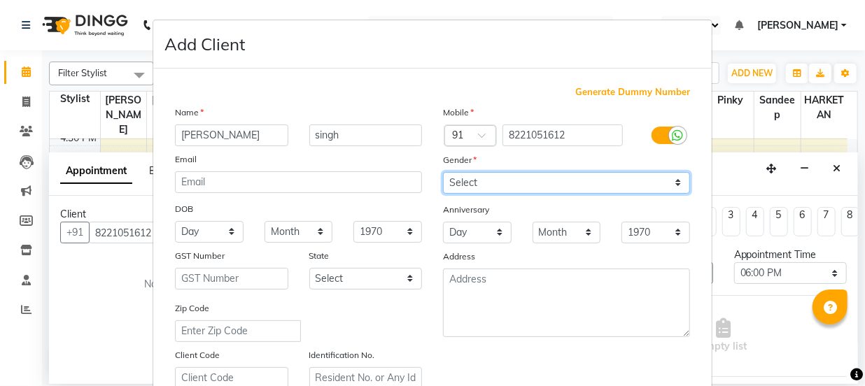
click at [470, 183] on select "Select [DEMOGRAPHIC_DATA] [DEMOGRAPHIC_DATA] Other Prefer Not To Say" at bounding box center [566, 183] width 247 height 22
click at [443, 172] on select "Select [DEMOGRAPHIC_DATA] [DEMOGRAPHIC_DATA] Other Prefer Not To Say" at bounding box center [566, 183] width 247 height 22
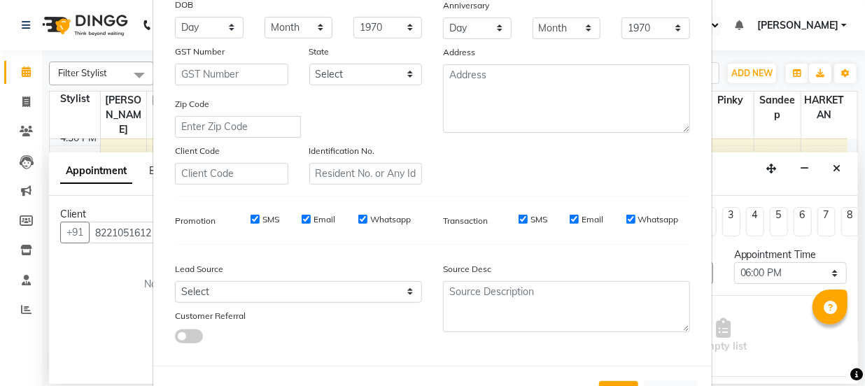
scroll to position [264, 0]
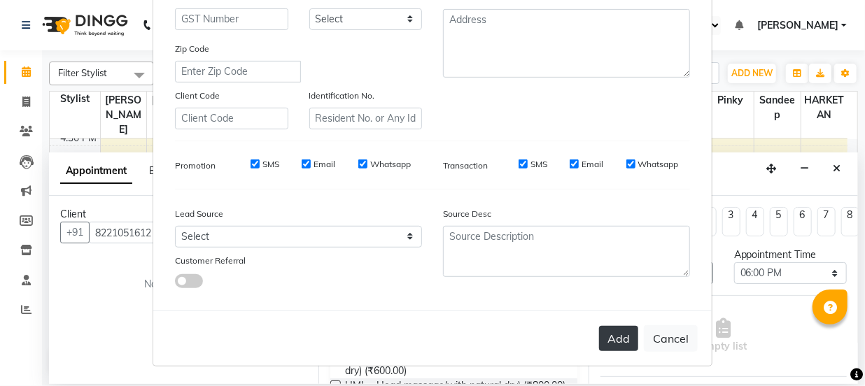
click at [620, 335] on button "Add" at bounding box center [618, 338] width 39 height 25
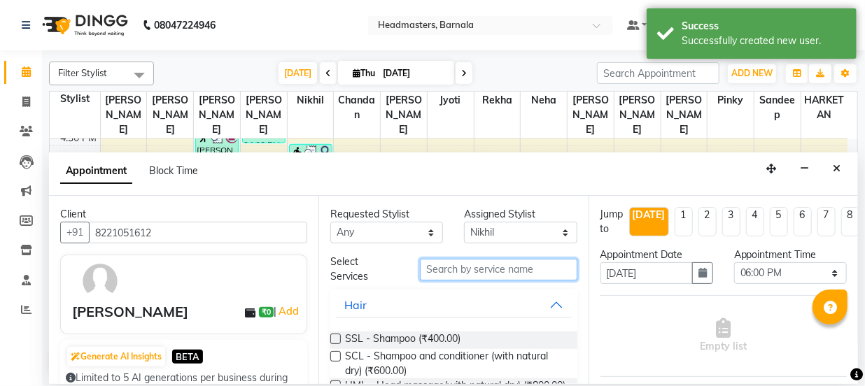
click at [480, 260] on input "text" at bounding box center [498, 270] width 157 height 22
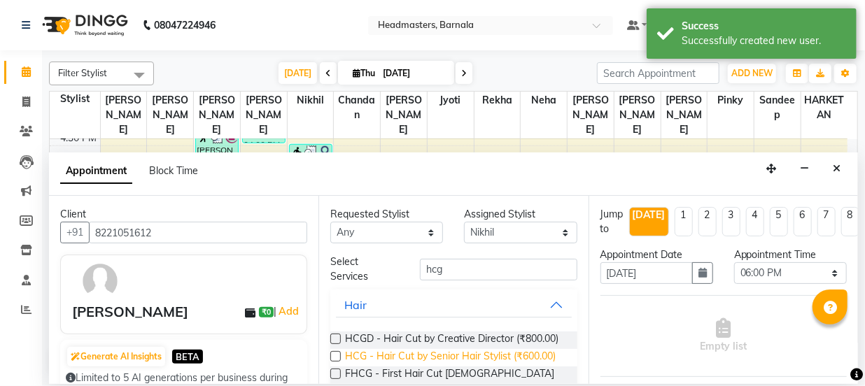
click at [505, 367] on span "HCG - Hair Cut by Senior Hair Stylist (₹600.00)" at bounding box center [450, 357] width 211 height 17
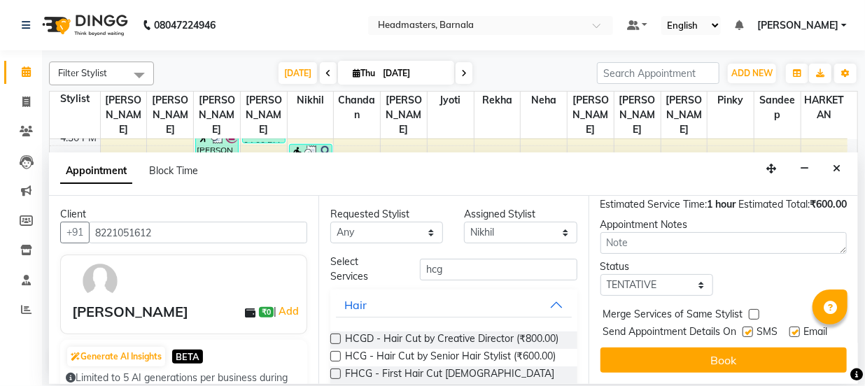
scroll to position [230, 0]
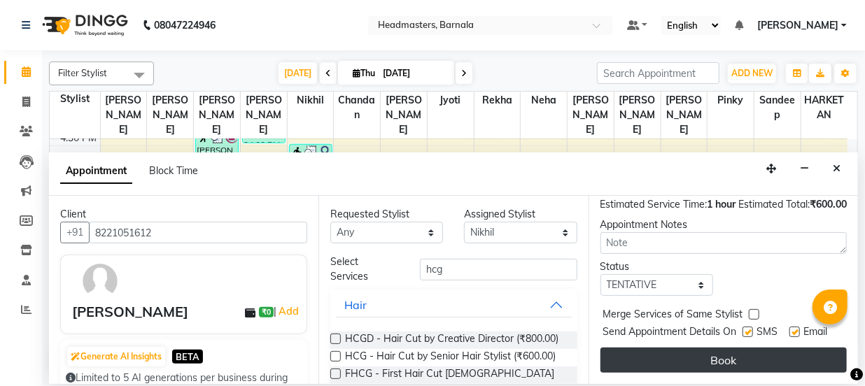
click at [788, 353] on button "Book" at bounding box center [724, 360] width 246 height 25
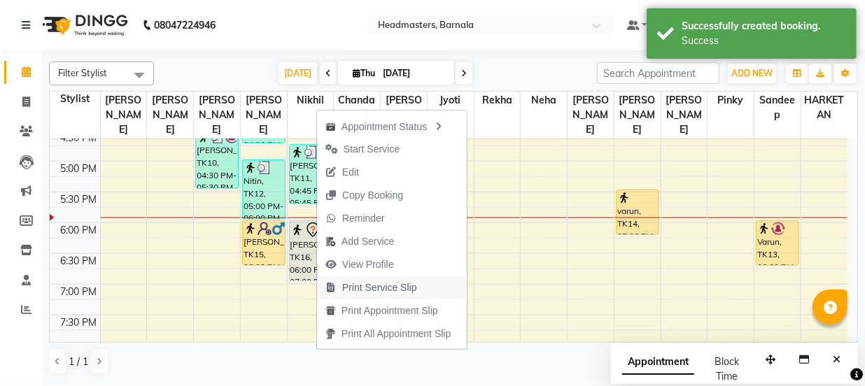
click at [399, 290] on span "Print Service Slip" at bounding box center [379, 288] width 75 height 15
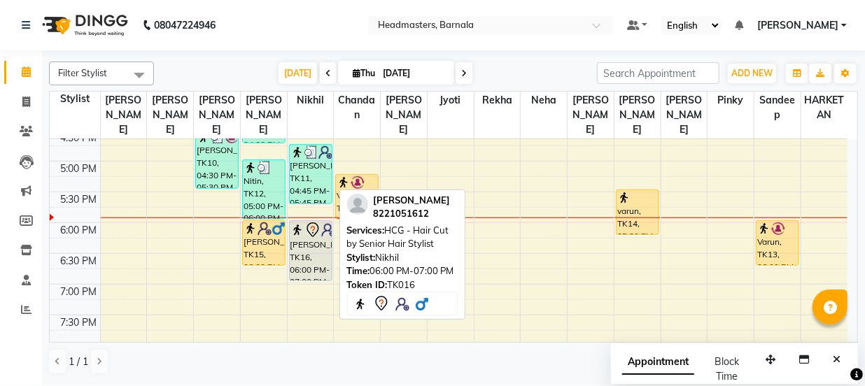
click at [316, 254] on div "[PERSON_NAME], TK16, 06:00 PM-07:00 PM, HCG - Hair Cut by Senior Hair Stylist" at bounding box center [311, 250] width 42 height 59
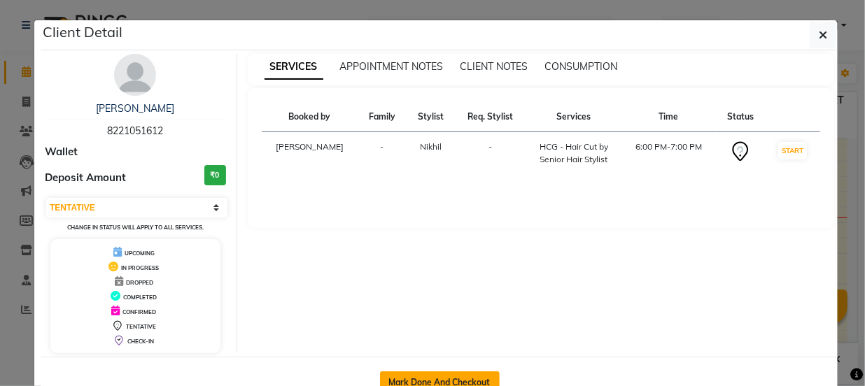
click at [404, 383] on button "Mark Done And Checkout" at bounding box center [440, 383] width 120 height 22
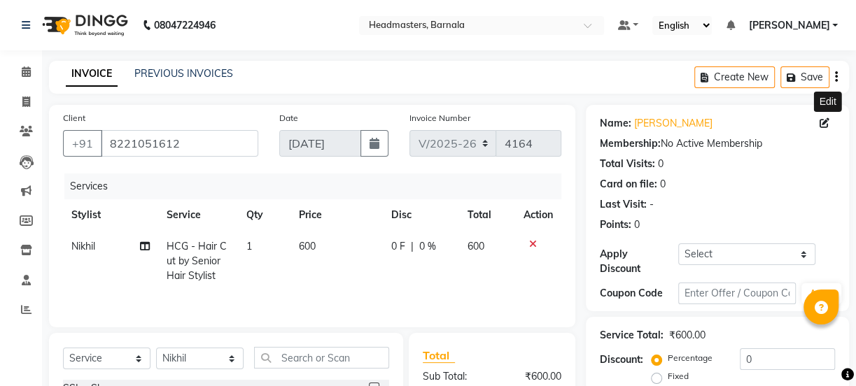
click at [826, 125] on icon at bounding box center [825, 123] width 10 height 10
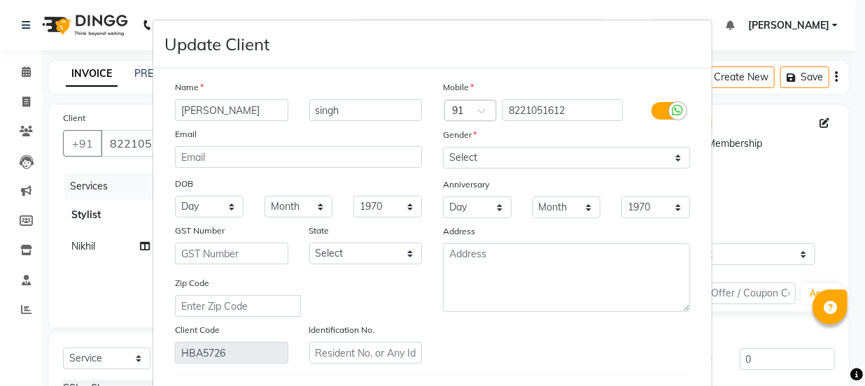
click at [190, 118] on input "[PERSON_NAME]" at bounding box center [231, 110] width 113 height 22
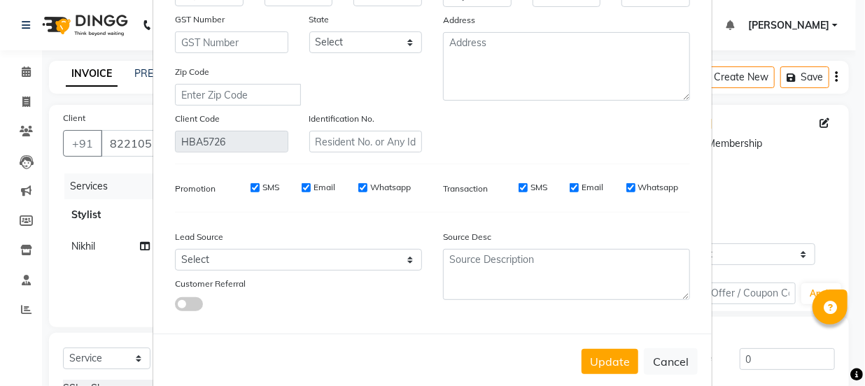
scroll to position [239, 0]
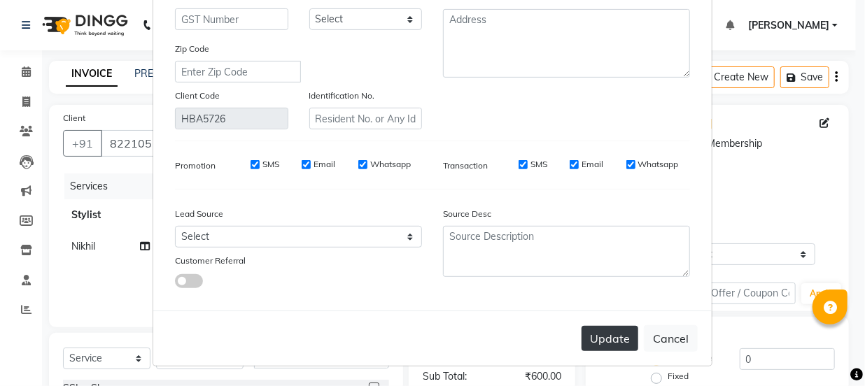
click at [612, 332] on button "Update" at bounding box center [610, 338] width 57 height 25
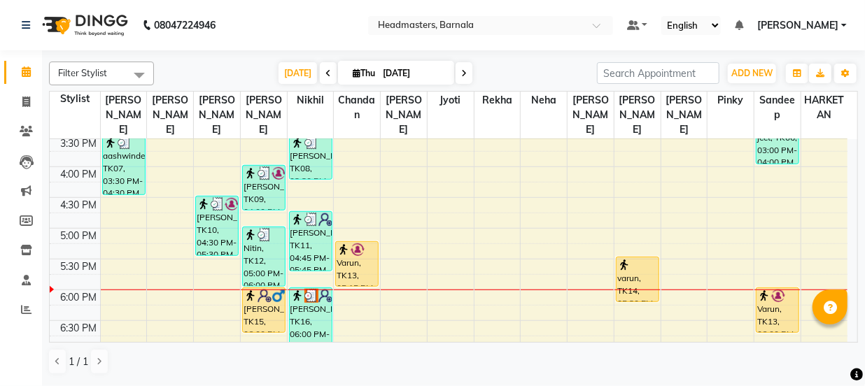
scroll to position [490, 0]
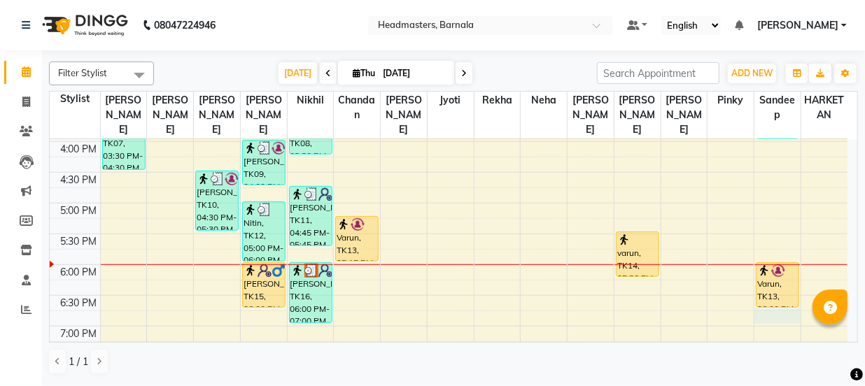
click at [782, 304] on div "8:00 AM 8:30 AM 9:00 AM 9:30 AM 10:00 AM 10:30 AM 11:00 AM 11:30 AM 12:00 PM 12…" at bounding box center [449, 49] width 798 height 800
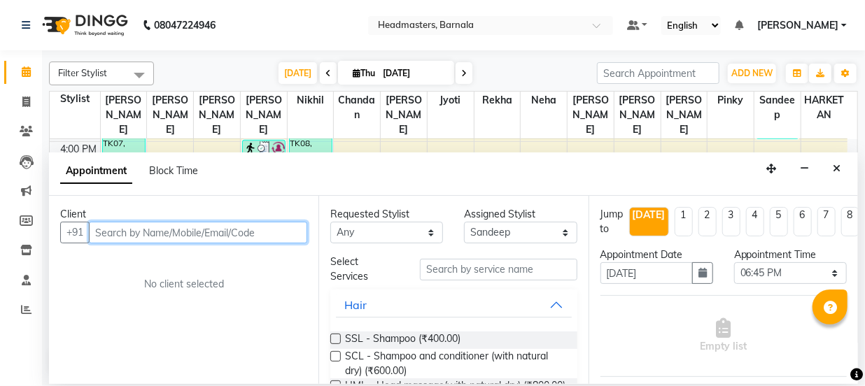
click at [153, 230] on input "text" at bounding box center [198, 233] width 218 height 22
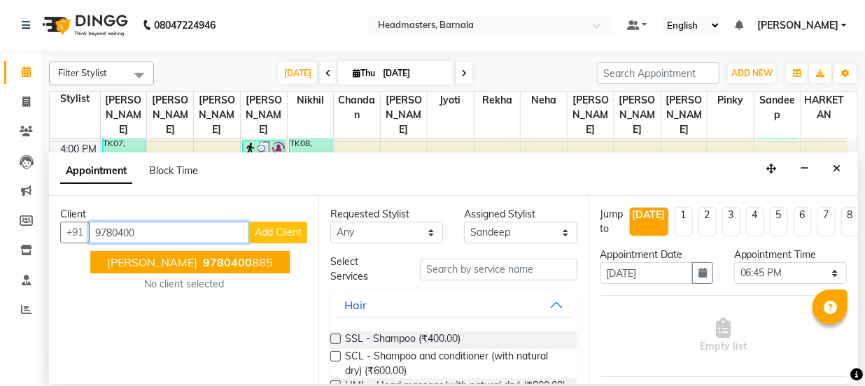
click at [182, 257] on span "[PERSON_NAME]" at bounding box center [152, 262] width 90 height 14
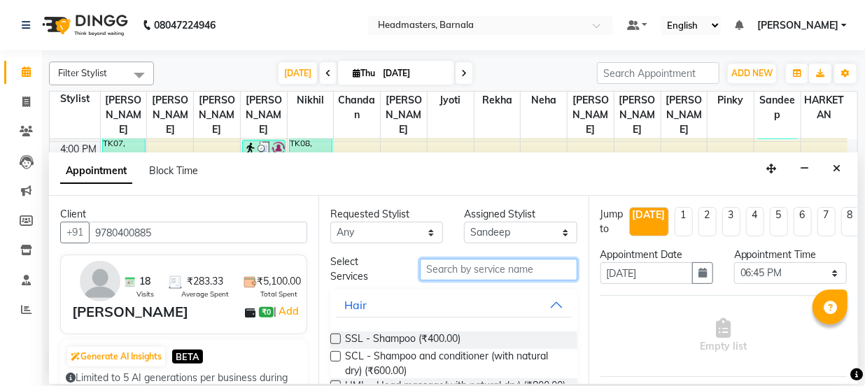
click at [500, 260] on input "text" at bounding box center [498, 270] width 157 height 22
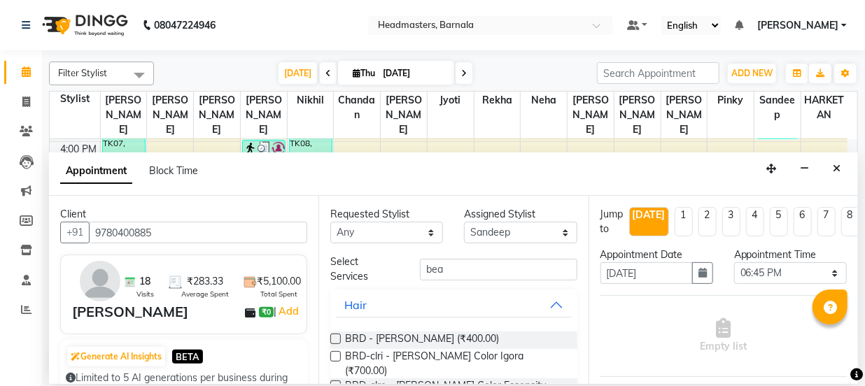
click at [335, 335] on label at bounding box center [335, 339] width 10 height 10
click at [335, 336] on input "checkbox" at bounding box center [334, 340] width 9 height 9
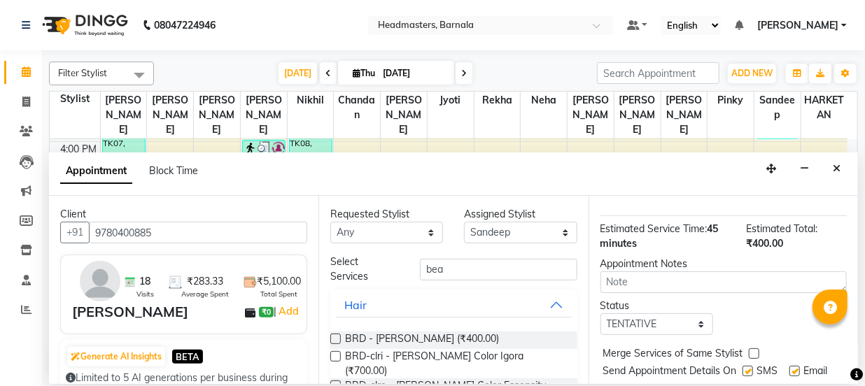
scroll to position [208, 0]
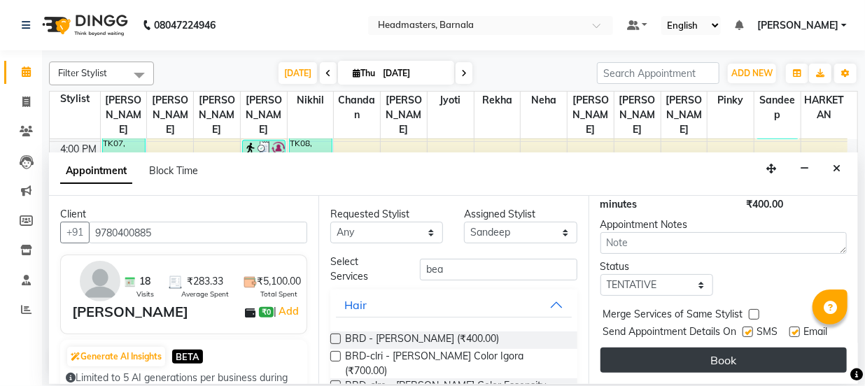
click at [775, 356] on button "Book" at bounding box center [724, 360] width 246 height 25
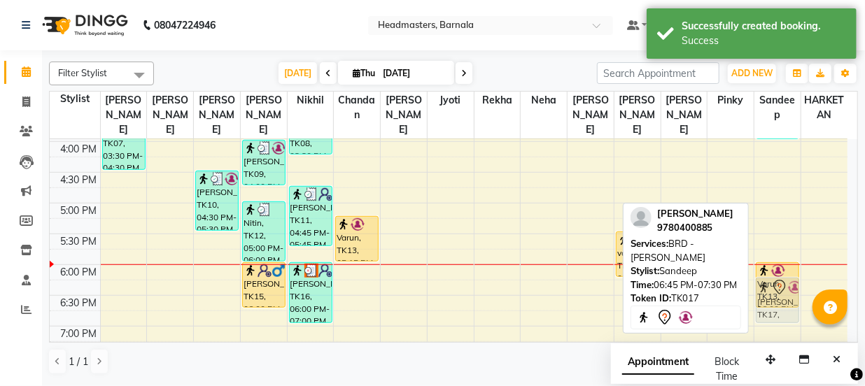
drag, startPoint x: 773, startPoint y: 309, endPoint x: 780, endPoint y: 278, distance: 32.3
click at [780, 278] on div "[PERSON_NAME] jeet, TK06, 03:00 PM-04:00 PM, HCG - Hair Cut by Senior Hair Styl…" at bounding box center [777, 49] width 46 height 800
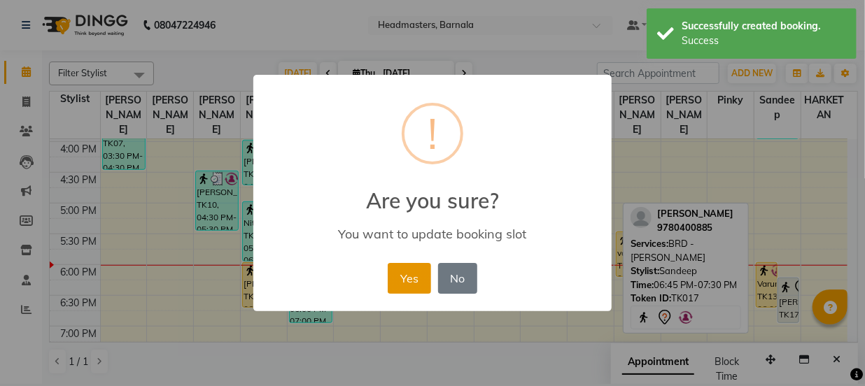
click at [414, 279] on button "Yes" at bounding box center [409, 278] width 43 height 31
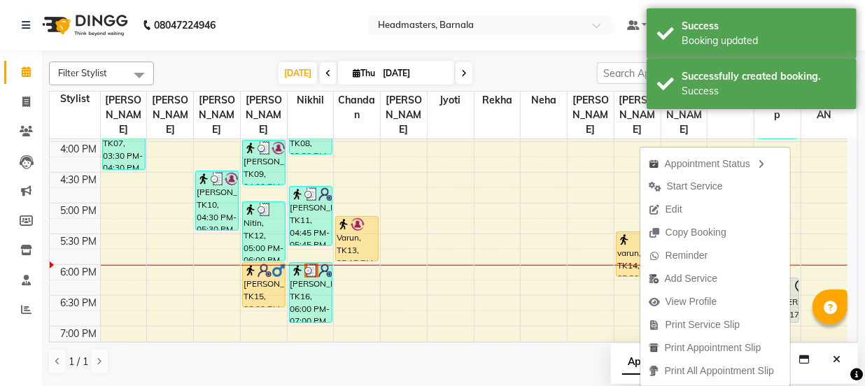
drag, startPoint x: 695, startPoint y: 322, endPoint x: 650, endPoint y: 324, distance: 44.8
click at [695, 323] on span "Print Service Slip" at bounding box center [703, 325] width 75 height 15
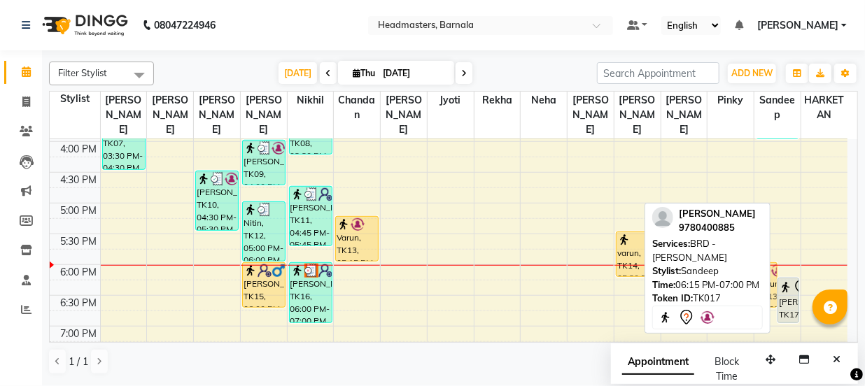
click at [789, 281] on img at bounding box center [786, 288] width 14 height 14
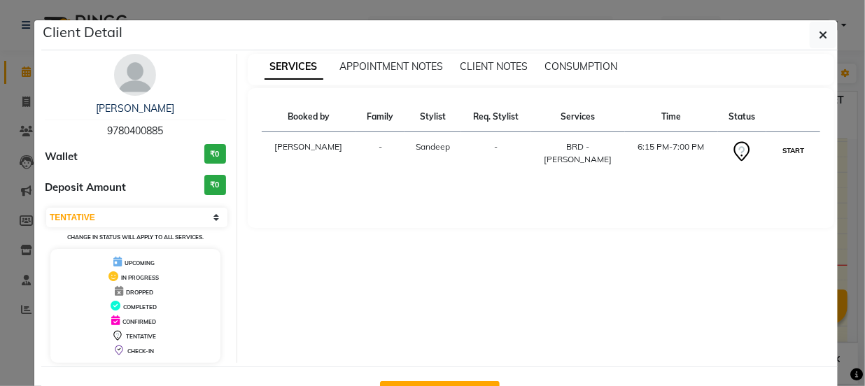
click at [780, 155] on button "START" at bounding box center [793, 150] width 29 height 17
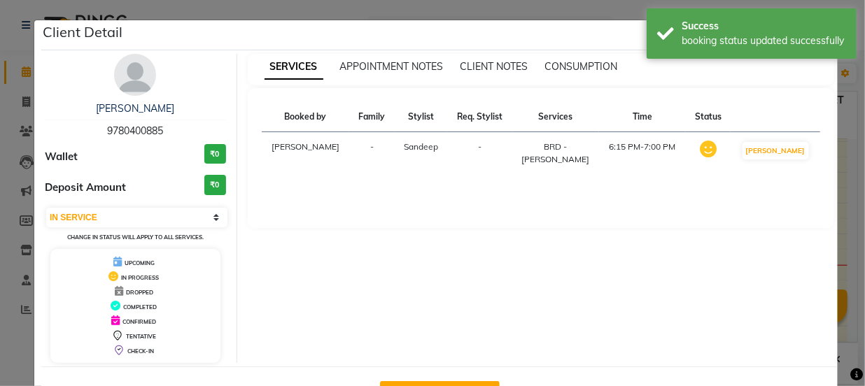
click at [843, 164] on ngb-modal-window "Client Detail [PERSON_NAME] 9780400885 Wallet ₹0 Deposit Amount ₹0 Select IN SE…" at bounding box center [432, 193] width 865 height 386
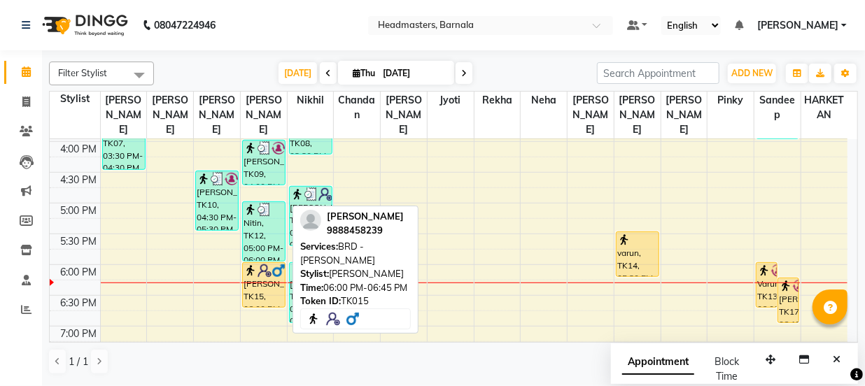
click at [280, 279] on div "[PERSON_NAME], TK15, 06:00 PM-06:45 PM, BRD - [PERSON_NAME]" at bounding box center [264, 285] width 42 height 44
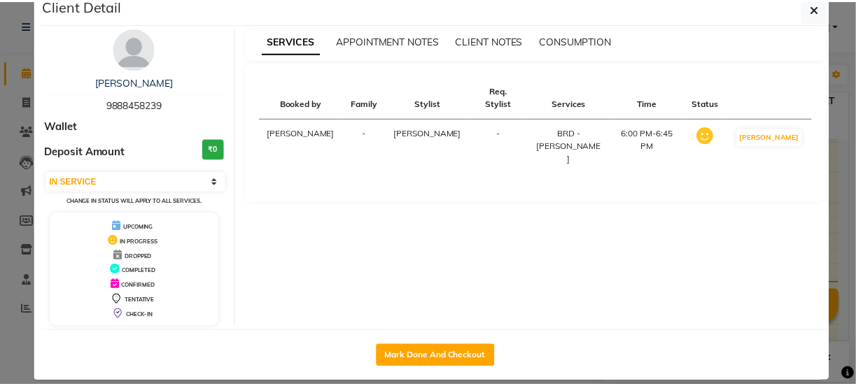
scroll to position [41, 0]
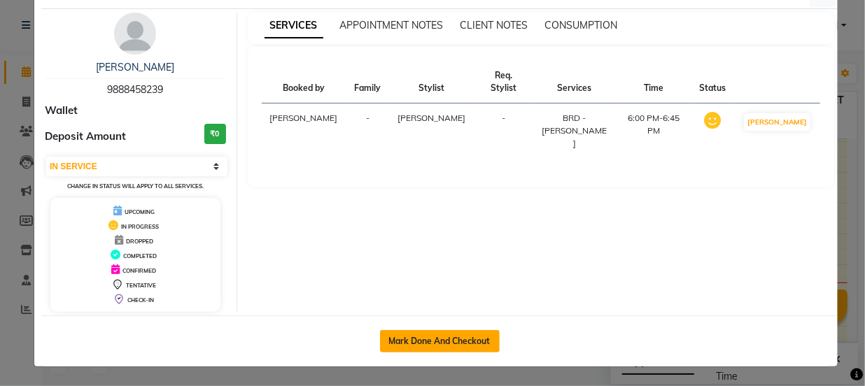
drag, startPoint x: 466, startPoint y: 343, endPoint x: 460, endPoint y: 330, distance: 14.1
click at [466, 338] on button "Mark Done And Checkout" at bounding box center [440, 341] width 120 height 22
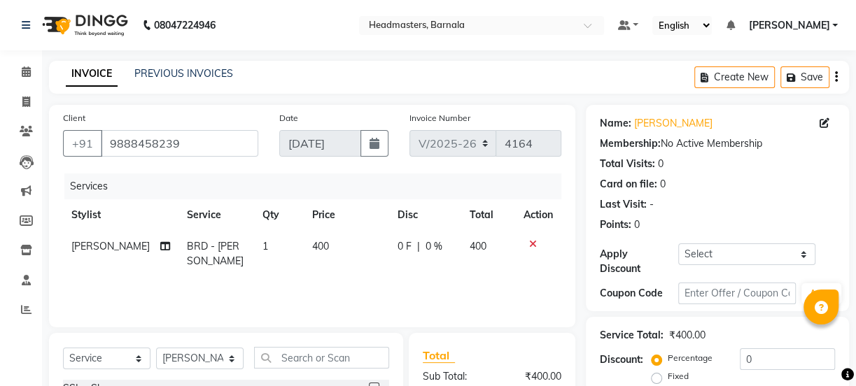
click at [668, 379] on label "Fixed" at bounding box center [678, 376] width 21 height 13
click at [659, 379] on input "Fixed" at bounding box center [659, 377] width 10 height 10
drag, startPoint x: 760, startPoint y: 366, endPoint x: 638, endPoint y: 335, distance: 126.3
click at [676, 339] on div "Service Total: ₹400.00 Discount: Percentage Fixed 0" at bounding box center [717, 355] width 235 height 64
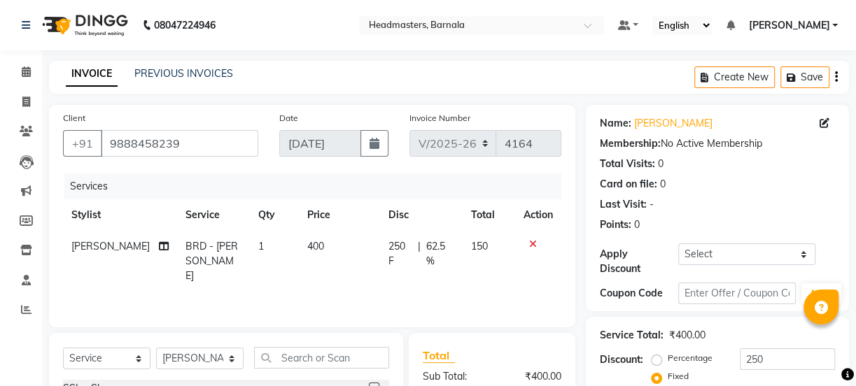
scroll to position [175, 0]
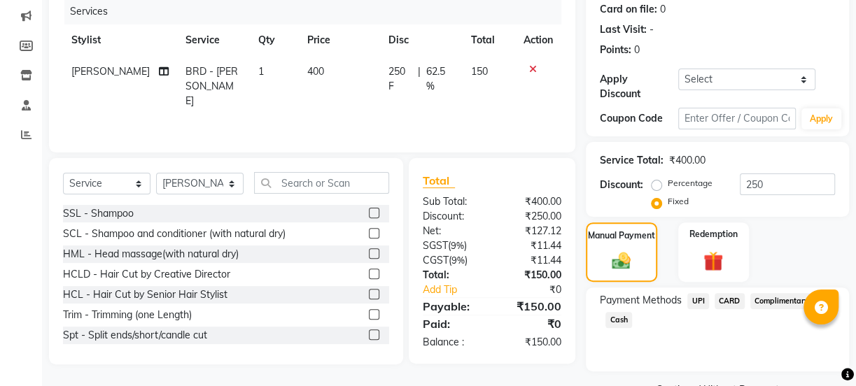
click at [617, 315] on span "Cash" at bounding box center [618, 320] width 27 height 16
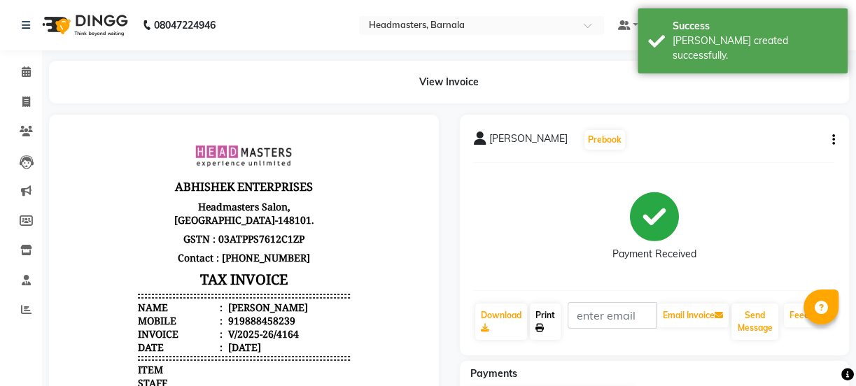
click at [540, 321] on link "Print" at bounding box center [545, 322] width 31 height 36
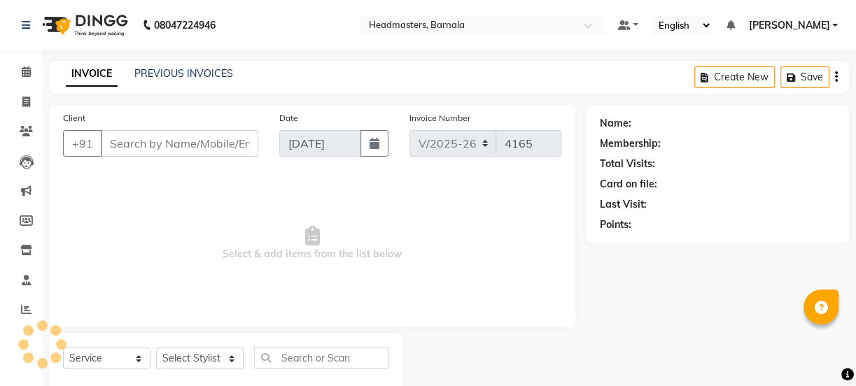
scroll to position [35, 0]
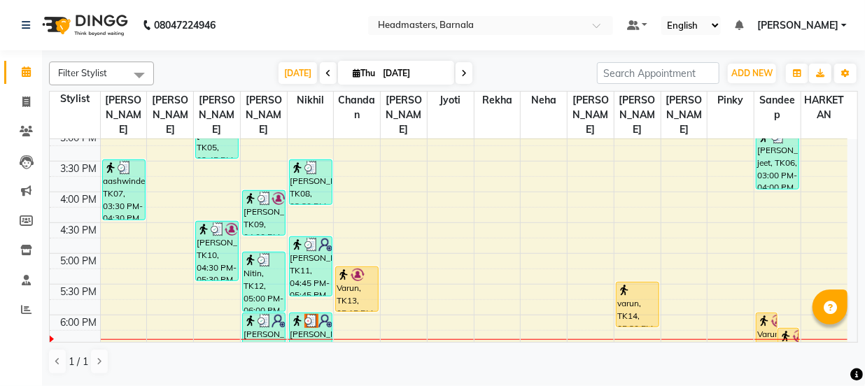
scroll to position [465, 0]
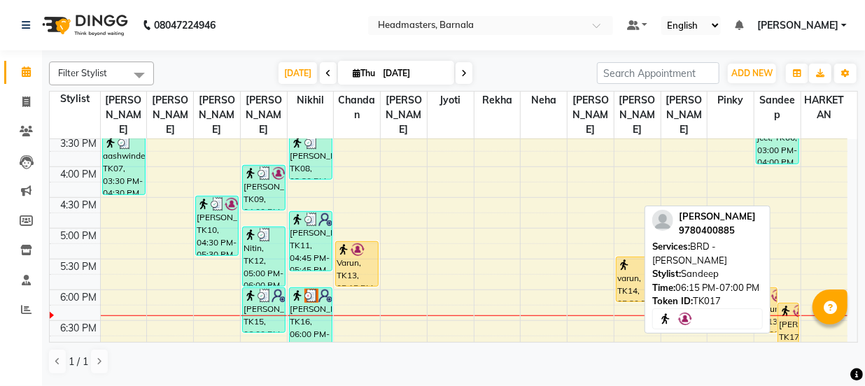
click at [787, 308] on div "[PERSON_NAME], TK17, 06:15 PM-07:00 PM, BRD - [PERSON_NAME]" at bounding box center [788, 326] width 20 height 44
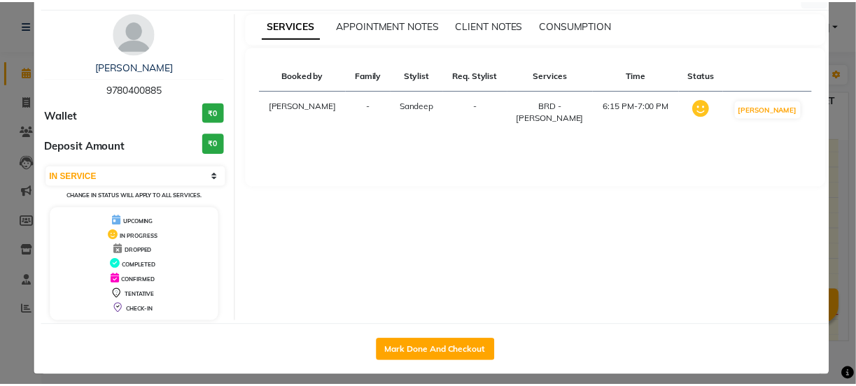
scroll to position [50, 0]
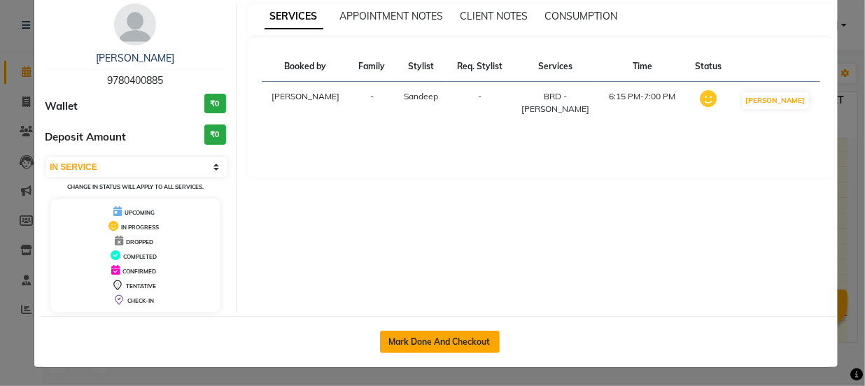
click at [472, 341] on button "Mark Done And Checkout" at bounding box center [440, 342] width 120 height 22
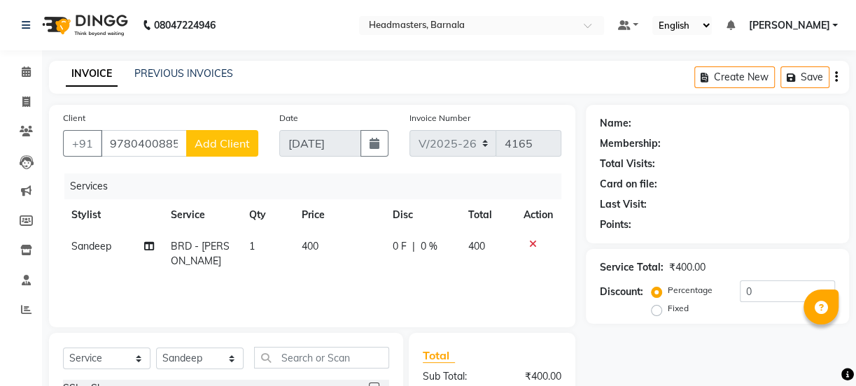
click at [668, 312] on label "Fixed" at bounding box center [678, 308] width 21 height 13
click at [657, 312] on input "Fixed" at bounding box center [659, 309] width 10 height 10
drag, startPoint x: 752, startPoint y: 290, endPoint x: 601, endPoint y: 300, distance: 151.5
click at [699, 293] on div "Percentage Fixed 0" at bounding box center [744, 300] width 181 height 38
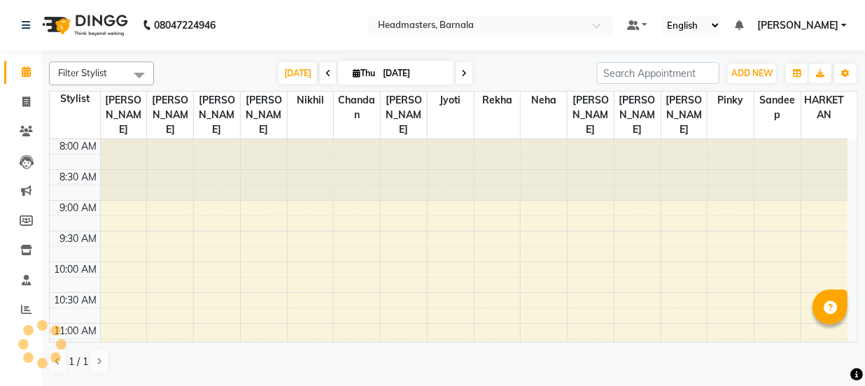
scroll to position [552, 0]
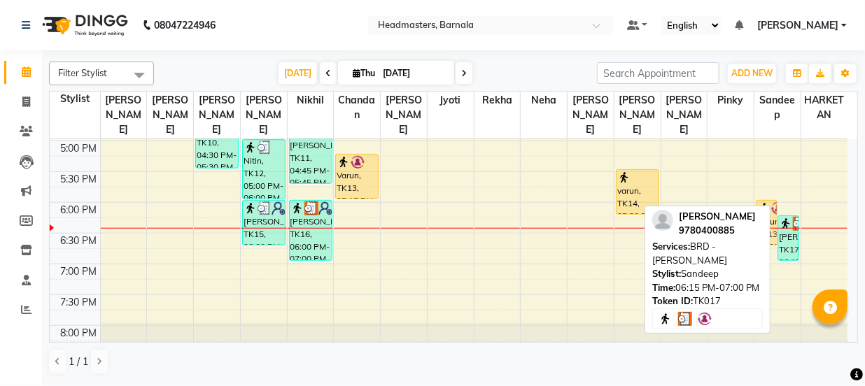
click at [792, 224] on div "[PERSON_NAME], TK17, 06:15 PM-07:00 PM, BRD - [PERSON_NAME]" at bounding box center [788, 238] width 20 height 44
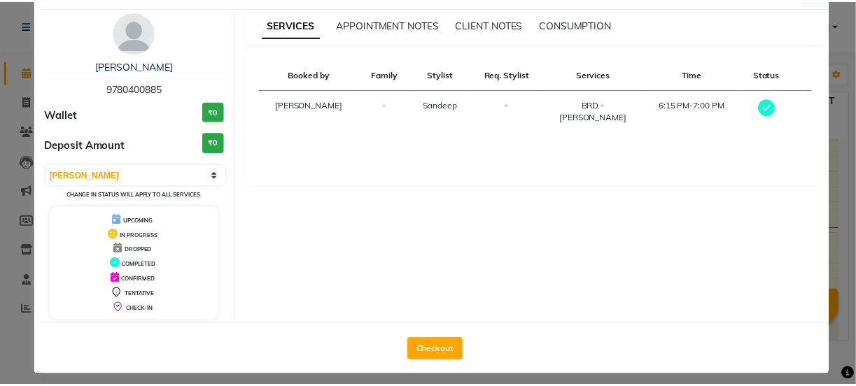
scroll to position [50, 0]
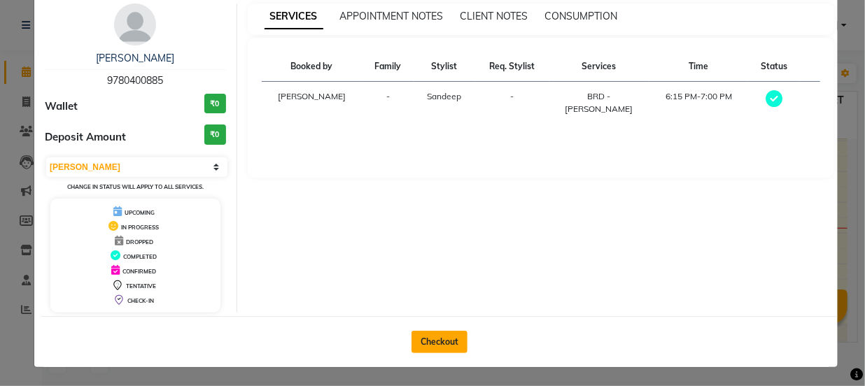
click at [427, 342] on button "Checkout" at bounding box center [440, 342] width 56 height 22
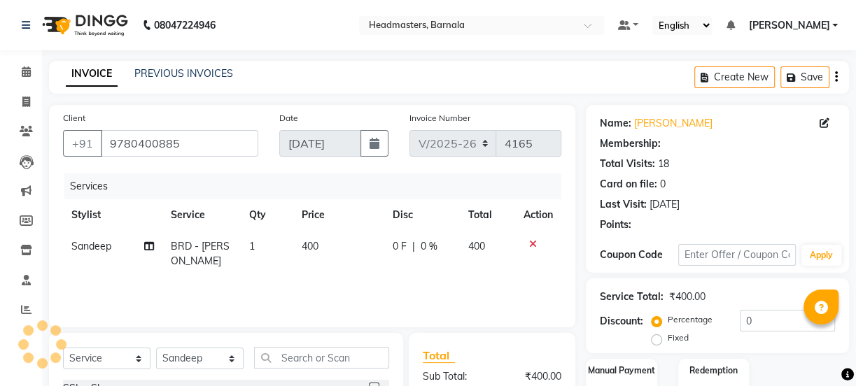
scroll to position [175, 0]
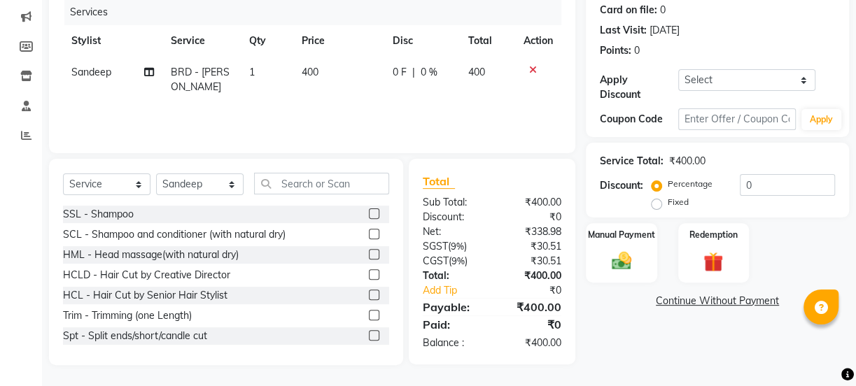
click at [668, 206] on label "Fixed" at bounding box center [678, 202] width 21 height 13
click at [656, 206] on input "Fixed" at bounding box center [659, 202] width 10 height 10
click at [677, 186] on div "Percentage Fixed 0" at bounding box center [744, 193] width 181 height 38
click at [611, 252] on img at bounding box center [622, 261] width 34 height 24
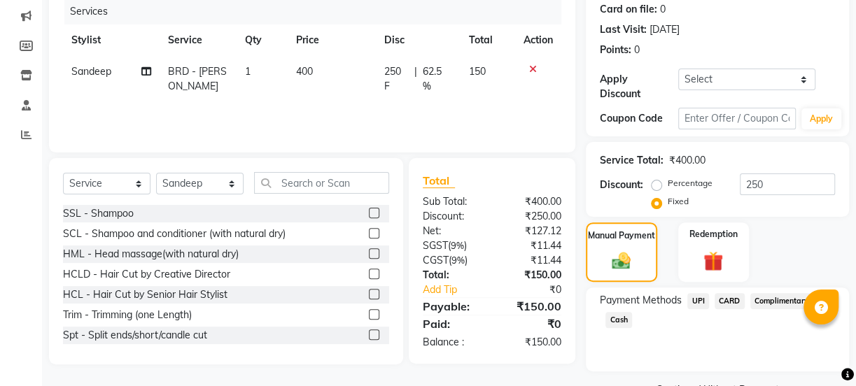
click at [619, 314] on span "Cash" at bounding box center [618, 320] width 27 height 16
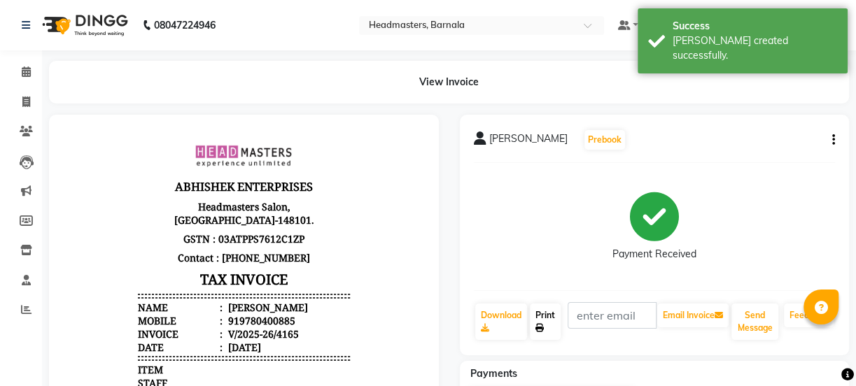
click at [550, 321] on link "Print" at bounding box center [545, 322] width 31 height 36
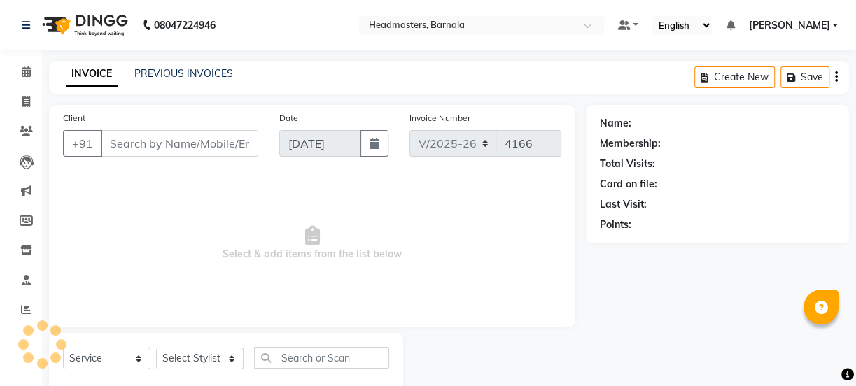
scroll to position [35, 0]
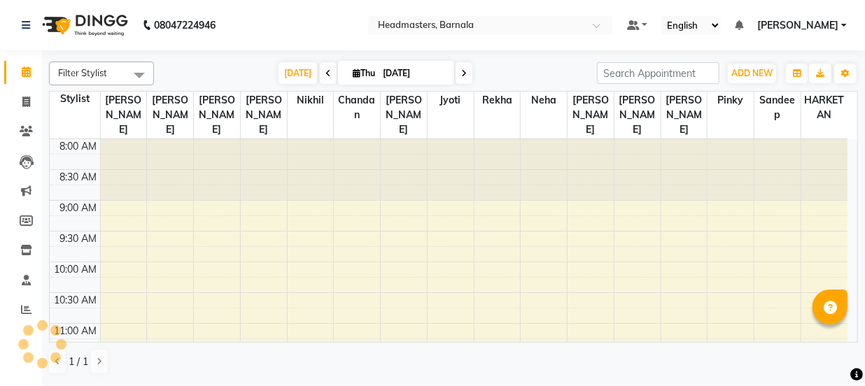
scroll to position [552, 0]
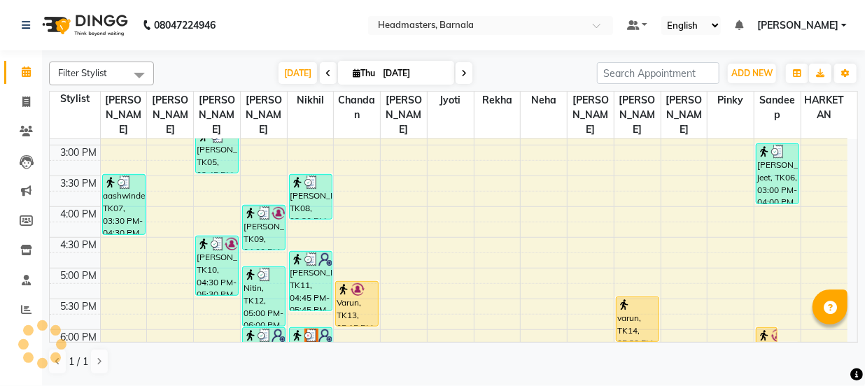
click at [847, 139] on div "8:00 AM 8:30 AM 9:00 AM 9:30 AM 10:00 AM 10:30 AM 11:00 AM 11:30 AM 12:00 PM 12…" at bounding box center [454, 240] width 808 height 203
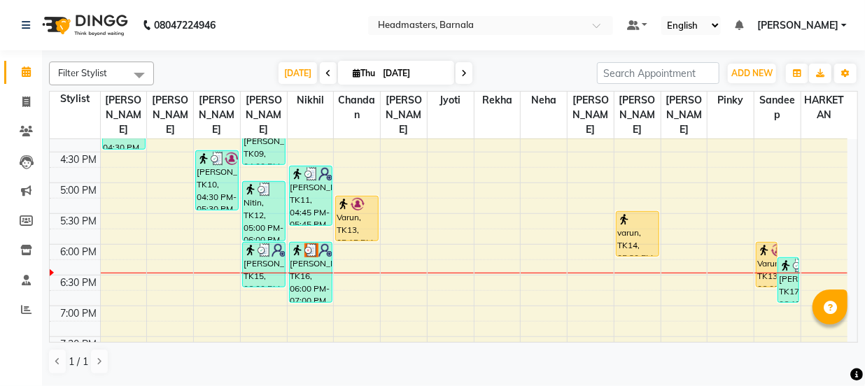
scroll to position [516, 0]
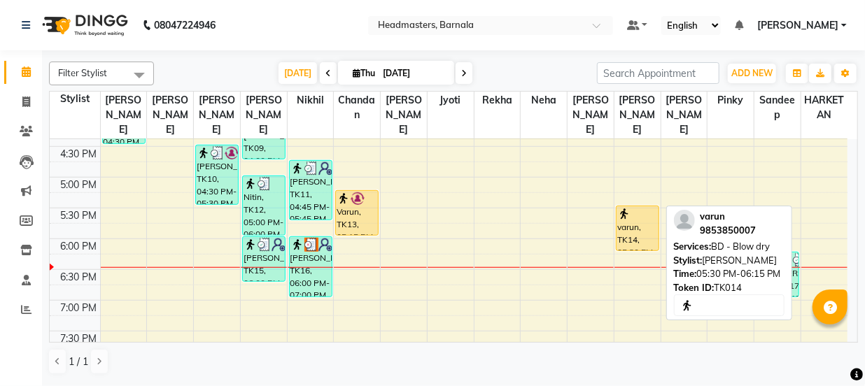
click at [633, 217] on div "varun, TK14, 05:30 PM-06:15 PM, BD - Blow dry" at bounding box center [638, 228] width 42 height 44
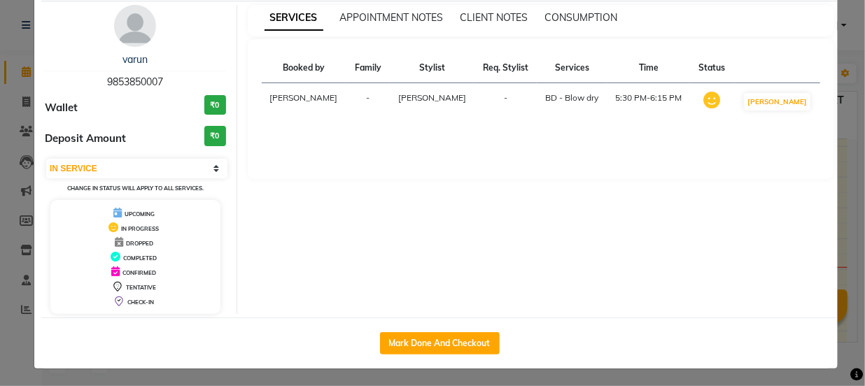
scroll to position [50, 0]
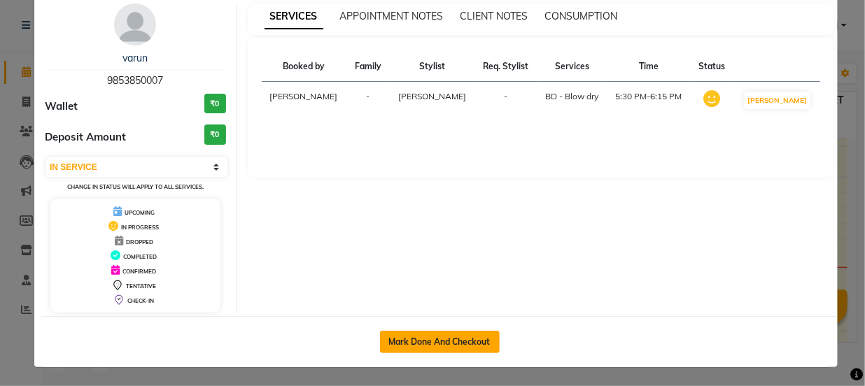
click at [461, 342] on button "Mark Done And Checkout" at bounding box center [440, 342] width 120 height 22
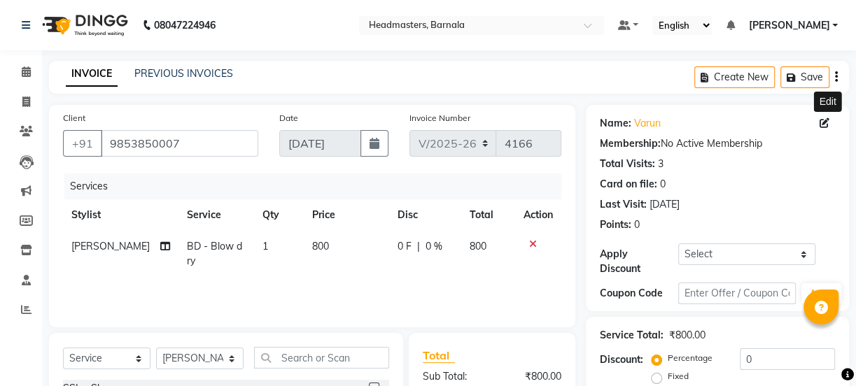
click at [823, 123] on icon at bounding box center [825, 123] width 10 height 10
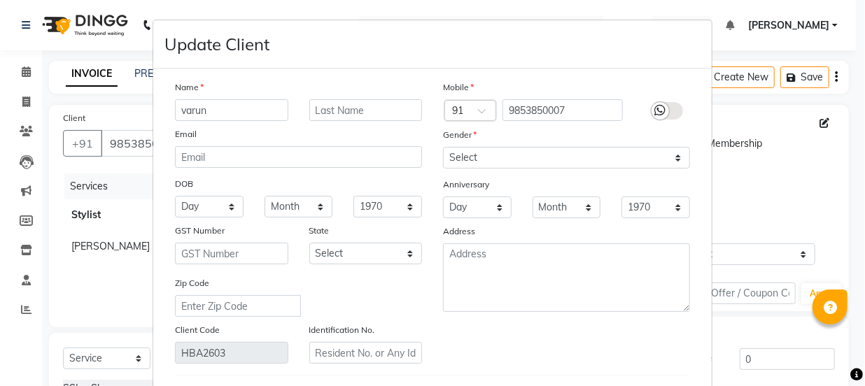
drag, startPoint x: 206, startPoint y: 115, endPoint x: 14, endPoint y: 83, distance: 195.0
click at [98, 105] on ngb-modal-window "Update Client Name varun Email DOB Day 01 02 03 04 05 06 07 08 09 10 11 12 13 1…" at bounding box center [432, 193] width 865 height 386
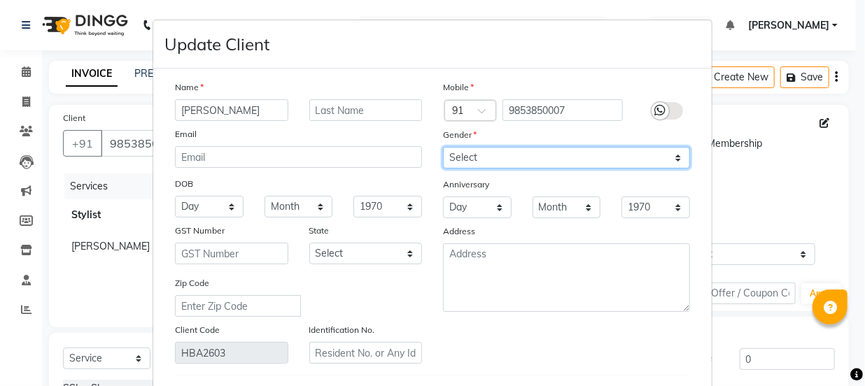
click at [481, 164] on select "Select [DEMOGRAPHIC_DATA] [DEMOGRAPHIC_DATA] Other Prefer Not To Say" at bounding box center [566, 158] width 247 height 22
click at [443, 148] on select "Select [DEMOGRAPHIC_DATA] [DEMOGRAPHIC_DATA] Other Prefer Not To Say" at bounding box center [566, 158] width 247 height 22
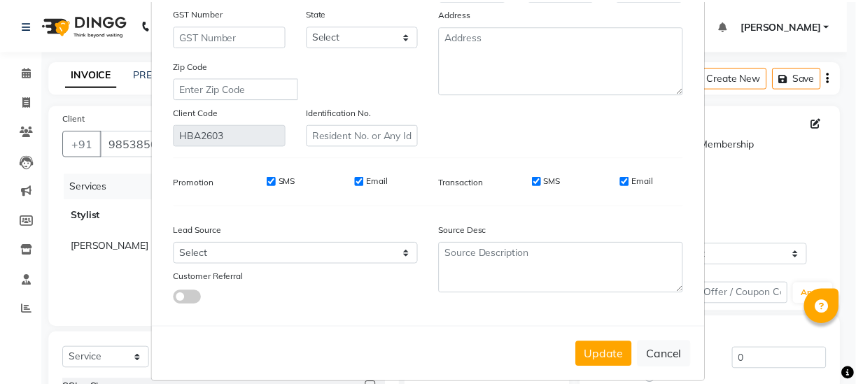
scroll to position [239, 0]
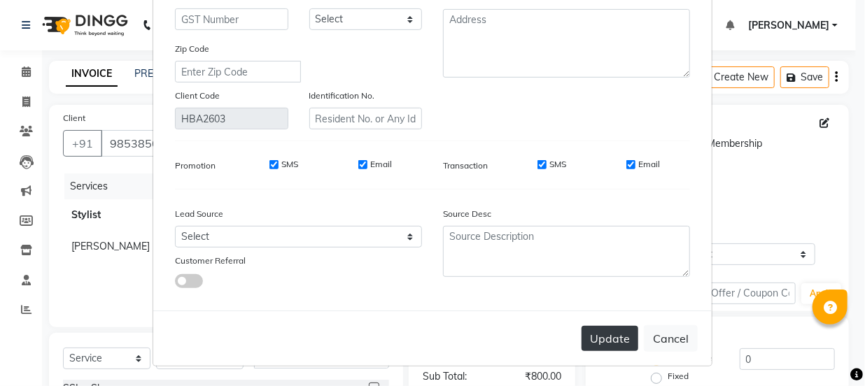
click at [601, 342] on button "Update" at bounding box center [610, 338] width 57 height 25
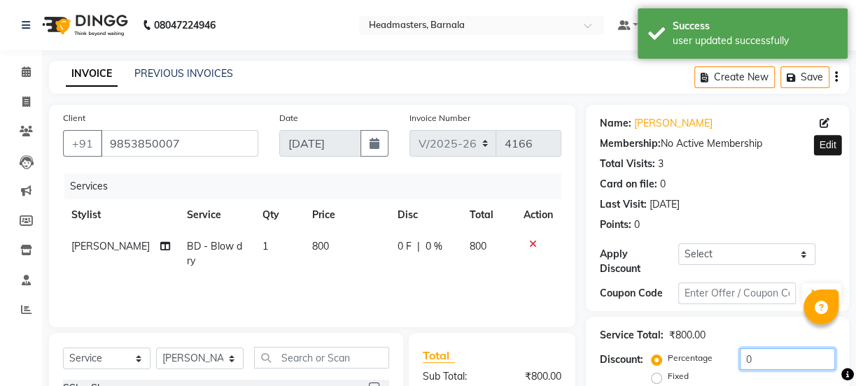
drag, startPoint x: 685, startPoint y: 190, endPoint x: 638, endPoint y: 204, distance: 48.9
click at [662, 349] on div "Percentage Fixed 0" at bounding box center [744, 368] width 181 height 38
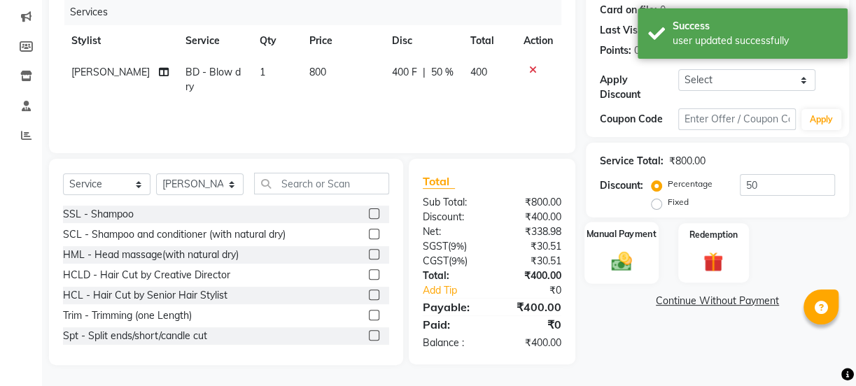
click at [614, 253] on img at bounding box center [622, 261] width 34 height 24
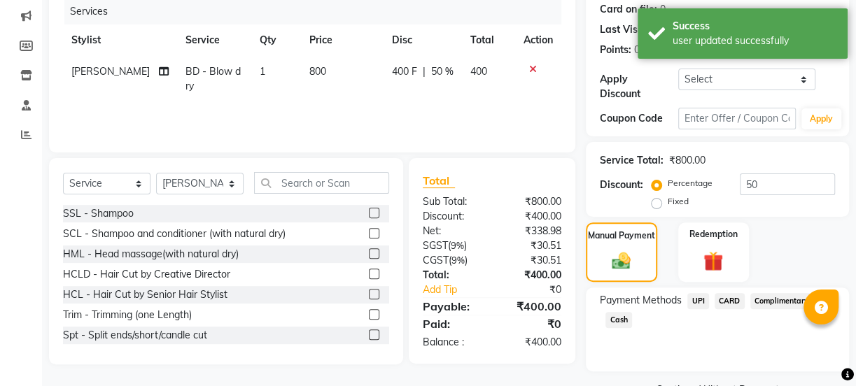
click at [698, 300] on span "UPI" at bounding box center [698, 301] width 22 height 16
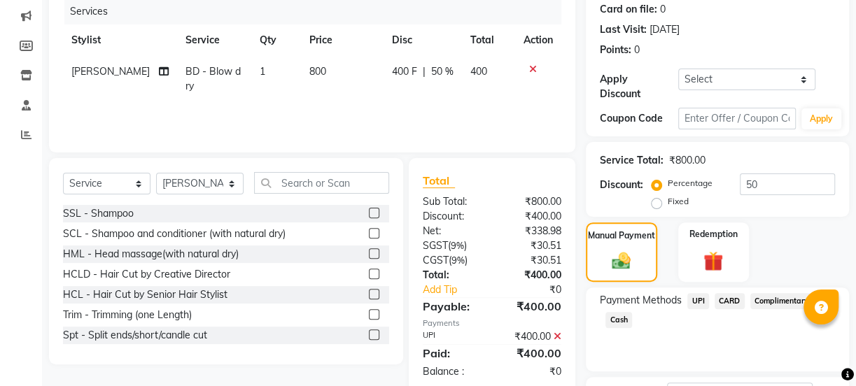
scroll to position [249, 0]
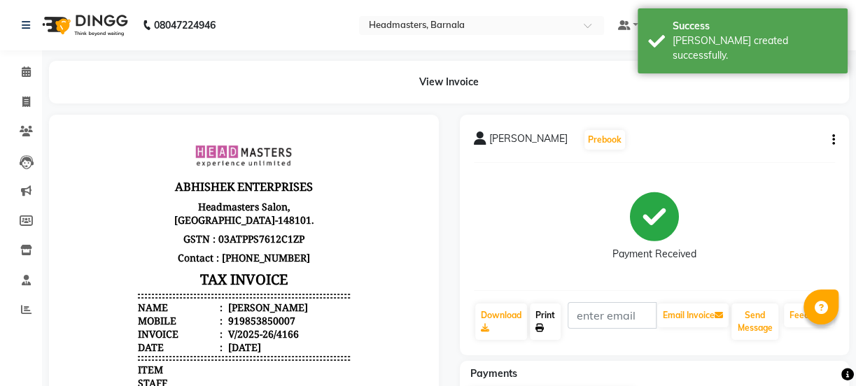
click at [543, 326] on icon at bounding box center [539, 328] width 8 height 8
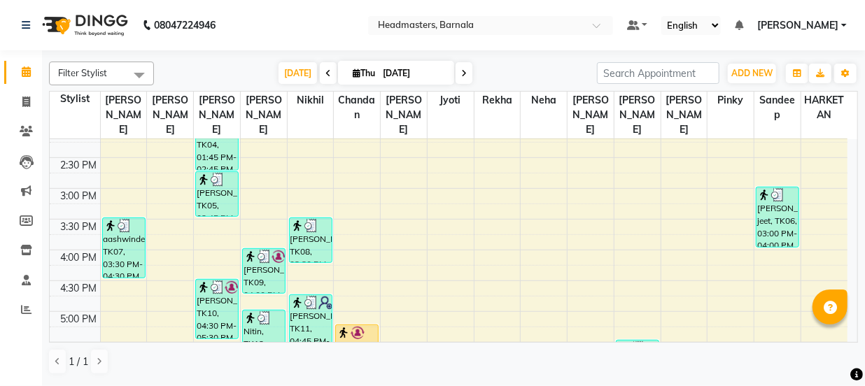
scroll to position [573, 0]
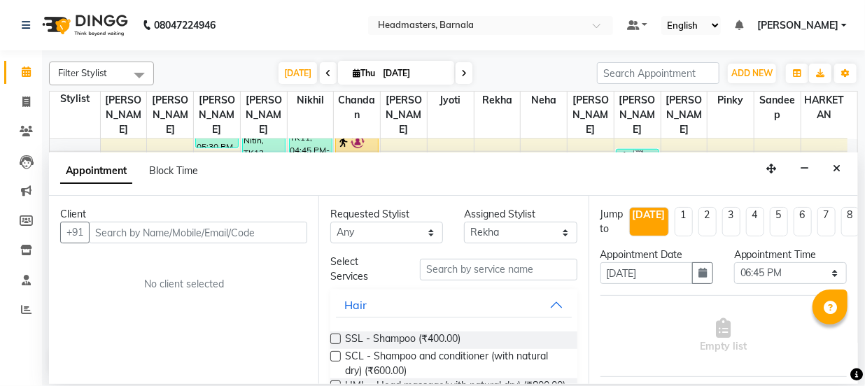
click at [124, 233] on input "text" at bounding box center [198, 233] width 218 height 22
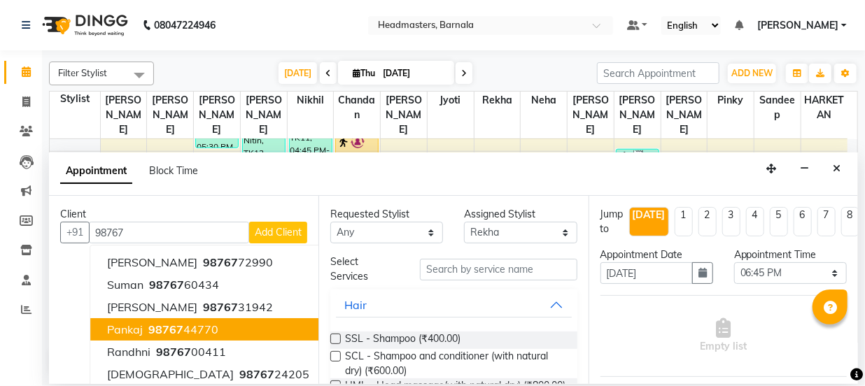
click at [216, 323] on button "Pankaj 98767 44770" at bounding box center [208, 329] width 236 height 22
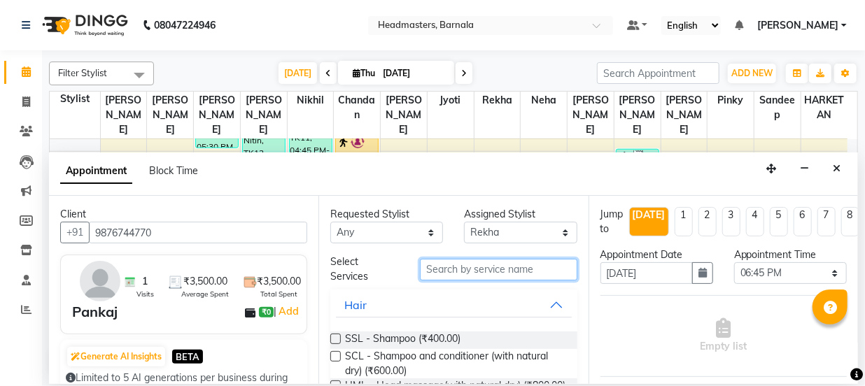
click at [446, 271] on input "text" at bounding box center [498, 270] width 157 height 22
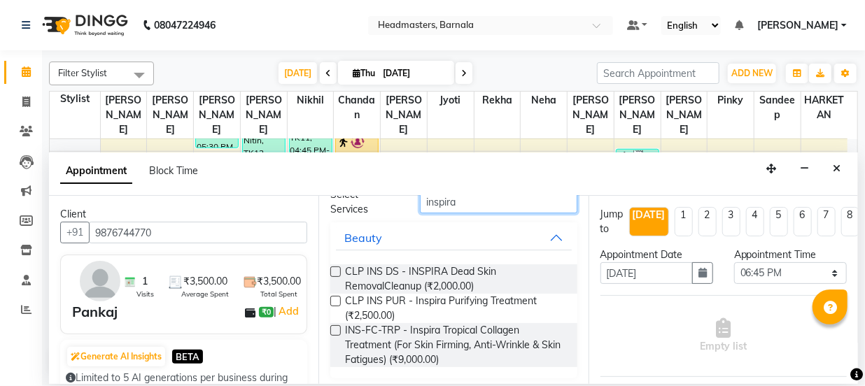
scroll to position [72, 0]
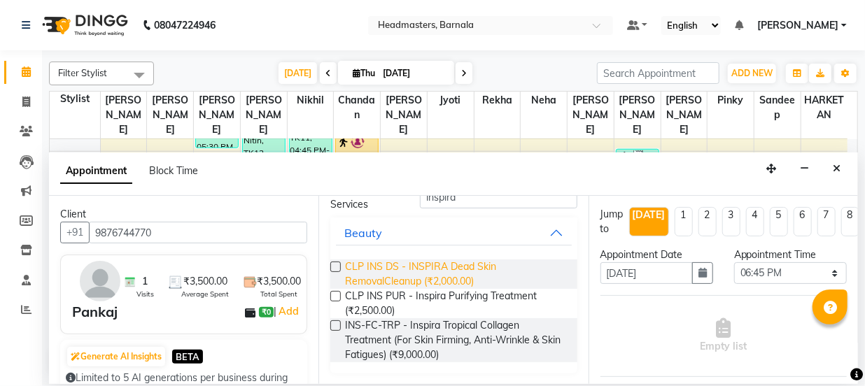
click at [430, 269] on span "CLP INS DS - INSPIRA Dead Skin RemovalCleanup (₹2,000.00)" at bounding box center [455, 274] width 220 height 29
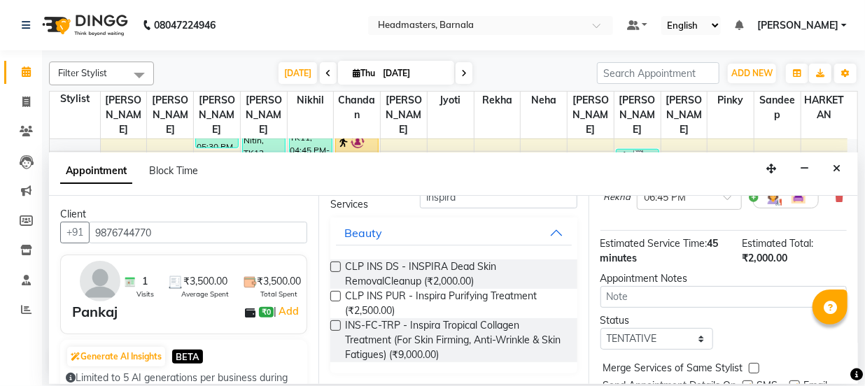
scroll to position [230, 0]
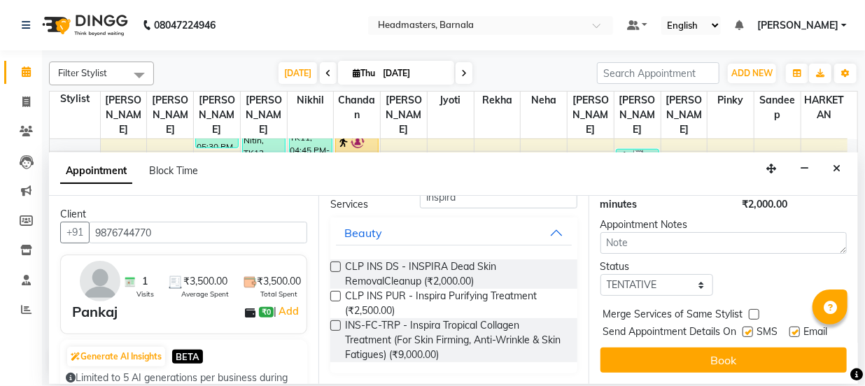
click at [772, 349] on button "Book" at bounding box center [724, 360] width 246 height 25
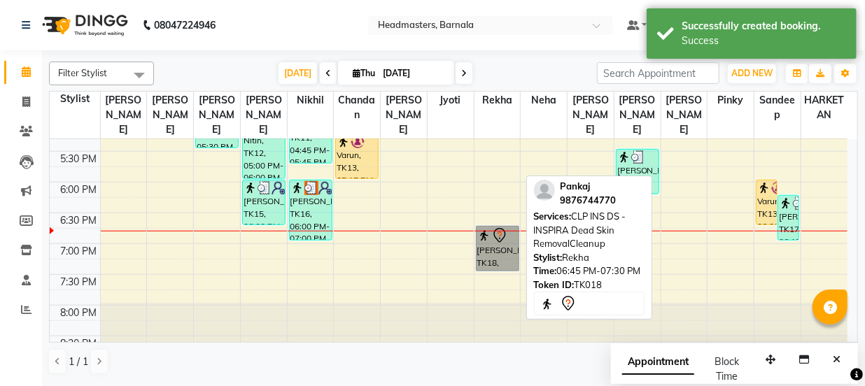
drag, startPoint x: 498, startPoint y: 233, endPoint x: 498, endPoint y: 241, distance: 8.4
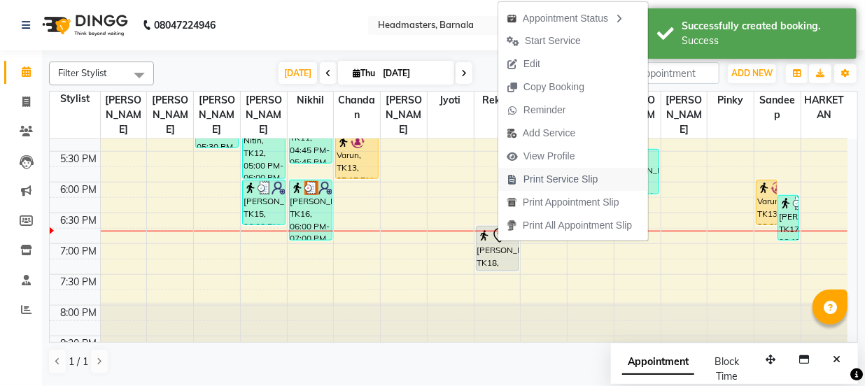
click at [584, 176] on span "Print Service Slip" at bounding box center [561, 179] width 75 height 15
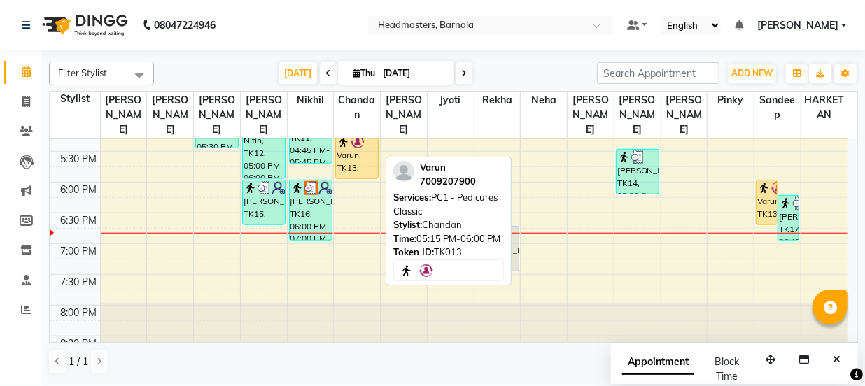
click at [350, 139] on div "Varun, TK13, 05:15 PM-06:00 PM, PC1 - Pedicures Classic" at bounding box center [357, 156] width 42 height 44
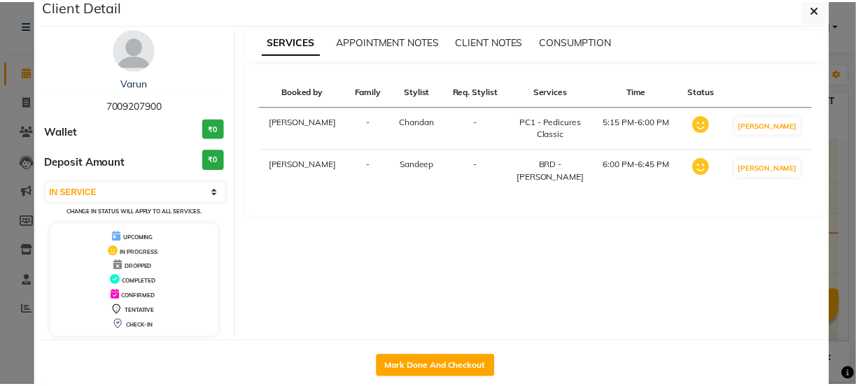
scroll to position [50, 0]
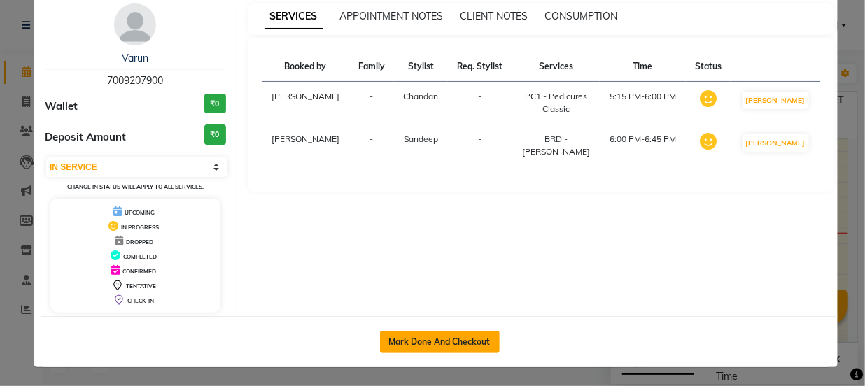
click at [469, 336] on button "Mark Done And Checkout" at bounding box center [440, 342] width 120 height 22
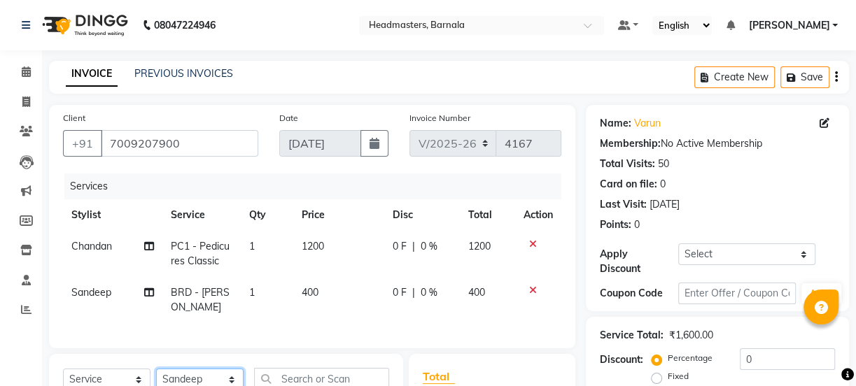
click at [217, 373] on select "Select Stylist [PERSON_NAME] [PERSON_NAME] [PERSON_NAME] [PERSON_NAME] Neha Nik…" at bounding box center [199, 380] width 87 height 22
click at [210, 372] on select "Select Stylist [PERSON_NAME] [PERSON_NAME] [PERSON_NAME] [PERSON_NAME] Neha Nik…" at bounding box center [199, 380] width 87 height 22
click at [156, 369] on select "Select Stylist [PERSON_NAME] [PERSON_NAME] [PERSON_NAME] [PERSON_NAME] Neha Nik…" at bounding box center [199, 380] width 87 height 22
click at [311, 379] on input "text" at bounding box center [321, 379] width 135 height 22
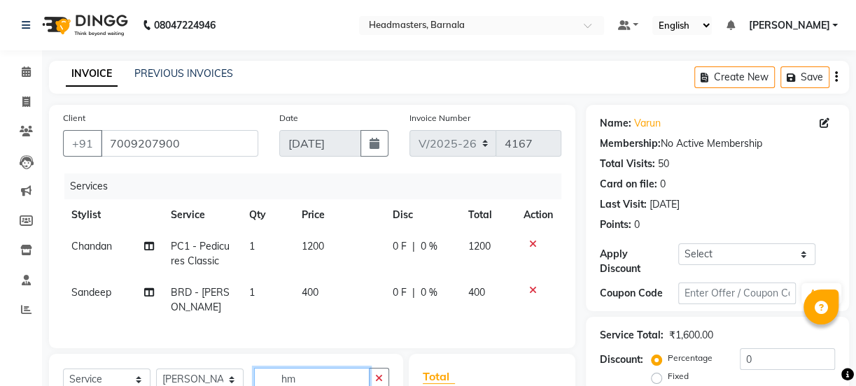
scroll to position [190, 0]
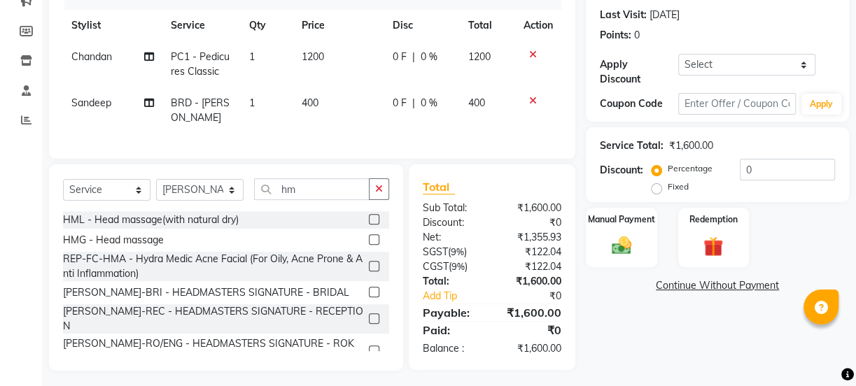
click at [369, 234] on label at bounding box center [374, 239] width 10 height 10
click at [369, 236] on input "checkbox" at bounding box center [373, 240] width 9 height 9
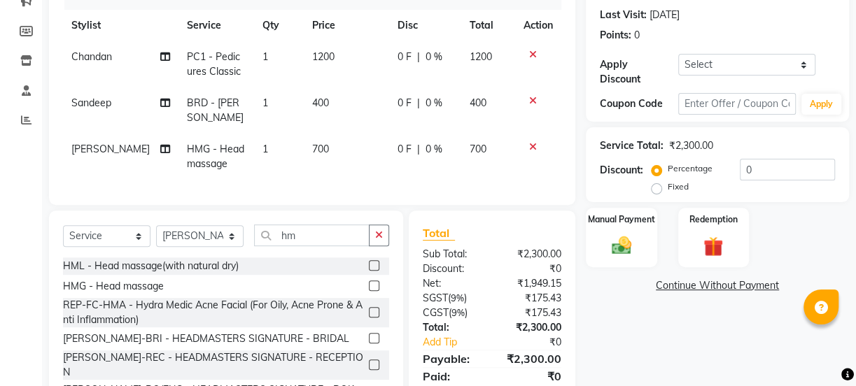
click at [258, 101] on td "1" at bounding box center [279, 110] width 50 height 46
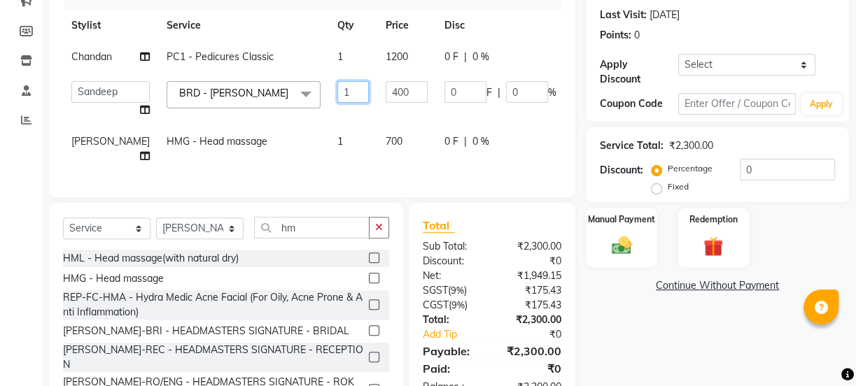
drag, startPoint x: 327, startPoint y: 108, endPoint x: 280, endPoint y: 116, distance: 47.5
click at [283, 116] on tr "[PERSON_NAME] [PERSON_NAME] Jyoti [PERSON_NAME] [PERSON_NAME] Neha Nikhil [PERS…" at bounding box center [357, 99] width 589 height 53
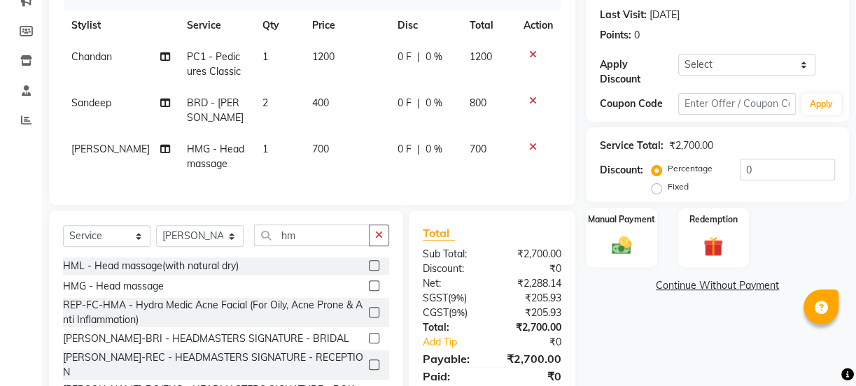
click at [792, 136] on div "Service Total: ₹2,700.00 Discount: Percentage Fixed 0" at bounding box center [717, 165] width 235 height 64
click at [668, 186] on label "Fixed" at bounding box center [678, 187] width 21 height 13
click at [655, 186] on input "Fixed" at bounding box center [659, 187] width 10 height 10
drag, startPoint x: 775, startPoint y: 169, endPoint x: 498, endPoint y: 147, distance: 277.4
click at [608, 163] on div "Discount: Percentage Fixed 0" at bounding box center [717, 178] width 235 height 38
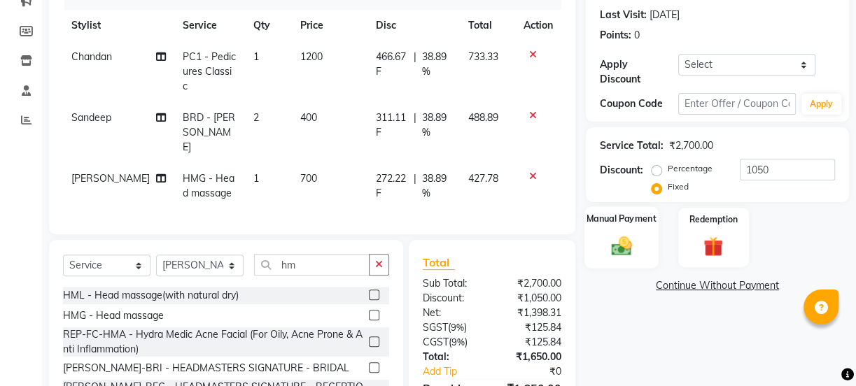
click at [631, 231] on div "Manual Payment" at bounding box center [621, 237] width 74 height 62
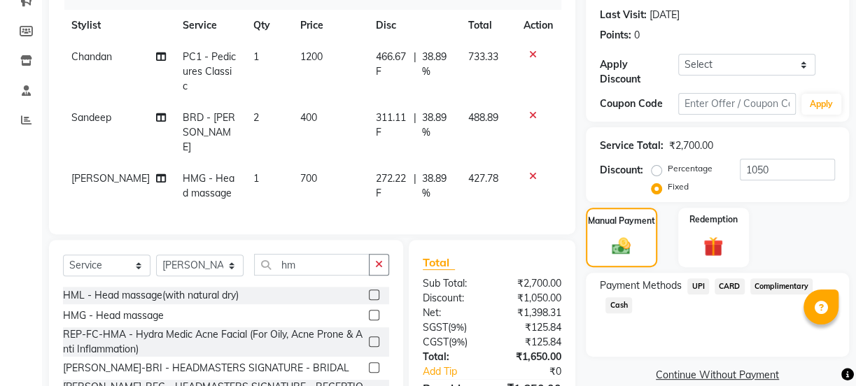
click at [620, 304] on span "Cash" at bounding box center [618, 305] width 27 height 16
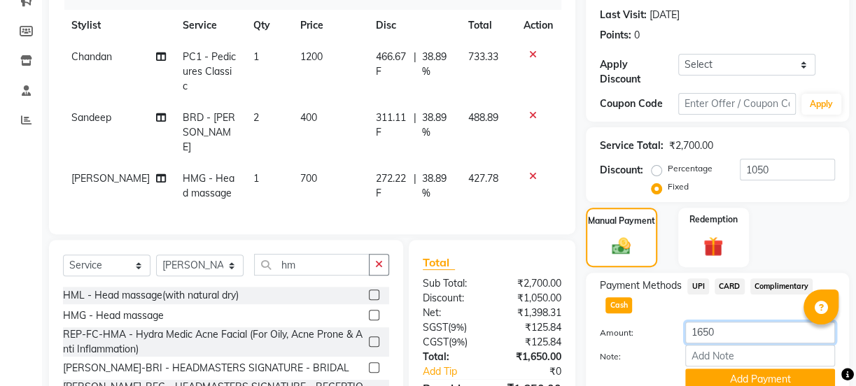
click at [706, 337] on input "1650" at bounding box center [760, 333] width 150 height 22
click at [703, 337] on input "1650" at bounding box center [760, 333] width 150 height 22
click at [747, 345] on div "Note:" at bounding box center [717, 357] width 256 height 24
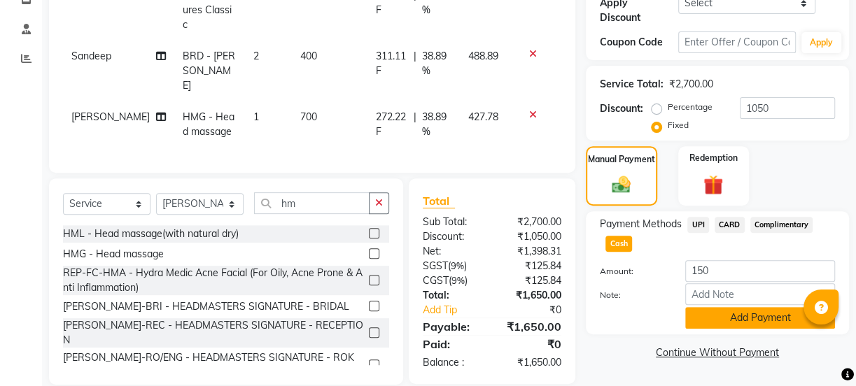
click at [745, 314] on button "Add Payment" at bounding box center [760, 318] width 150 height 22
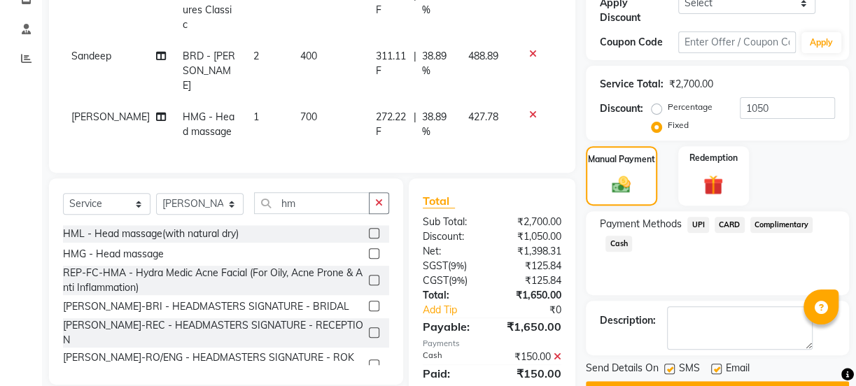
scroll to position [288, 0]
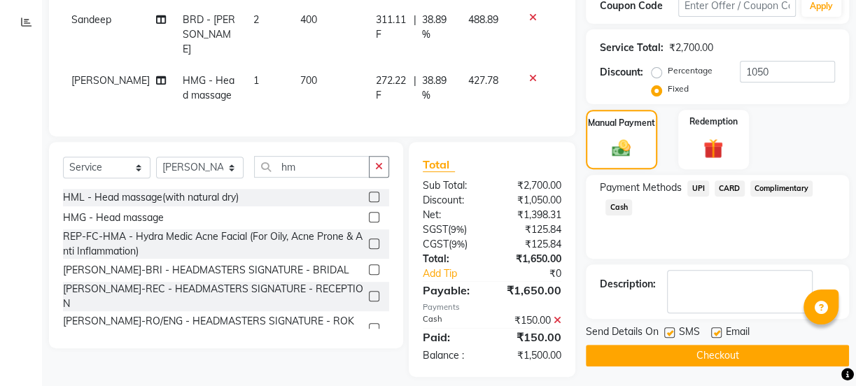
click at [697, 186] on span "UPI" at bounding box center [698, 189] width 22 height 16
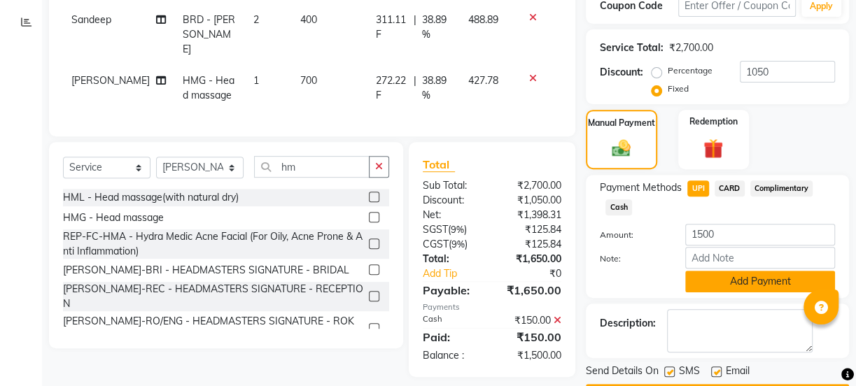
click at [714, 274] on button "Add Payment" at bounding box center [760, 282] width 150 height 22
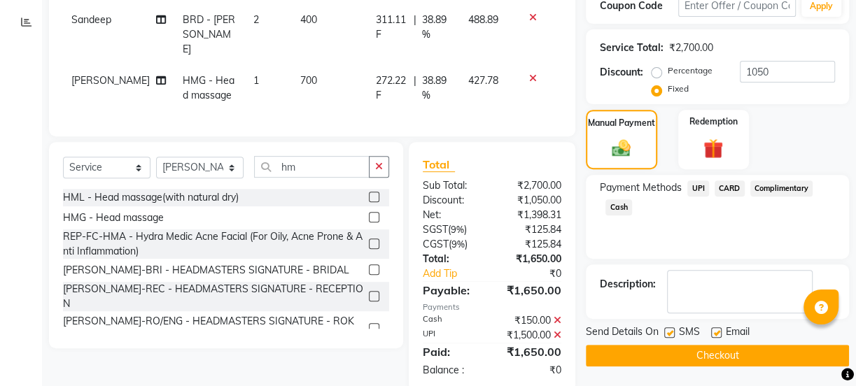
click at [740, 353] on button "Checkout" at bounding box center [717, 356] width 263 height 22
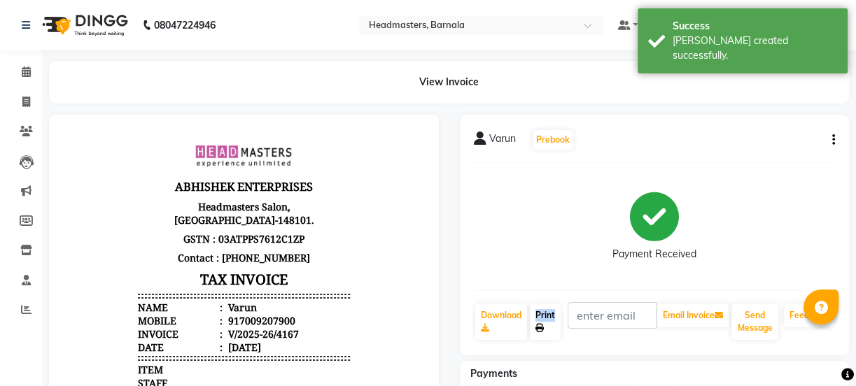
click at [531, 325] on div "Print" at bounding box center [545, 321] width 34 height 39
click at [547, 320] on link "Print" at bounding box center [545, 322] width 31 height 36
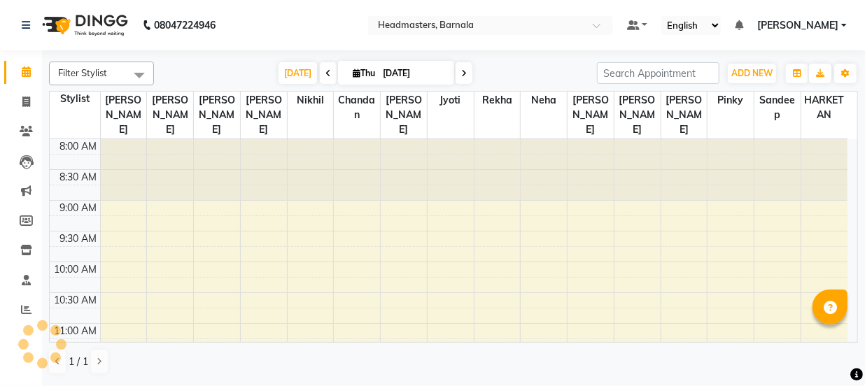
click at [847, 335] on div "8:00 AM 8:30 AM 9:00 AM 9:30 AM 10:00 AM 10:30 AM 11:00 AM 11:30 AM 12:00 PM 12…" at bounding box center [454, 240] width 808 height 203
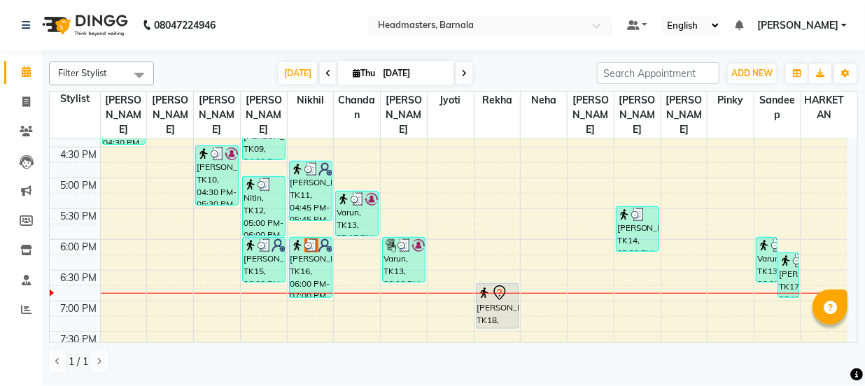
scroll to position [574, 0]
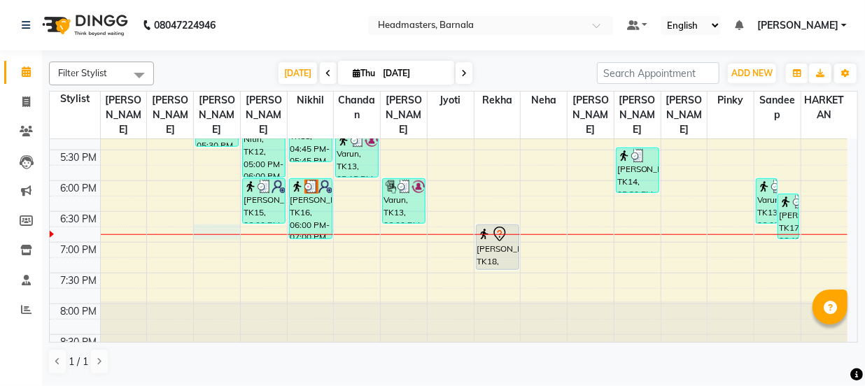
click at [218, 242] on td at bounding box center [474, 249] width 748 height 15
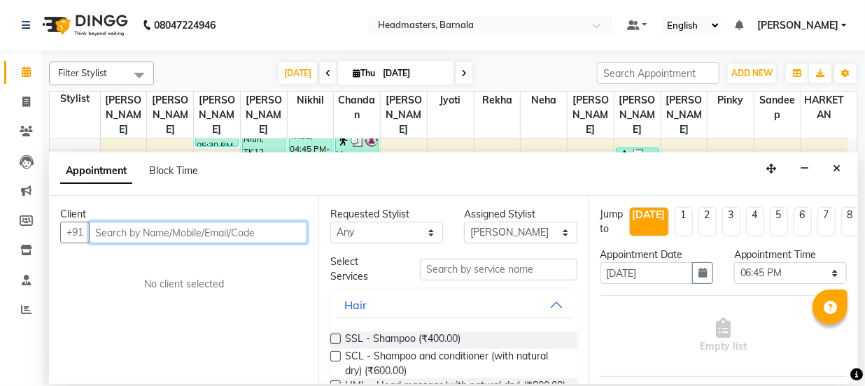
click at [146, 240] on input "text" at bounding box center [198, 233] width 218 height 22
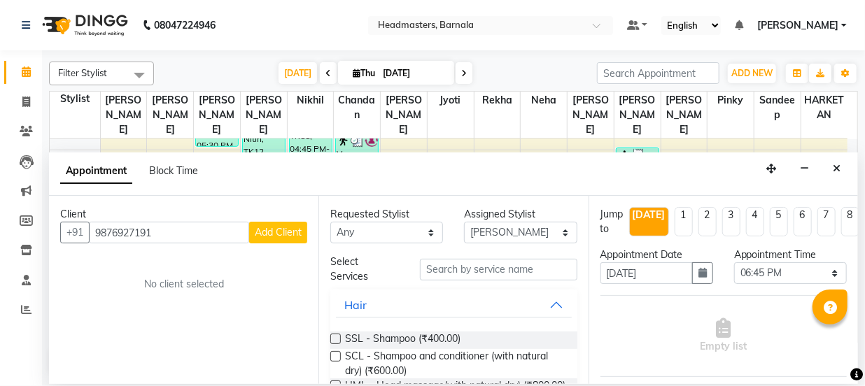
click at [280, 234] on span "Add Client" at bounding box center [278, 232] width 47 height 13
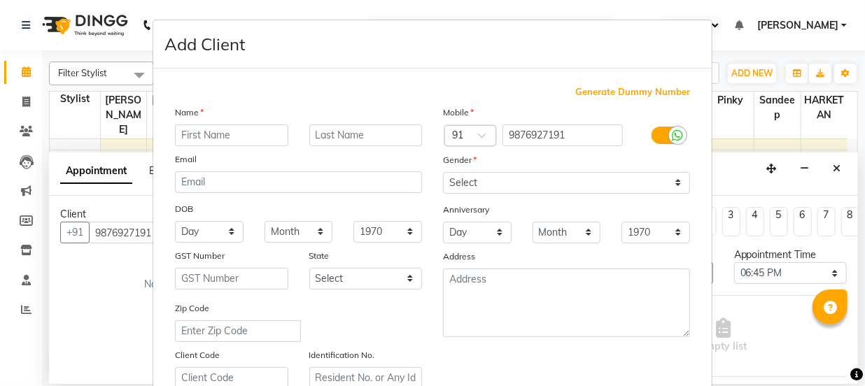
click at [209, 136] on input "text" at bounding box center [231, 136] width 113 height 22
click at [327, 141] on input "text" at bounding box center [365, 136] width 113 height 22
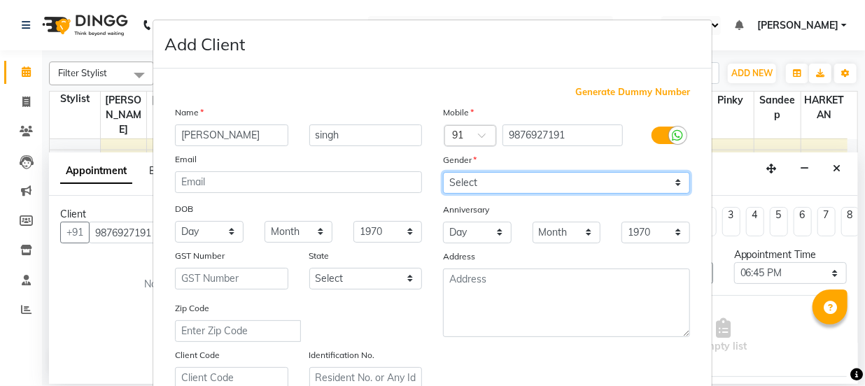
click at [559, 185] on select "Select [DEMOGRAPHIC_DATA] [DEMOGRAPHIC_DATA] Other Prefer Not To Say" at bounding box center [566, 183] width 247 height 22
click at [443, 172] on select "Select [DEMOGRAPHIC_DATA] [DEMOGRAPHIC_DATA] Other Prefer Not To Say" at bounding box center [566, 183] width 247 height 22
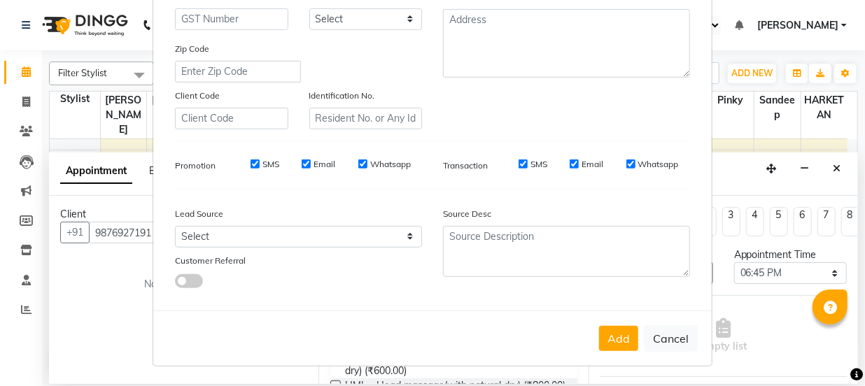
scroll to position [264, 0]
click at [622, 336] on button "Add" at bounding box center [618, 338] width 39 height 25
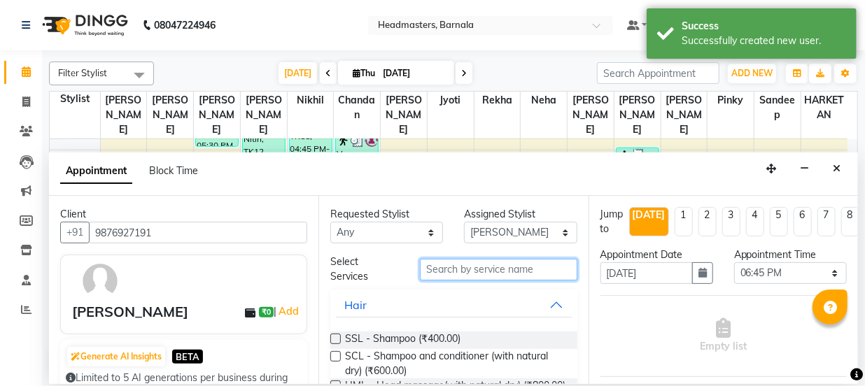
click at [444, 280] on input "text" at bounding box center [498, 270] width 157 height 22
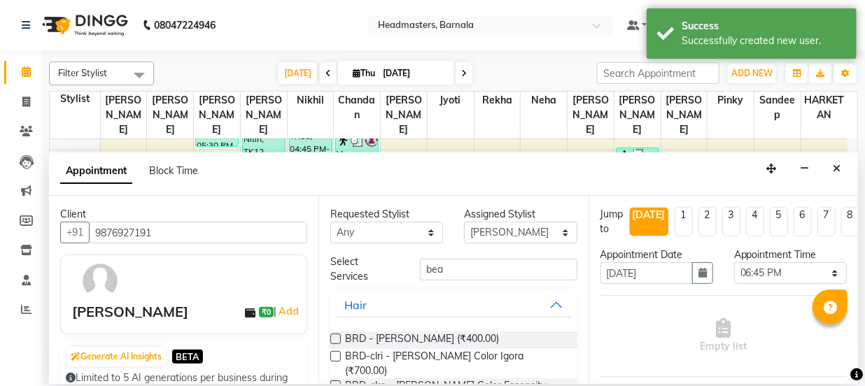
click at [332, 335] on label at bounding box center [335, 339] width 10 height 10
click at [332, 336] on input "checkbox" at bounding box center [334, 340] width 9 height 9
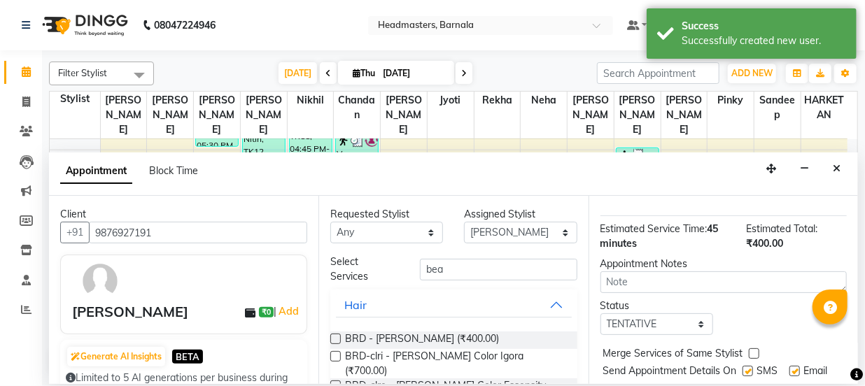
scroll to position [208, 0]
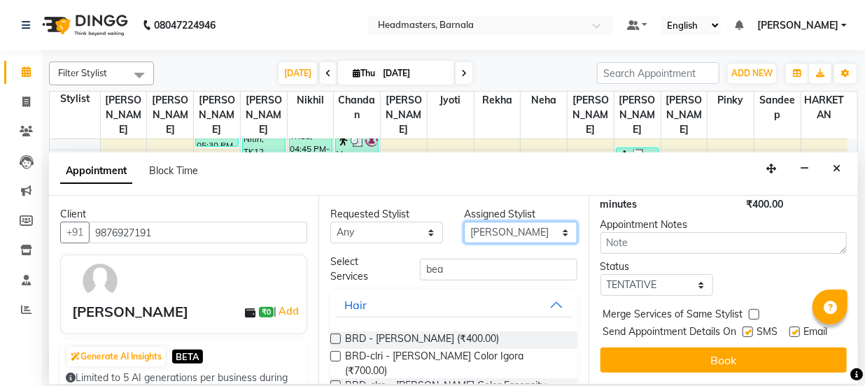
click at [500, 232] on select "Select [PERSON_NAME] [PERSON_NAME] Jyoti [PERSON_NAME] [PERSON_NAME] Neha Nikhi…" at bounding box center [520, 233] width 113 height 22
click at [464, 222] on select "Select [PERSON_NAME] [PERSON_NAME] Jyoti [PERSON_NAME] [PERSON_NAME] Neha Nikhi…" at bounding box center [520, 233] width 113 height 22
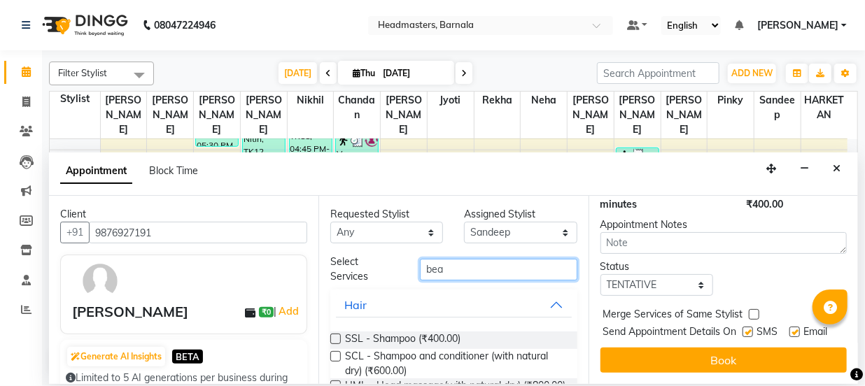
click at [470, 267] on input "bea" at bounding box center [498, 270] width 157 height 22
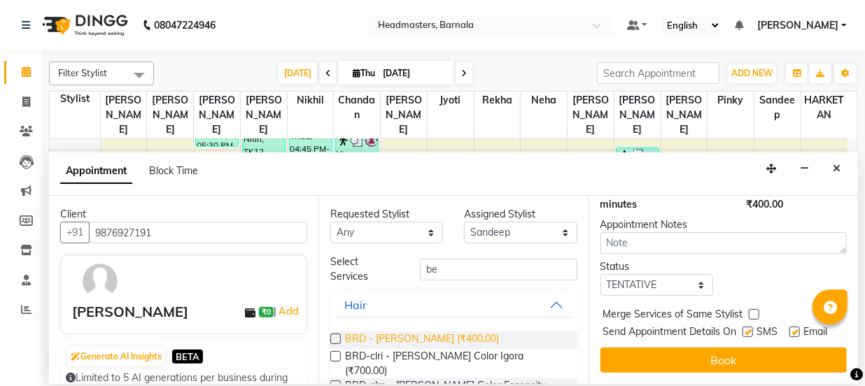
click at [448, 344] on span "BRD - [PERSON_NAME] (₹400.00)" at bounding box center [422, 340] width 154 height 17
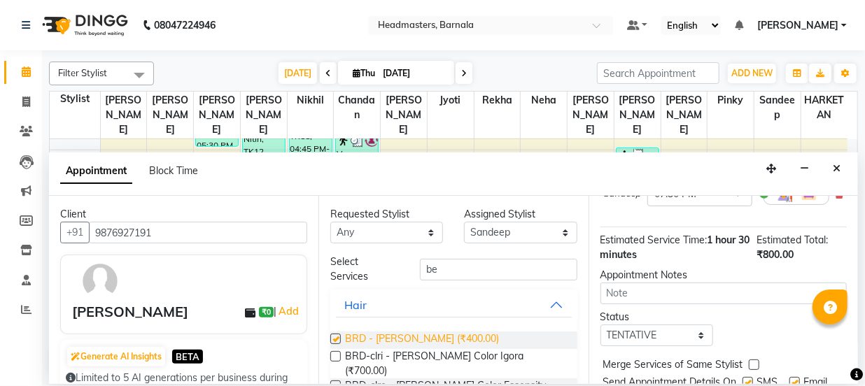
scroll to position [272, 0]
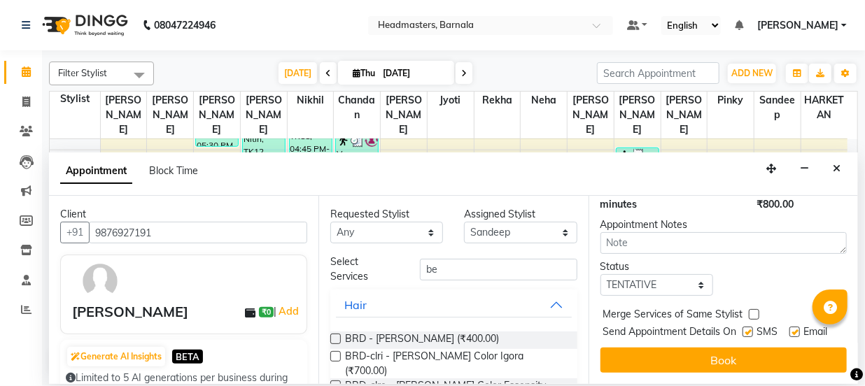
click at [725, 363] on button "Book" at bounding box center [724, 360] width 246 height 25
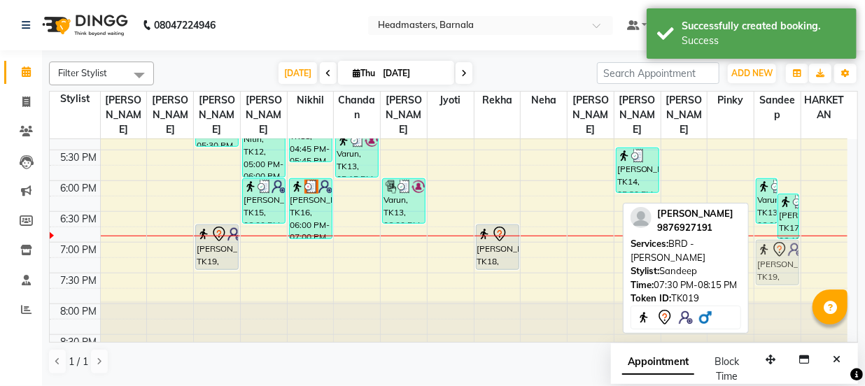
drag, startPoint x: 775, startPoint y: 281, endPoint x: 782, endPoint y: 252, distance: 30.1
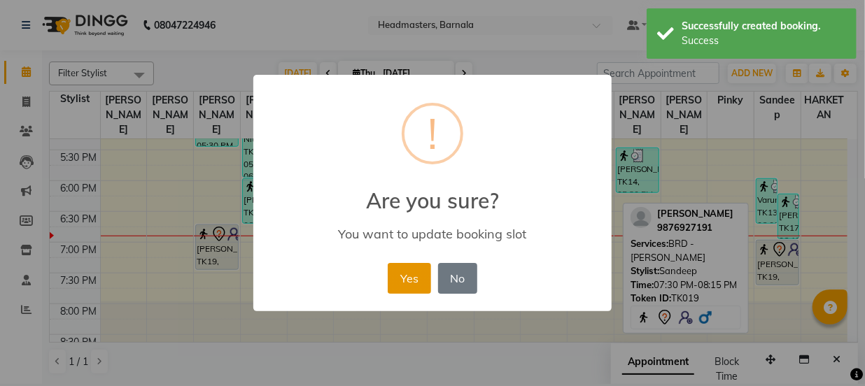
click at [423, 278] on button "Yes" at bounding box center [409, 278] width 43 height 31
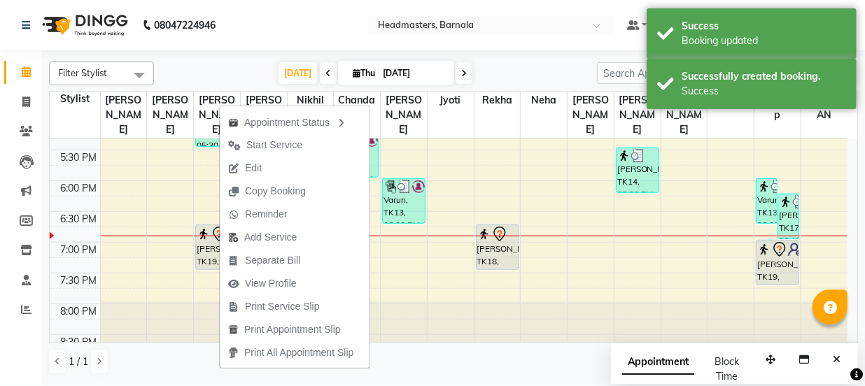
drag, startPoint x: 285, startPoint y: 301, endPoint x: 272, endPoint y: 302, distance: 13.3
click at [283, 301] on span "Print Service Slip" at bounding box center [282, 307] width 75 height 15
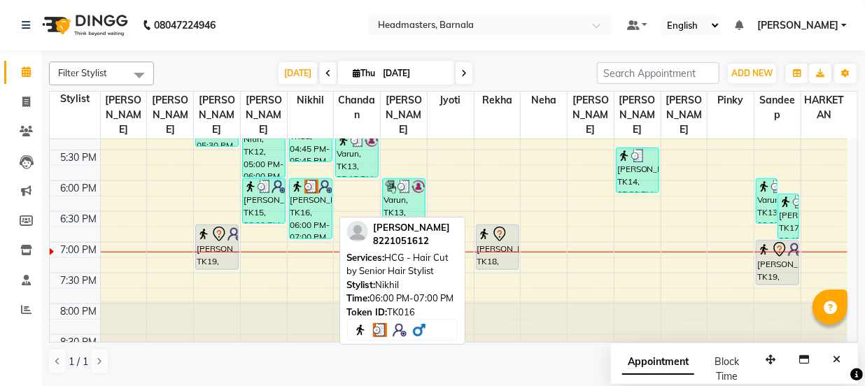
click at [295, 204] on div "[PERSON_NAME], TK16, 06:00 PM-07:00 PM, HCG - Hair Cut by Senior Hair Stylist" at bounding box center [311, 208] width 42 height 59
click at [318, 199] on div "[PERSON_NAME], TK16, 06:00 PM-07:00 PM, HCG - Hair Cut by Senior Hair Stylist" at bounding box center [311, 208] width 42 height 59
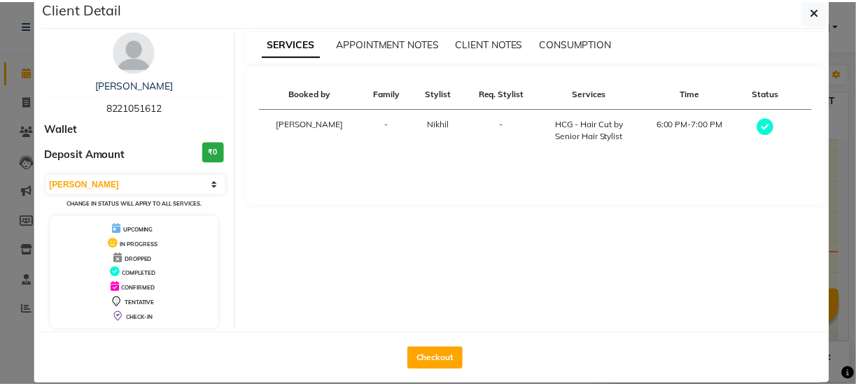
scroll to position [41, 0]
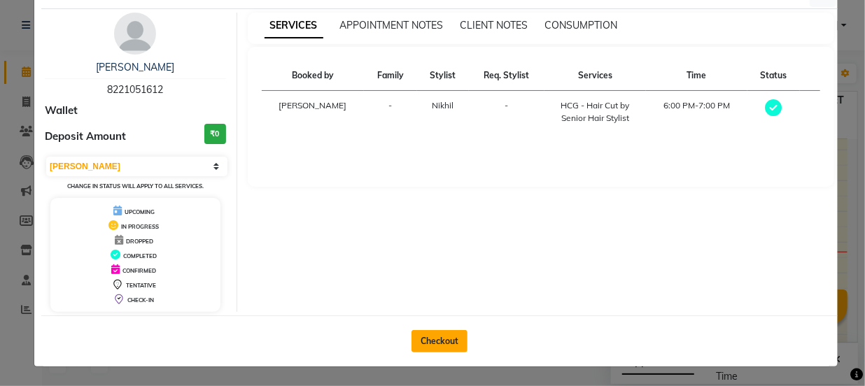
click at [434, 340] on button "Checkout" at bounding box center [440, 341] width 56 height 22
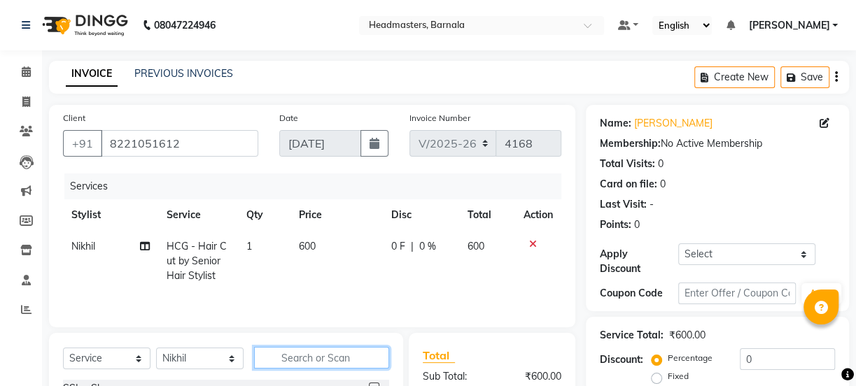
click at [288, 360] on input "text" at bounding box center [321, 358] width 135 height 22
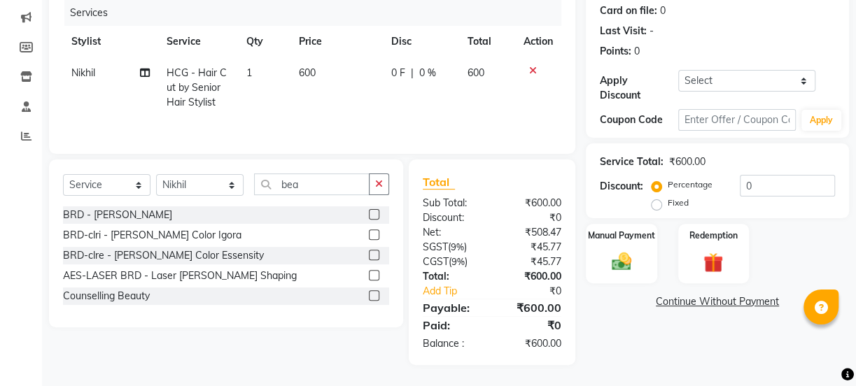
click at [374, 254] on label at bounding box center [374, 255] width 10 height 10
click at [374, 254] on input "checkbox" at bounding box center [373, 255] width 9 height 9
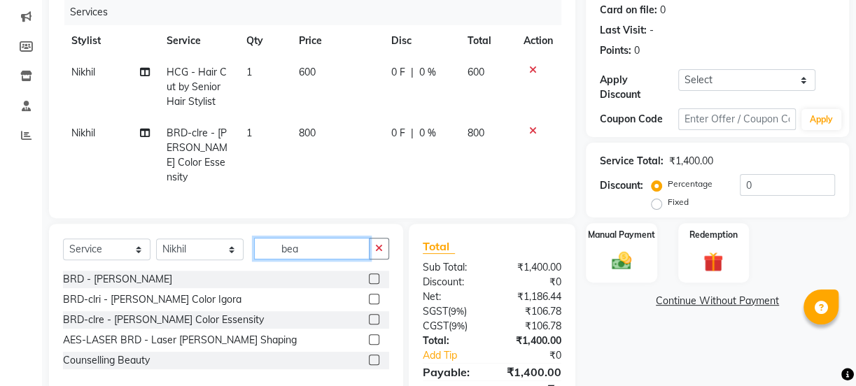
drag, startPoint x: 308, startPoint y: 244, endPoint x: 177, endPoint y: 257, distance: 131.5
click at [183, 256] on div "Select Service Product Membership Package Voucher Prepaid Gift Card Select Styl…" at bounding box center [226, 254] width 326 height 33
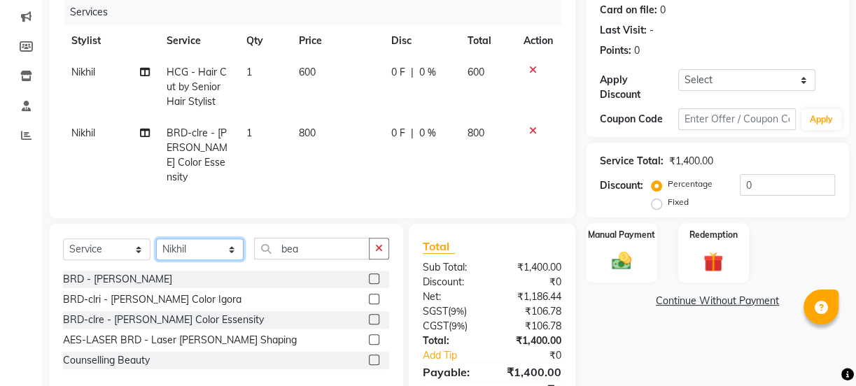
click at [181, 248] on select "Select Stylist [PERSON_NAME] [PERSON_NAME] [PERSON_NAME] [PERSON_NAME] Neha Nik…" at bounding box center [199, 250] width 87 height 22
click at [156, 239] on select "Select Stylist [PERSON_NAME] [PERSON_NAME] [PERSON_NAME] [PERSON_NAME] Neha Nik…" at bounding box center [199, 250] width 87 height 22
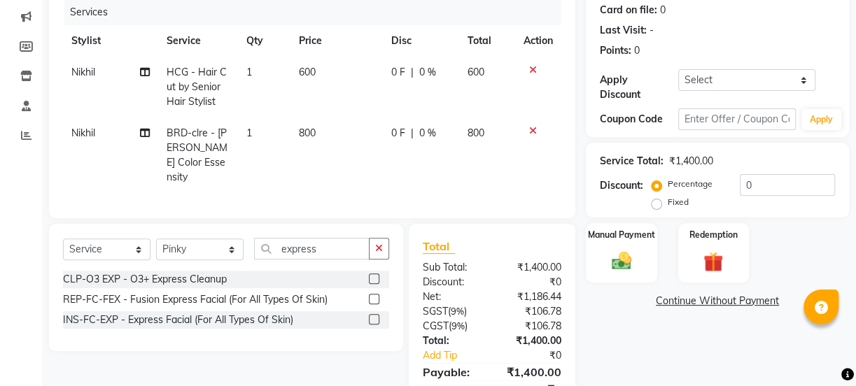
click at [374, 317] on label at bounding box center [374, 319] width 10 height 10
click at [374, 317] on input "checkbox" at bounding box center [373, 320] width 9 height 9
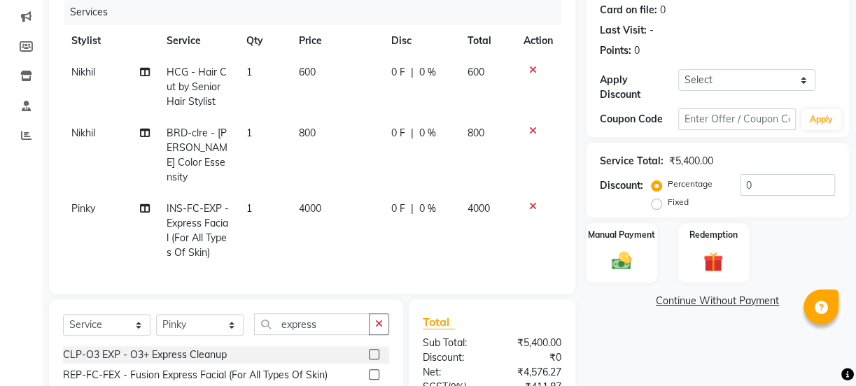
click at [668, 199] on label "Fixed" at bounding box center [678, 202] width 21 height 13
click at [657, 199] on input "Fixed" at bounding box center [659, 202] width 10 height 10
drag, startPoint x: 784, startPoint y: 185, endPoint x: 505, endPoint y: 195, distance: 279.4
click at [567, 208] on div "Client [PHONE_NUMBER] Date [DATE] Invoice Number V/[PHONE_NUMBER] Services Styl…" at bounding box center [448, 218] width 821 height 575
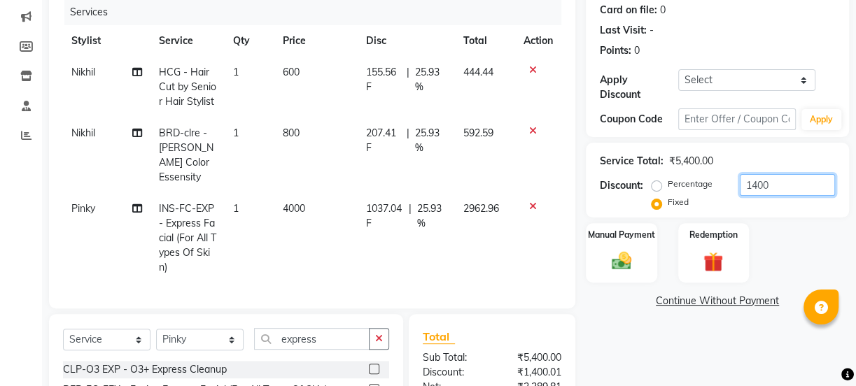
scroll to position [324, 0]
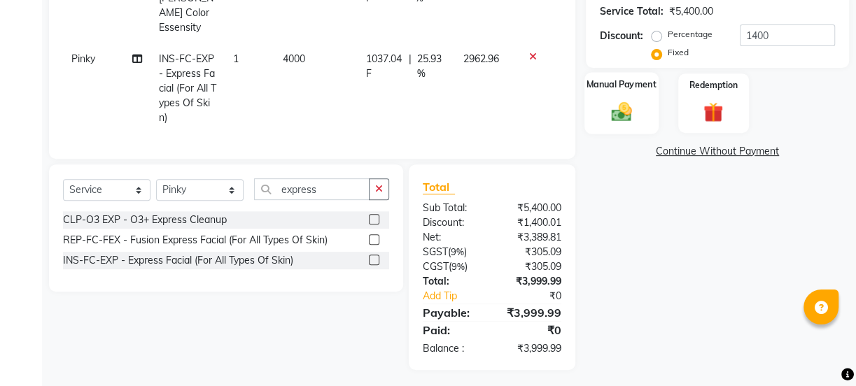
click at [615, 112] on img at bounding box center [622, 111] width 34 height 24
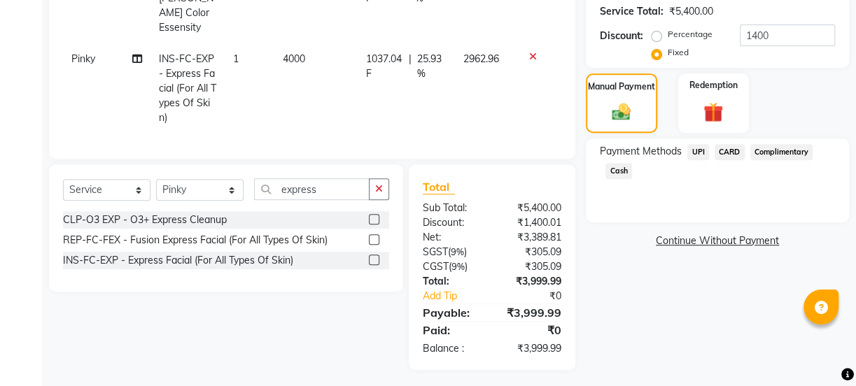
click at [695, 146] on span "UPI" at bounding box center [698, 152] width 22 height 16
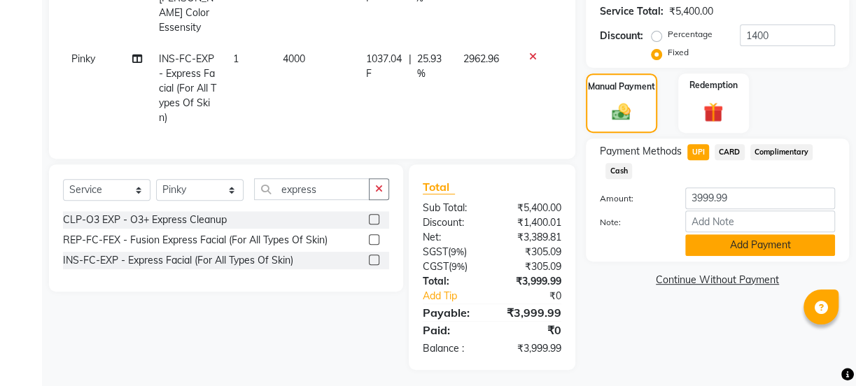
click at [729, 239] on button "Add Payment" at bounding box center [760, 245] width 150 height 22
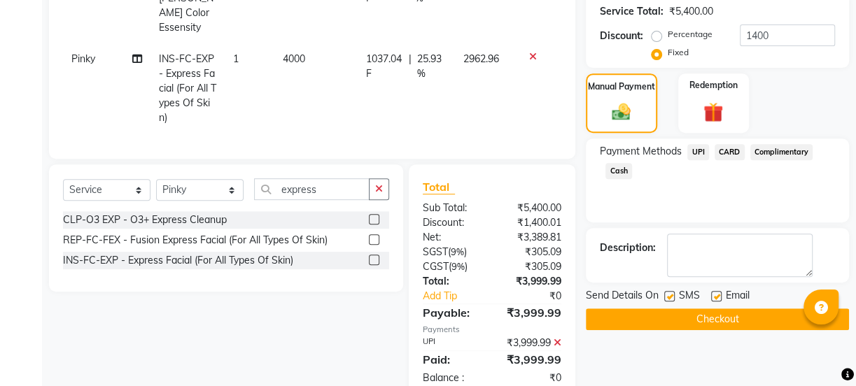
click at [757, 316] on button "Checkout" at bounding box center [717, 320] width 263 height 22
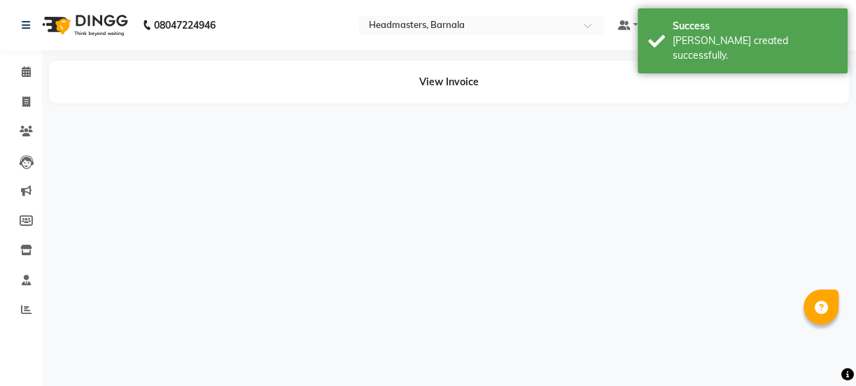
click at [855, 356] on div "08047224946 Select Location × Headmasters, Barnala Default Panel My Panel Engli…" at bounding box center [428, 193] width 856 height 386
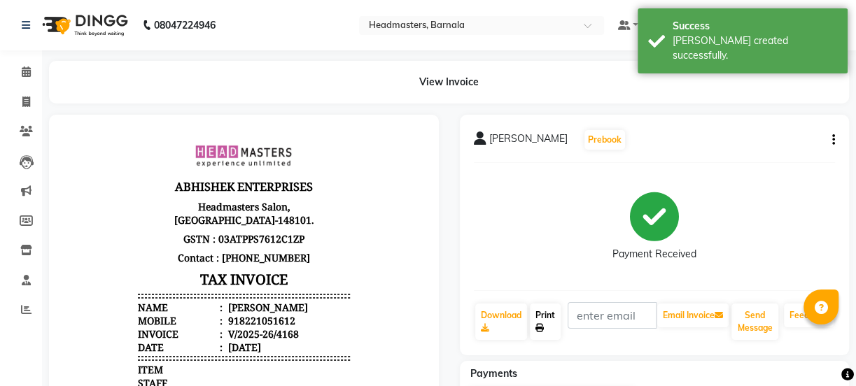
click at [549, 317] on link "Print" at bounding box center [545, 322] width 31 height 36
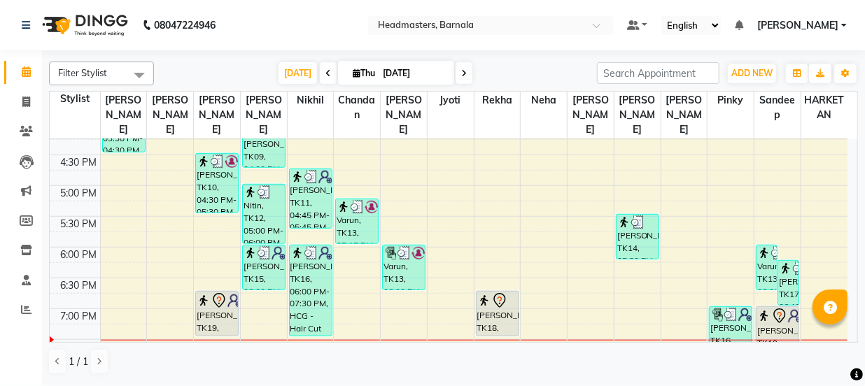
scroll to position [558, 0]
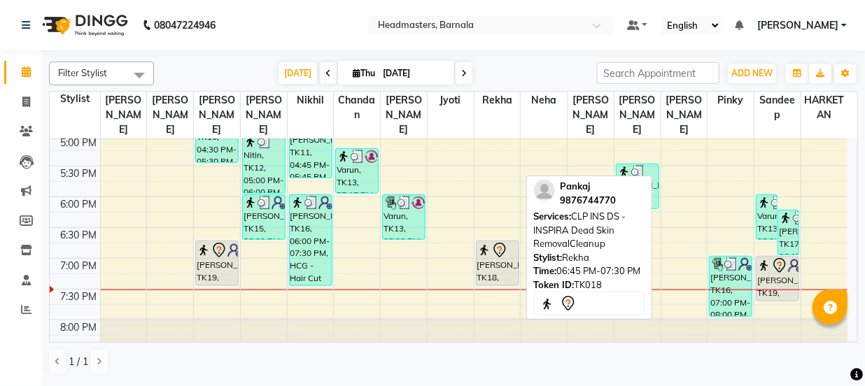
click at [510, 251] on div "[PERSON_NAME], TK18, 06:45 PM-07:30 PM, CLP INS DS - INSPIRA Dead Skin RemovalC…" at bounding box center [498, 263] width 42 height 44
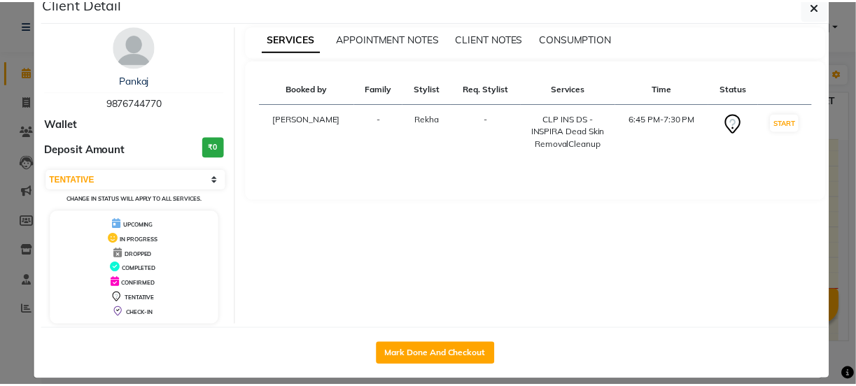
scroll to position [41, 0]
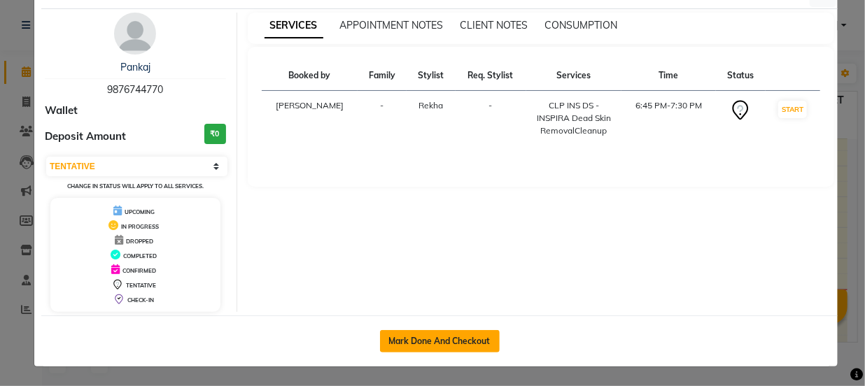
click at [482, 336] on button "Mark Done And Checkout" at bounding box center [440, 341] width 120 height 22
